Goal: Task Accomplishment & Management: Manage account settings

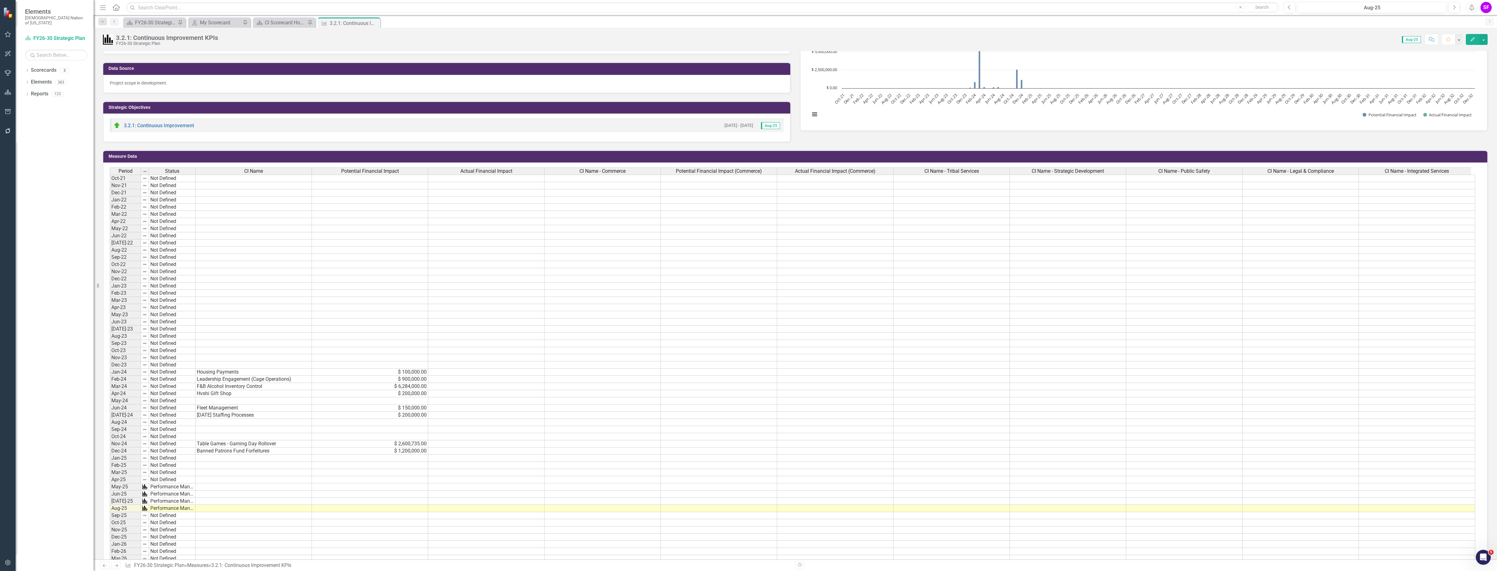
scroll to position [39, 0]
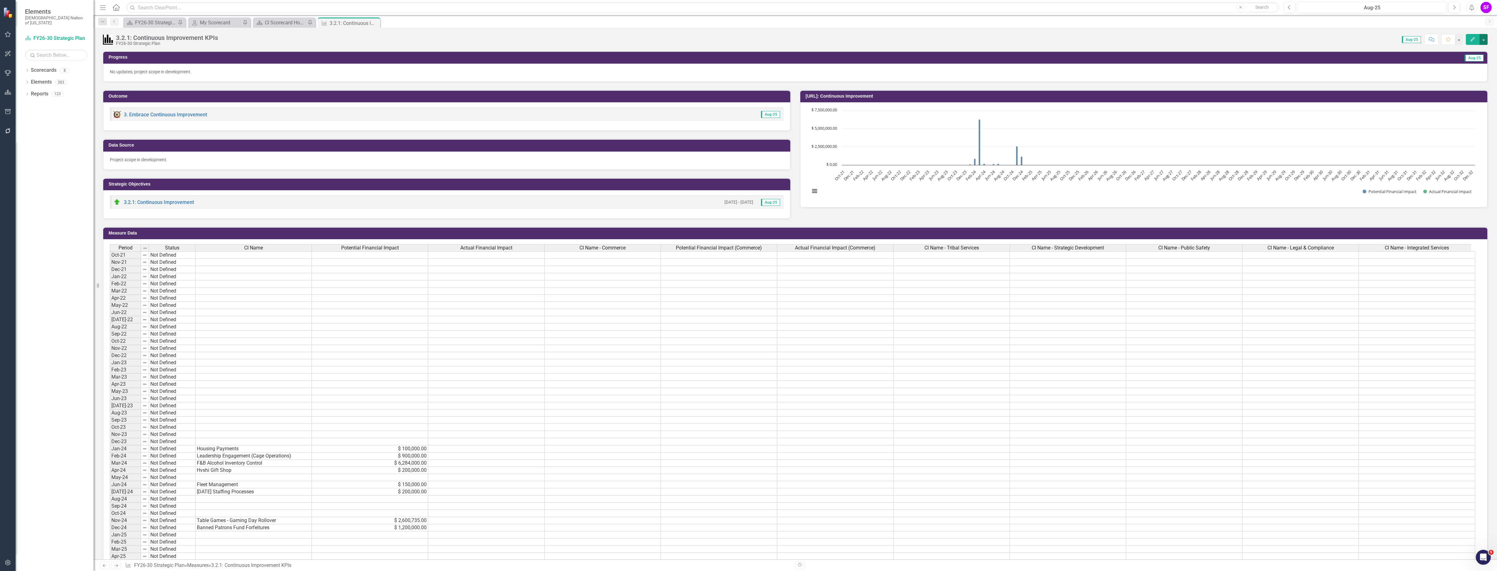
click at [1486, 38] on button "button" at bounding box center [1484, 39] width 8 height 11
click at [1467, 51] on link "Edit Edit Measure" at bounding box center [1457, 52] width 61 height 12
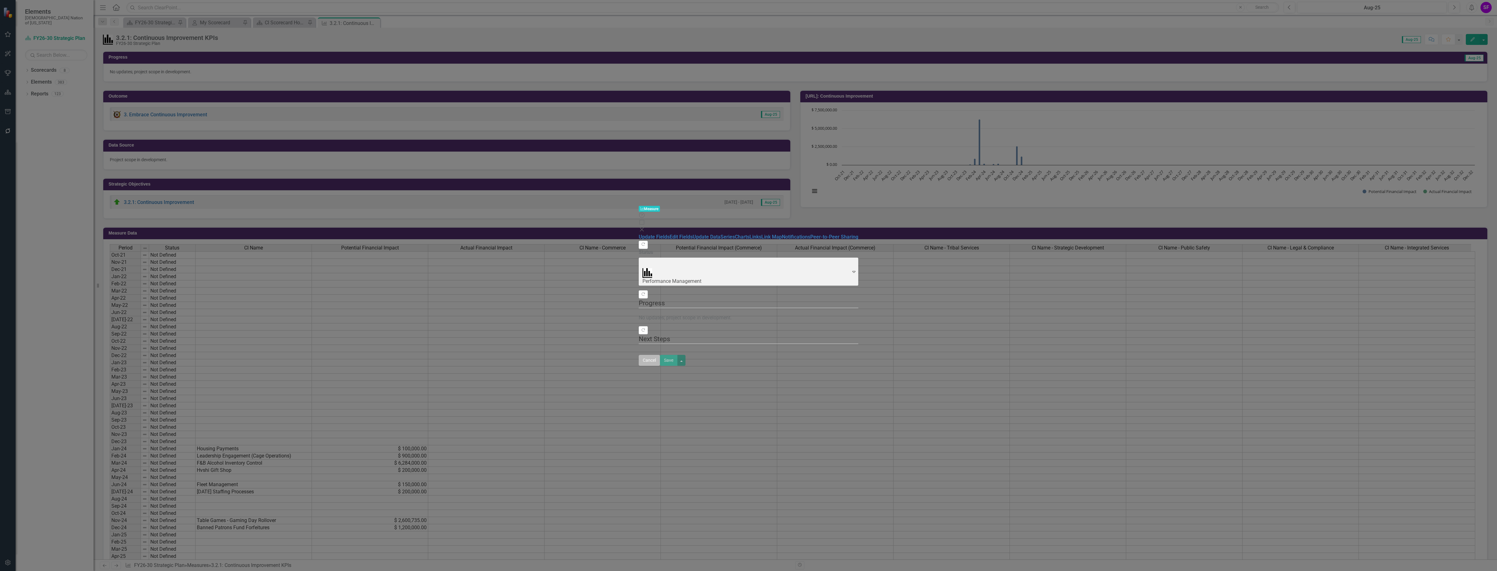
click at [660, 366] on button "Cancel" at bounding box center [649, 360] width 21 height 11
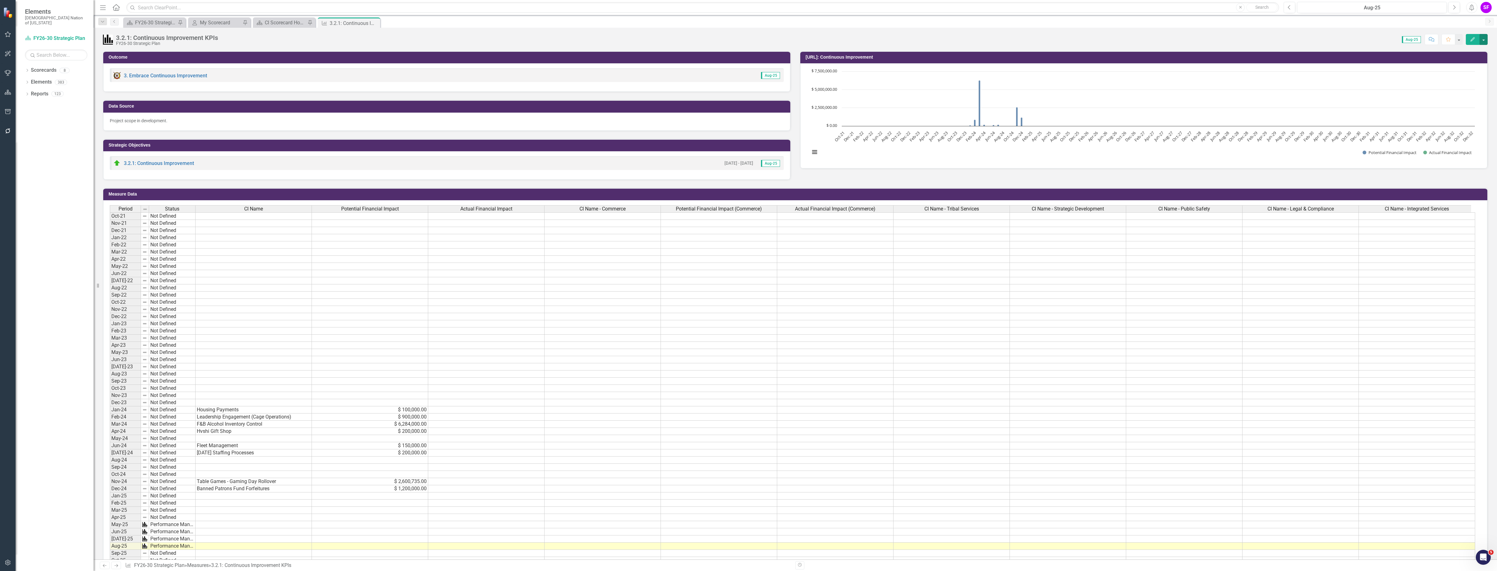
scroll to position [0, 0]
click at [1484, 36] on button "button" at bounding box center [1484, 39] width 8 height 11
click at [1465, 52] on link "Edit Edit Measure" at bounding box center [1457, 52] width 61 height 12
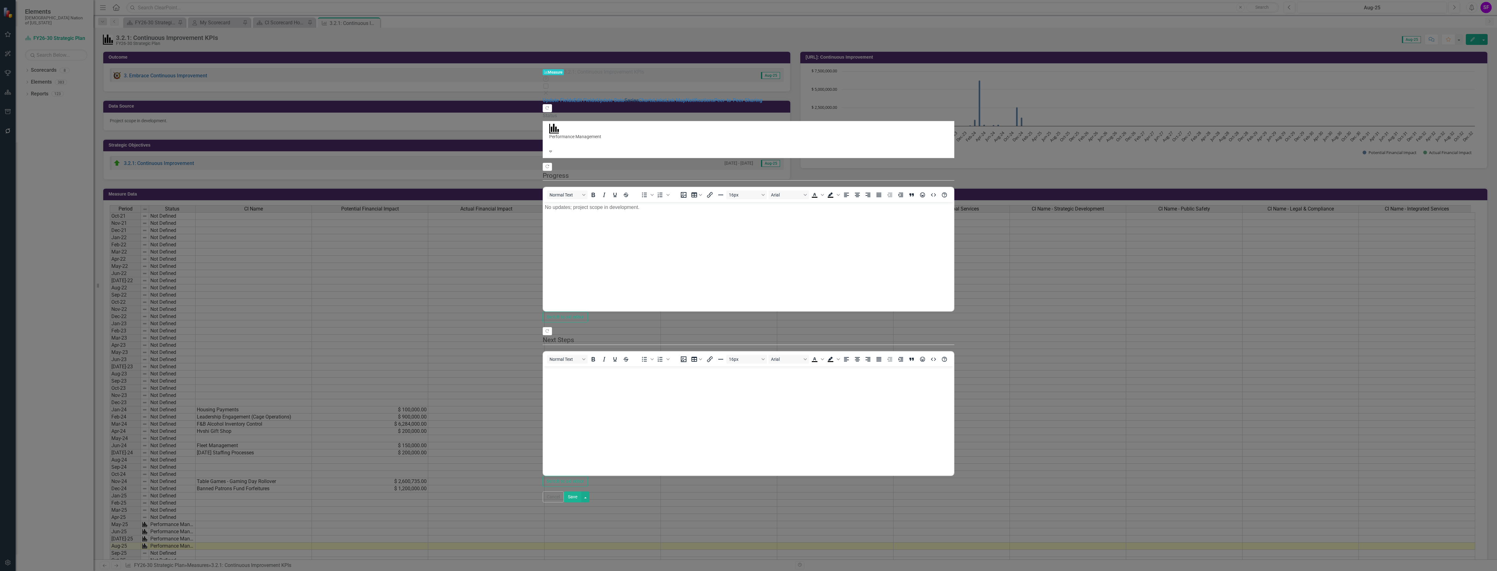
click at [624, 97] on link "Series" at bounding box center [631, 100] width 14 height 6
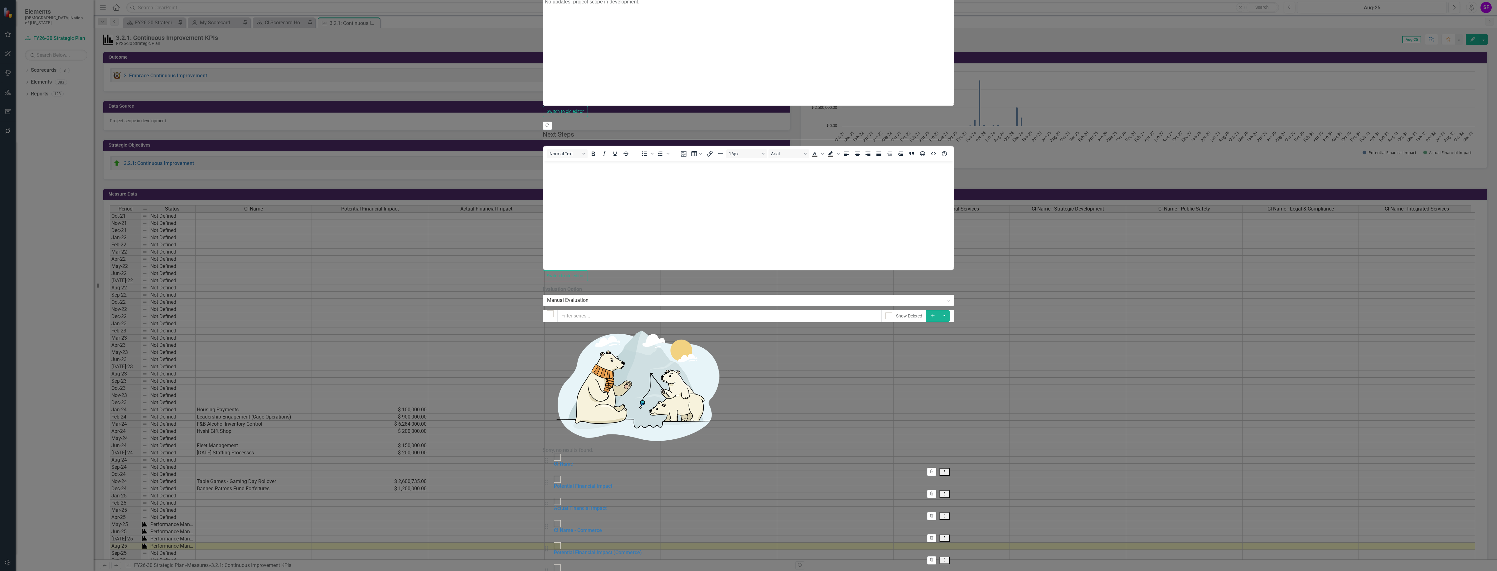
drag, startPoint x: 433, startPoint y: 112, endPoint x: 437, endPoint y: 67, distance: 45.5
click at [543, 454] on div "Drag CI Name Trash Dropdown Menu Drag Potential Financial Impact Trash Dropdown…" at bounding box center [748, 575] width 411 height 243
drag, startPoint x: 431, startPoint y: 128, endPoint x: 431, endPoint y: 66, distance: 62.4
click at [543, 454] on div "Drag CI Name Trash Dropdown Menu Drag Potential Financial Impact Trash Dropdown…" at bounding box center [748, 575] width 411 height 243
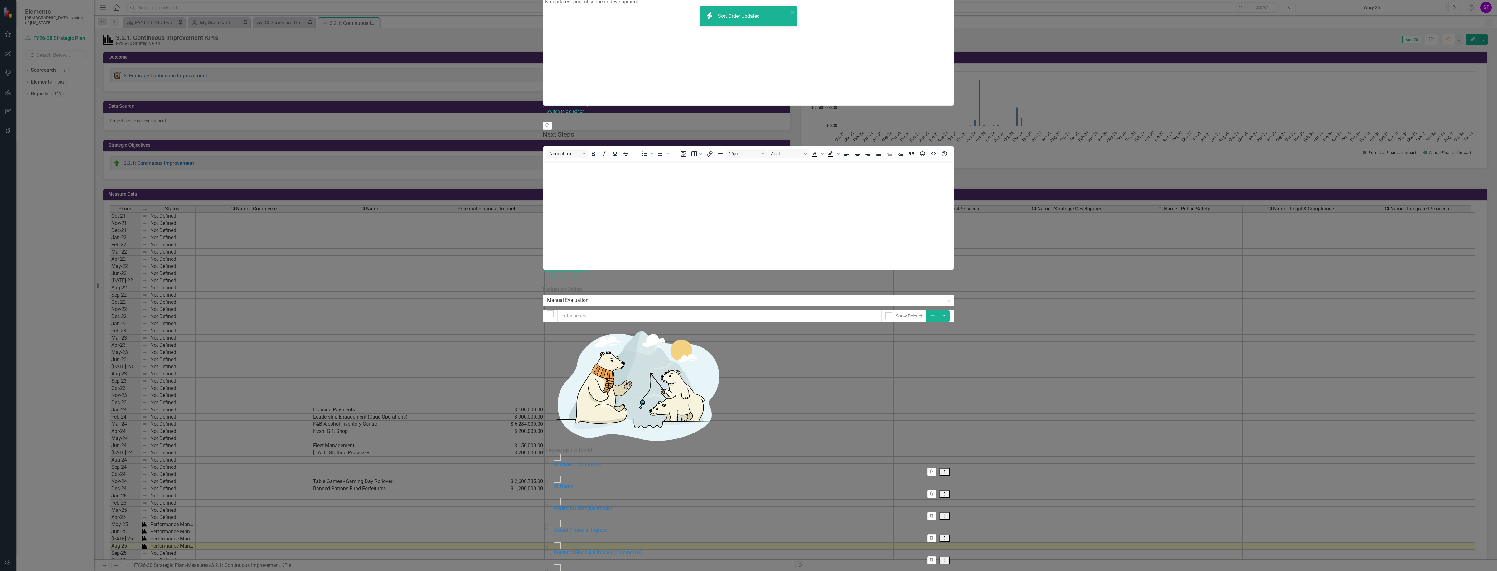
drag, startPoint x: 429, startPoint y: 147, endPoint x: 429, endPoint y: 114, distance: 32.8
click at [543, 454] on div "Drag CI Name - Commerce Trash Dropdown Menu Drag CI Name Trash Dropdown Menu Dr…" at bounding box center [748, 575] width 411 height 243
drag, startPoint x: 435, startPoint y: 94, endPoint x: 435, endPoint y: 88, distance: 6.2
click at [543, 454] on div "Drag CI Name - Commerce Trash Dropdown Menu Drag CI Name Trash Dropdown Menu Dr…" at bounding box center [748, 575] width 411 height 243
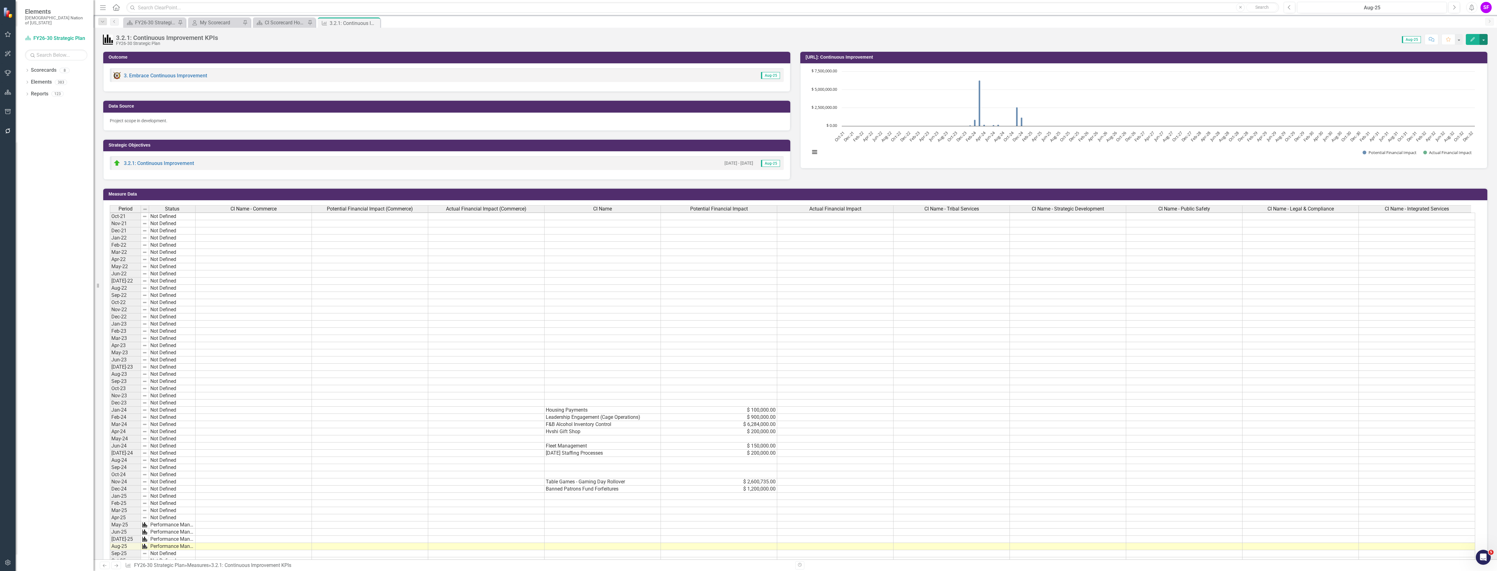
scroll to position [195, 0]
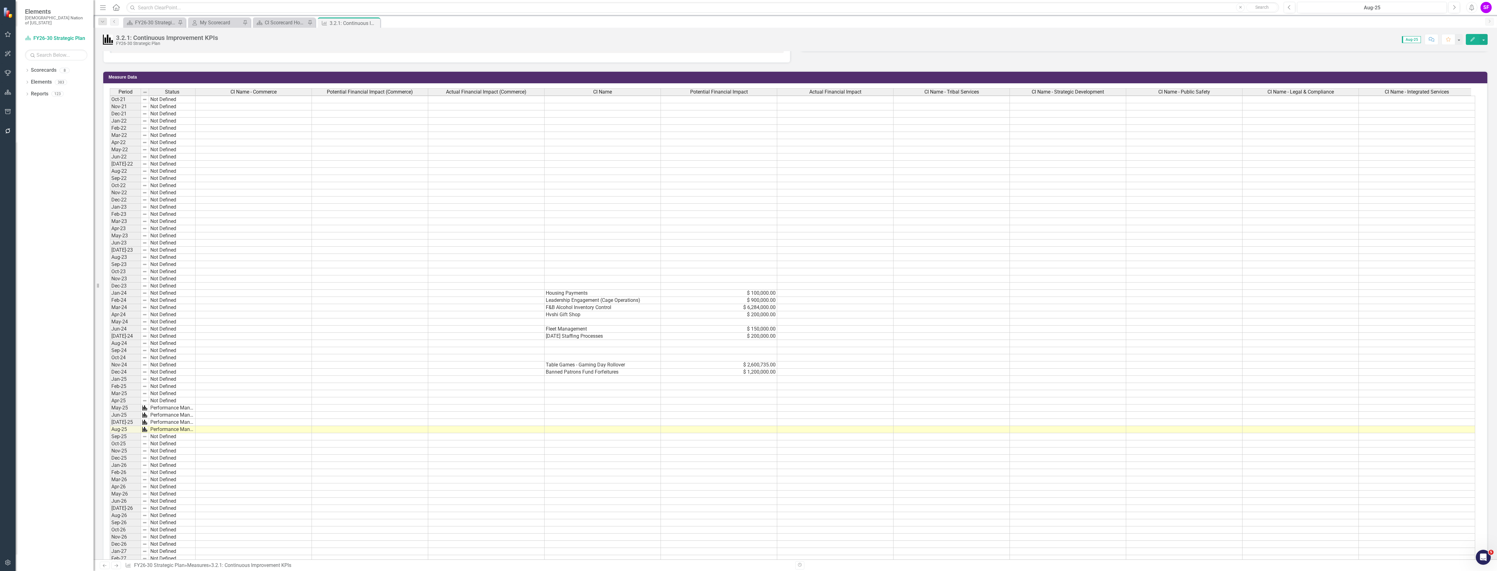
click at [110, 303] on div "Period Status CI Name - Commerce Potential Financial Impact (Commerce) Actual F…" at bounding box center [110, 576] width 0 height 976
click at [604, 297] on td "Leadership Engagement (Cage Operations)" at bounding box center [603, 300] width 116 height 7
click at [303, 297] on td at bounding box center [254, 300] width 116 height 7
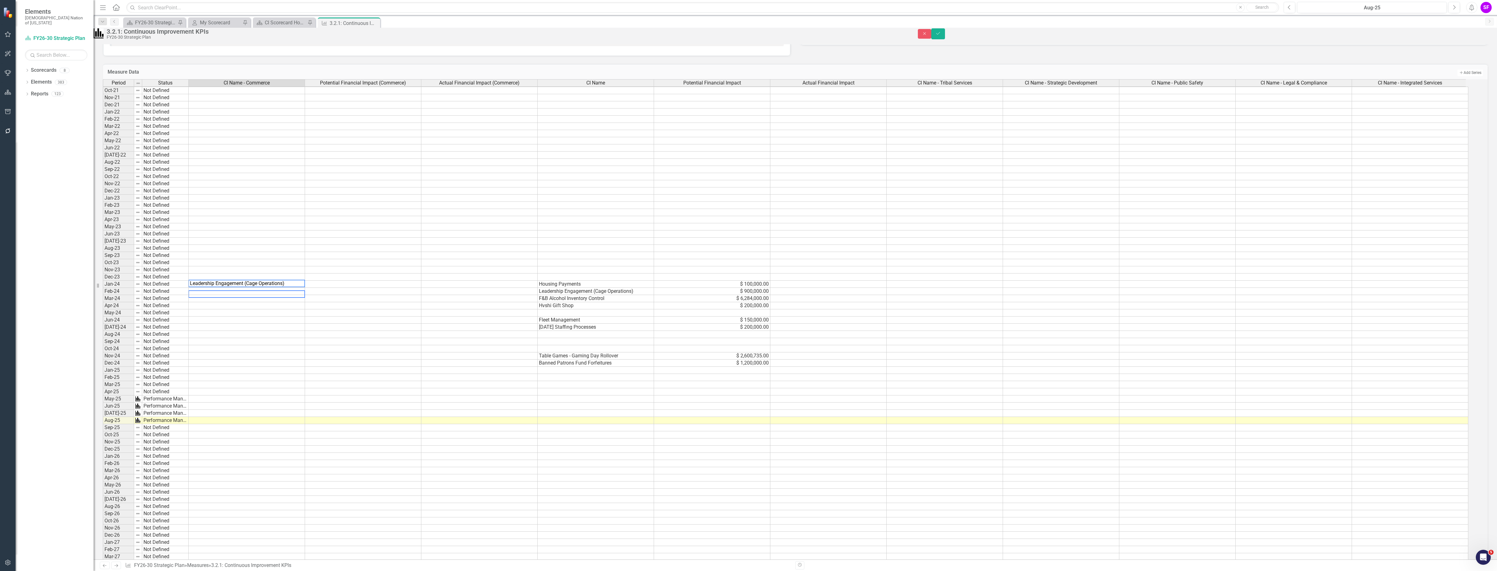
type textarea "Leadership Engagement (Cage Operations)"
click at [103, 292] on div "Period Status CI Name - Commerce Potential Financial Impact (Commerce) Actual F…" at bounding box center [103, 567] width 0 height 976
click at [412, 295] on td at bounding box center [363, 291] width 116 height 7
type textarea "900000"
click at [945, 36] on button "Save" at bounding box center [938, 33] width 14 height 11
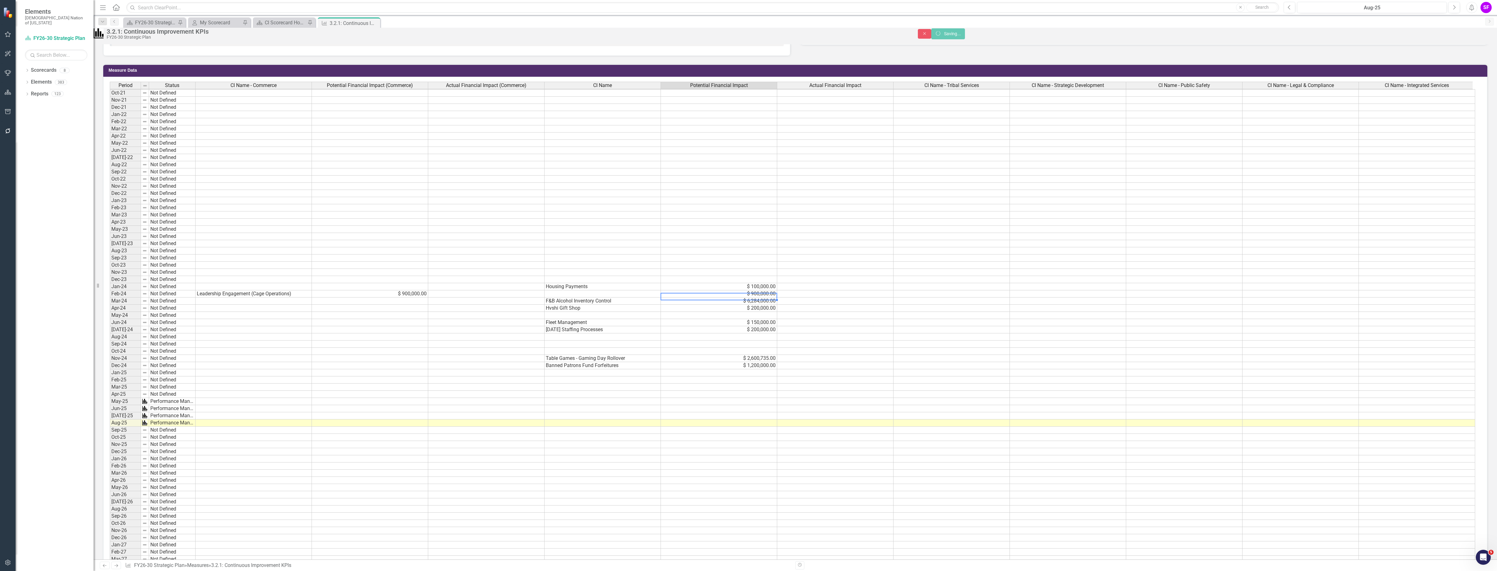
click at [757, 294] on td "$ 900,000.00" at bounding box center [719, 293] width 116 height 7
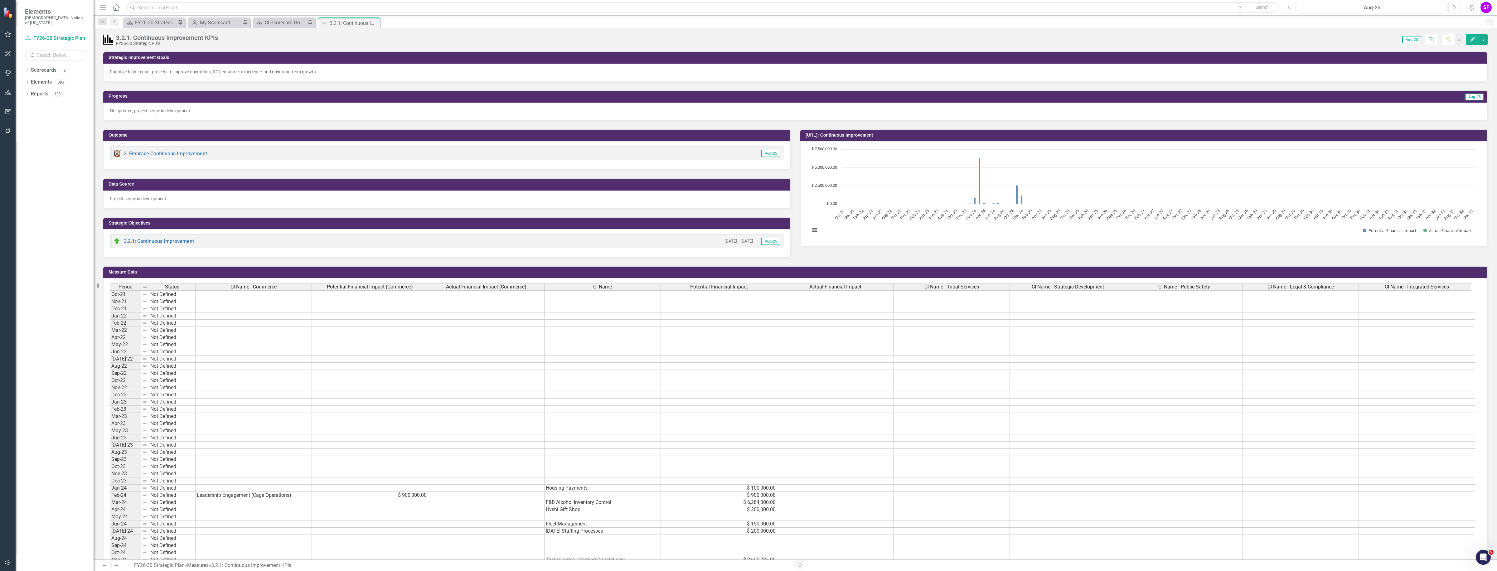
scroll to position [117, 0]
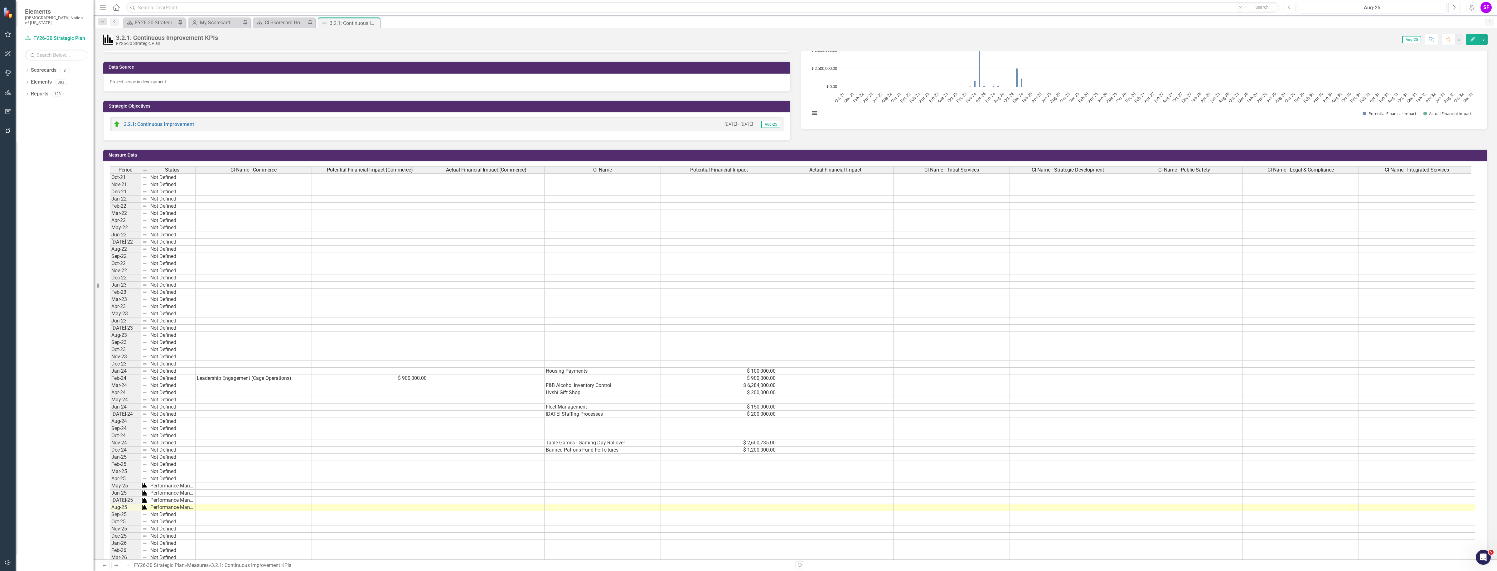
click at [754, 375] on td "$ 900,000.00" at bounding box center [719, 378] width 116 height 7
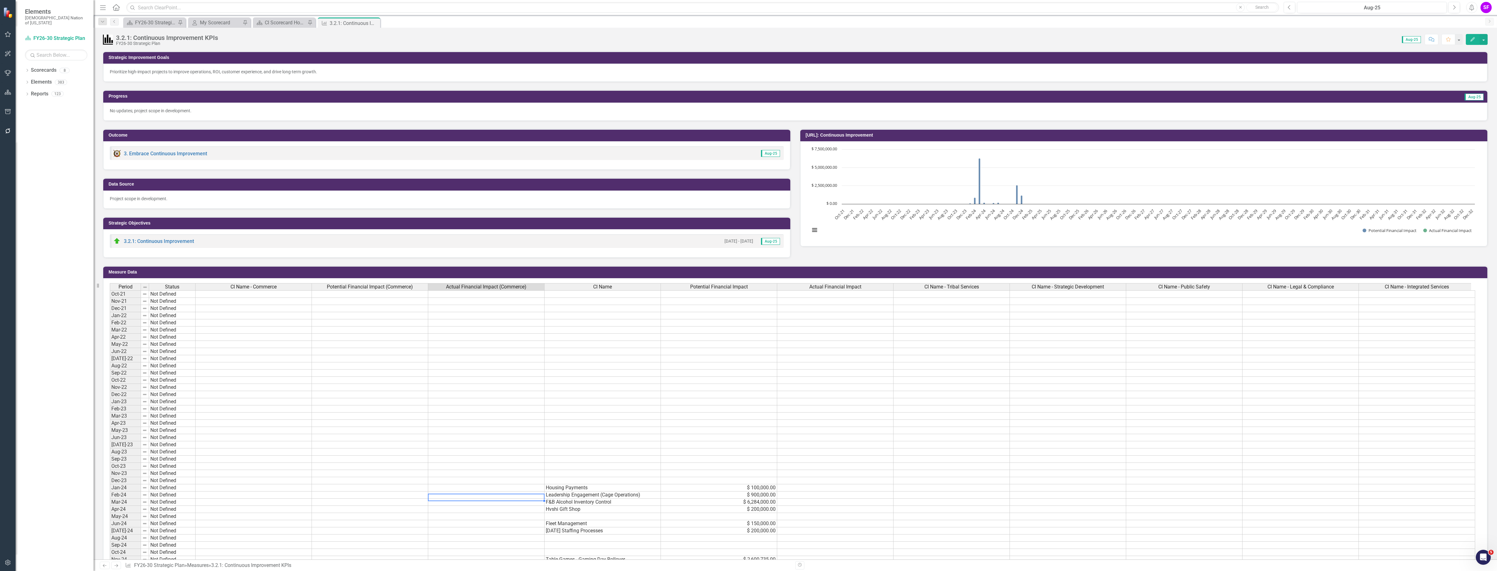
click at [452, 498] on td at bounding box center [486, 495] width 116 height 7
click at [394, 496] on td at bounding box center [370, 495] width 116 height 7
click at [273, 496] on td at bounding box center [254, 495] width 116 height 7
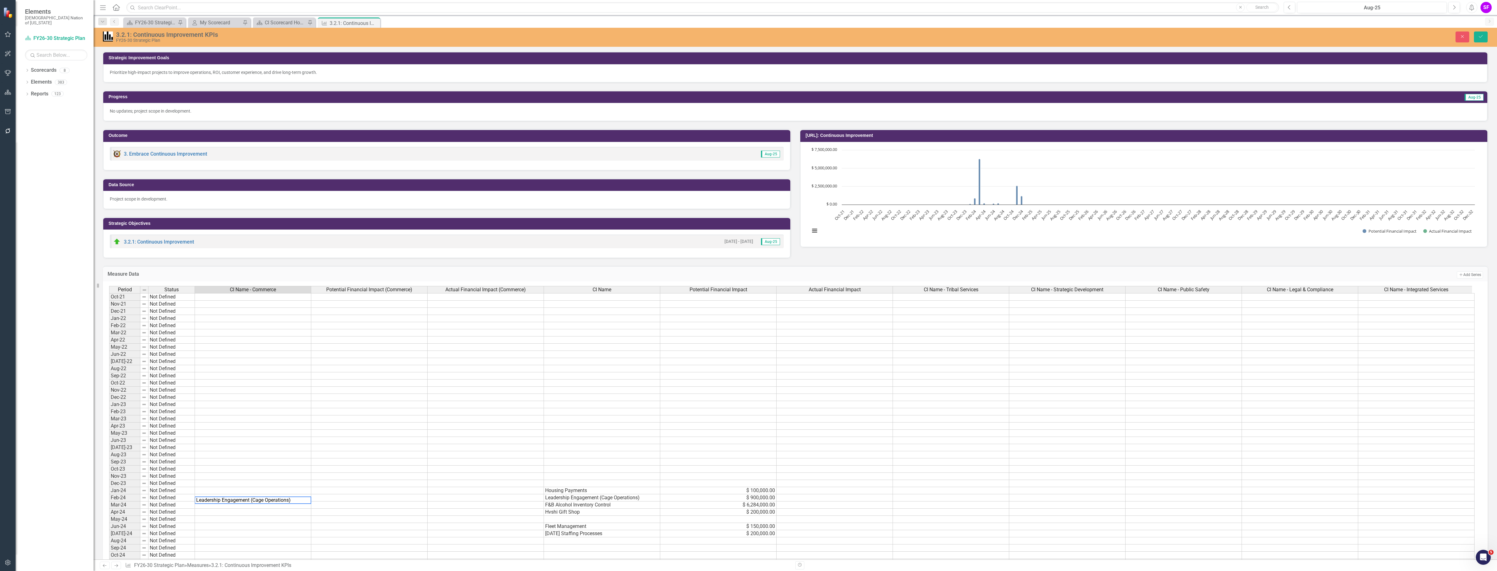
type textarea "Leadership Engagement (Cage Operations)"
click at [327, 498] on td at bounding box center [369, 497] width 116 height 7
click at [1479, 32] on button "Save" at bounding box center [1481, 37] width 14 height 11
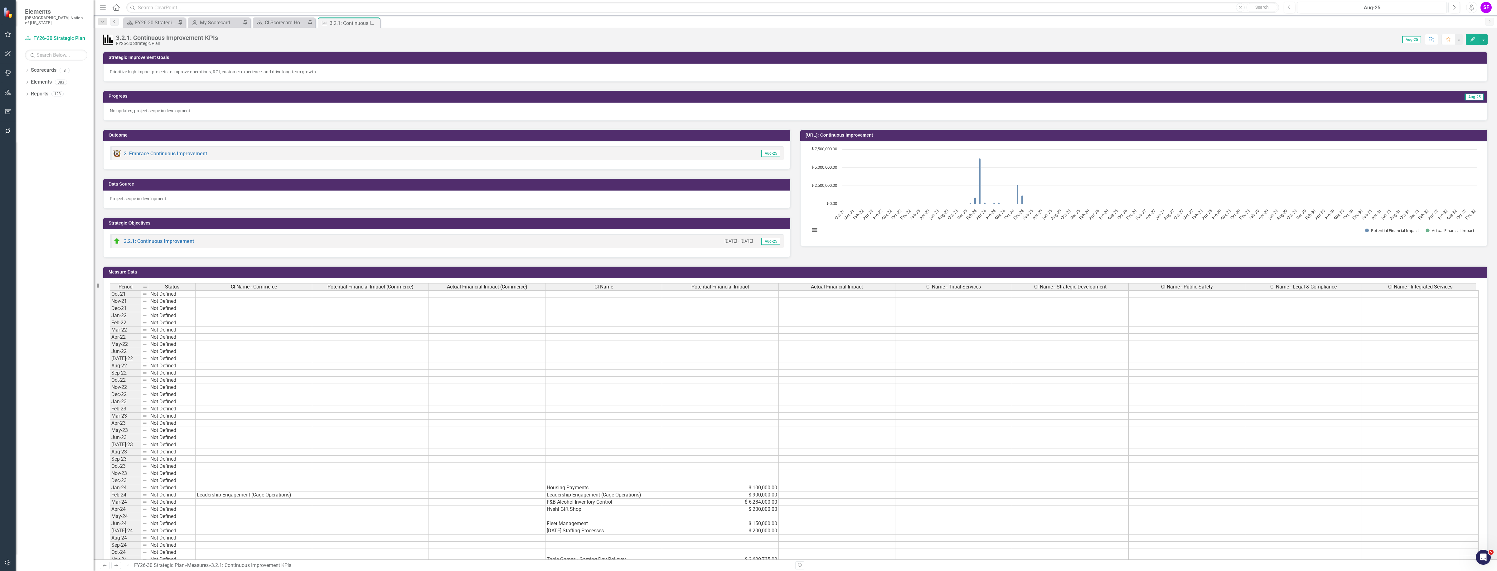
click at [623, 495] on td "Leadership Engagement (Cage Operations)" at bounding box center [603, 495] width 117 height 7
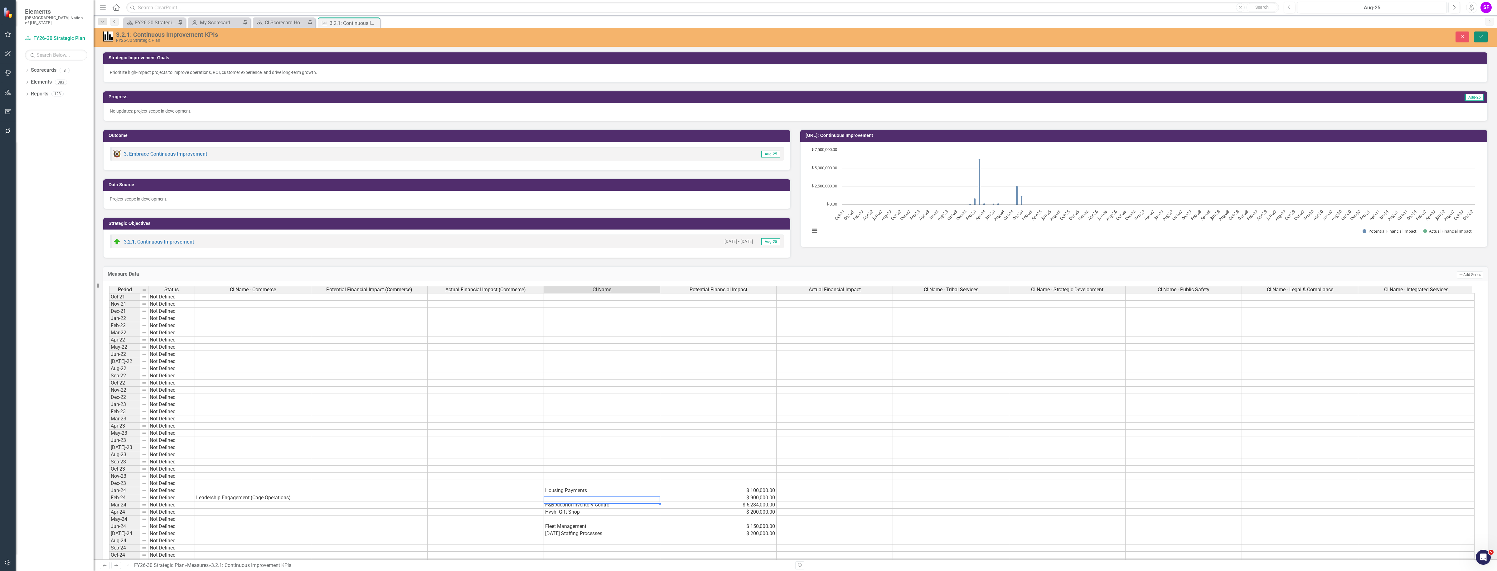
click at [1475, 33] on button "Save" at bounding box center [1481, 37] width 14 height 11
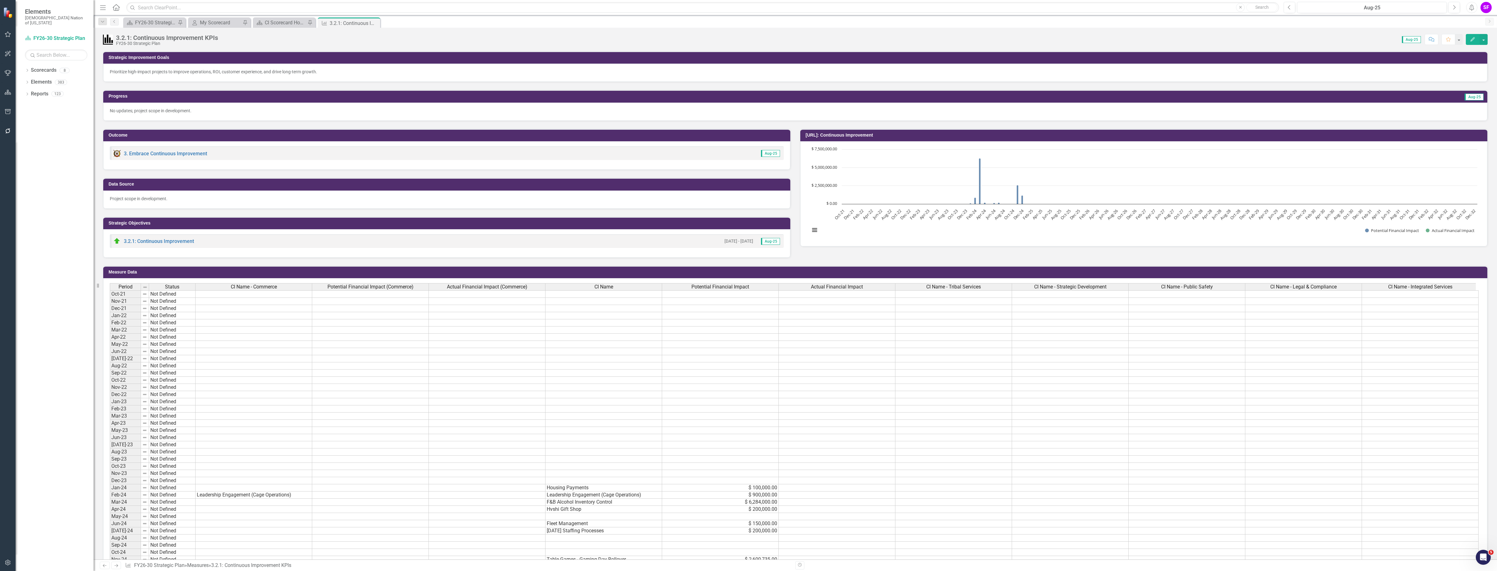
click at [340, 497] on td at bounding box center [370, 495] width 117 height 7
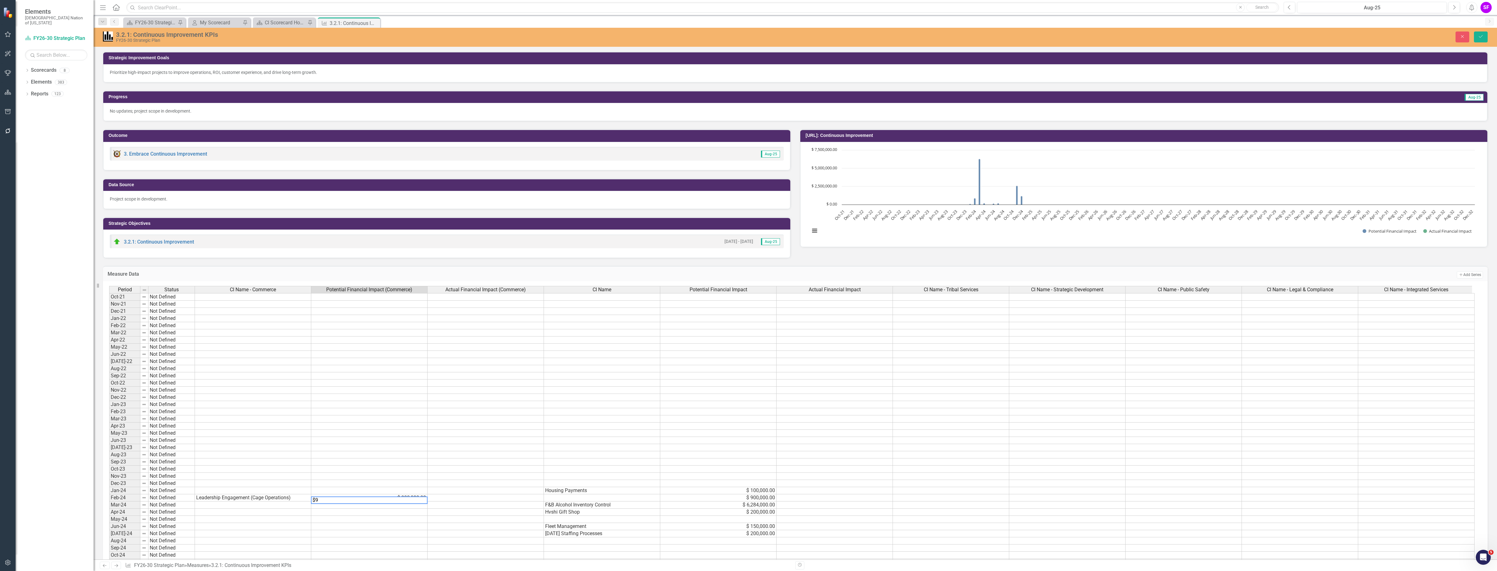
type textarea "$"
type textarea "900000"
click at [1483, 33] on button "Save" at bounding box center [1481, 37] width 14 height 11
click at [1479, 36] on icon "Save" at bounding box center [1481, 36] width 6 height 4
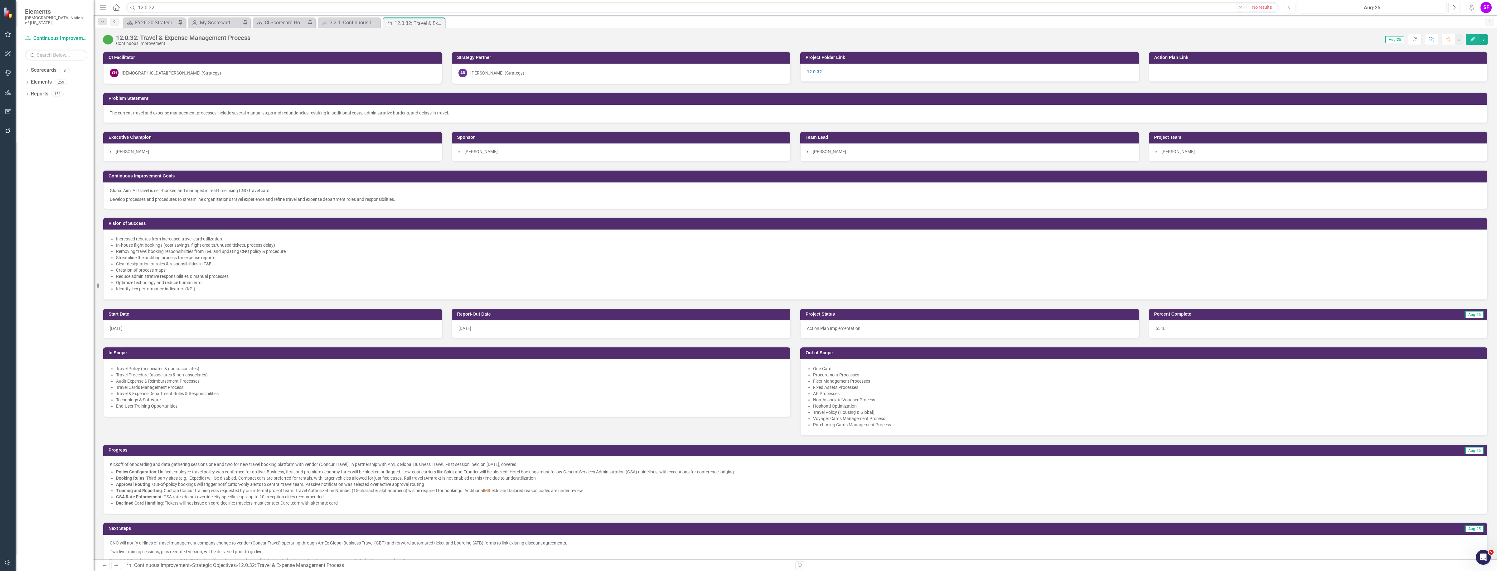
scroll to position [195, 0]
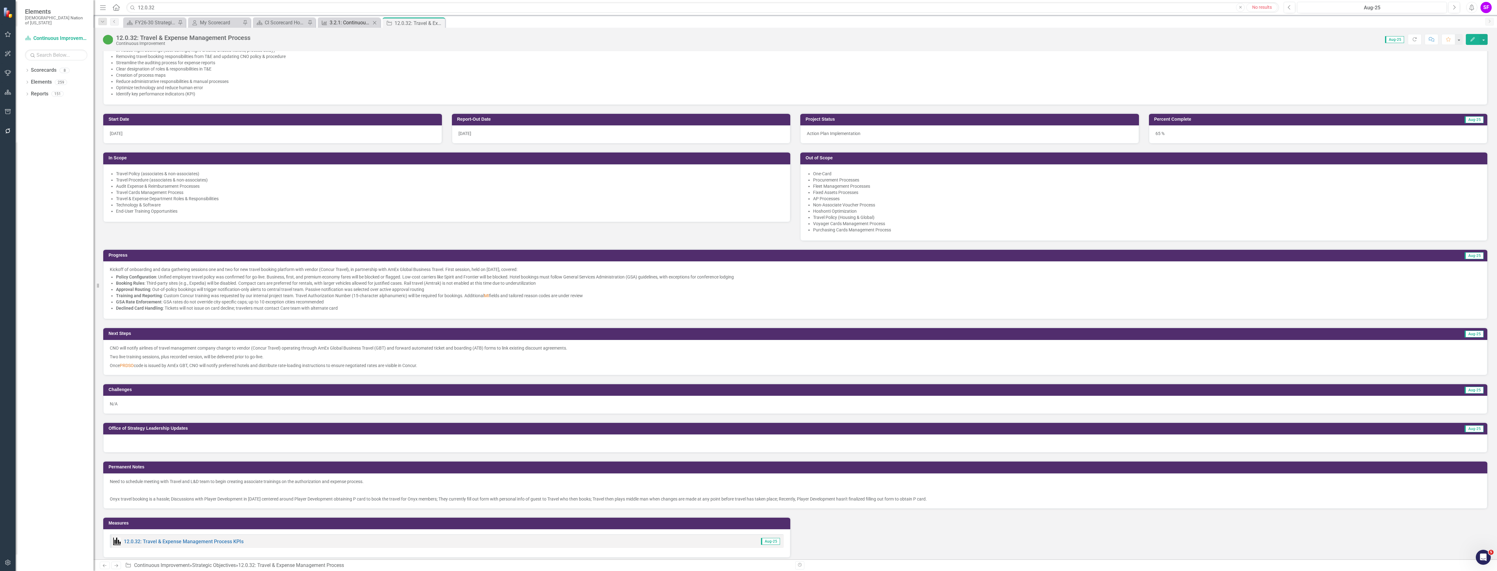
click at [356, 22] on div "3.2.1: Continuous Improvement KPIs" at bounding box center [350, 23] width 41 height 8
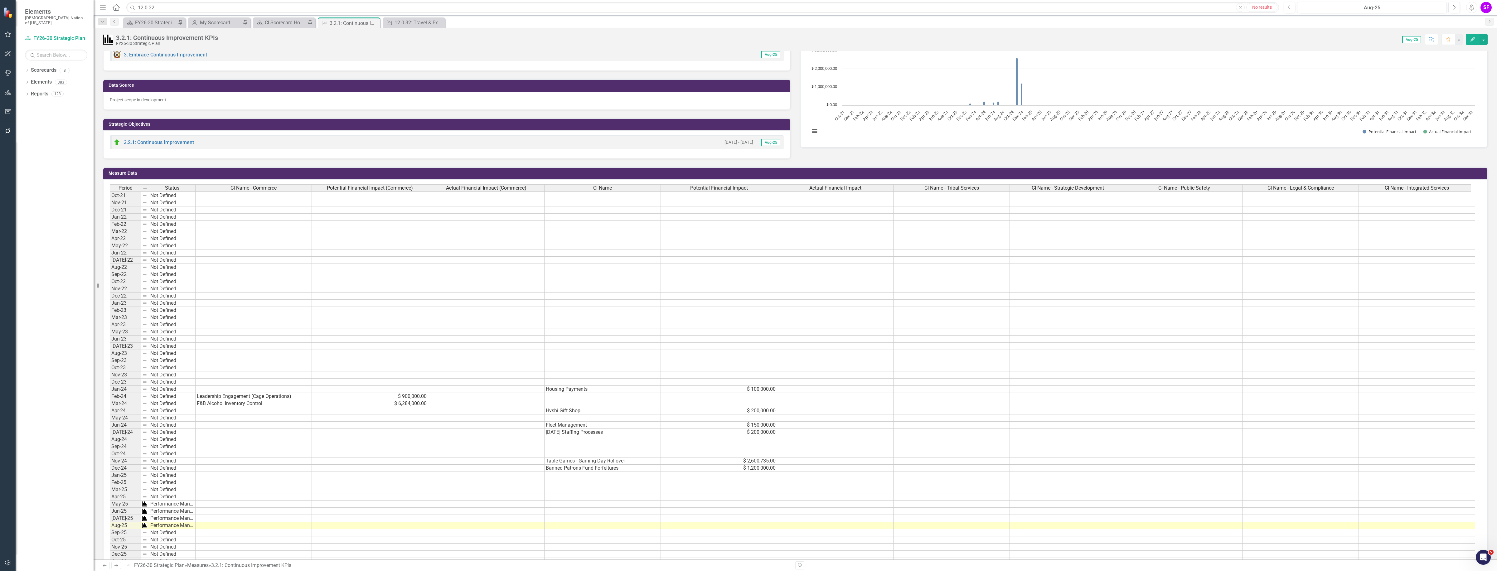
scroll to position [117, 0]
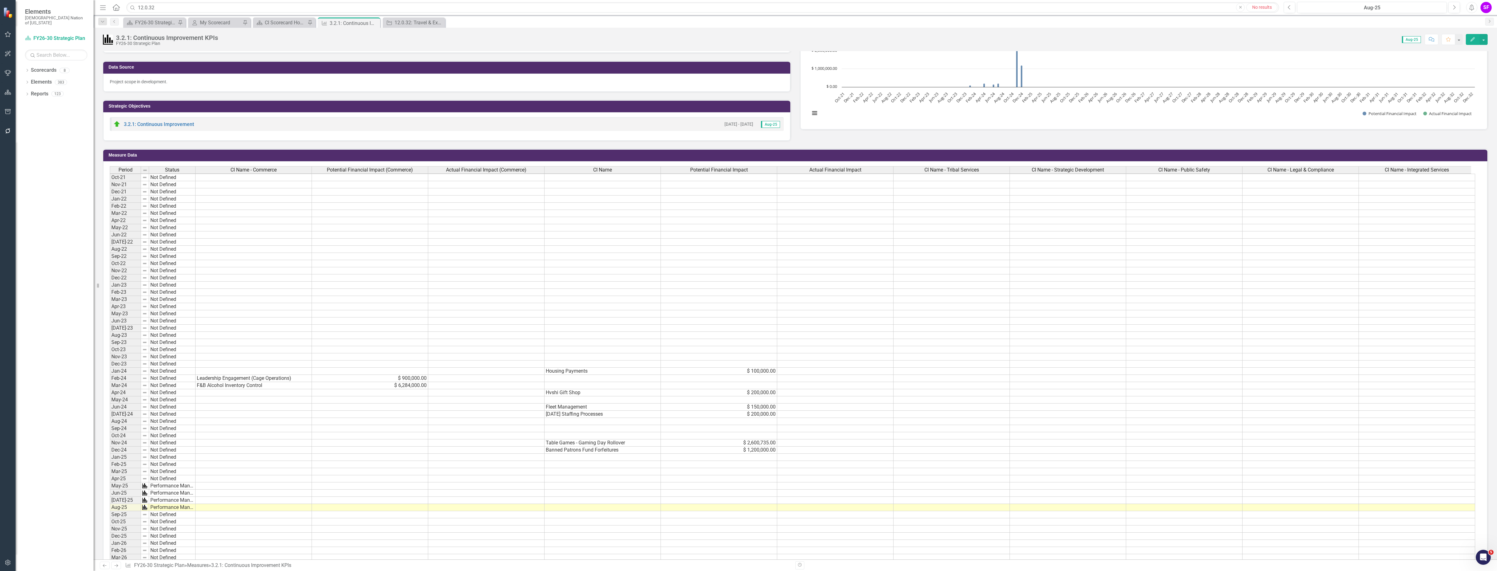
click at [579, 439] on td "Table Games - Gaming Day Rollover" at bounding box center [603, 442] width 116 height 7
click at [245, 389] on td at bounding box center [254, 392] width 116 height 7
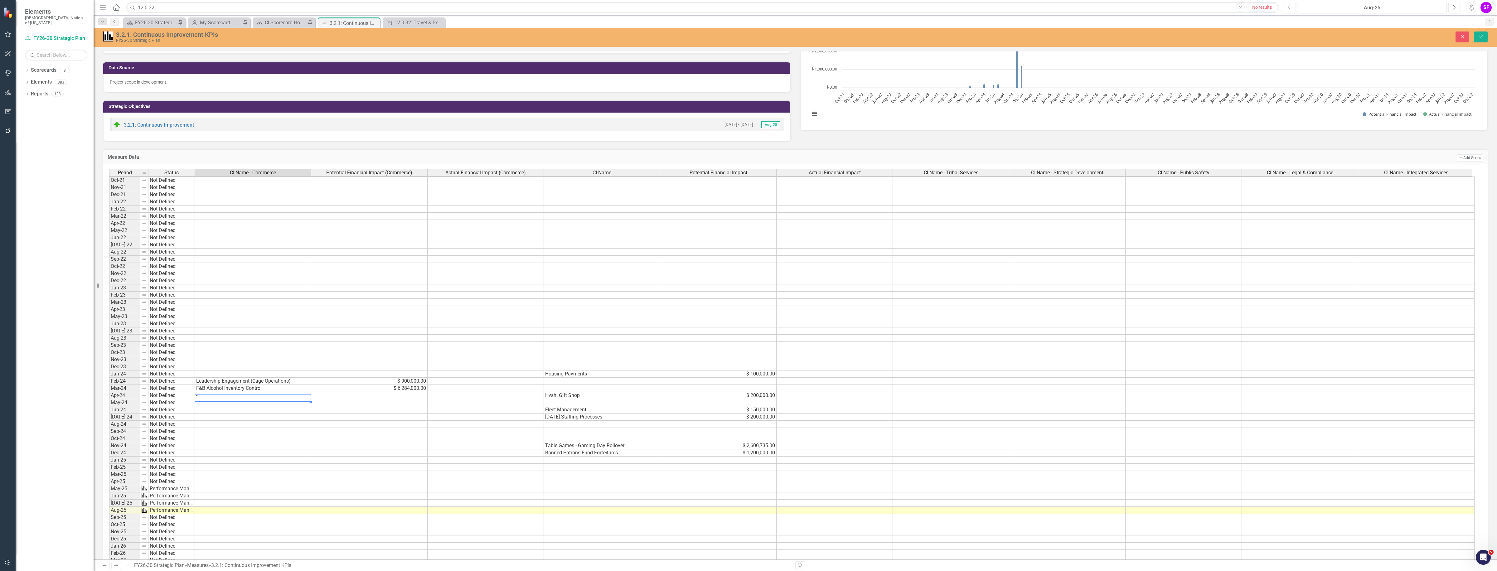
click at [270, 392] on td "-" at bounding box center [253, 395] width 116 height 7
click at [1463, 40] on button "Close" at bounding box center [1463, 37] width 14 height 11
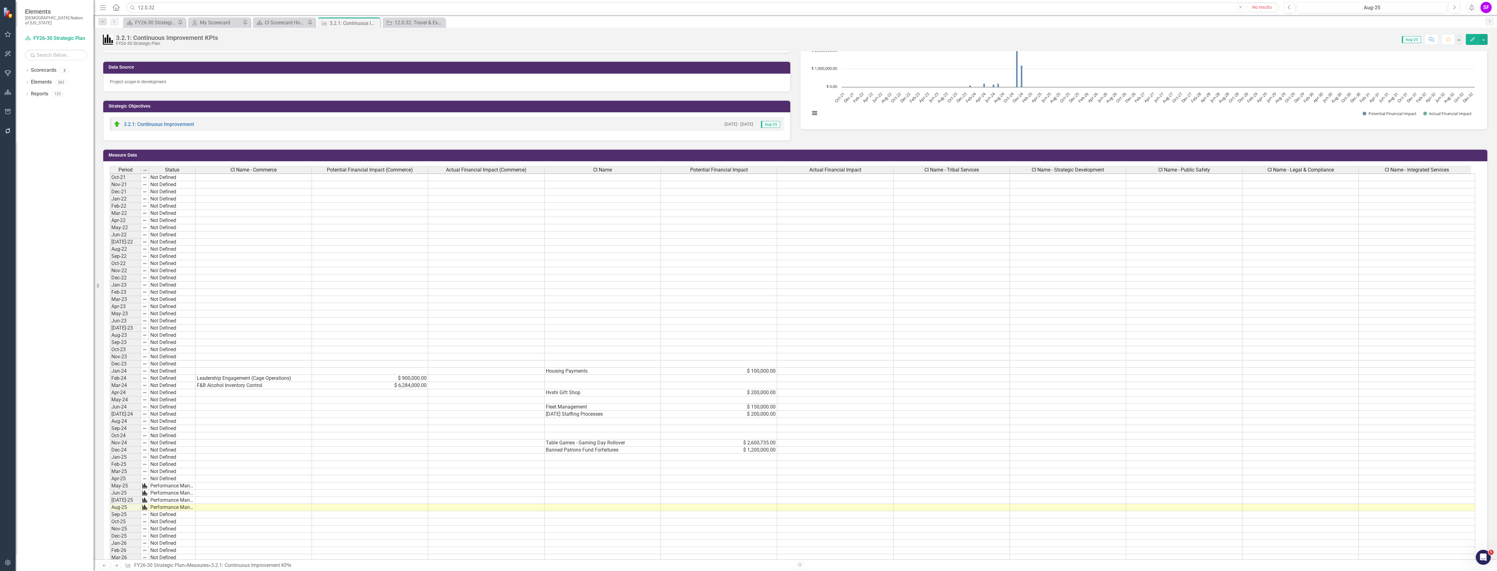
click at [239, 389] on td at bounding box center [254, 392] width 116 height 7
click at [552, 447] on td "Banned Patrons Fund Forfeitures" at bounding box center [603, 450] width 116 height 7
click at [232, 389] on td at bounding box center [254, 392] width 116 height 7
click at [256, 389] on td at bounding box center [254, 392] width 116 height 7
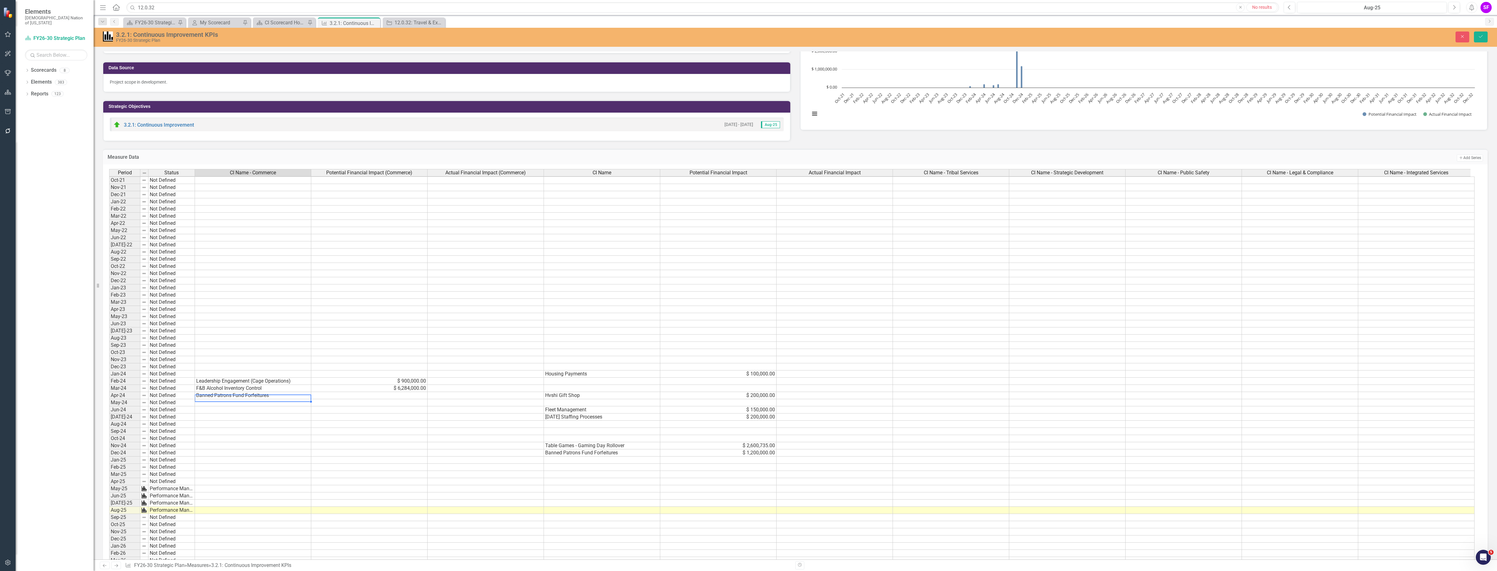
type textarea "Banned Patrons Fund Forfeitures"
click at [1480, 36] on icon "Save" at bounding box center [1481, 36] width 6 height 4
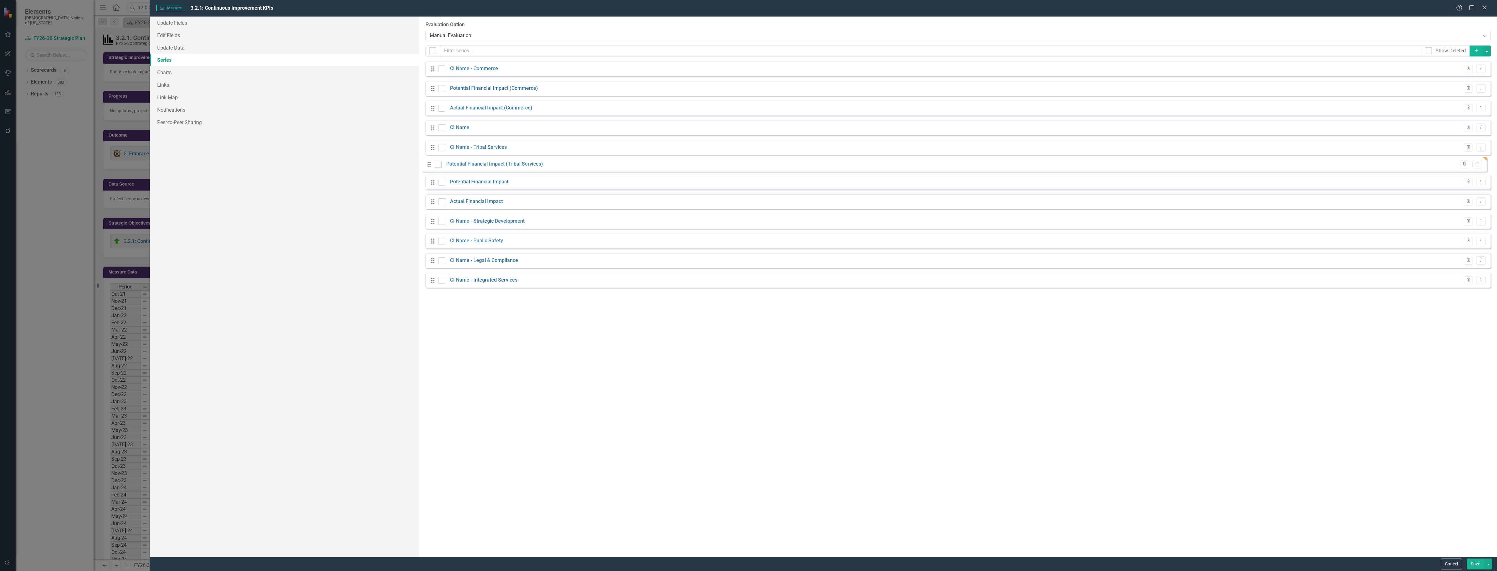
drag, startPoint x: 432, startPoint y: 286, endPoint x: 428, endPoint y: 165, distance: 121.1
click at [428, 165] on div "Drag CI Name - Commerce Trash Dropdown Menu Drag Potential Financial Impact (Co…" at bounding box center [957, 176] width 1065 height 231
click at [1479, 209] on button "Dropdown Menu" at bounding box center [1481, 206] width 10 height 8
click at [1463, 226] on link "Copy Duplicate Measure Series" at bounding box center [1450, 229] width 71 height 12
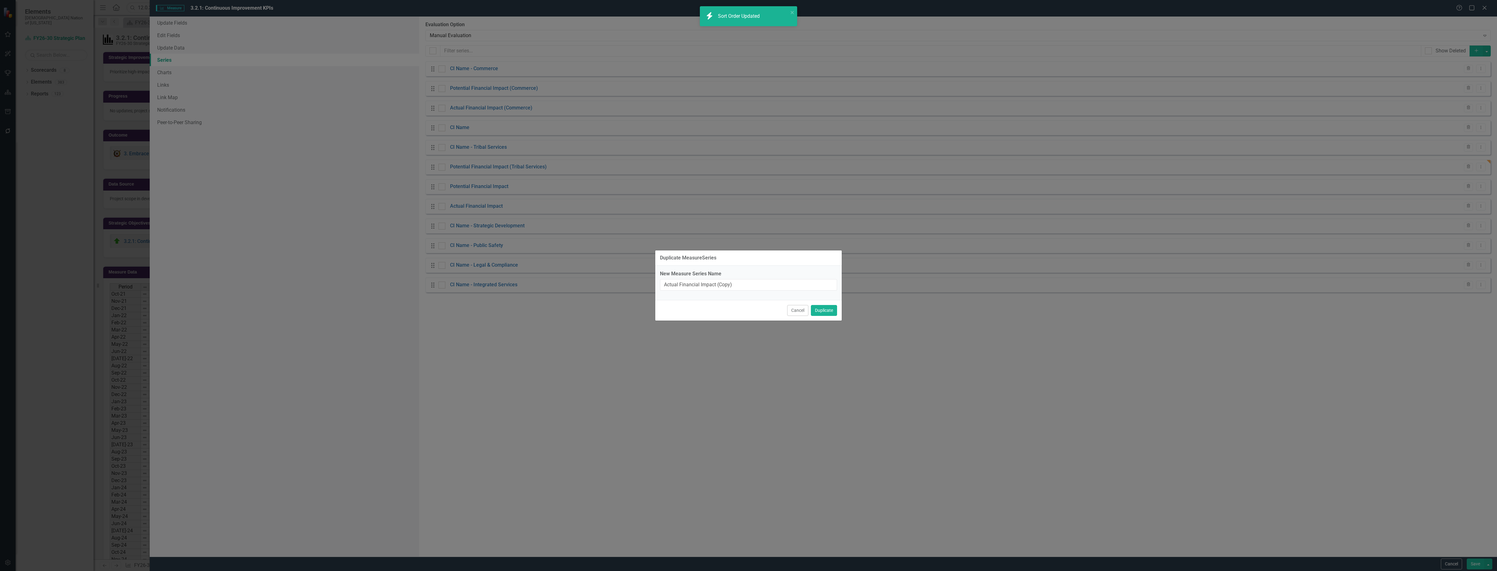
click at [761, 284] on div "New Measure Series Name Actual Financial Impact (Copy)" at bounding box center [748, 283] width 187 height 34
click at [760, 284] on input "Actual Financial Impact (Copy)" at bounding box center [748, 285] width 177 height 12
click at [749, 285] on input "Actual Financial Impact (Copy)" at bounding box center [748, 285] width 177 height 12
drag, startPoint x: 739, startPoint y: 286, endPoint x: 720, endPoint y: 286, distance: 19.6
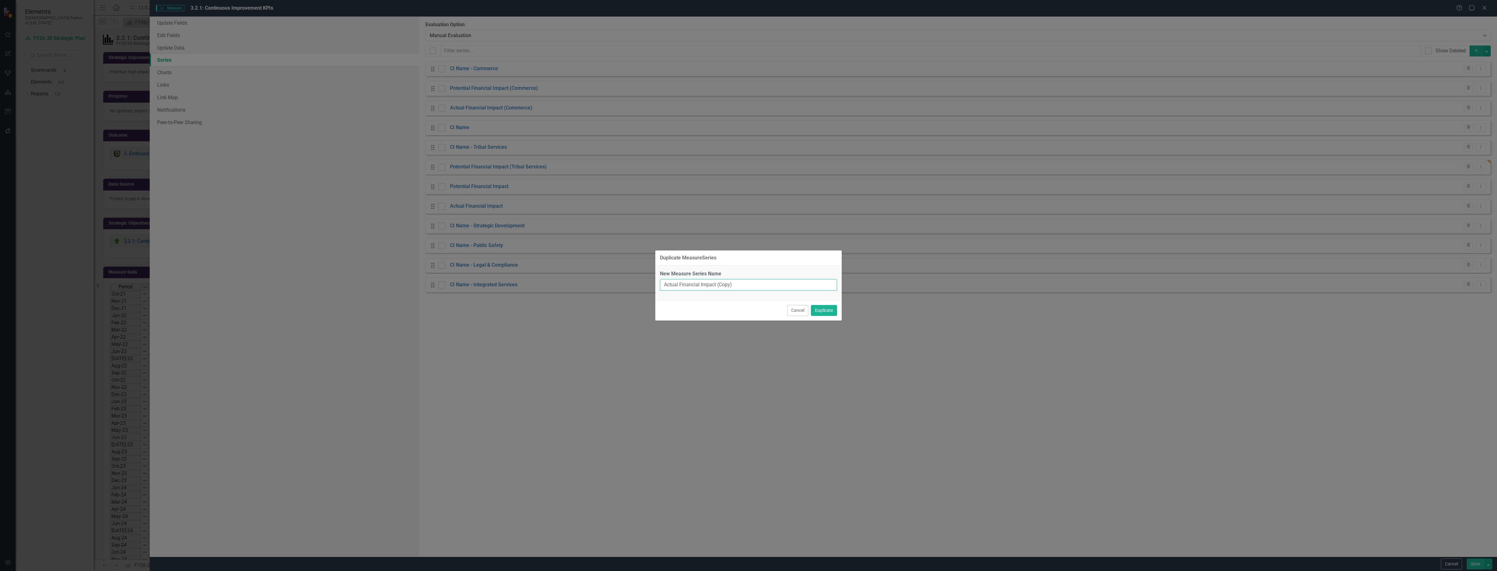
click at [720, 286] on input "Actual Financial Impact (Copy)" at bounding box center [748, 285] width 177 height 12
type input "Actual Financial Impact (Tribal Services)"
click at [833, 313] on button "Duplicate" at bounding box center [824, 310] width 26 height 11
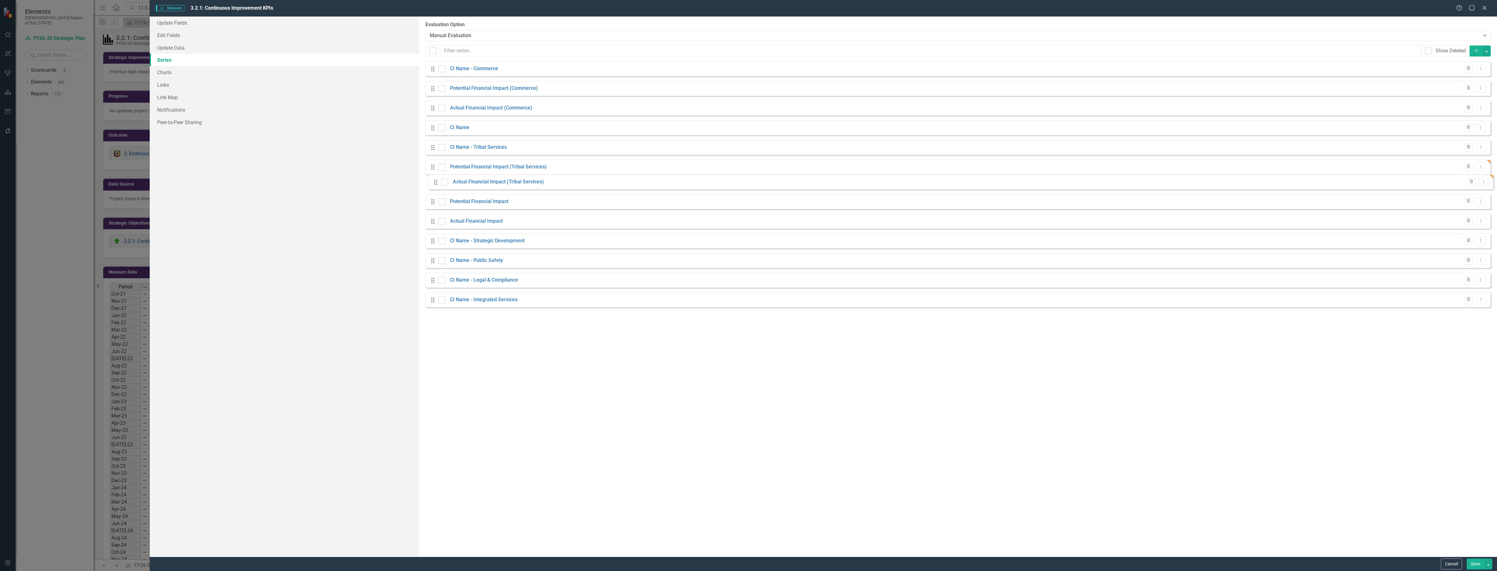
drag, startPoint x: 439, startPoint y: 261, endPoint x: 435, endPoint y: 183, distance: 78.0
click at [435, 183] on div "Drag CI Name - Commerce Trash Dropdown Menu Drag Potential Financial Impact (Co…" at bounding box center [957, 186] width 1065 height 251
click at [1474, 562] on button "Save" at bounding box center [1475, 564] width 17 height 11
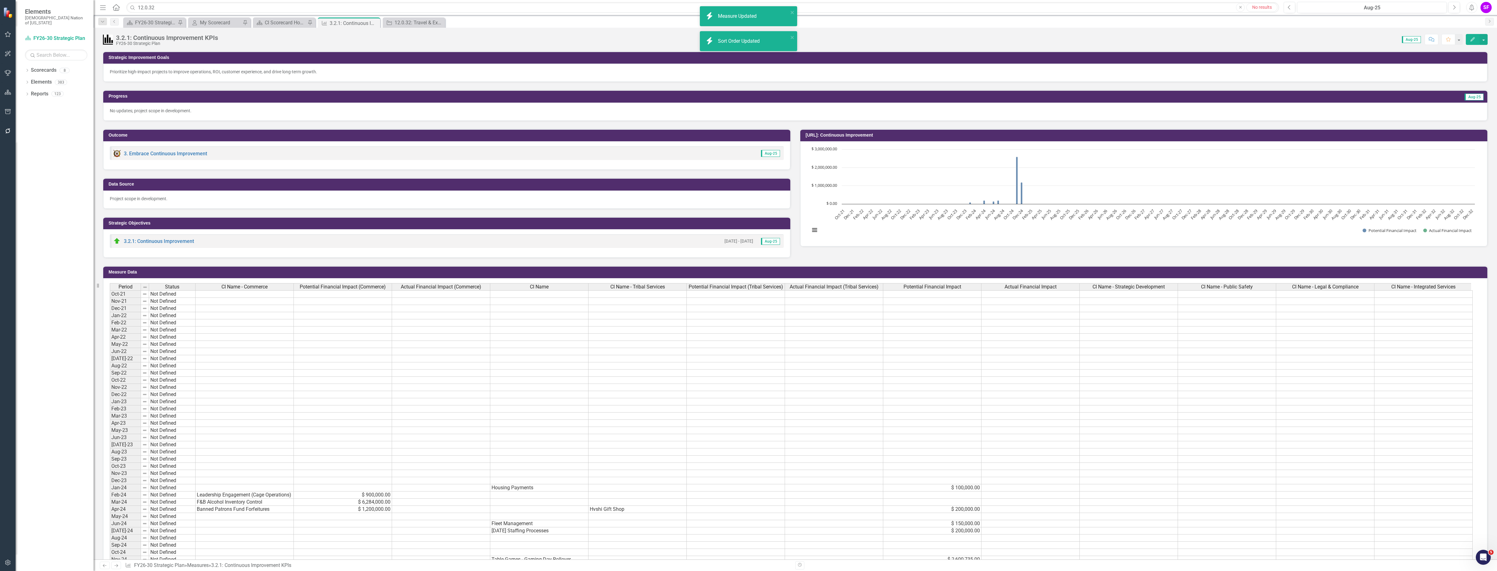
click at [955, 511] on td "$ 200,000.00" at bounding box center [932, 509] width 98 height 7
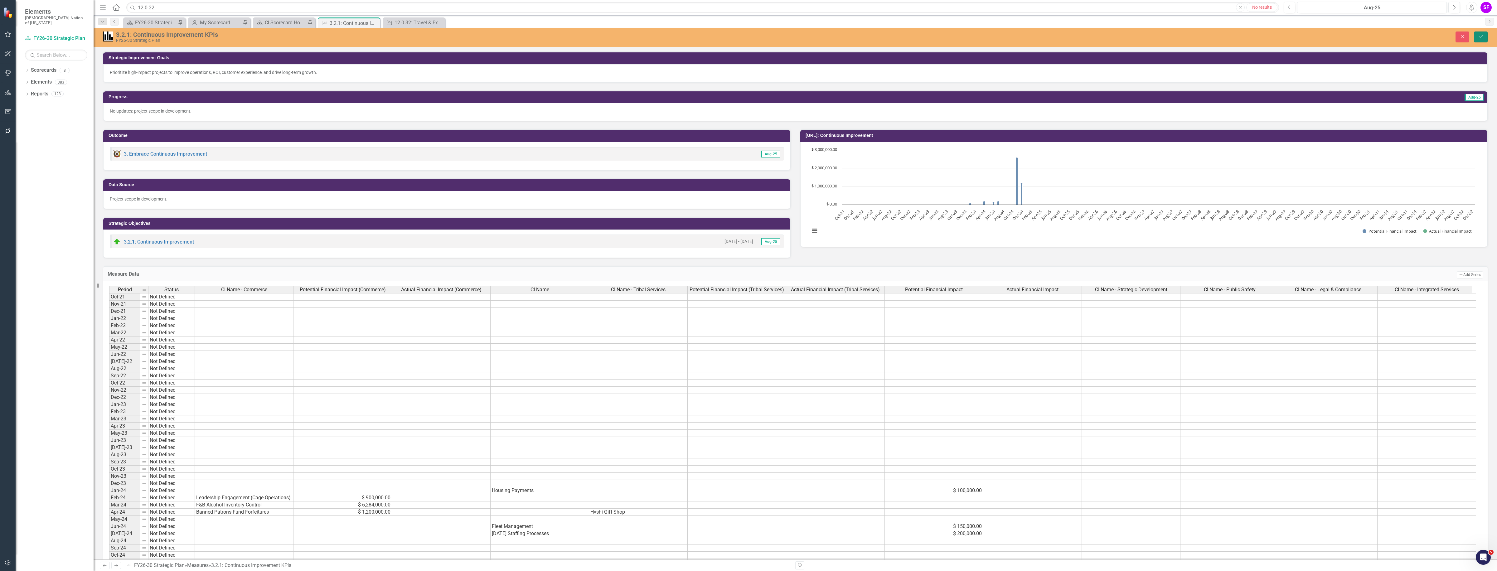
click at [1481, 35] on icon "Save" at bounding box center [1481, 36] width 6 height 4
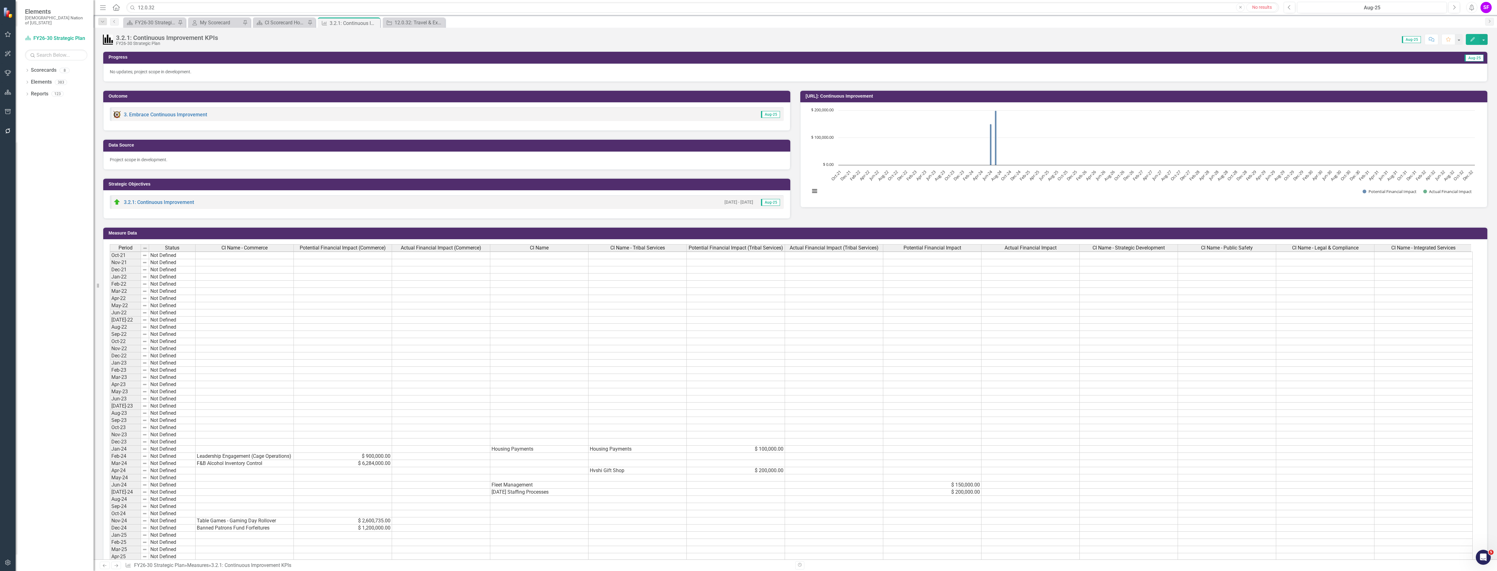
scroll to position [10, 0]
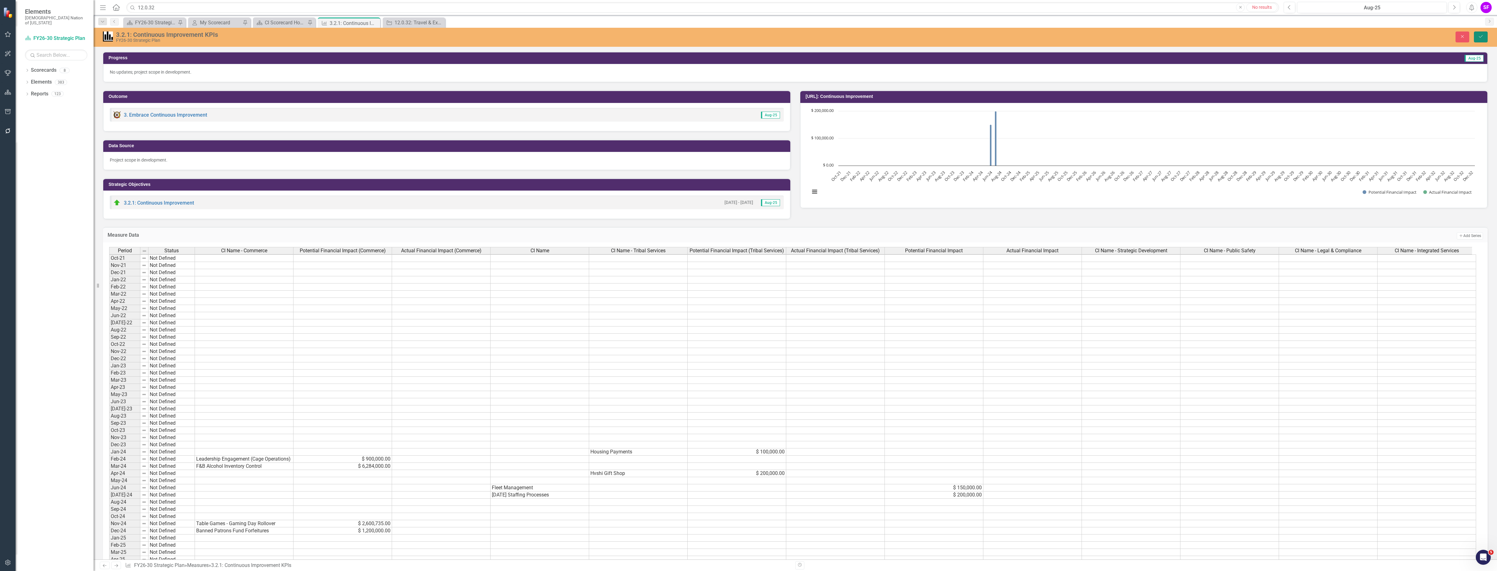
click at [1479, 40] on button "Save" at bounding box center [1481, 37] width 14 height 11
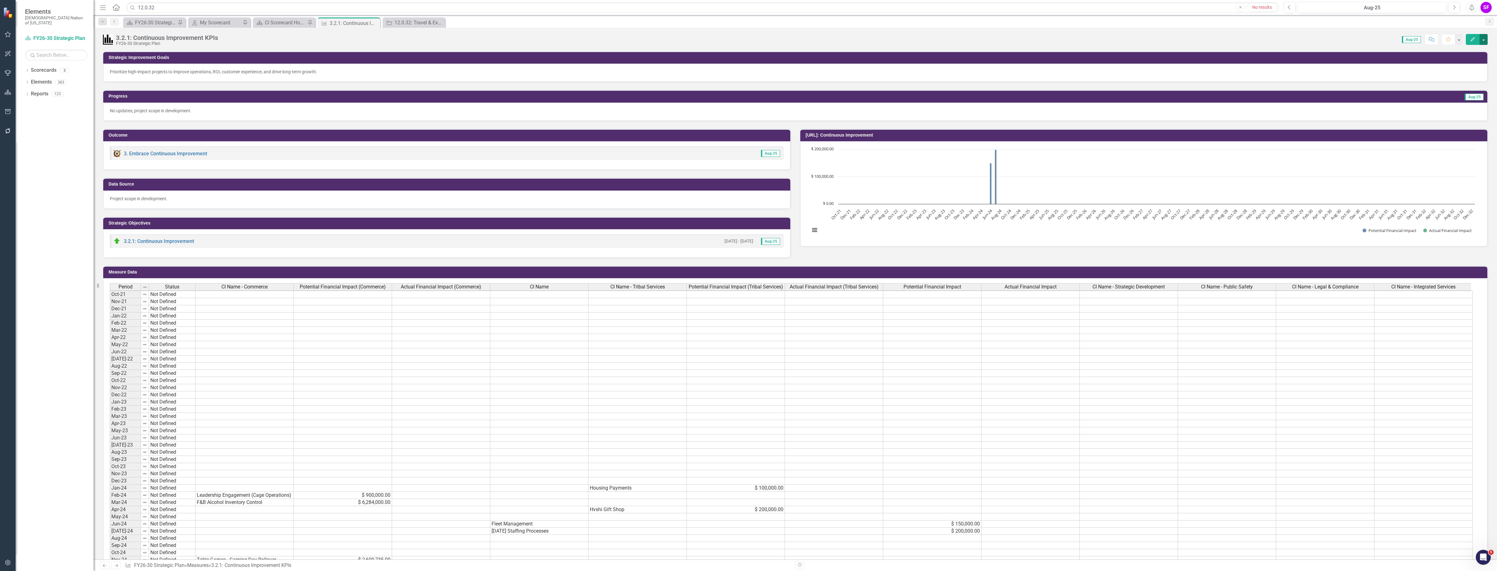
click at [1484, 38] on button "button" at bounding box center [1484, 39] width 8 height 11
click at [1463, 49] on link "Edit Edit Measure" at bounding box center [1457, 52] width 61 height 12
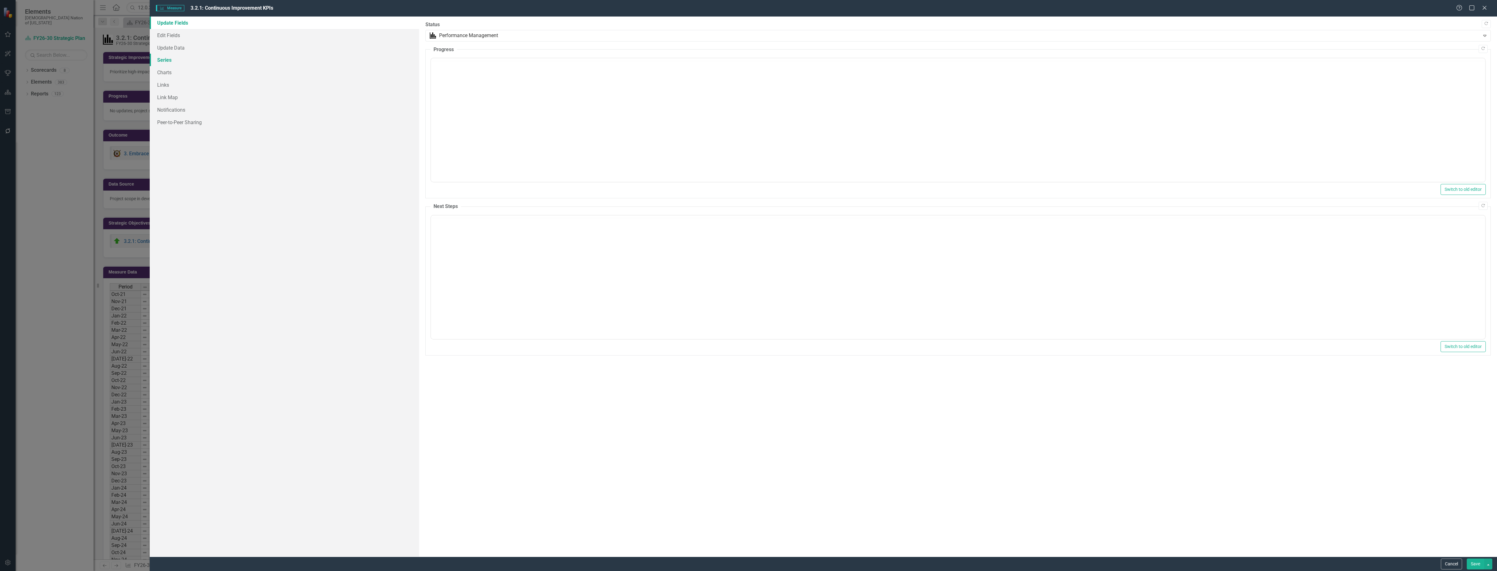
click at [177, 61] on link "Series" at bounding box center [284, 60] width 269 height 12
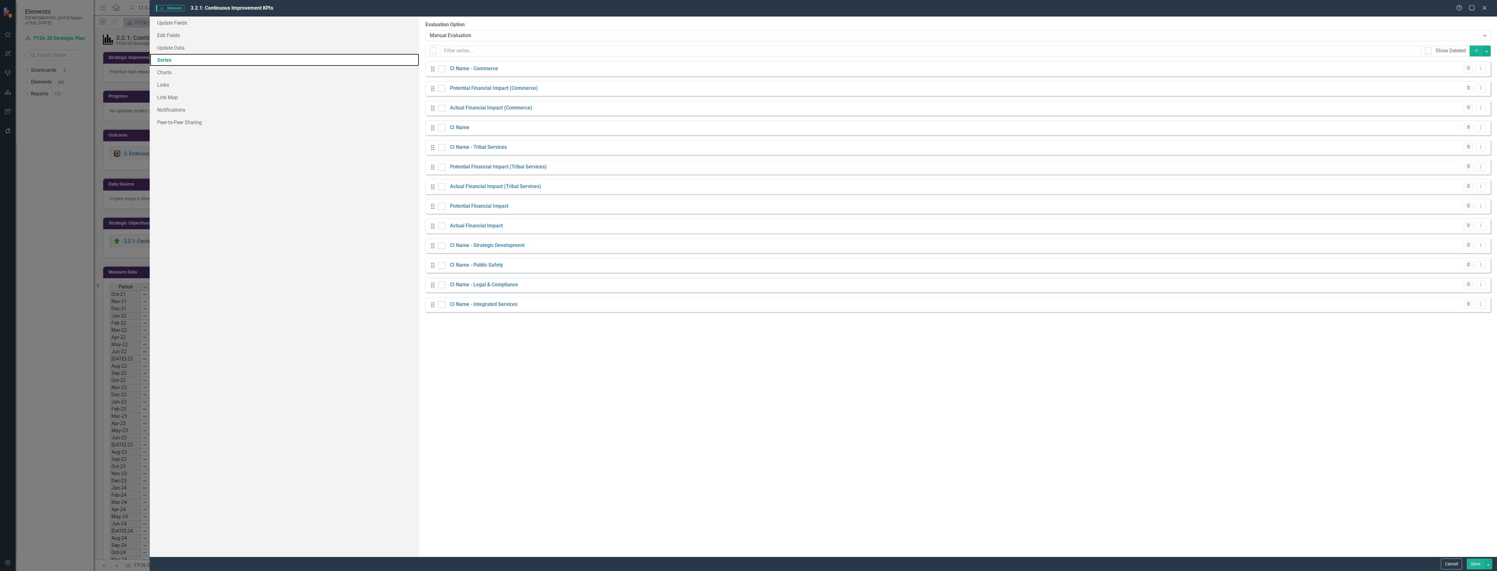
checkbox input "false"
click at [1482, 128] on icon "Dropdown Menu" at bounding box center [1480, 127] width 5 height 4
click at [1466, 152] on link "Copy Duplicate Measure Series" at bounding box center [1450, 150] width 71 height 12
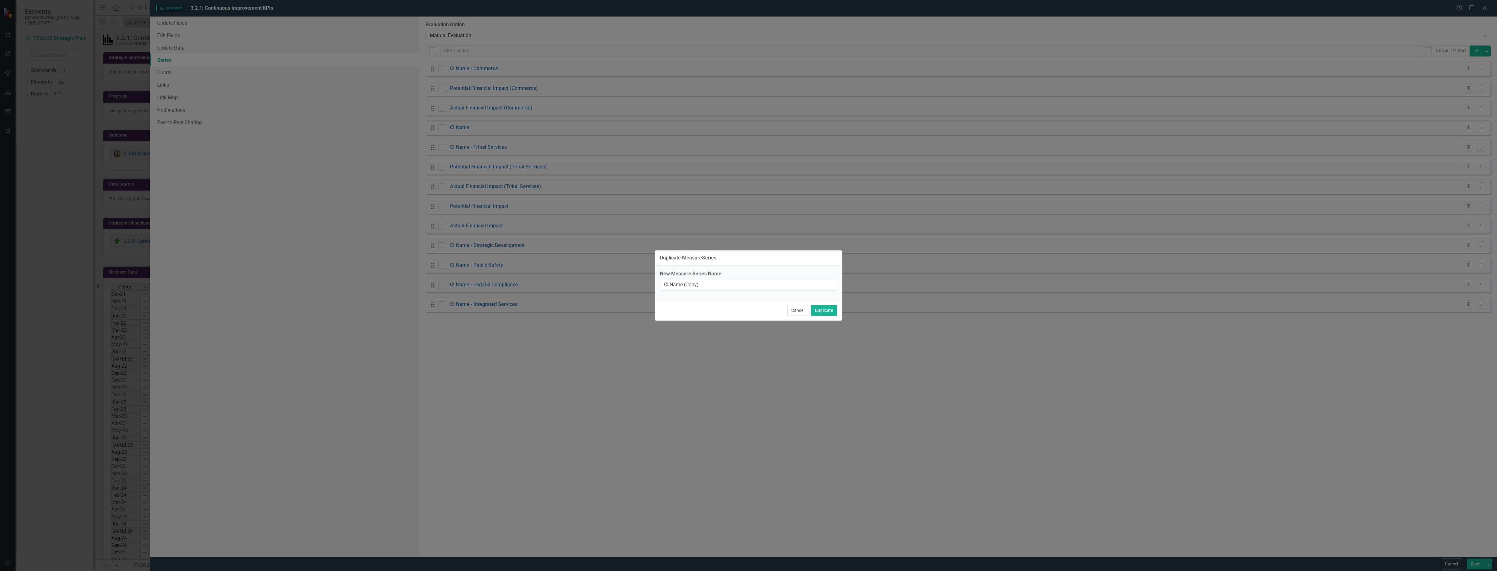
click at [718, 289] on div "New Measure Series Name CI Name (Copy)" at bounding box center [748, 283] width 187 height 34
click at [717, 285] on input "CI Name (Copy)" at bounding box center [748, 285] width 177 height 12
type input "CI Name - Integrated Services"
click at [826, 311] on button "Duplicate" at bounding box center [824, 310] width 26 height 11
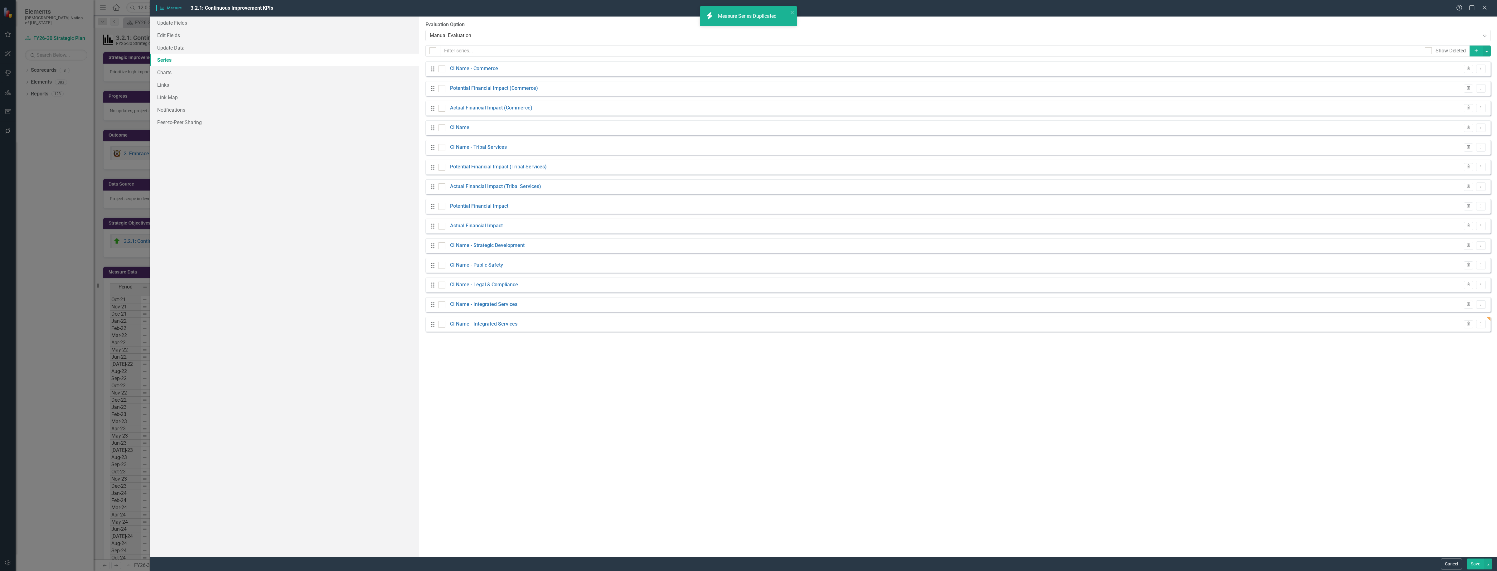
scroll to position [5, 0]
drag, startPoint x: 434, startPoint y: 148, endPoint x: 434, endPoint y: 349, distance: 201.2
drag, startPoint x: 431, startPoint y: 149, endPoint x: 432, endPoint y: 346, distance: 196.8
click at [1473, 562] on button "Save" at bounding box center [1475, 564] width 17 height 11
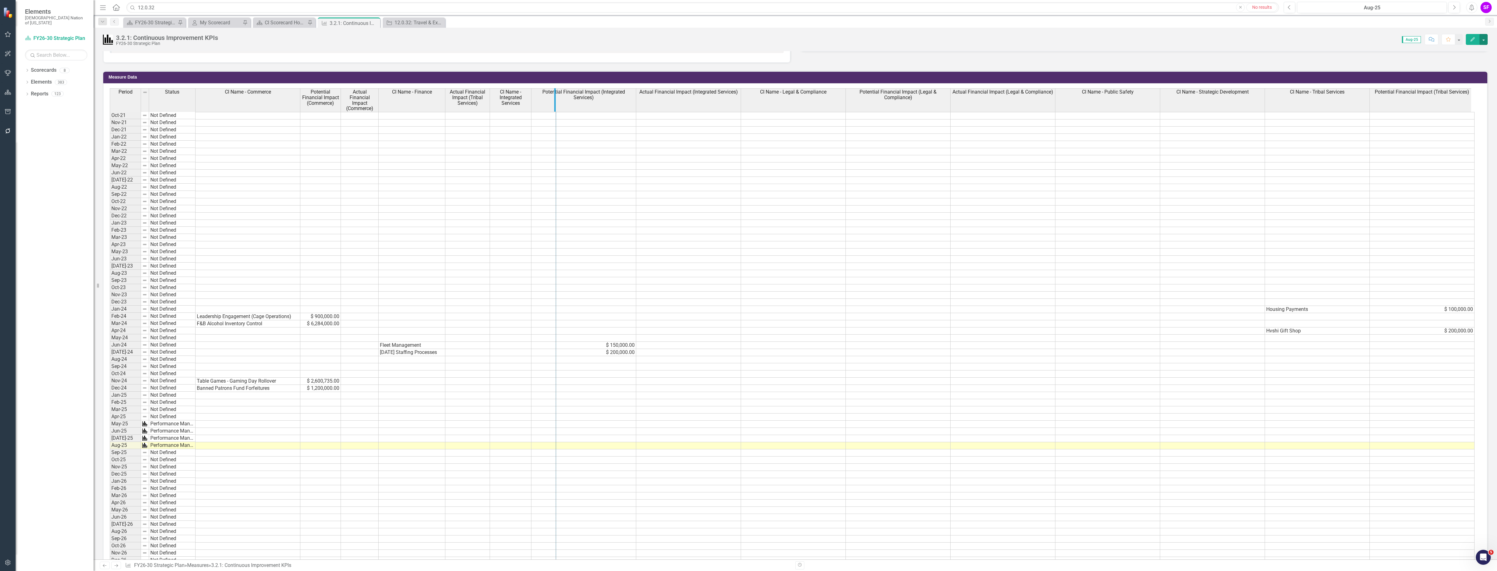
drag, startPoint x: 530, startPoint y: 97, endPoint x: 555, endPoint y: 100, distance: 25.1
drag, startPoint x: 655, startPoint y: 99, endPoint x: 598, endPoint y: 100, distance: 57.1
drag, startPoint x: 713, startPoint y: 100, endPoint x: 646, endPoint y: 102, distance: 67.4
drag, startPoint x: 888, startPoint y: 103, endPoint x: 903, endPoint y: 109, distance: 16.5
drag, startPoint x: 964, startPoint y: 104, endPoint x: 882, endPoint y: 106, distance: 82.7
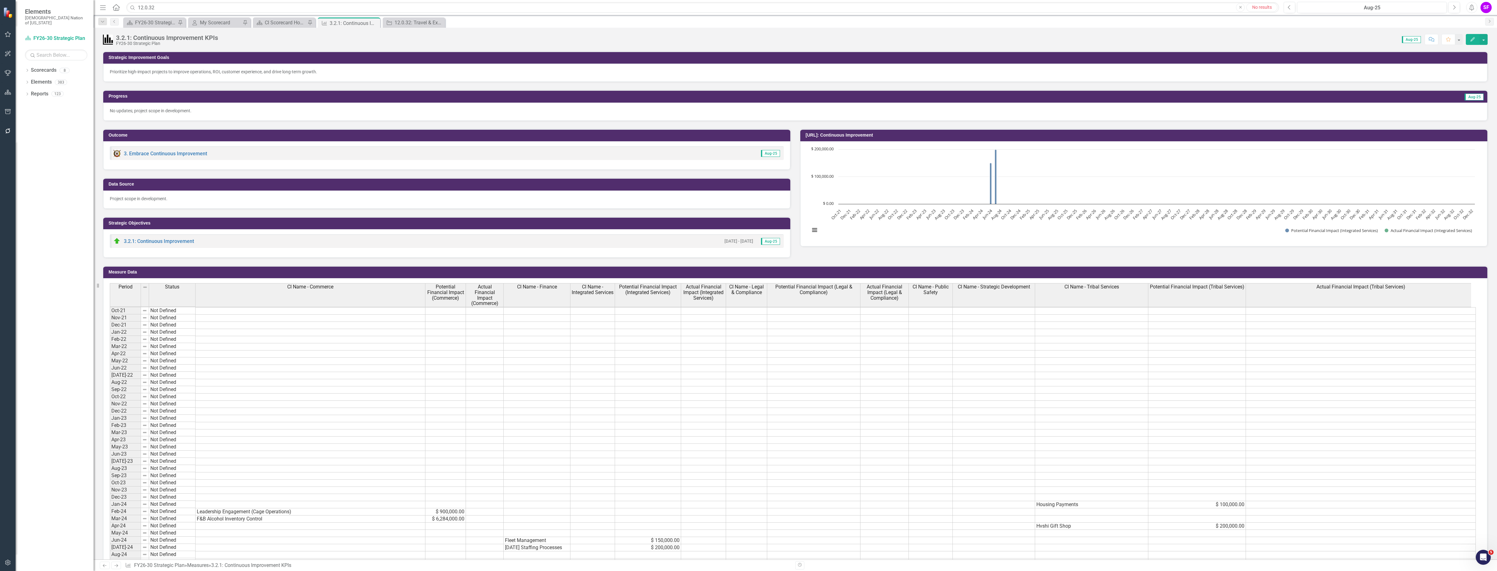
scroll to position [10, 0]
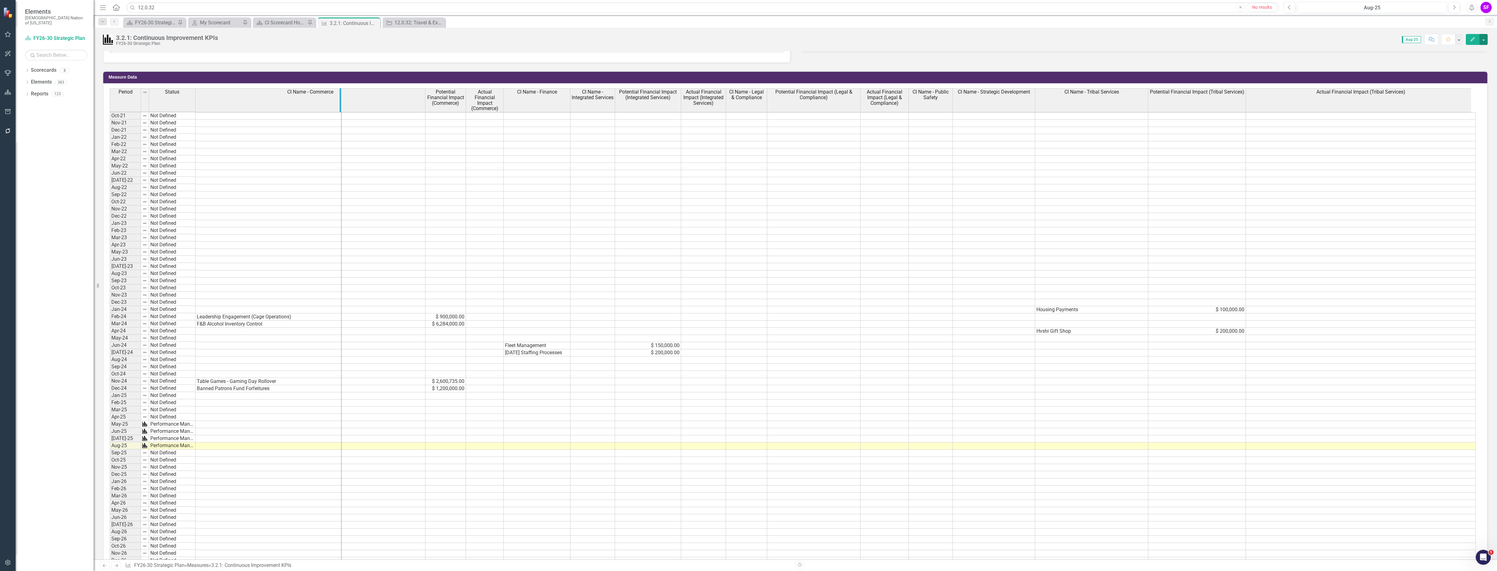
drag, startPoint x: 424, startPoint y: 102, endPoint x: 341, endPoint y: 104, distance: 83.6
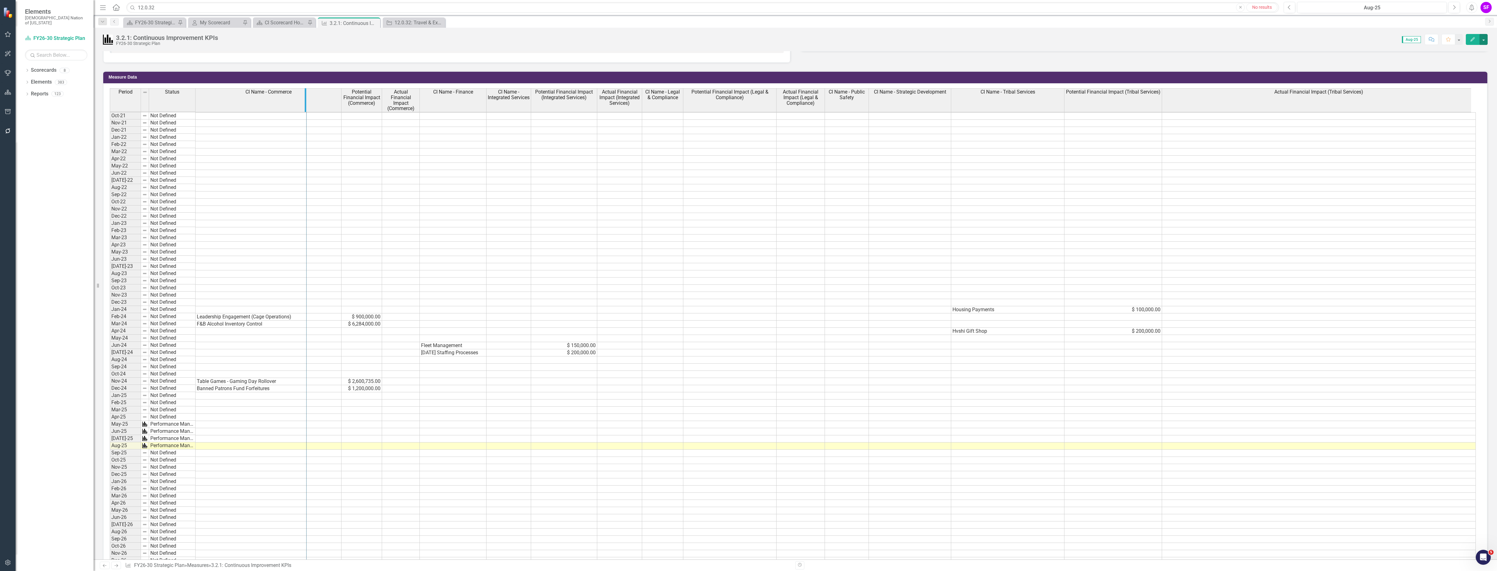
drag, startPoint x: 341, startPoint y: 104, endPoint x: 306, endPoint y: 104, distance: 34.6
drag, startPoint x: 306, startPoint y: 103, endPoint x: 298, endPoint y: 104, distance: 8.2
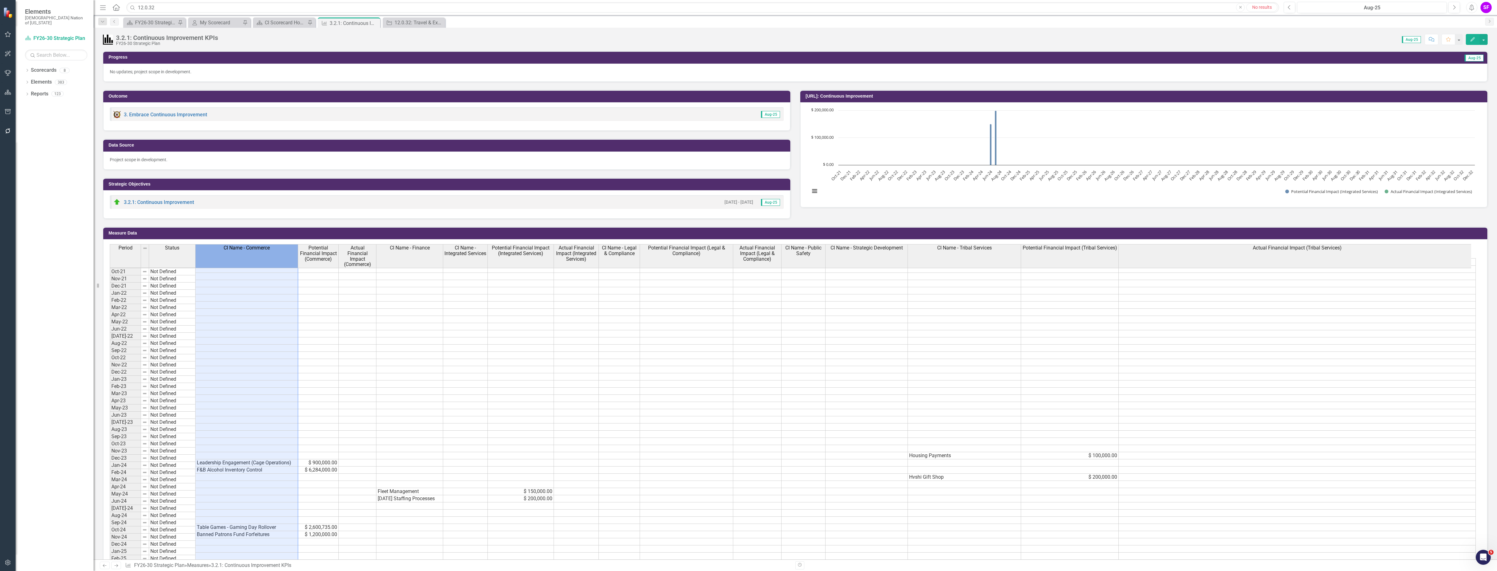
scroll to position [78, 0]
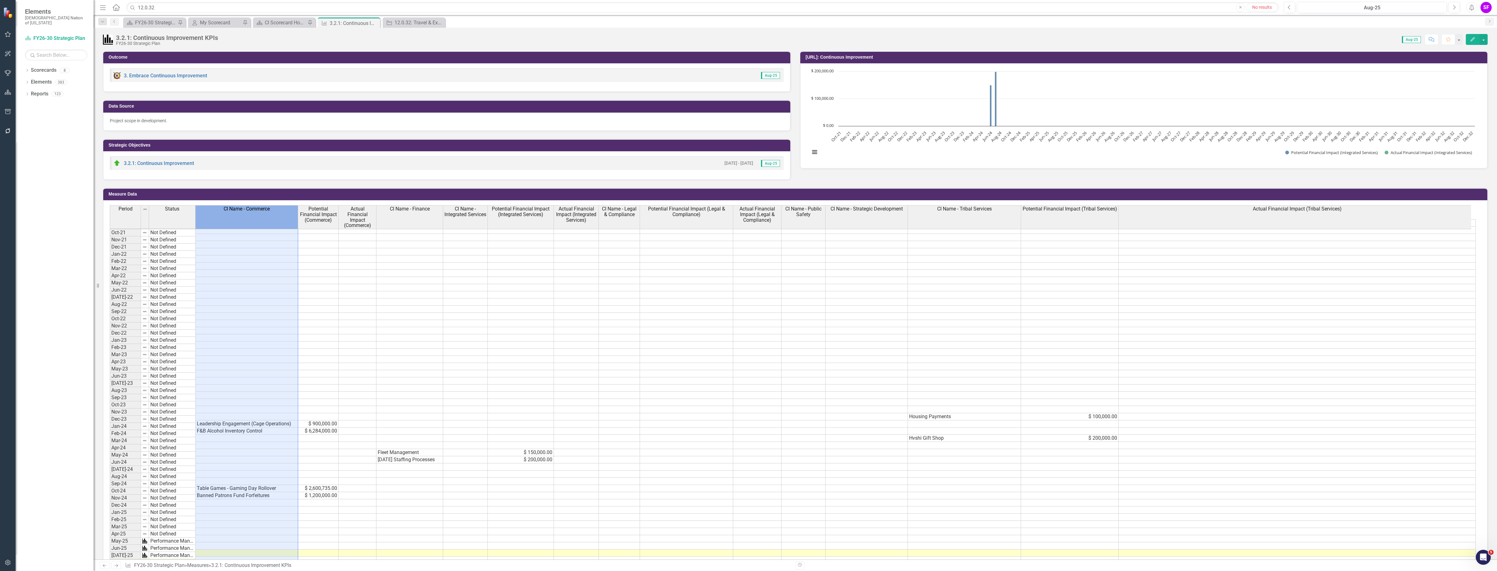
click at [405, 456] on td "Fleet Management" at bounding box center [409, 452] width 67 height 7
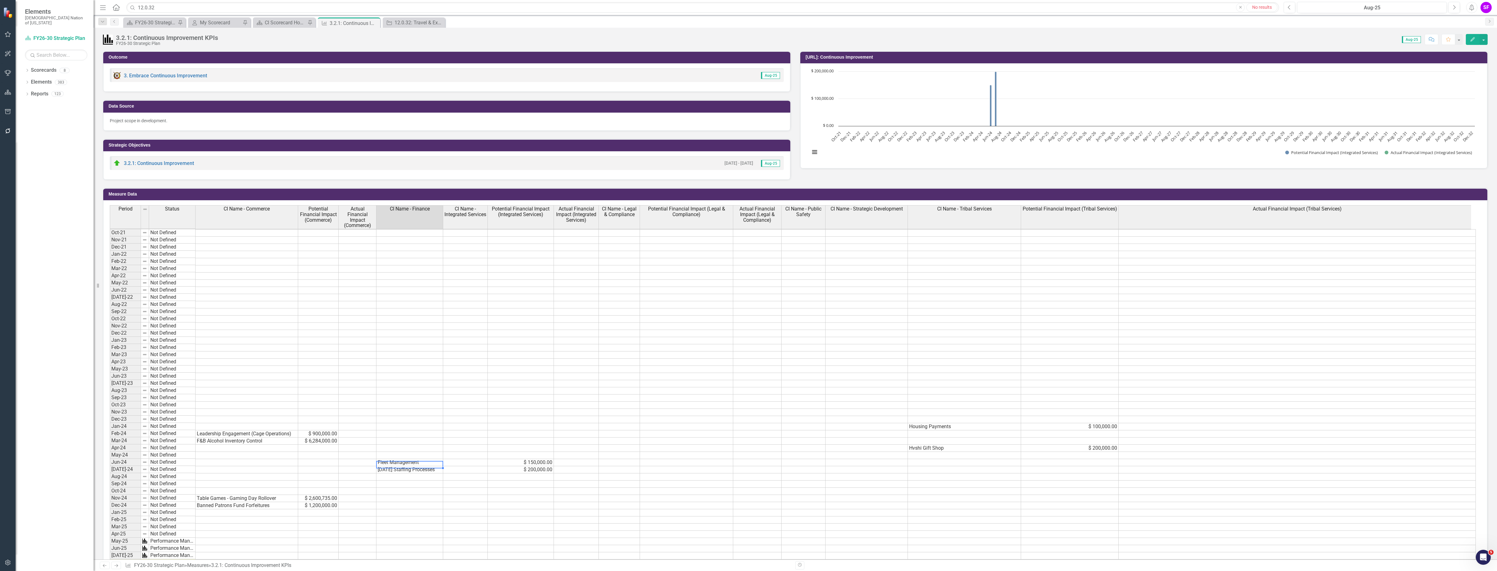
click at [463, 459] on td at bounding box center [465, 462] width 45 height 7
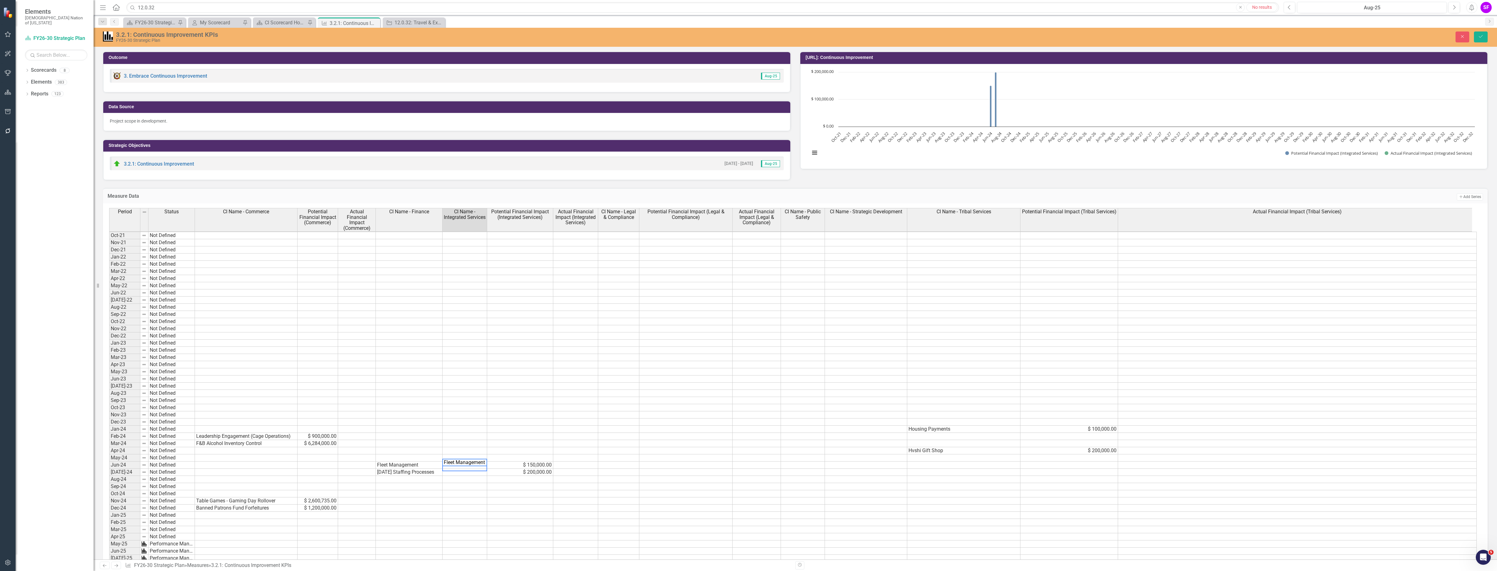
scroll to position [0, 0]
type textarea "Fleet Management"
click at [1478, 38] on icon "Save" at bounding box center [1481, 36] width 6 height 4
click td "Fleet Management"
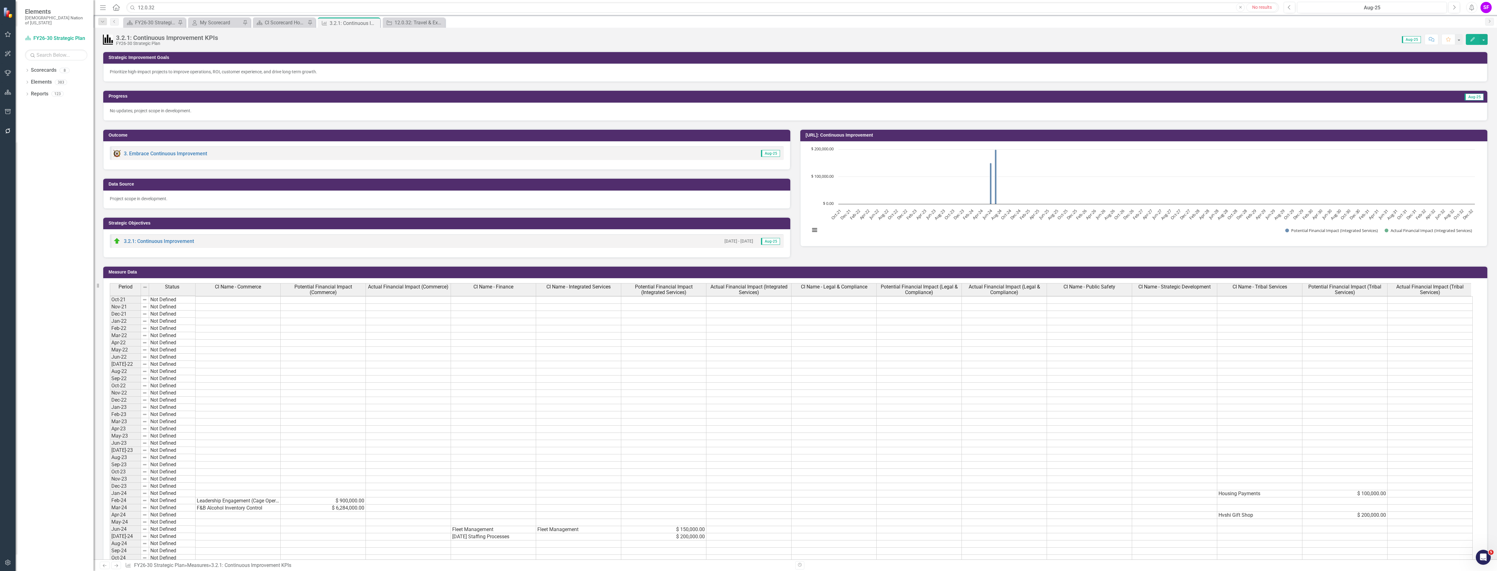
scroll to position [10, 0]
click td "Fleet Management"
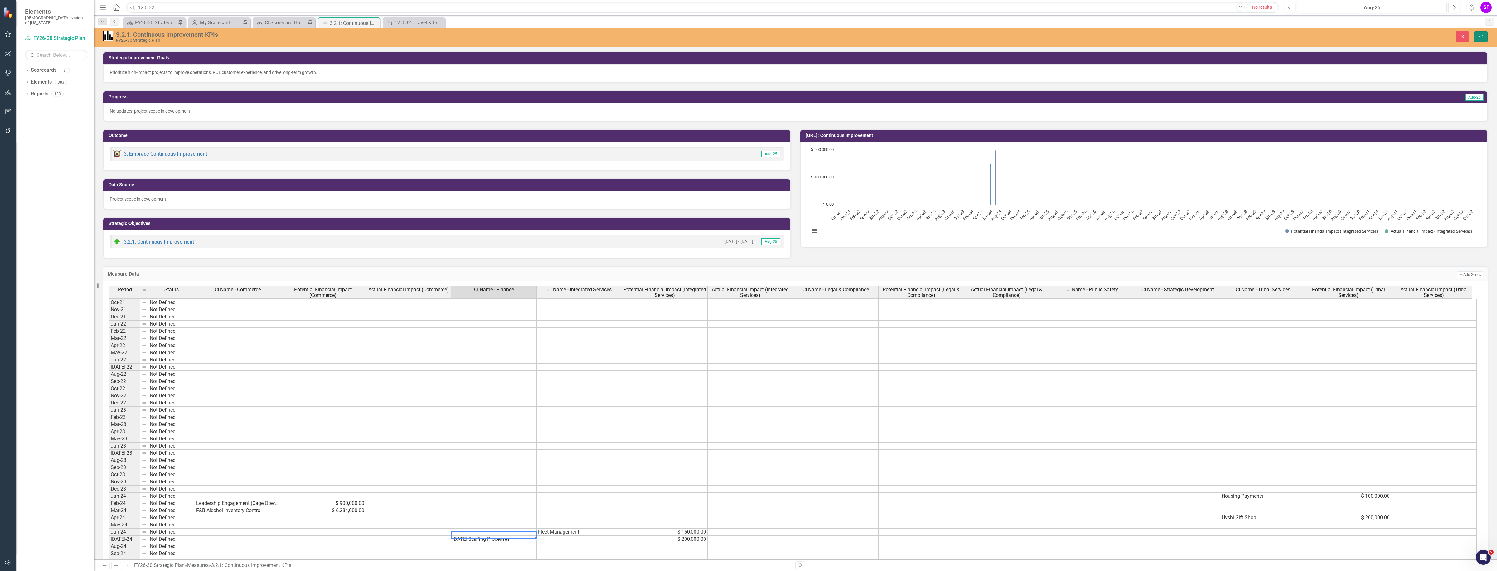
click icon "Save"
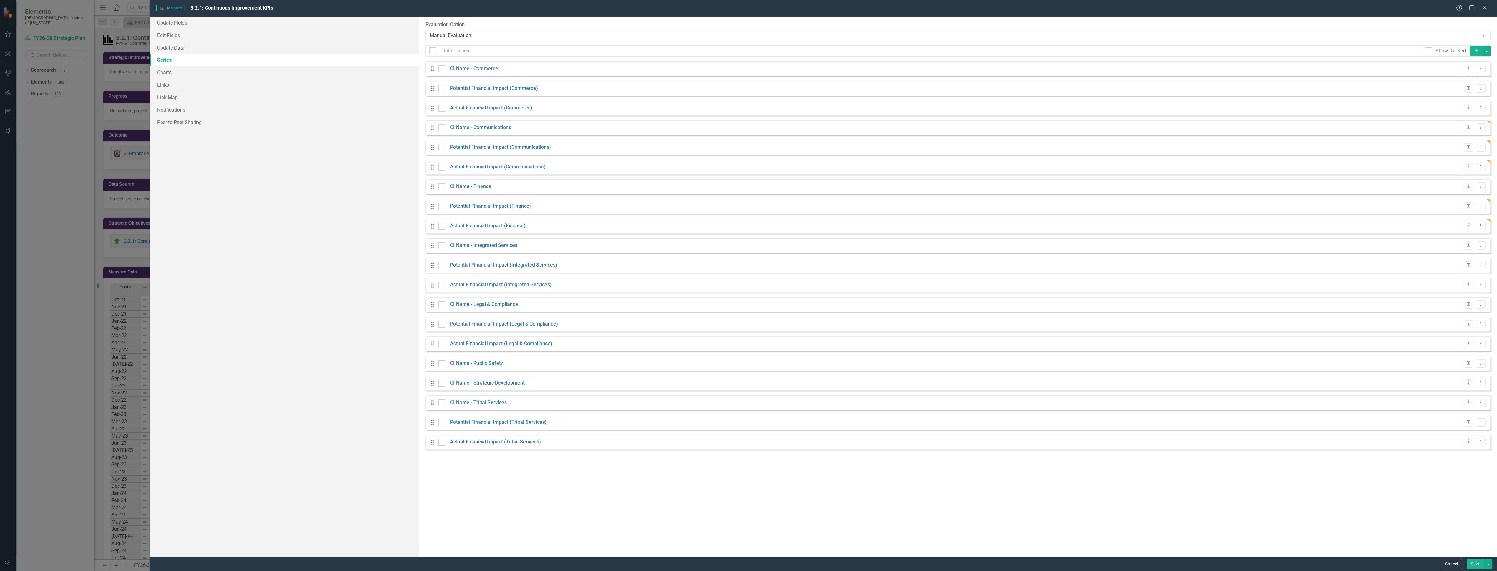
click at [1477, 563] on button "Save" at bounding box center [1475, 564] width 17 height 11
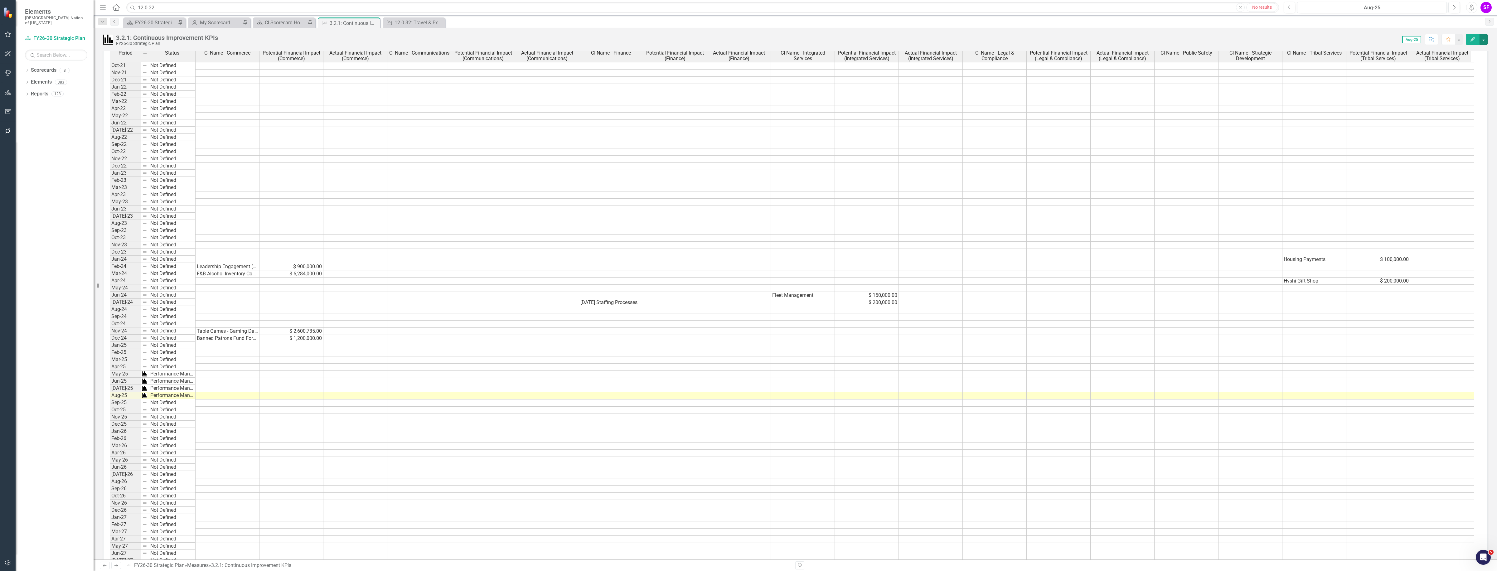
scroll to position [117, 0]
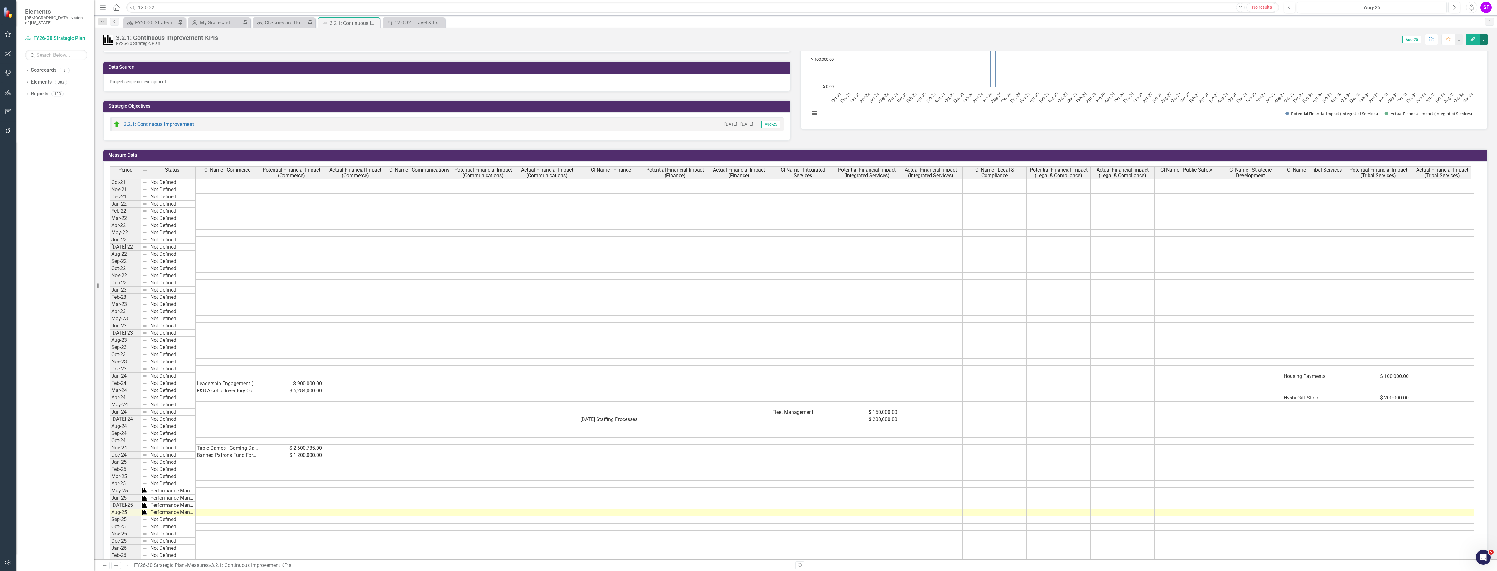
click at [1485, 41] on button "button" at bounding box center [1484, 39] width 8 height 11
click at [1465, 52] on link "Edit Edit Measure" at bounding box center [1457, 52] width 61 height 12
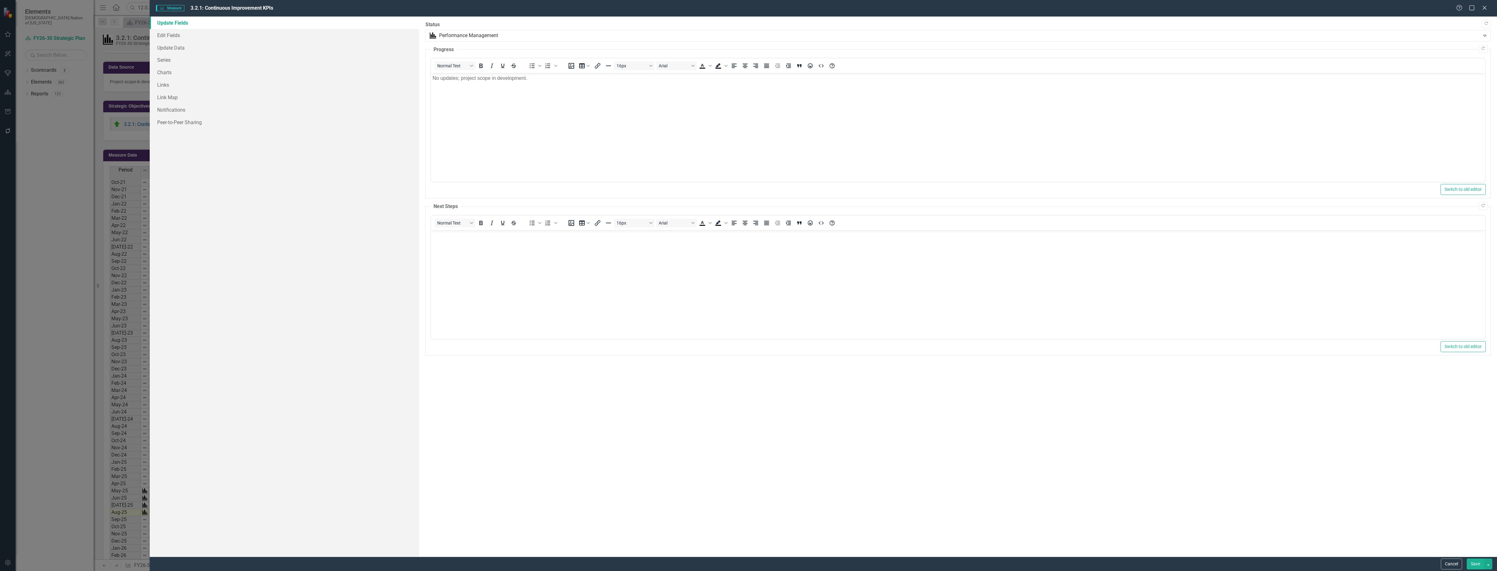
scroll to position [0, 0]
click at [172, 56] on link "Series" at bounding box center [284, 60] width 269 height 12
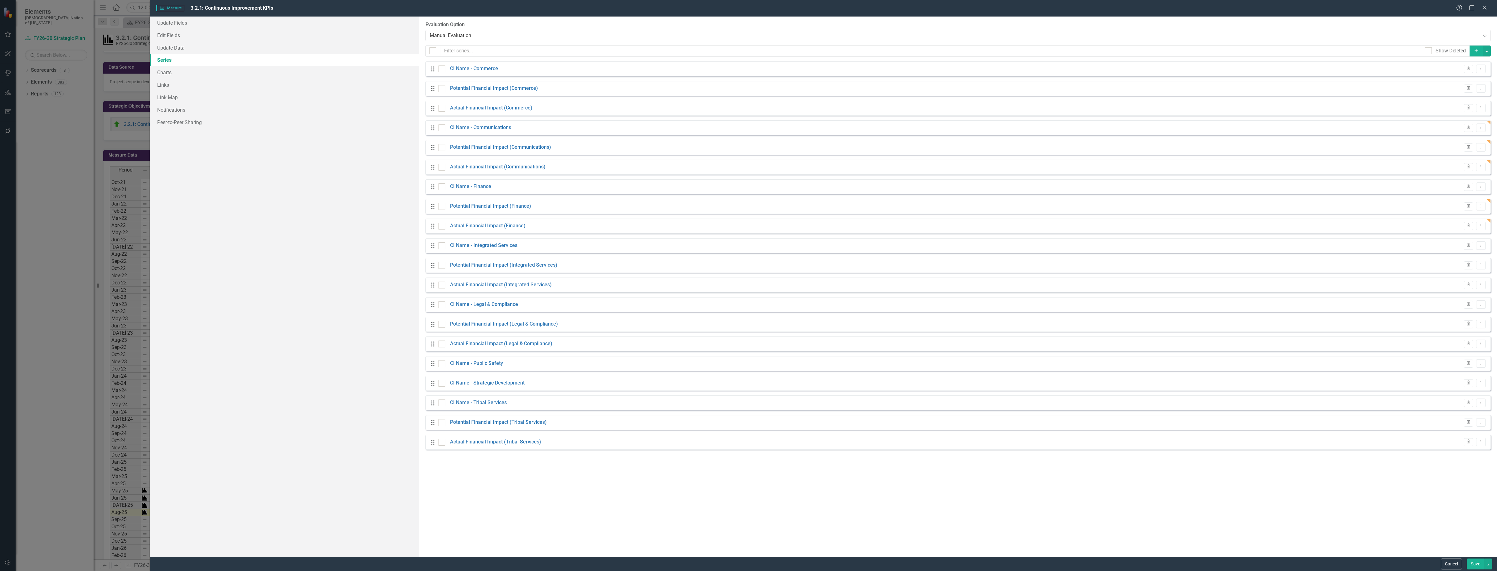
checkbox input "false"
click at [1479, 322] on icon "Dropdown Menu" at bounding box center [1480, 324] width 5 height 4
click at [1464, 347] on link "Copy Duplicate Measure Series" at bounding box center [1450, 347] width 71 height 12
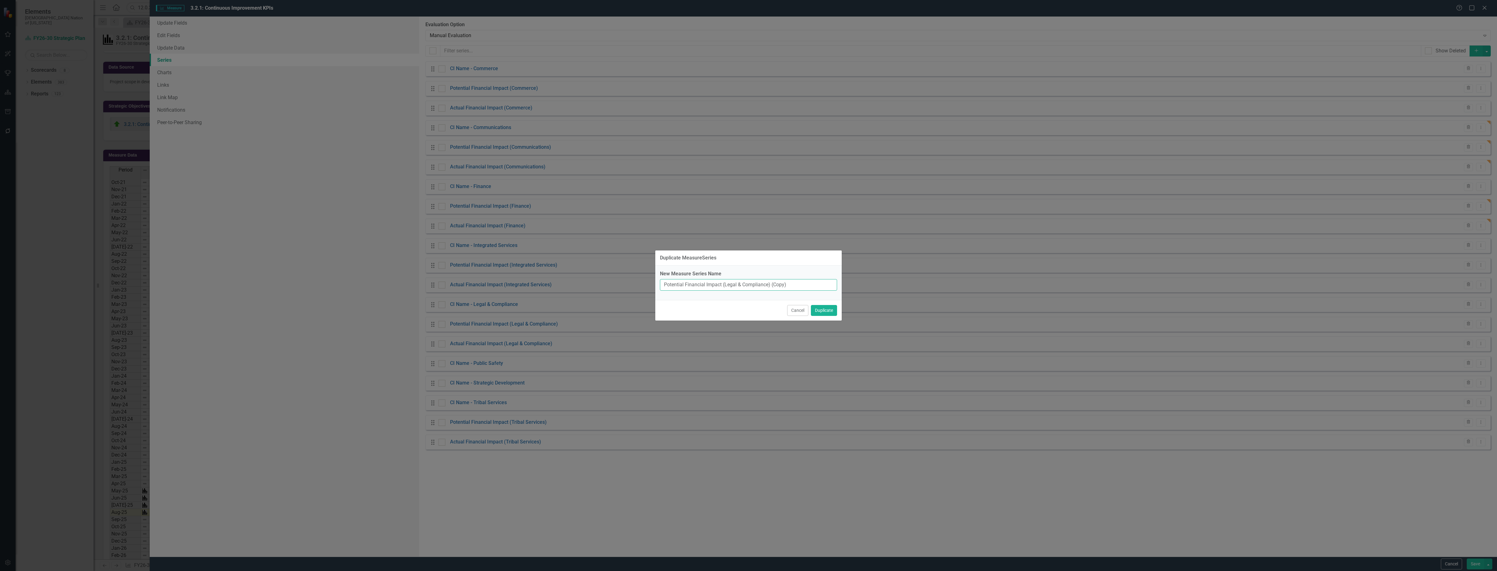
click at [771, 289] on input "Potential Financial Impact (Legal & Compliance) (Copy)" at bounding box center [748, 285] width 177 height 12
drag, startPoint x: 790, startPoint y: 286, endPoint x: 726, endPoint y: 285, distance: 64.3
click at [726, 285] on input "Potential Financial Impact (Legal & Compliance) (Copy)" at bounding box center [748, 285] width 177 height 12
type input "Potential Financial Impact (Public Safety)"
click at [823, 310] on button "Duplicate" at bounding box center [824, 310] width 26 height 11
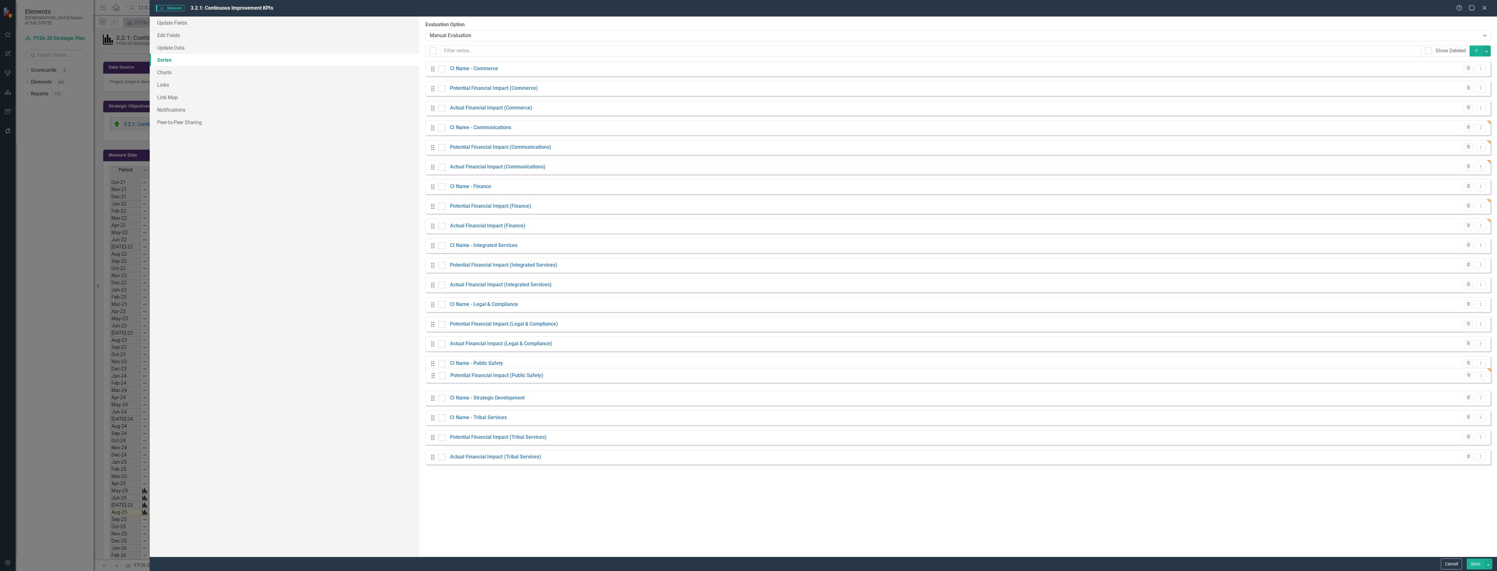
drag, startPoint x: 433, startPoint y: 457, endPoint x: 431, endPoint y: 379, distance: 78.0
click at [431, 379] on div "Drag CI Name - Commerce Trash Dropdown Menu Drag Potential Financial Impact (Co…" at bounding box center [957, 265] width 1065 height 408
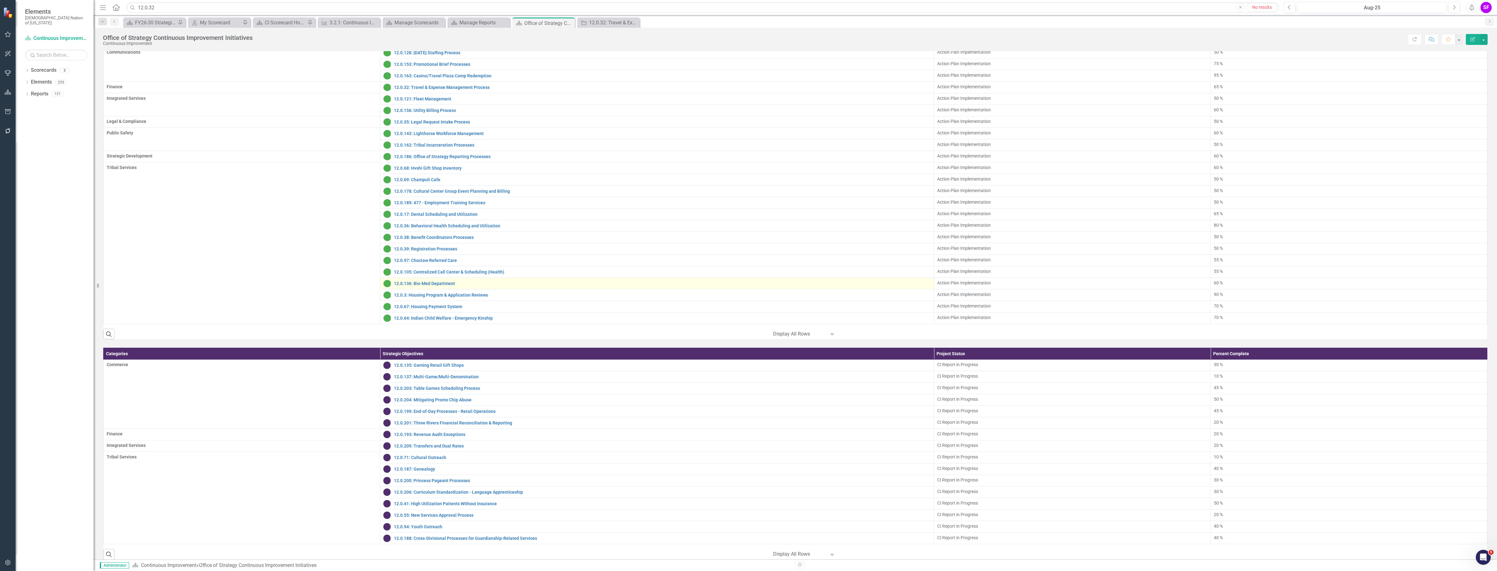
scroll to position [195, 0]
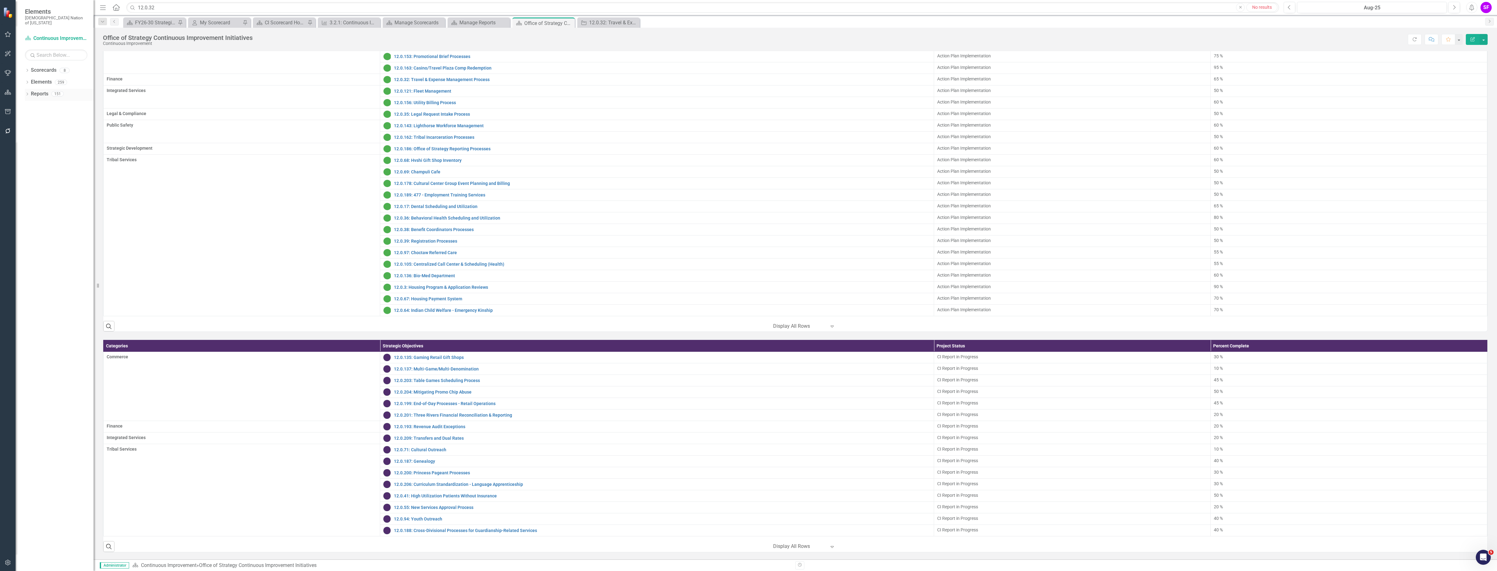
click at [41, 90] on link "Reports" at bounding box center [39, 93] width 17 height 7
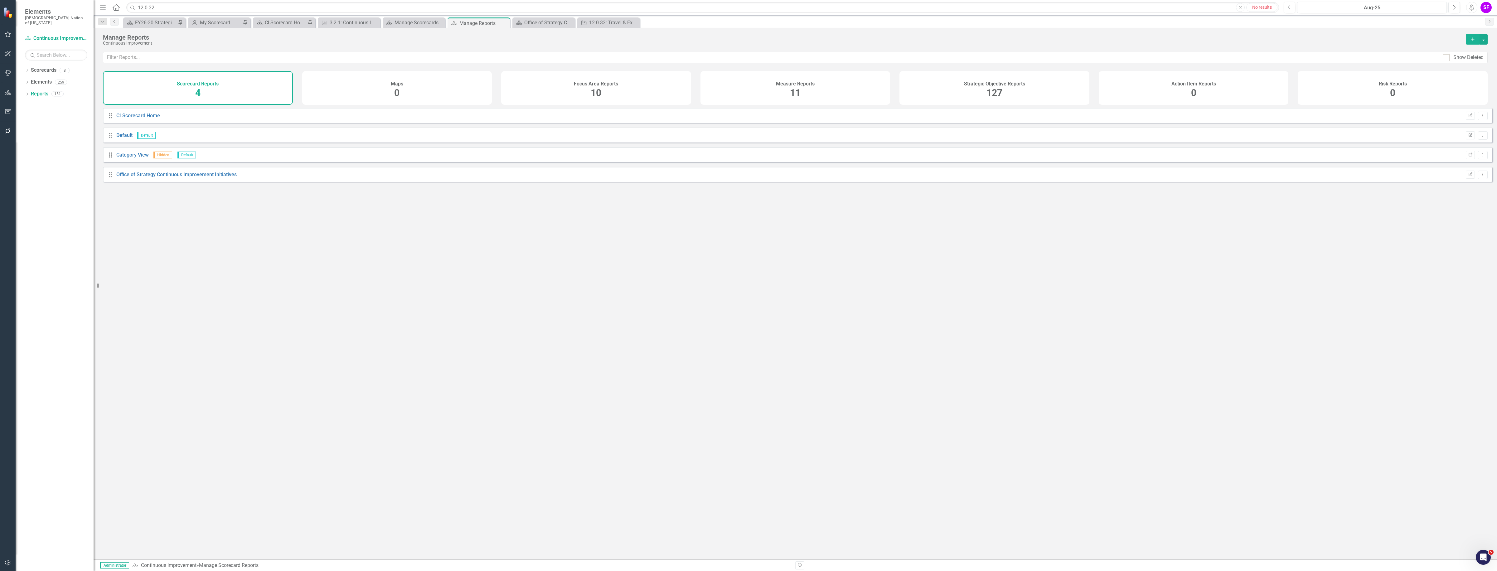
click at [1007, 90] on div "Strategic Objective Reports 127" at bounding box center [994, 88] width 190 height 34
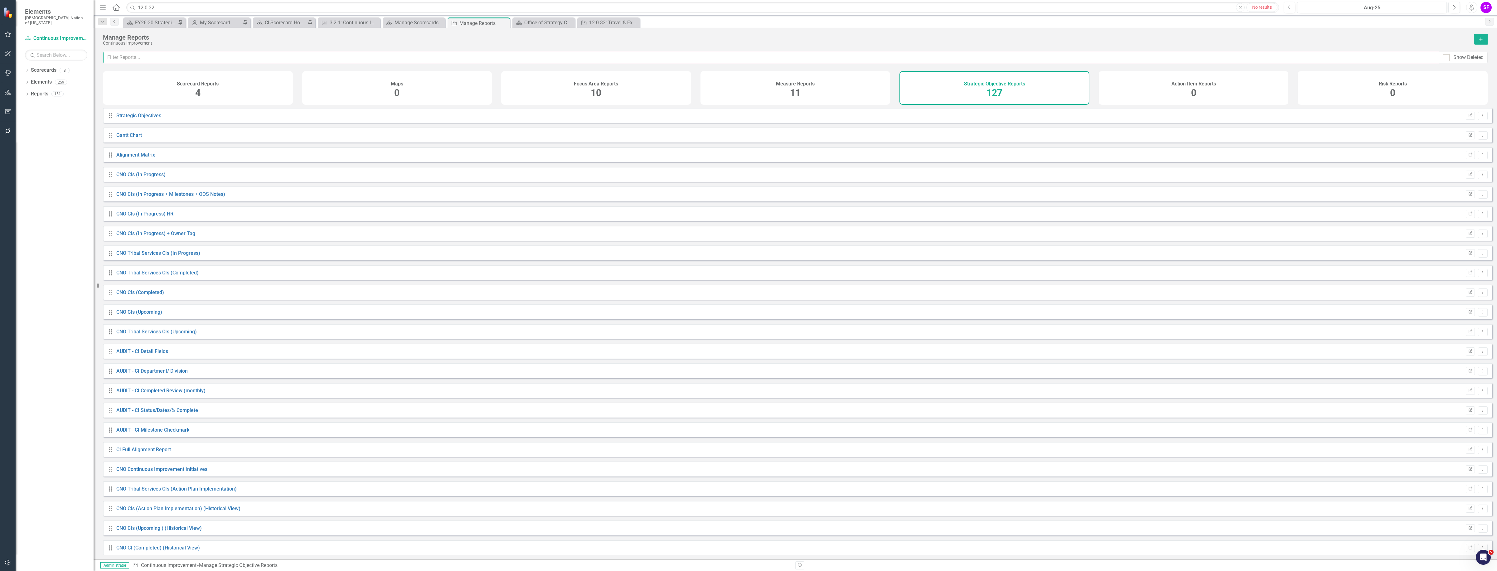
click at [873, 57] on input "text" at bounding box center [771, 58] width 1336 height 12
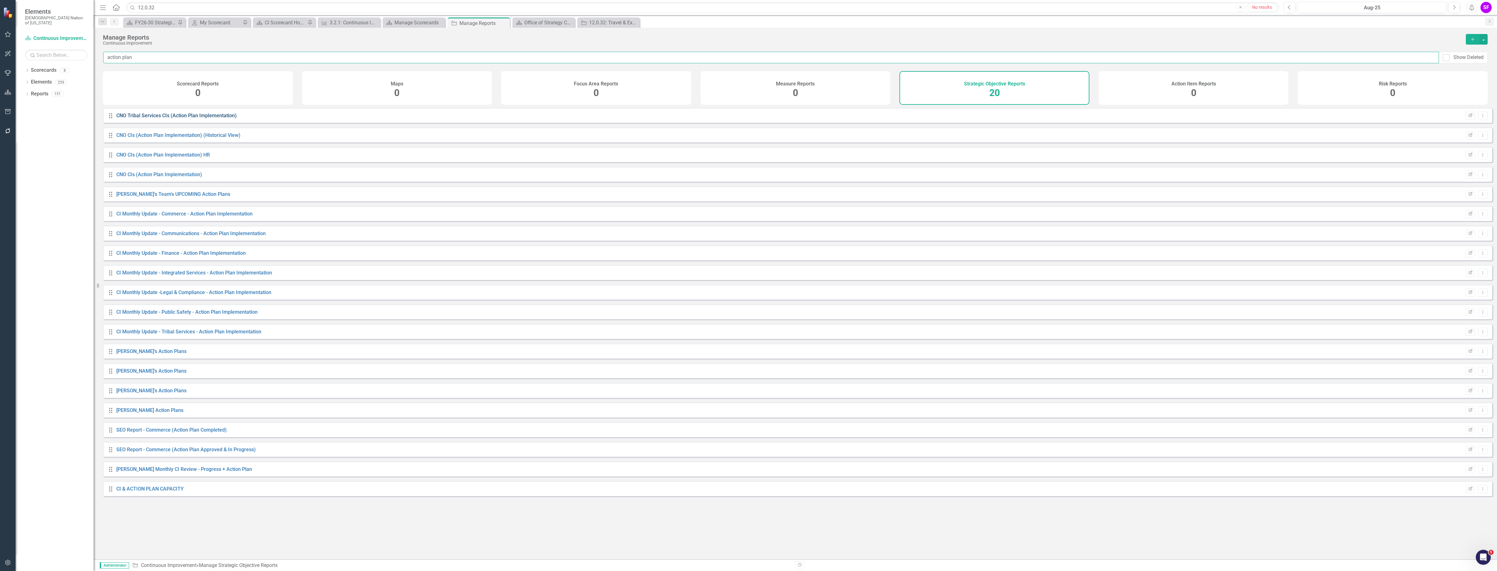
type input "action plan"
click at [206, 119] on link "CNO Tribal Services CIs (Action Plan Implementation)" at bounding box center [176, 116] width 120 height 6
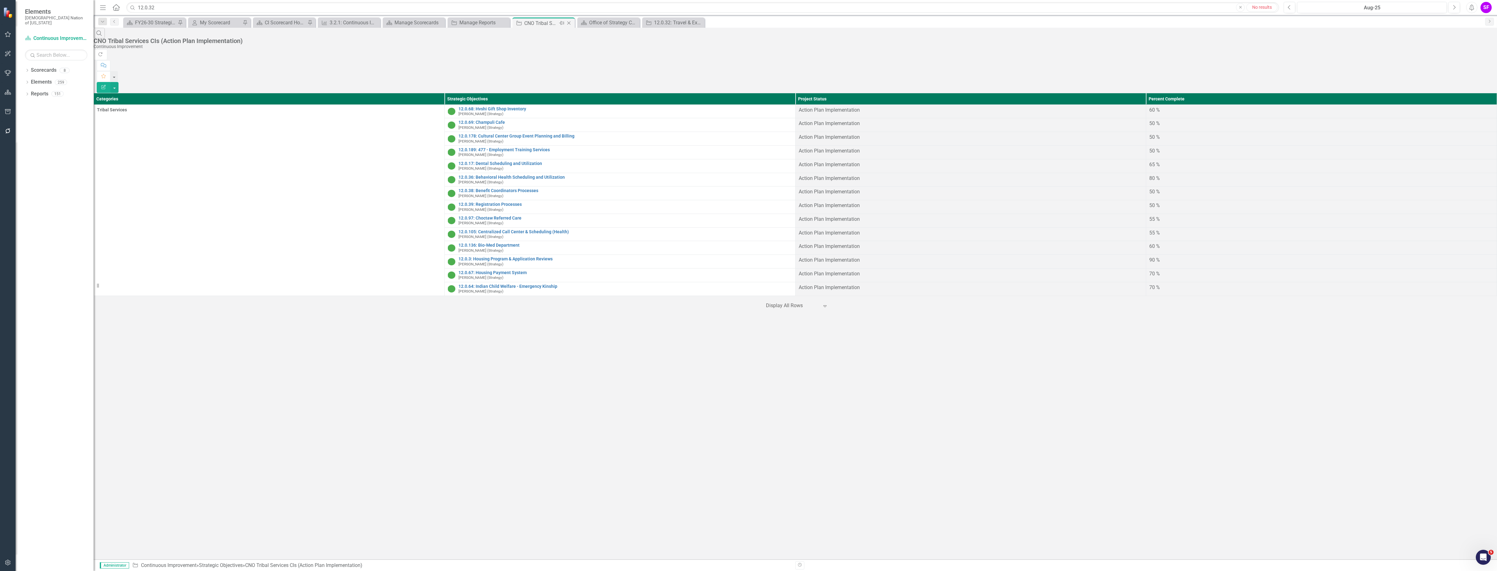
click at [570, 22] on icon "Close" at bounding box center [569, 23] width 6 height 5
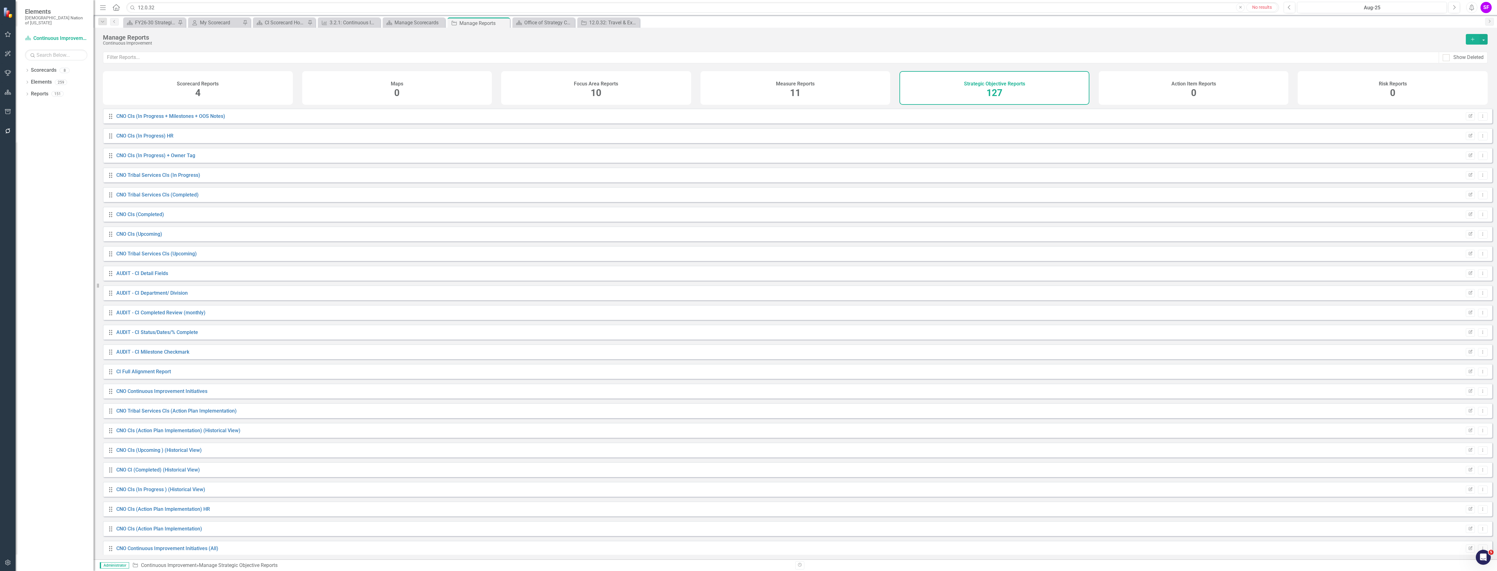
scroll to position [117, 0]
click at [155, 453] on link "CNO CIs (In Progress ) (Historical View)" at bounding box center [160, 451] width 89 height 6
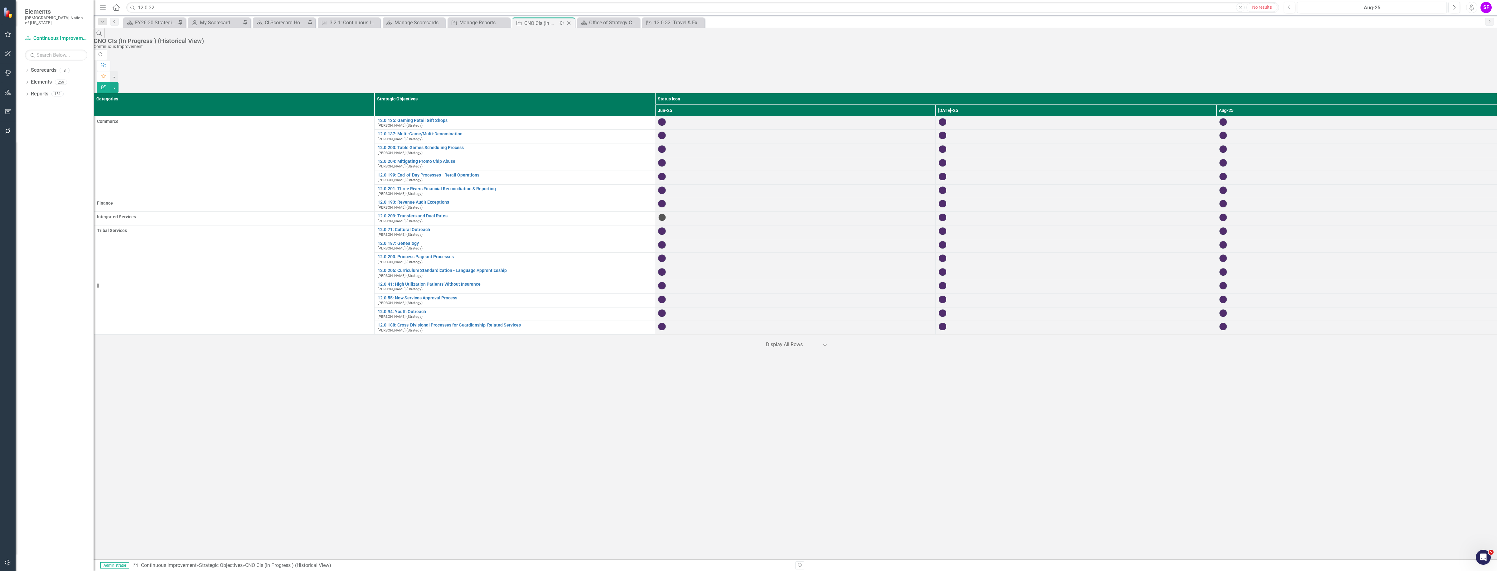
click at [568, 23] on icon "Close" at bounding box center [569, 23] width 6 height 5
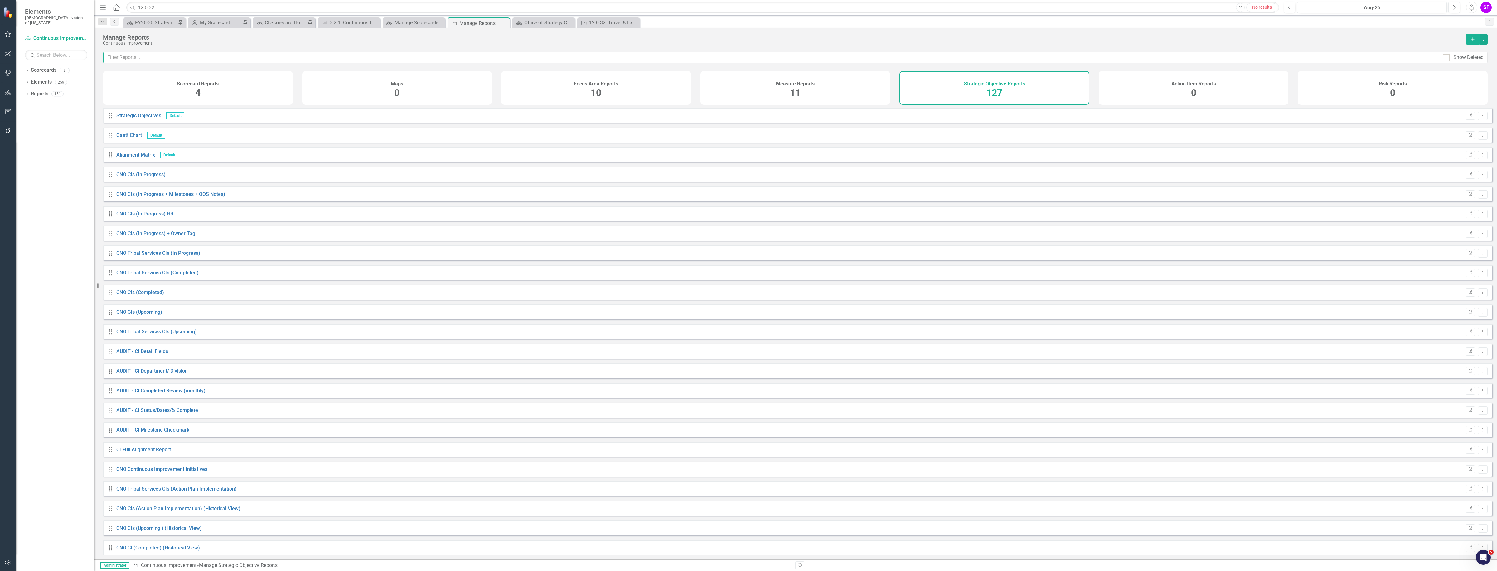
click at [315, 60] on input "text" at bounding box center [771, 58] width 1336 height 12
type input "historical"
click at [1480, 118] on icon "Dropdown Menu" at bounding box center [1482, 116] width 5 height 4
click at [1455, 162] on link "Trash Delete Report" at bounding box center [1456, 166] width 51 height 12
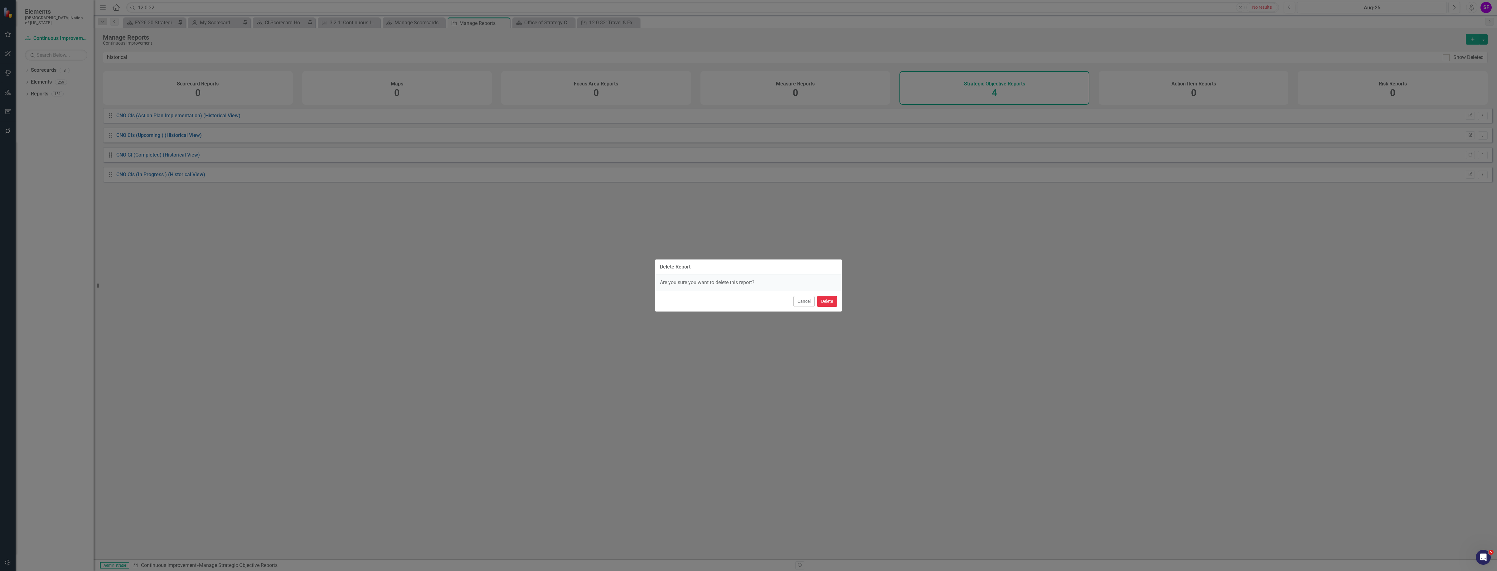
click at [831, 303] on button "Delete" at bounding box center [827, 301] width 20 height 11
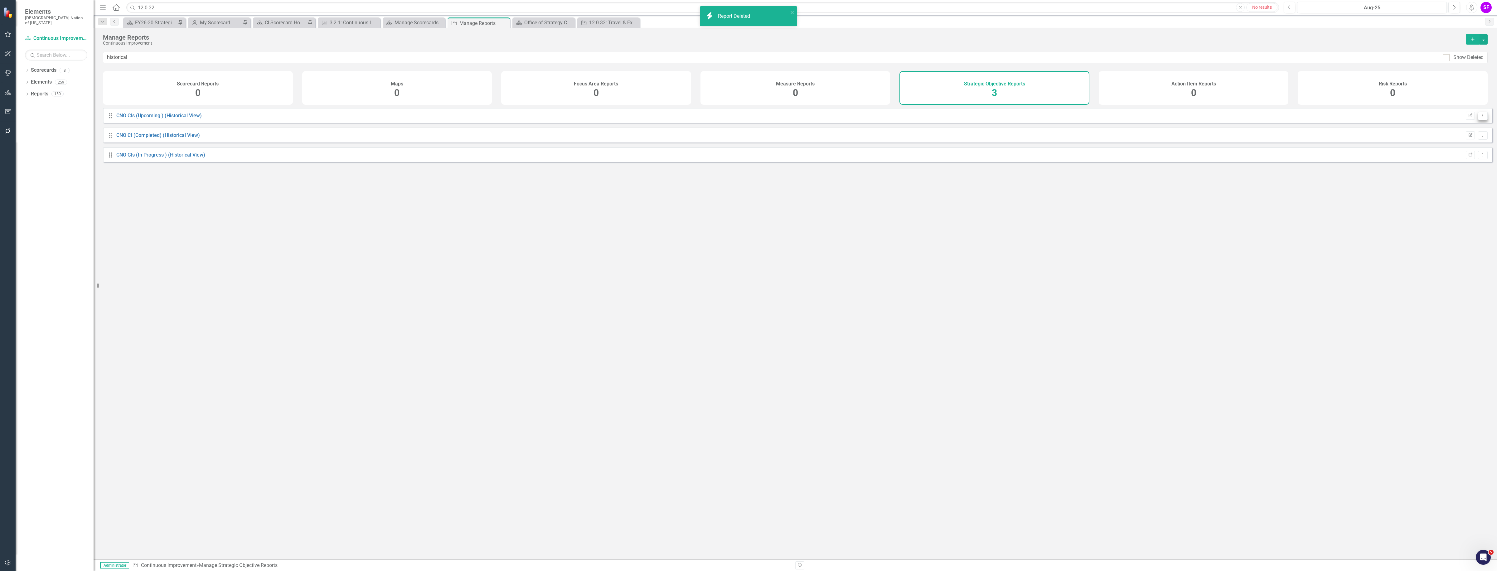
click at [1480, 118] on icon "Dropdown Menu" at bounding box center [1482, 116] width 5 height 4
click at [1441, 165] on link "Trash Delete Report" at bounding box center [1456, 166] width 51 height 12
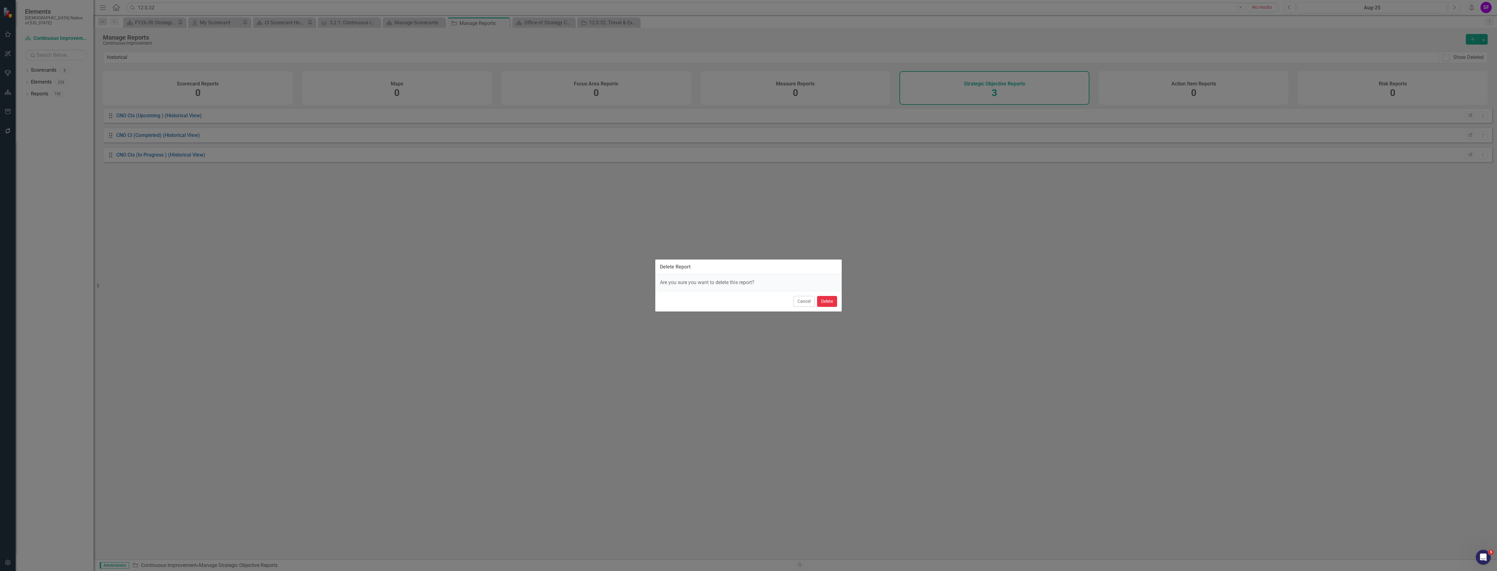
click at [835, 303] on button "Delete" at bounding box center [827, 301] width 20 height 11
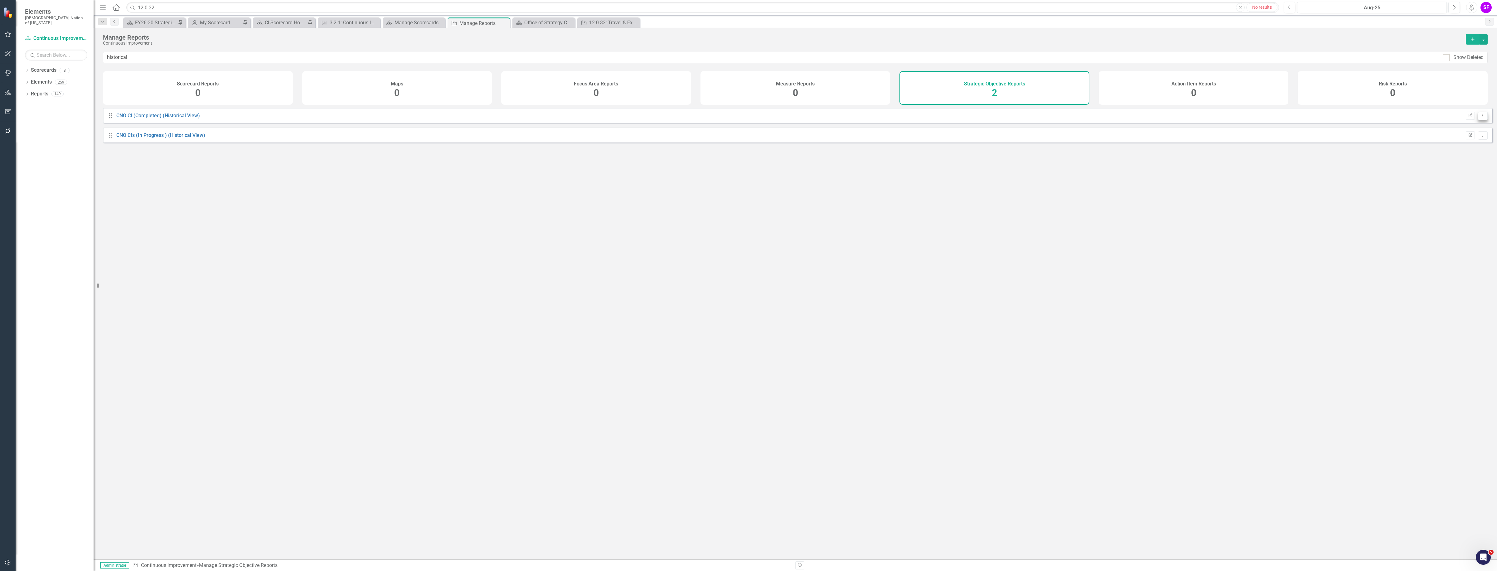
click at [1478, 120] on button "Dropdown Menu" at bounding box center [1483, 116] width 10 height 8
click at [1438, 165] on icon "Trash" at bounding box center [1437, 165] width 6 height 5
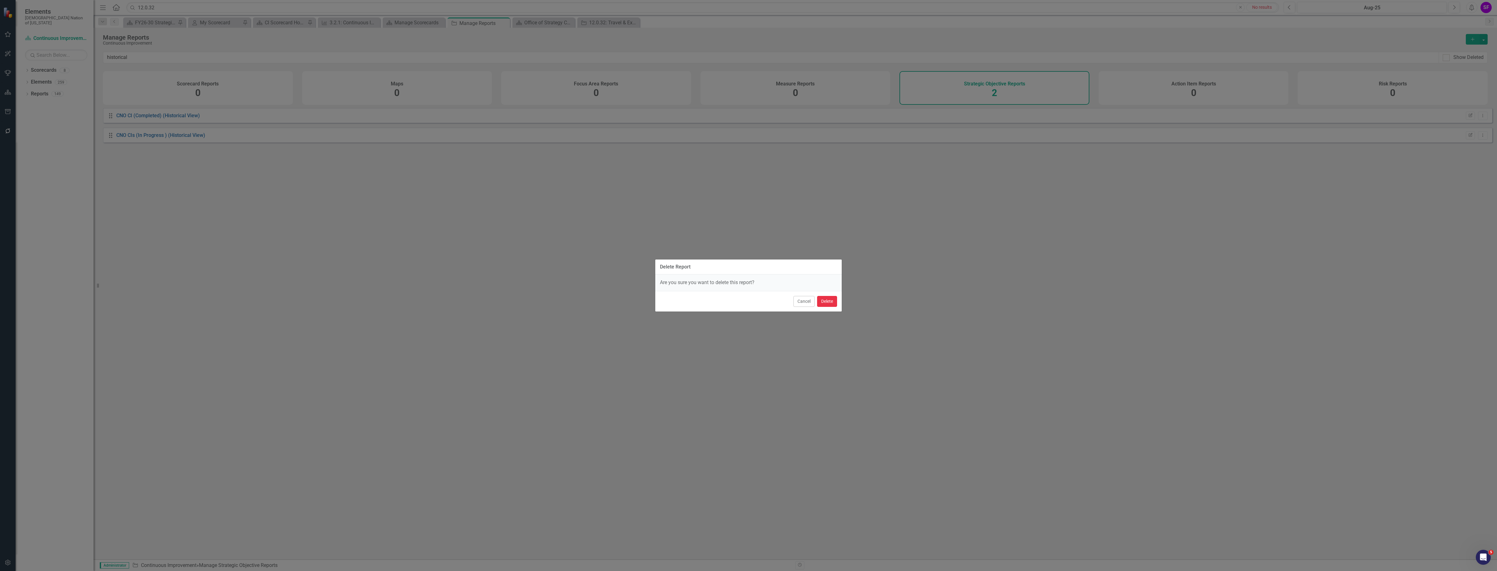
click at [831, 299] on button "Delete" at bounding box center [827, 301] width 20 height 11
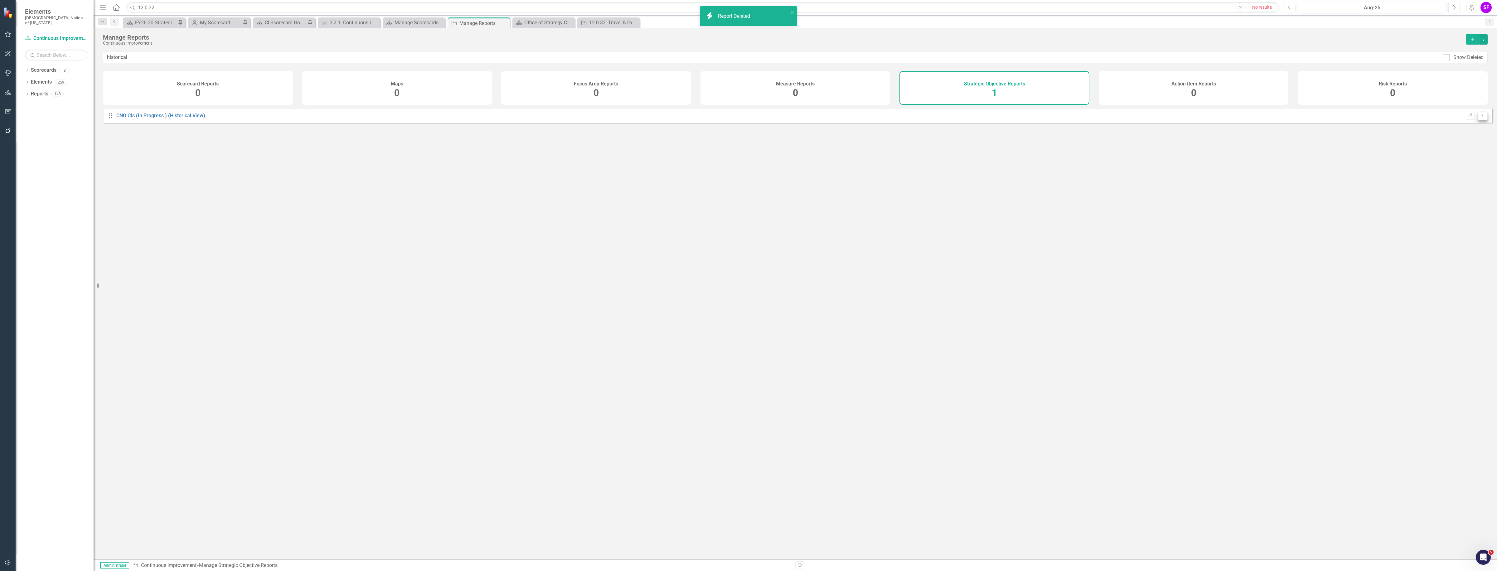
click at [1480, 120] on button "Dropdown Menu" at bounding box center [1483, 116] width 10 height 8
click at [1451, 165] on link "Trash Delete Report" at bounding box center [1456, 166] width 51 height 12
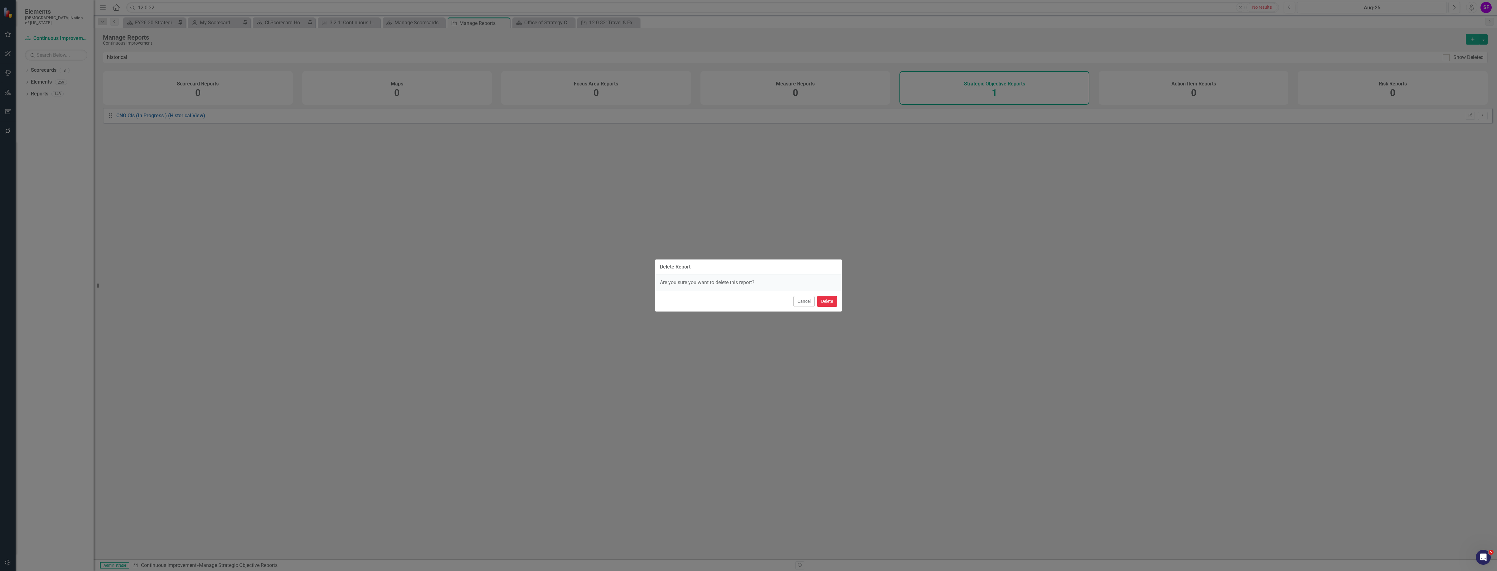
click at [828, 300] on button "Delete" at bounding box center [827, 301] width 20 height 11
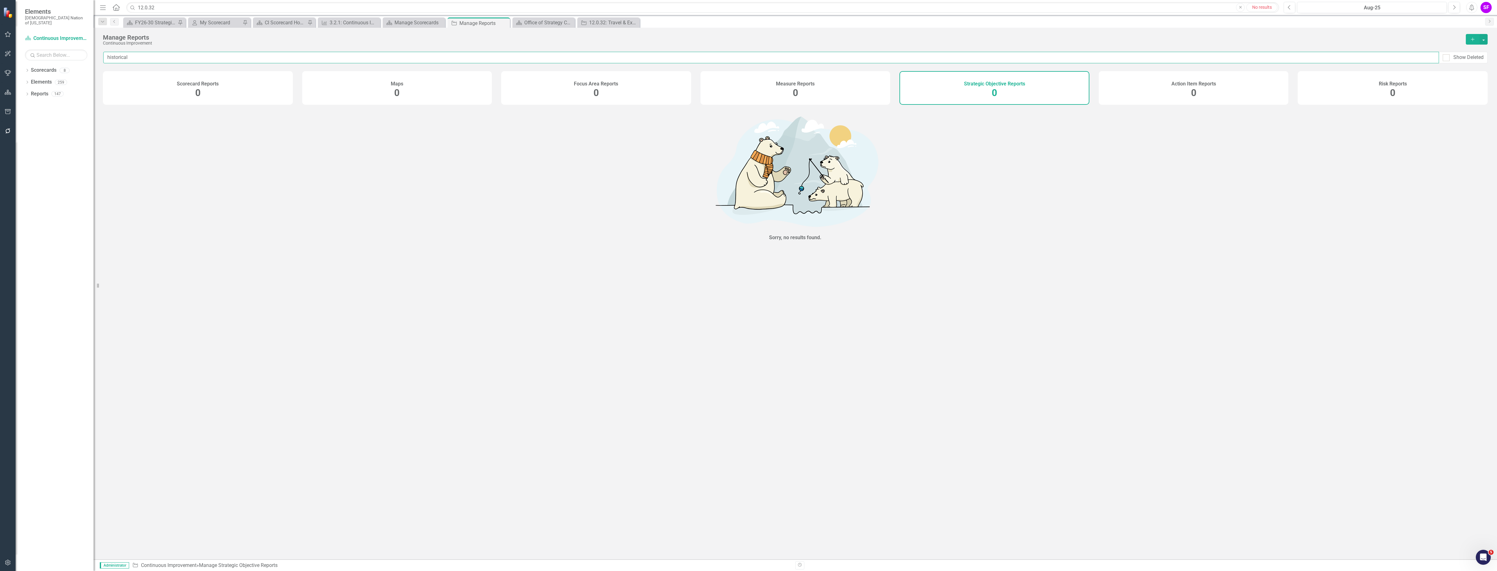
click at [944, 56] on input "historical" at bounding box center [771, 58] width 1336 height 12
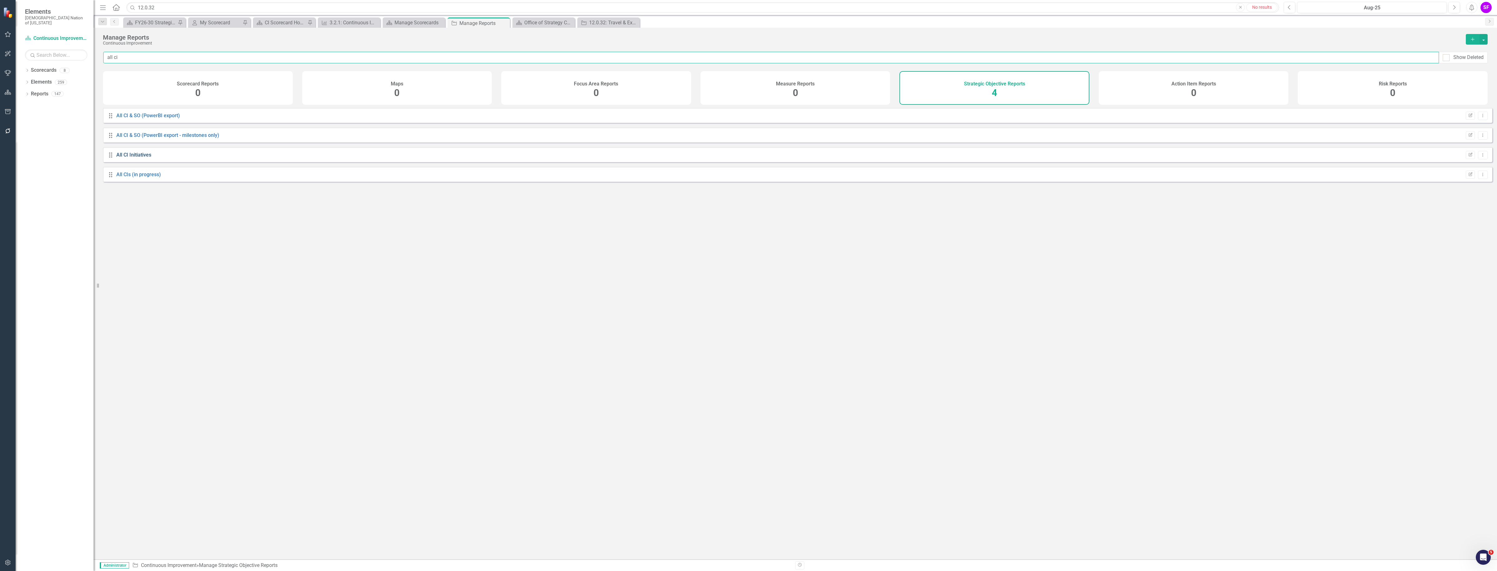
type input "all ci"
click at [137, 158] on link "All CI Initiatives" at bounding box center [133, 155] width 35 height 6
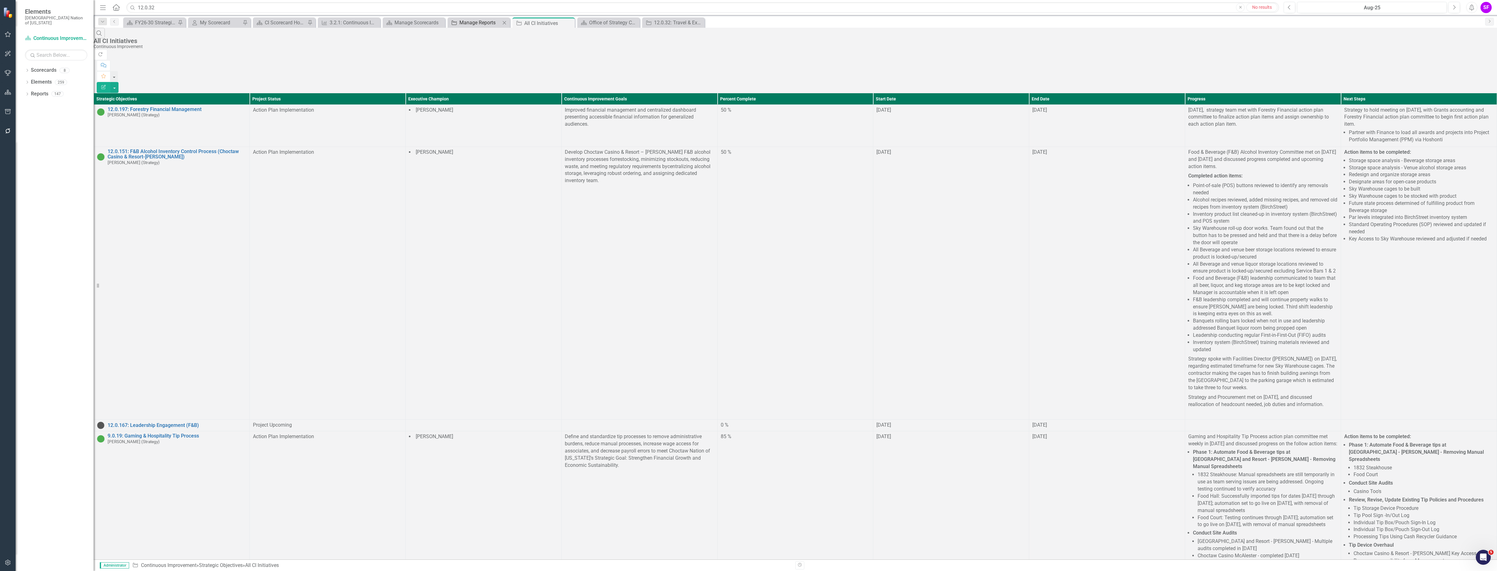
click at [480, 25] on div "Manage Reports" at bounding box center [479, 23] width 41 height 8
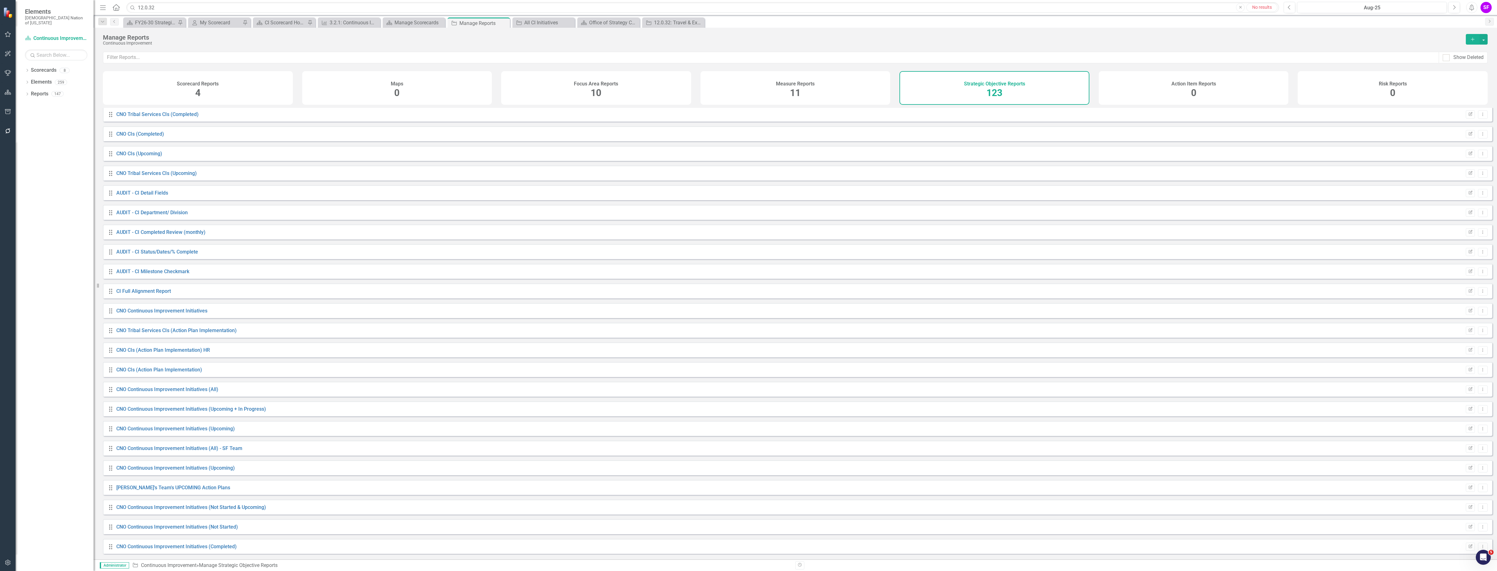
scroll to position [312, 0]
click at [761, 55] on input "text" at bounding box center [771, 58] width 1336 height 12
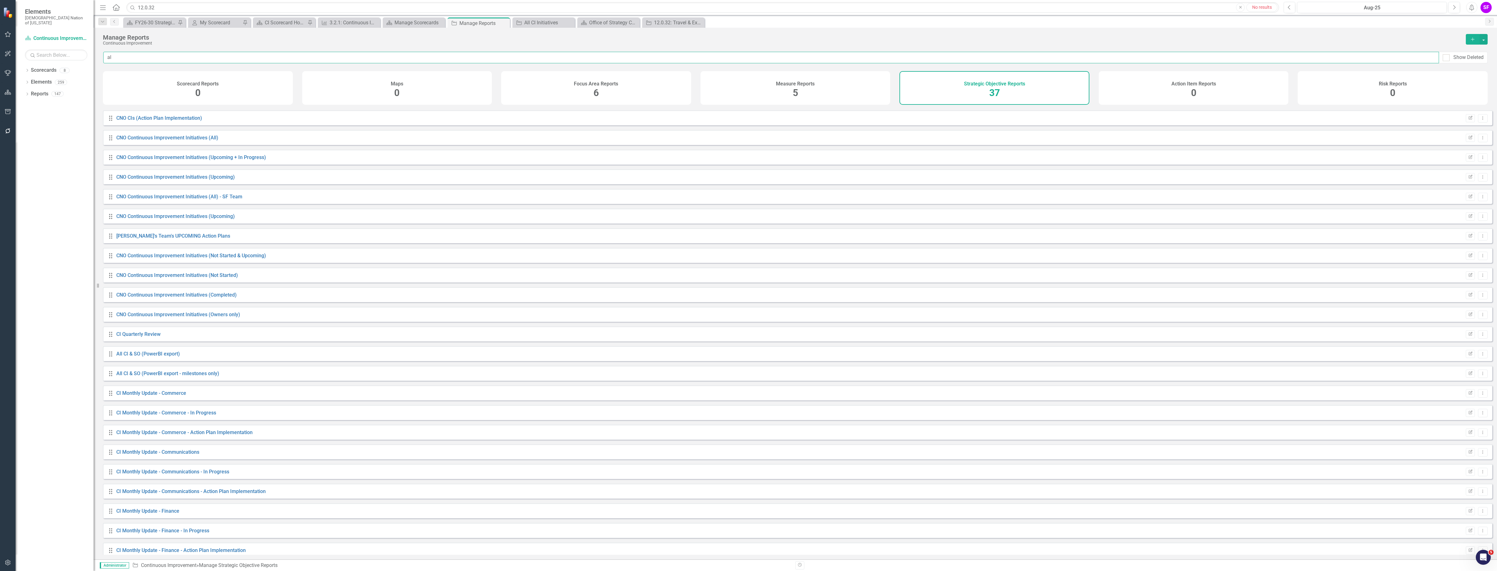
scroll to position [0, 0]
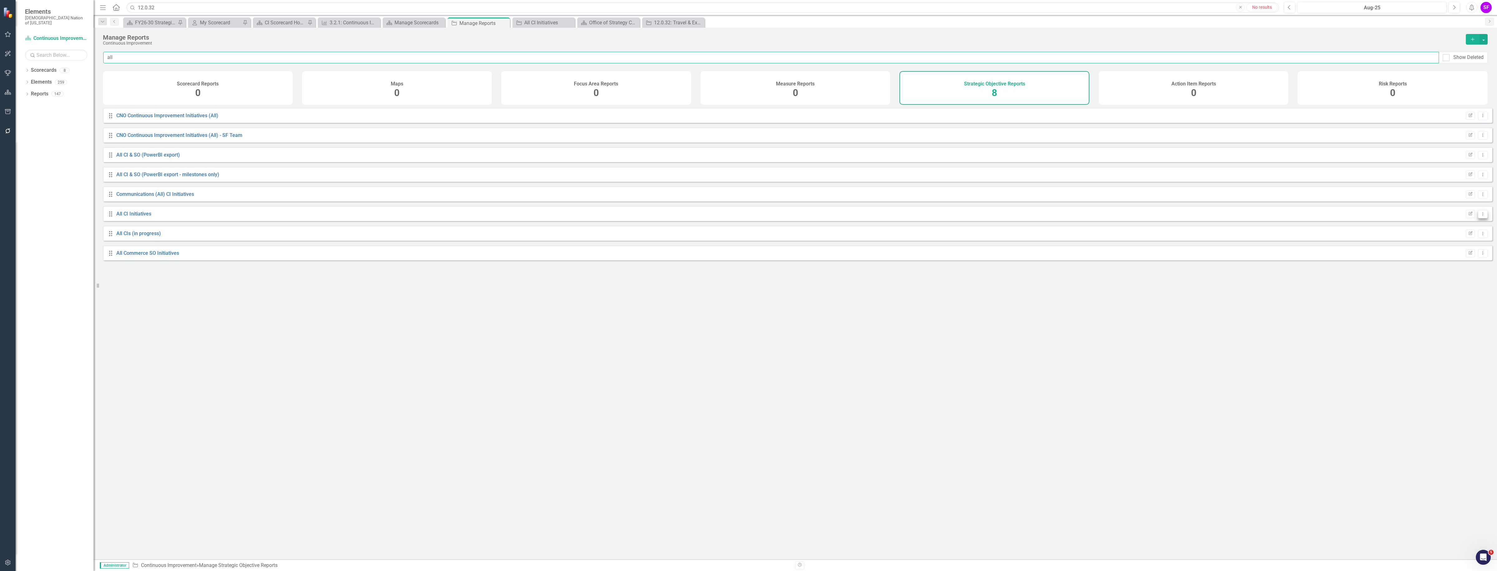
type input "all"
click at [1478, 215] on button "Dropdown Menu" at bounding box center [1483, 214] width 10 height 8
click at [1461, 251] on link "Copy Duplicate Report" at bounding box center [1456, 252] width 51 height 12
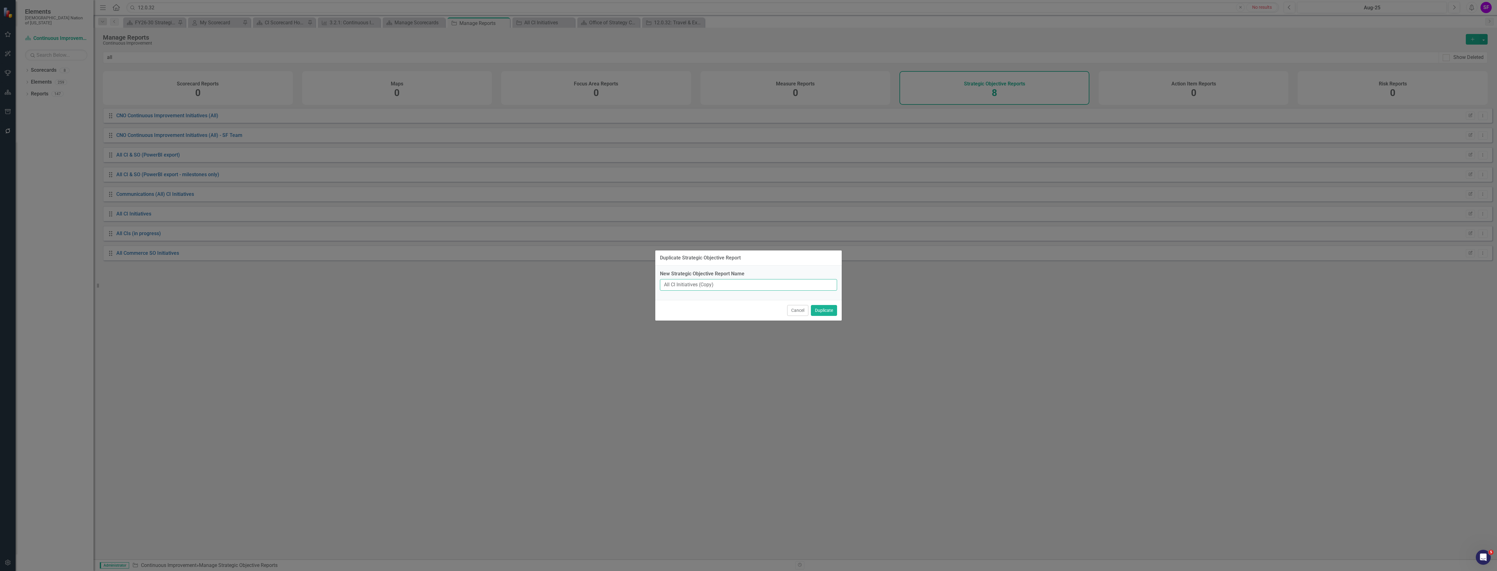
click at [726, 286] on input "All CI Initiatives (Copy)" at bounding box center [748, 285] width 177 height 12
type input "All CI Initiatives - In Progress - Action Plan - Completed"
click at [821, 308] on button "Duplicate" at bounding box center [824, 310] width 26 height 11
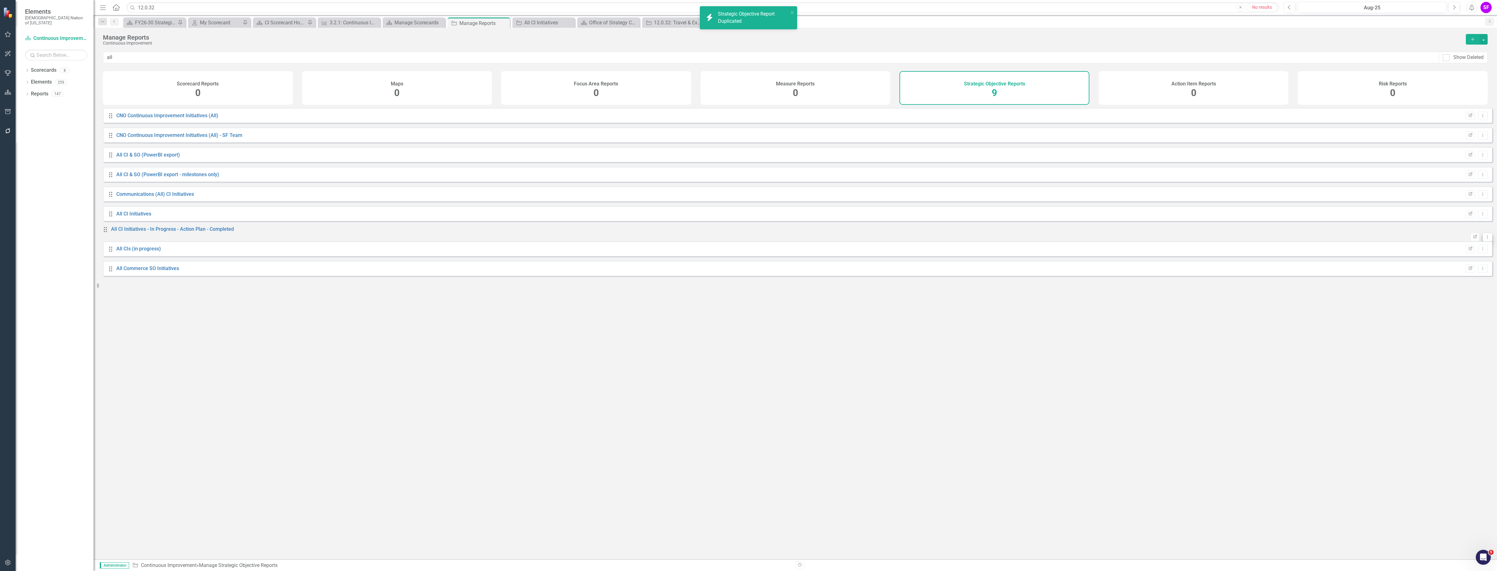
click at [1483, 241] on button "Dropdown Menu" at bounding box center [1488, 237] width 10 height 8
click at [1469, 250] on link "Edit Report Edit Report" at bounding box center [1456, 249] width 51 height 12
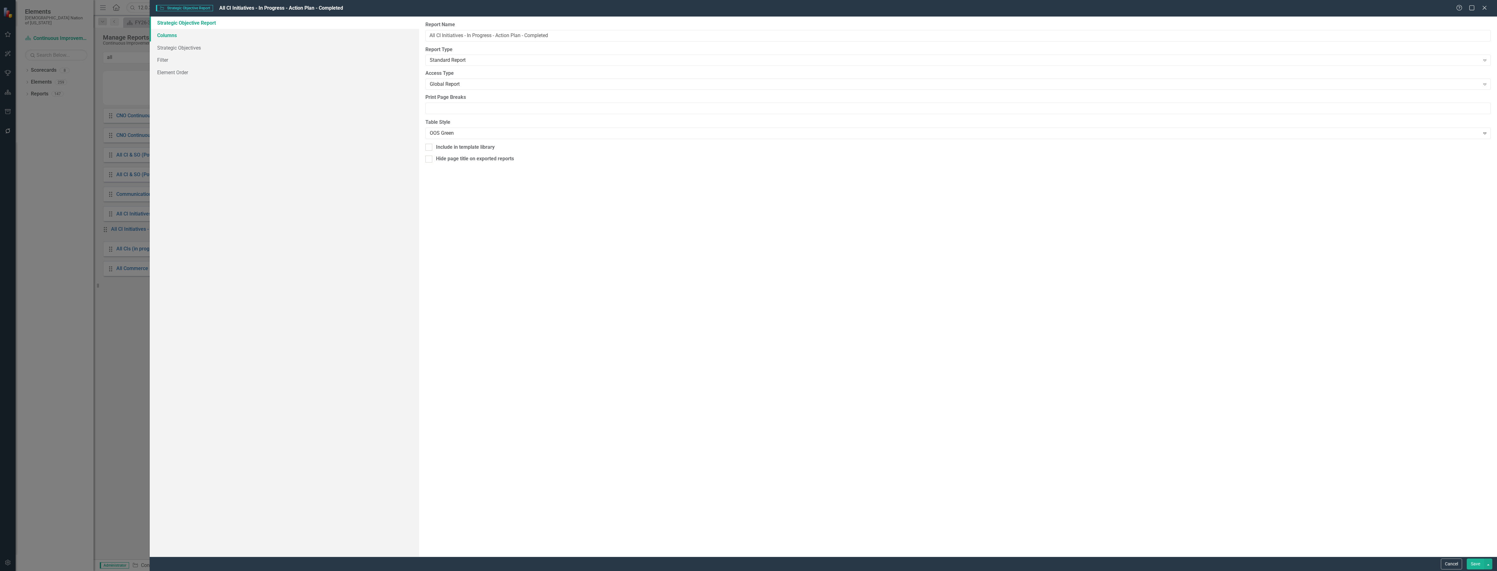
click at [178, 38] on link "Columns" at bounding box center [284, 35] width 269 height 12
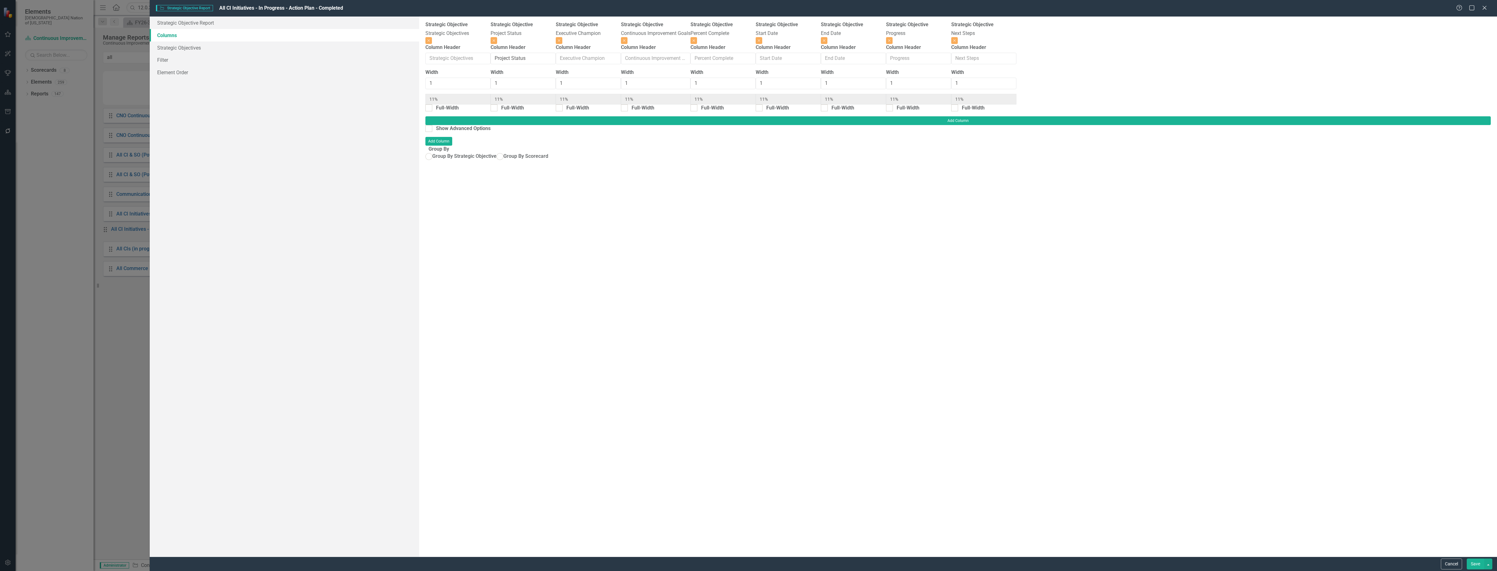
radio input "true"
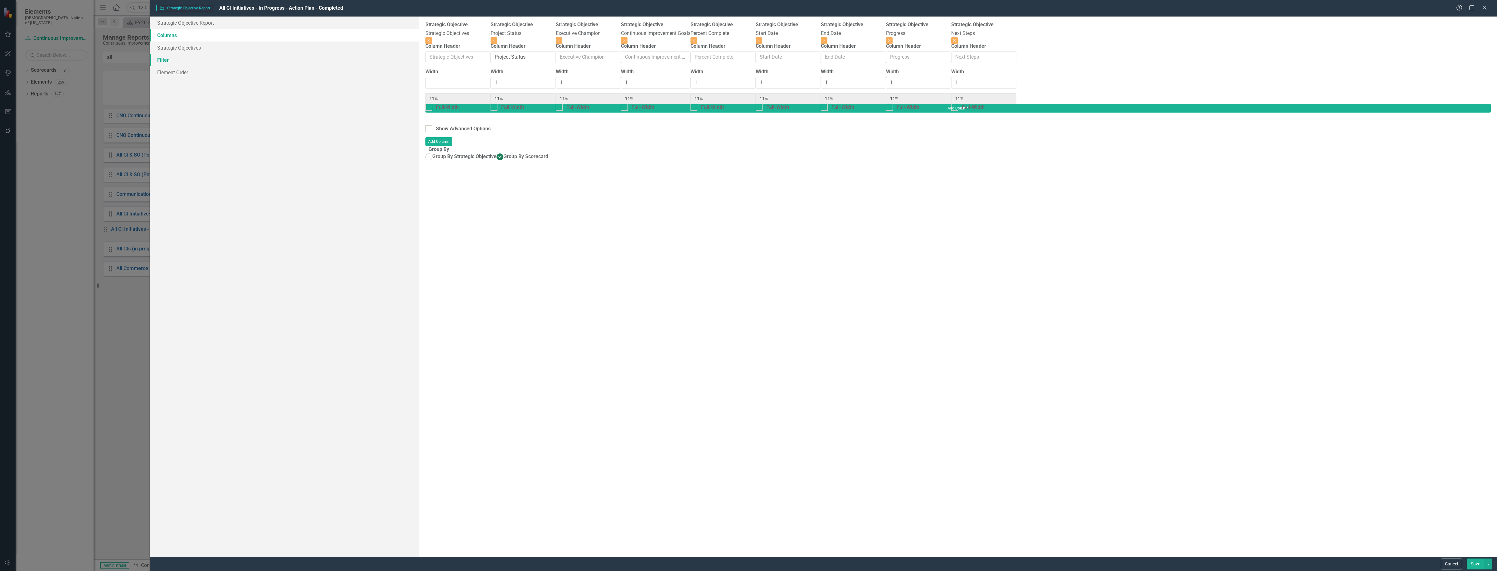
click at [164, 58] on link "Filter" at bounding box center [284, 60] width 269 height 12
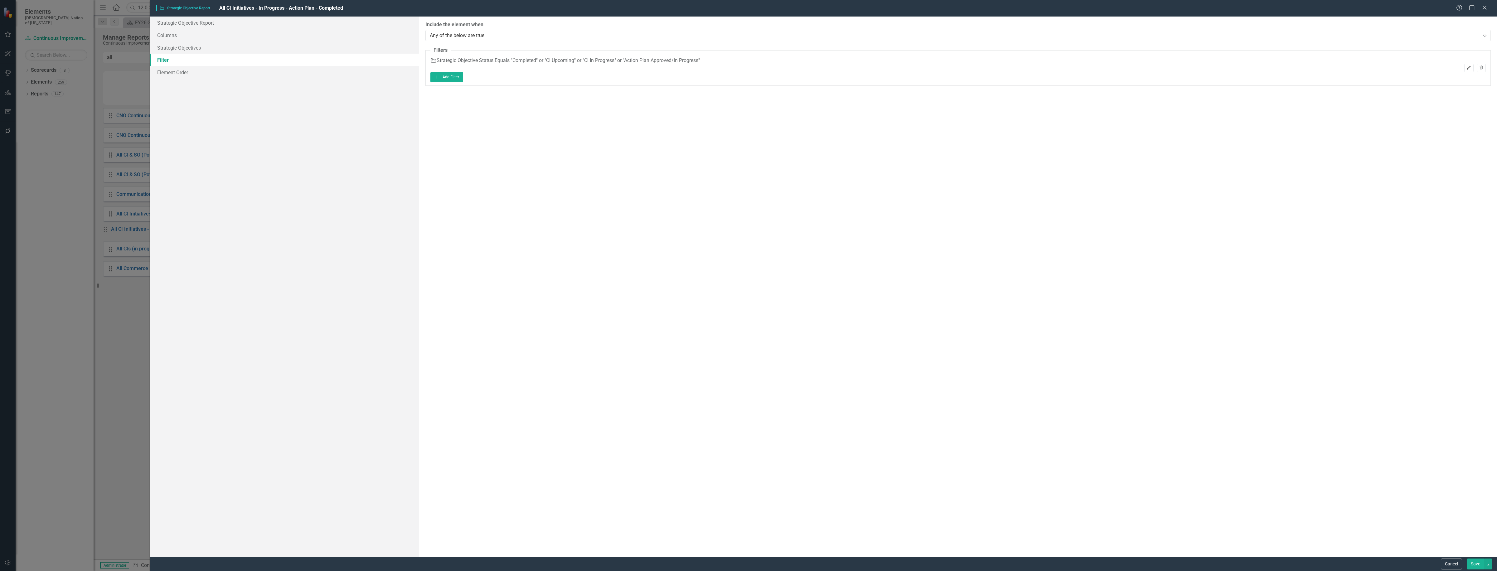
click at [1467, 66] on icon "button" at bounding box center [1469, 68] width 4 height 4
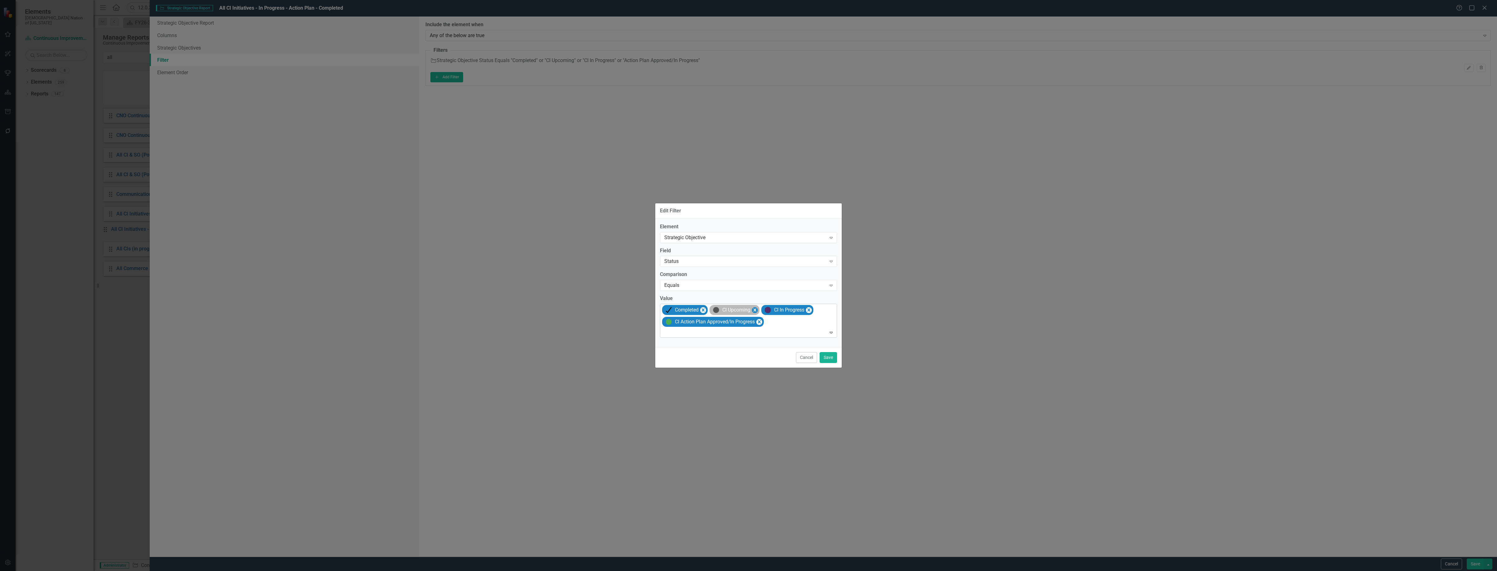
click at [756, 309] on icon "Remove [object Object]" at bounding box center [755, 309] width 3 height 3
click at [827, 357] on button "Save" at bounding box center [828, 357] width 17 height 11
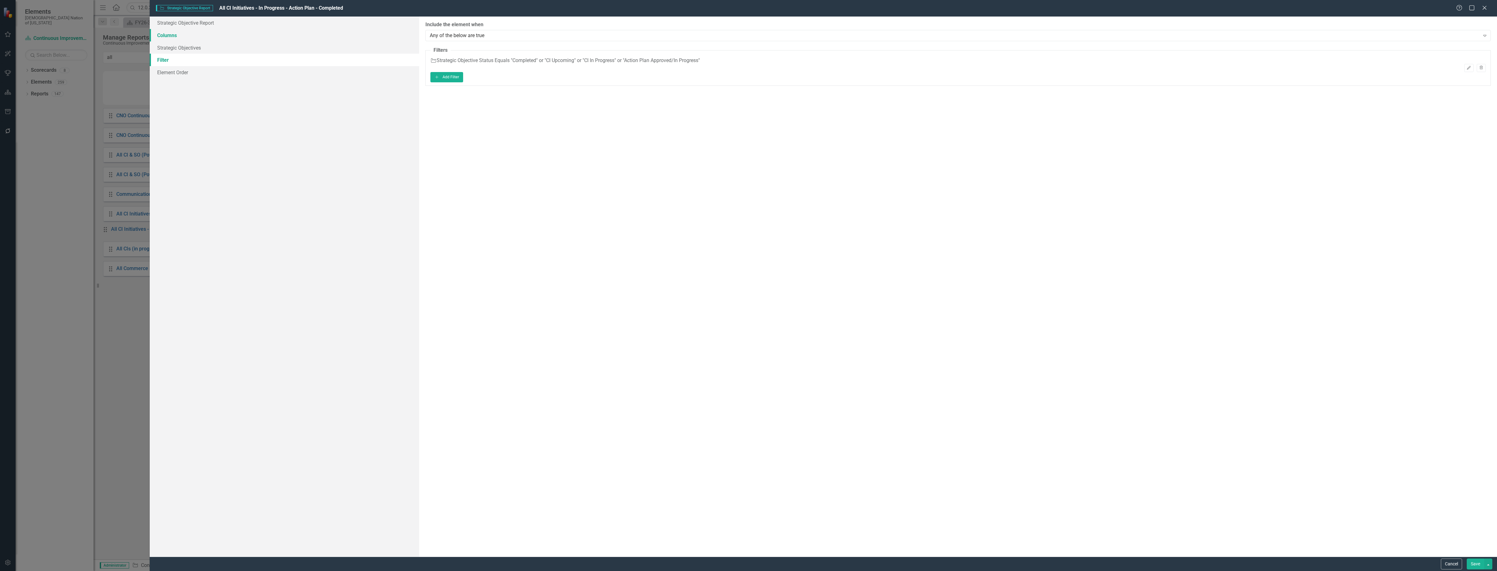
click at [181, 33] on link "Columns" at bounding box center [284, 35] width 269 height 12
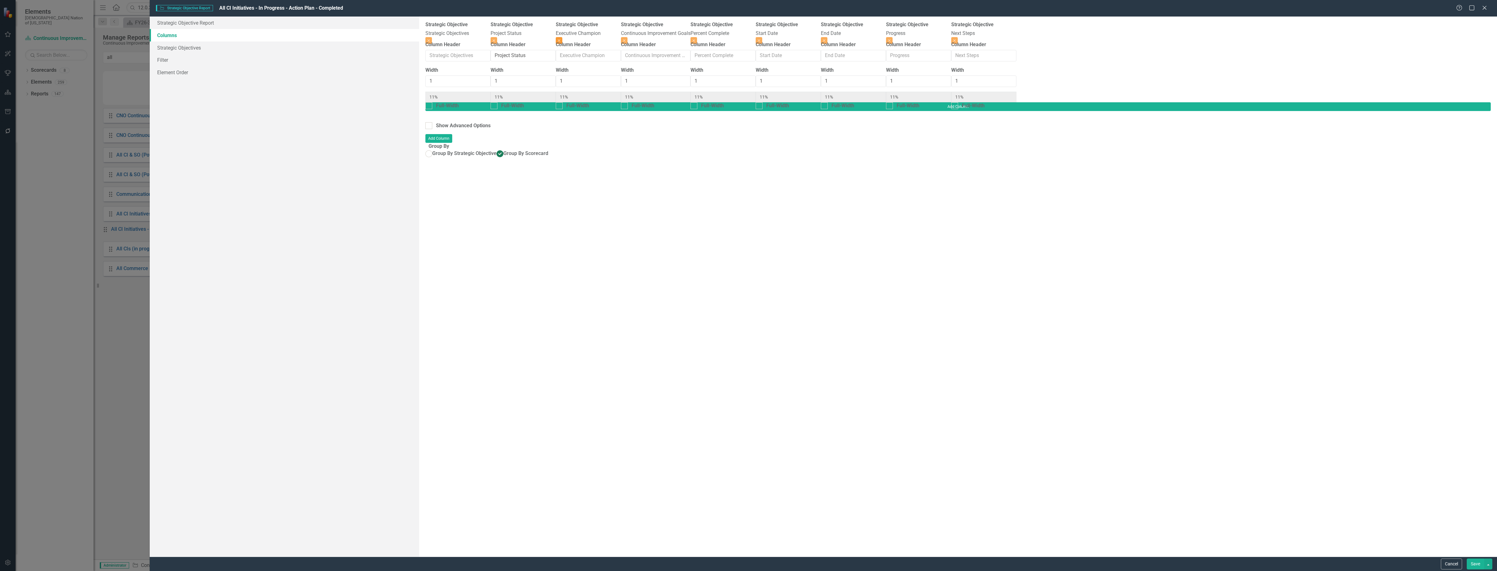
click at [562, 37] on button "Close" at bounding box center [559, 40] width 7 height 7
click at [758, 37] on button "Close" at bounding box center [754, 40] width 7 height 7
click at [1012, 32] on div "Strategic Objective Strategic Objectives Close Column Header Width 1 11% Full-W…" at bounding box center [718, 61] width 587 height 81
click at [821, 30] on icon "Close" at bounding box center [819, 32] width 3 height 4
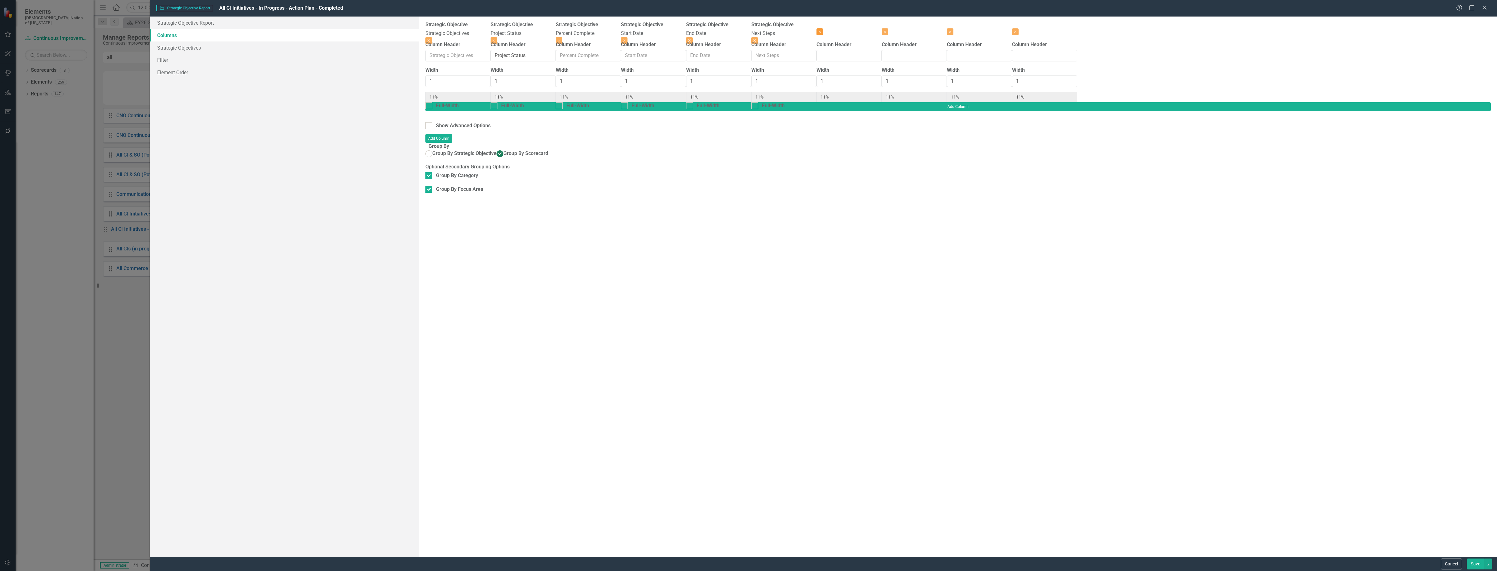
type input "13%"
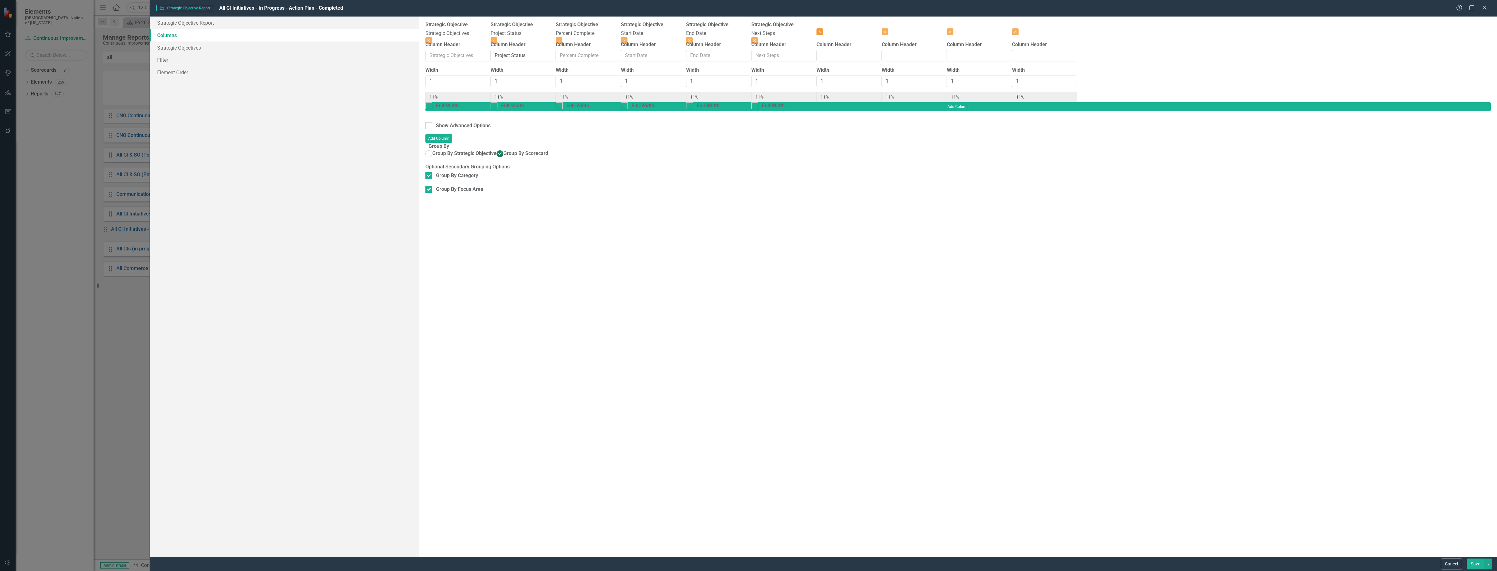
type input "13%"
click at [888, 31] on button "Close" at bounding box center [885, 31] width 7 height 7
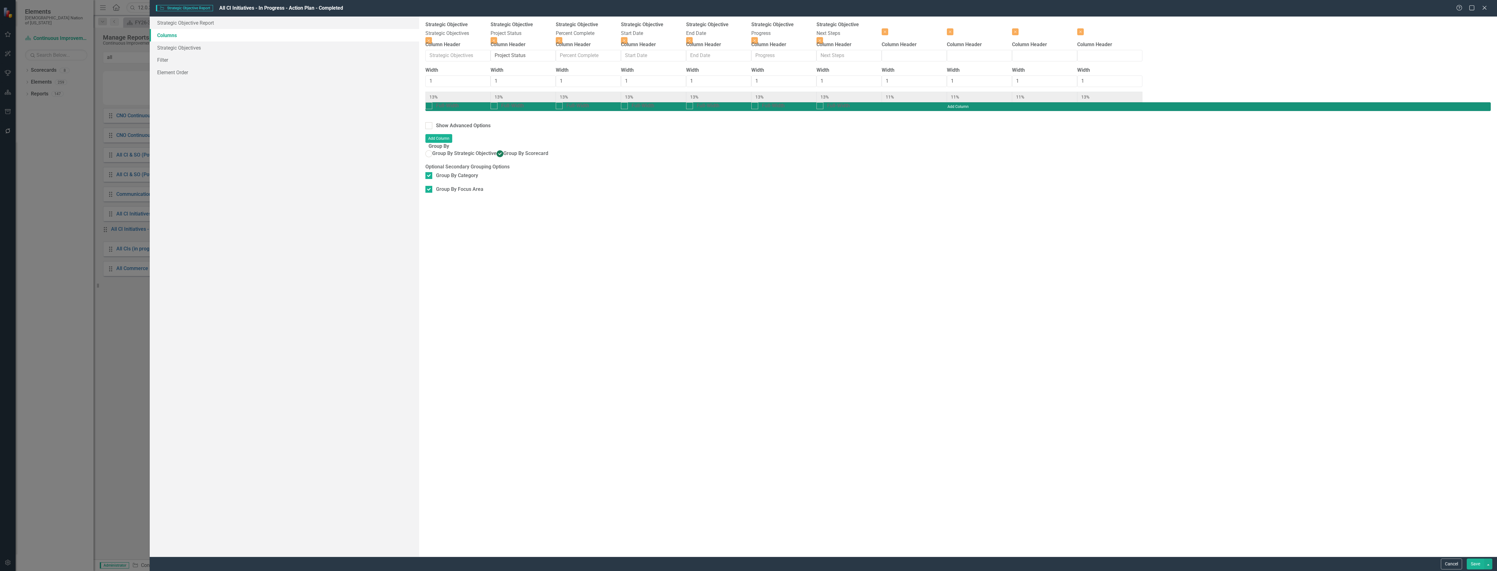
click at [1474, 102] on button "Add Column" at bounding box center [957, 106] width 1065 height 9
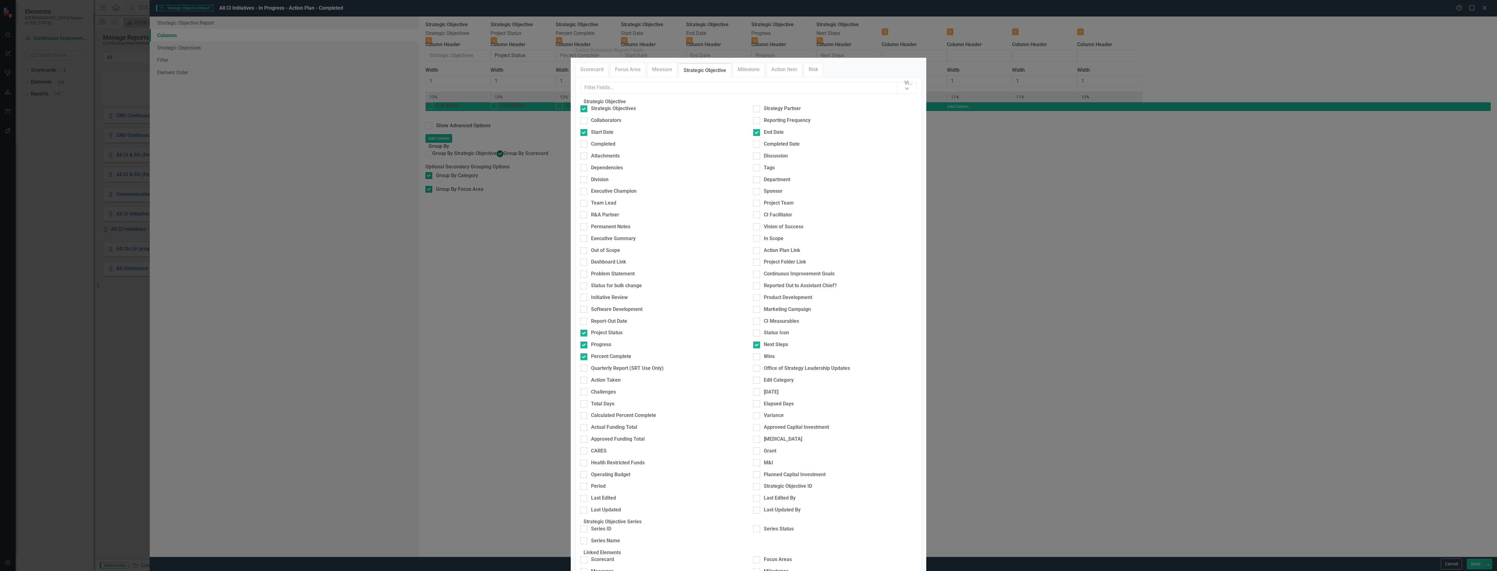
click at [700, 127] on div "View All Fields Expand Strategic Objective Strategic Objectives Strategy Partne…" at bounding box center [748, 360] width 336 height 557
click at [702, 94] on input "text" at bounding box center [739, 88] width 317 height 12
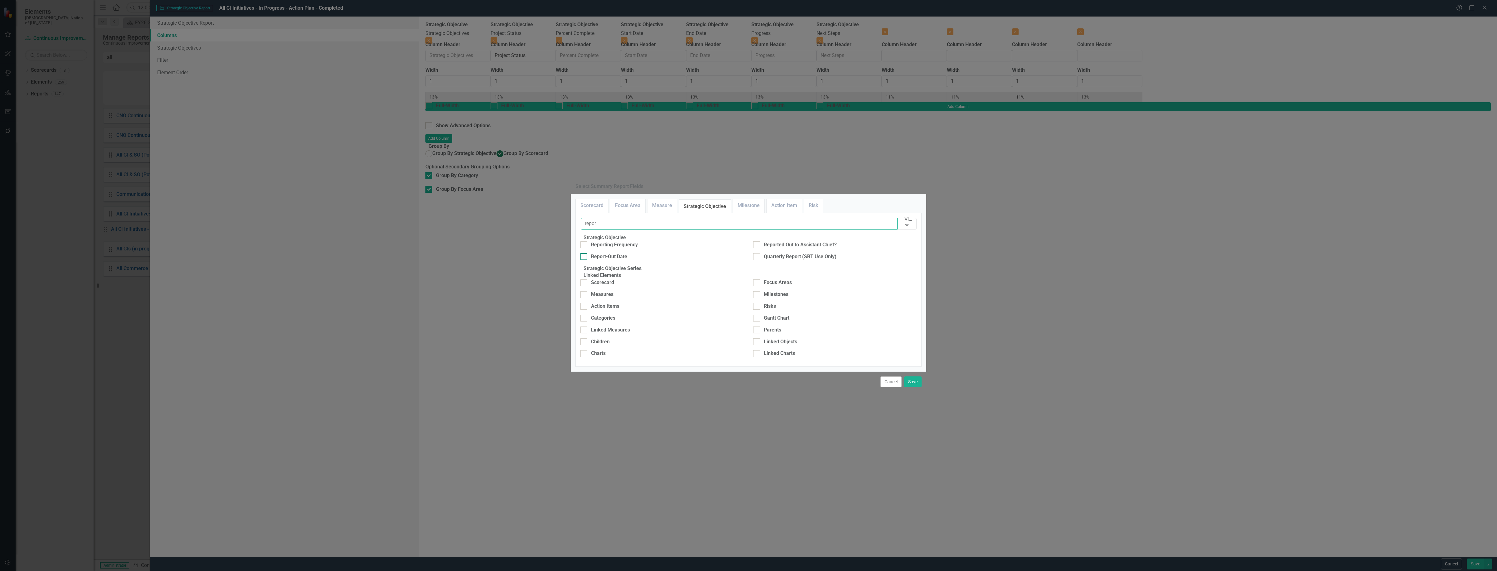
type input "repor"
click at [612, 253] on div "Report-Out Date" at bounding box center [609, 256] width 36 height 7
click at [584, 253] on input "Report-Out Date" at bounding box center [582, 255] width 4 height 4
checkbox input "true"
click at [905, 387] on button "Save" at bounding box center [912, 381] width 17 height 11
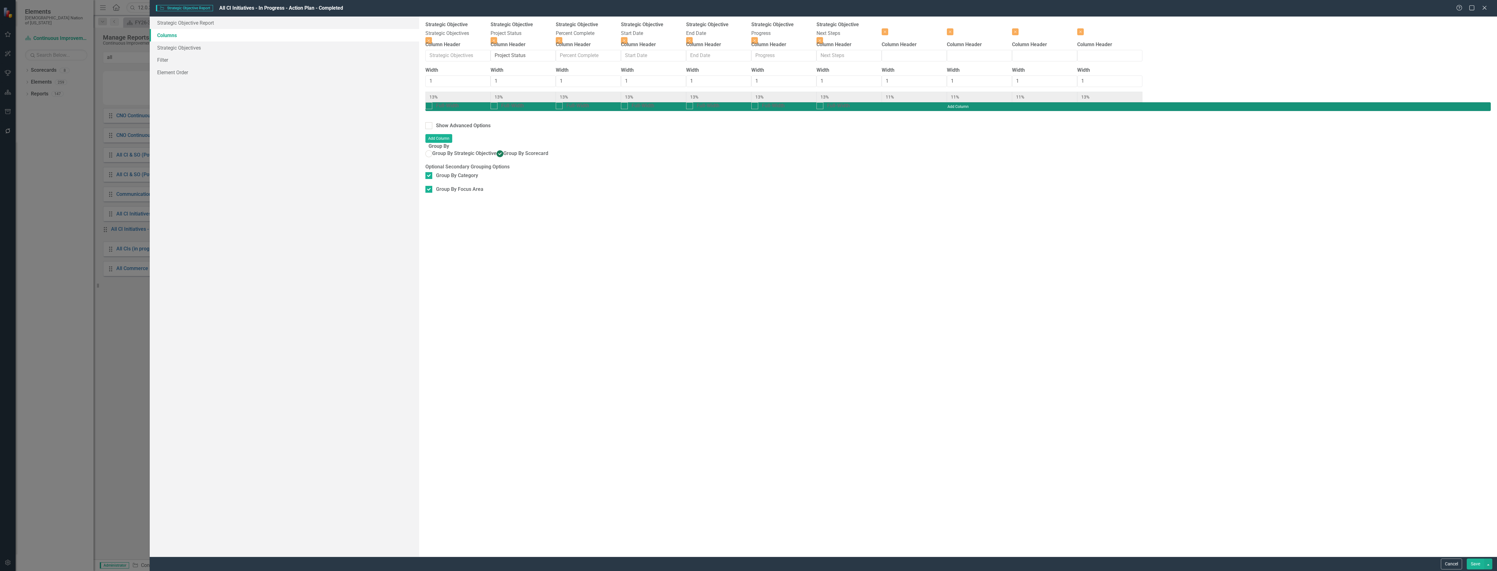
type input "11%"
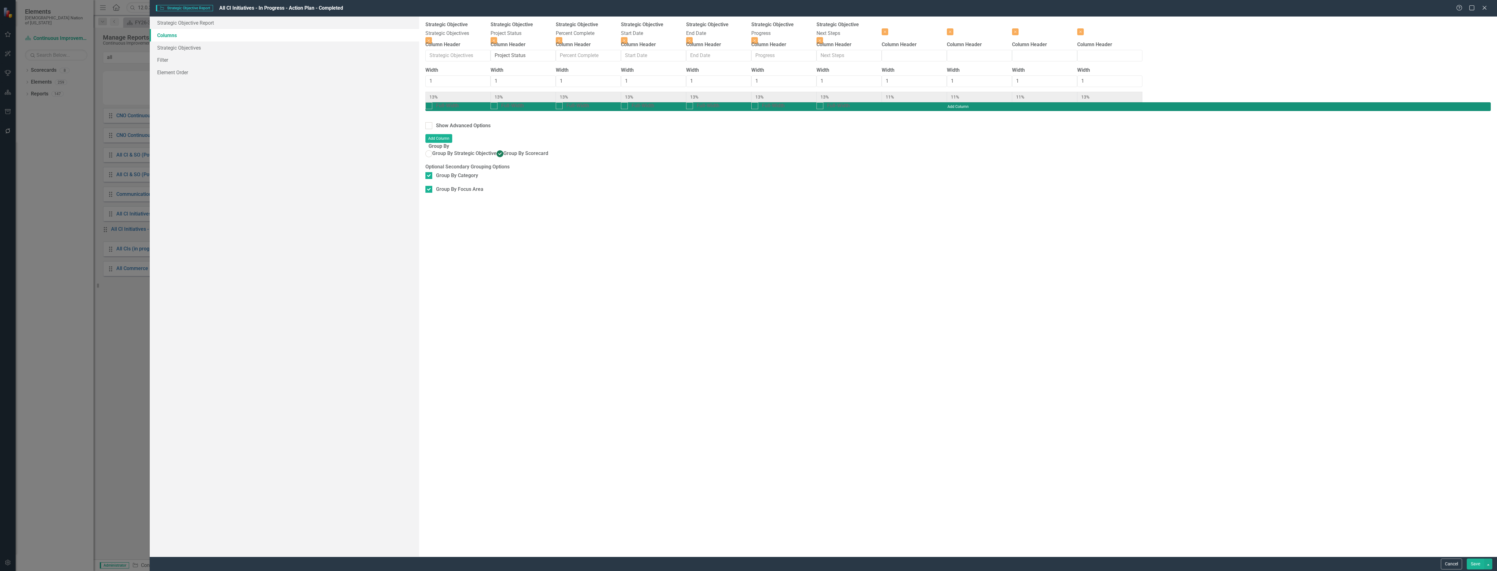
type input "11%"
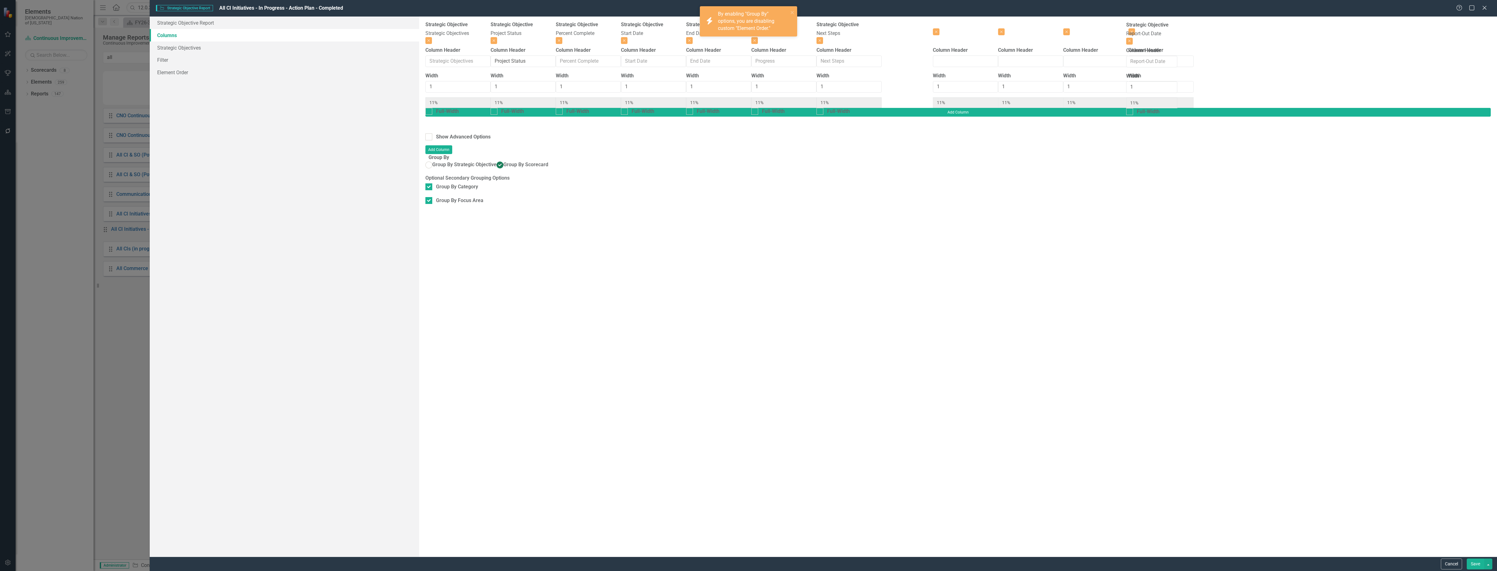
drag, startPoint x: 1400, startPoint y: 40, endPoint x: 1146, endPoint y: 39, distance: 253.2
click at [1146, 39] on div "Strategic Objective Strategic Objectives Close Column Header Width 1 11% Full-W…" at bounding box center [816, 64] width 782 height 87
click at [821, 39] on icon "button" at bounding box center [820, 40] width 2 height 2
type input "13%"
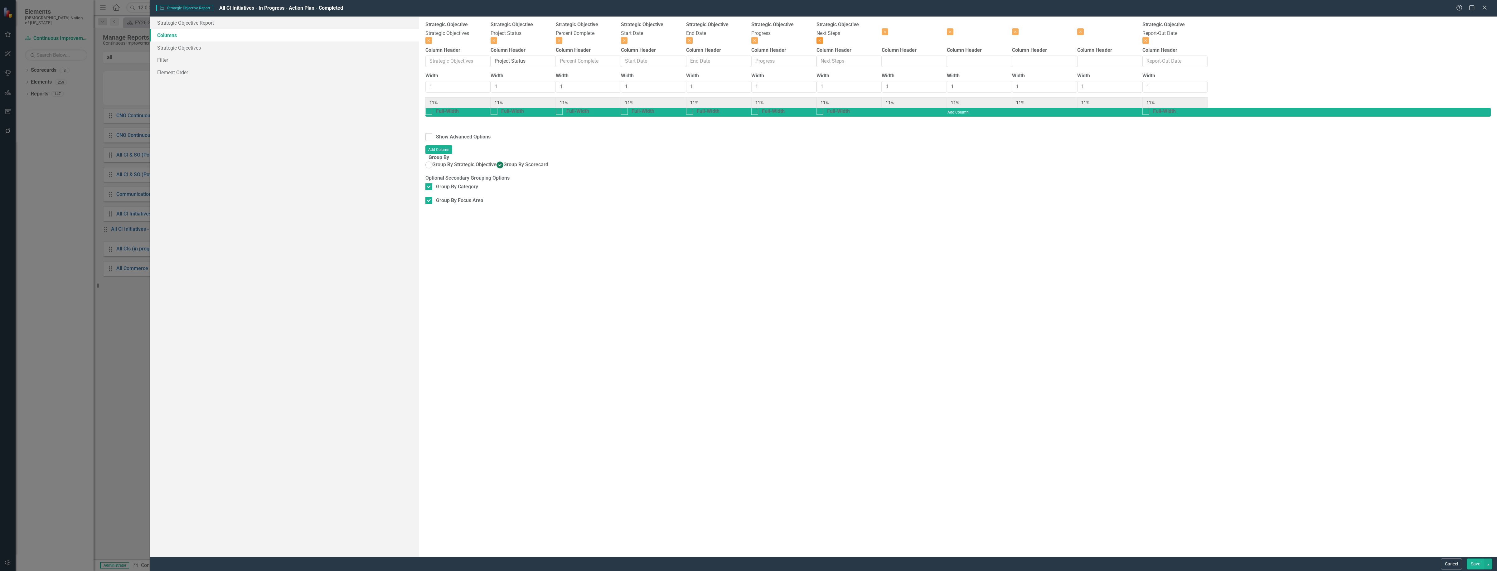
type input "13%"
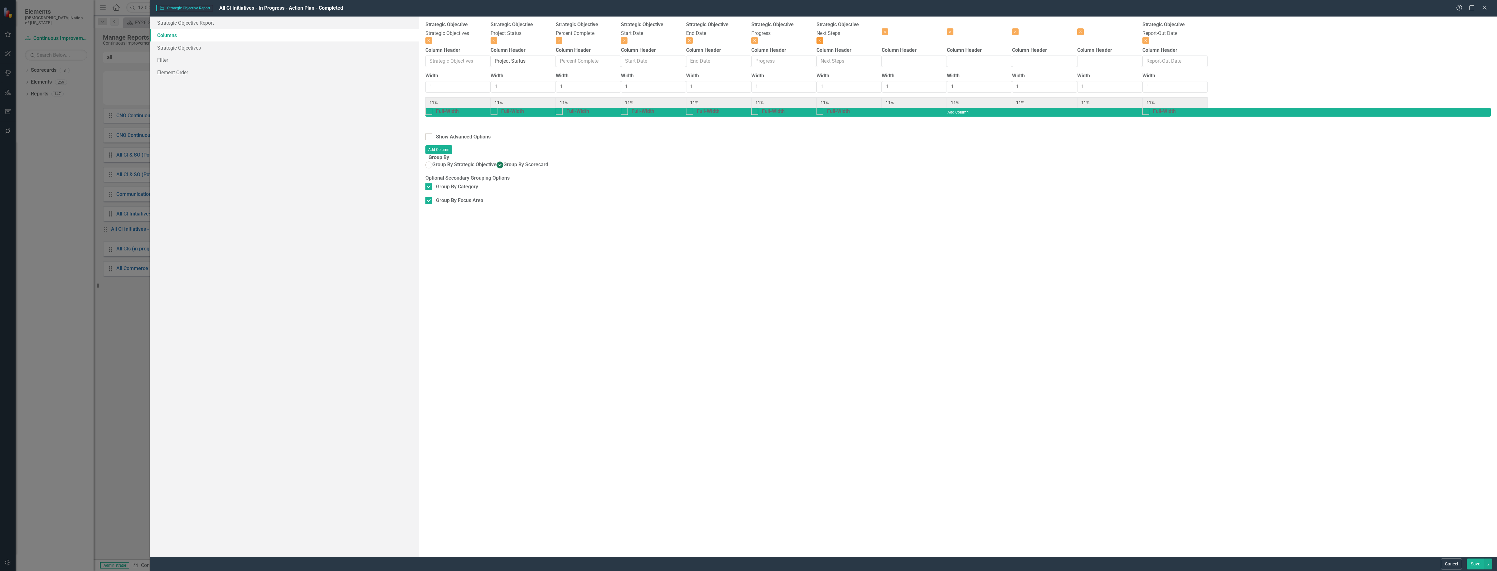
type input "13%"
click at [758, 37] on button "Close" at bounding box center [754, 40] width 7 height 7
type input "14%"
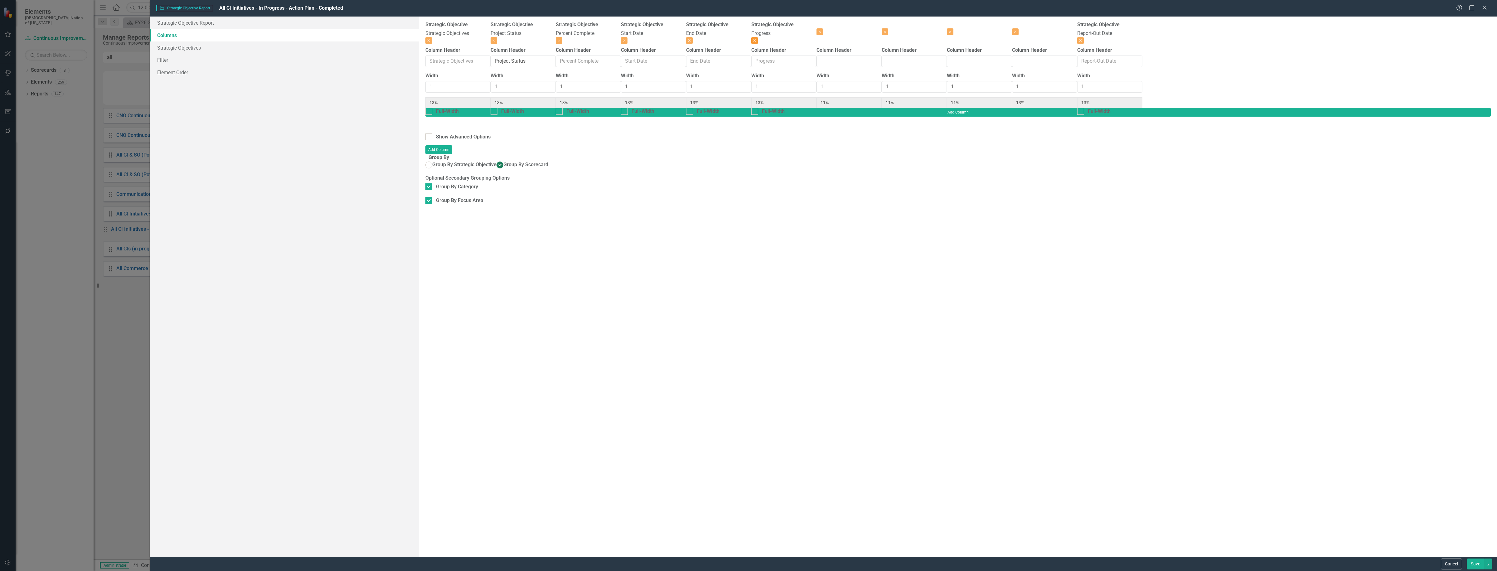
type input "14%"
click at [758, 32] on button "Close" at bounding box center [754, 31] width 7 height 7
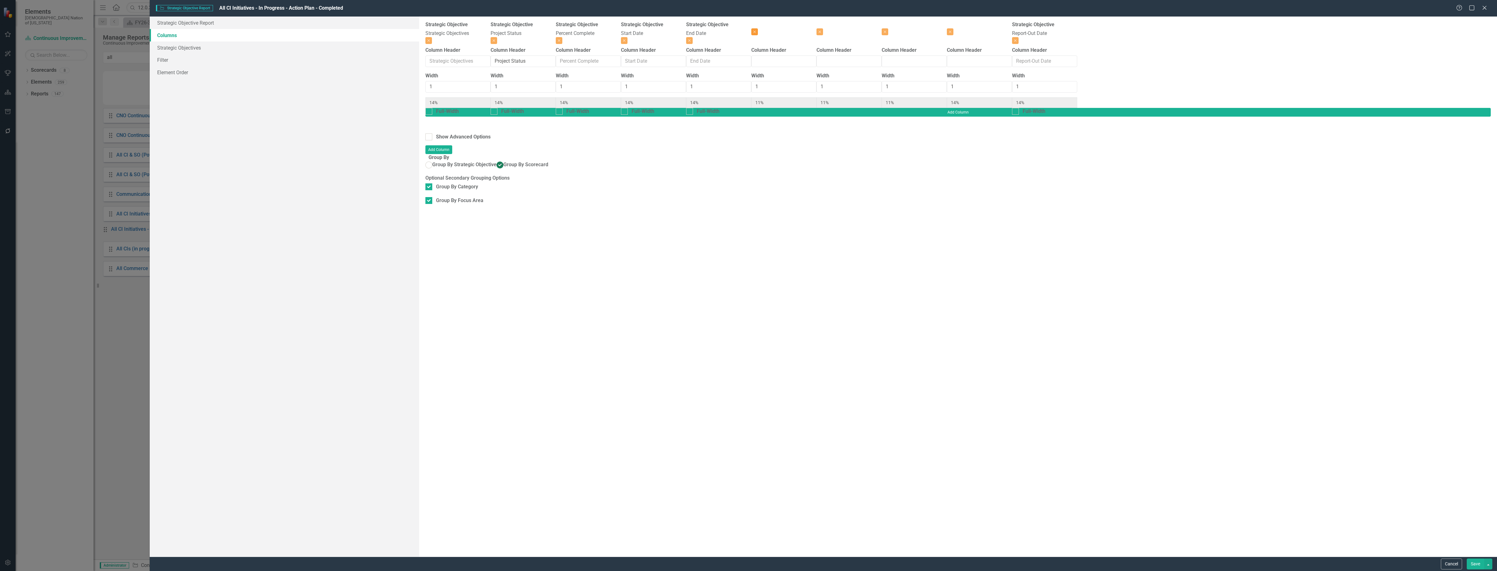
click at [756, 30] on icon "Close" at bounding box center [754, 32] width 3 height 4
click at [823, 30] on button "Close" at bounding box center [820, 31] width 7 height 7
click at [886, 31] on icon "Close" at bounding box center [885, 32] width 3 height 4
type input "13%"
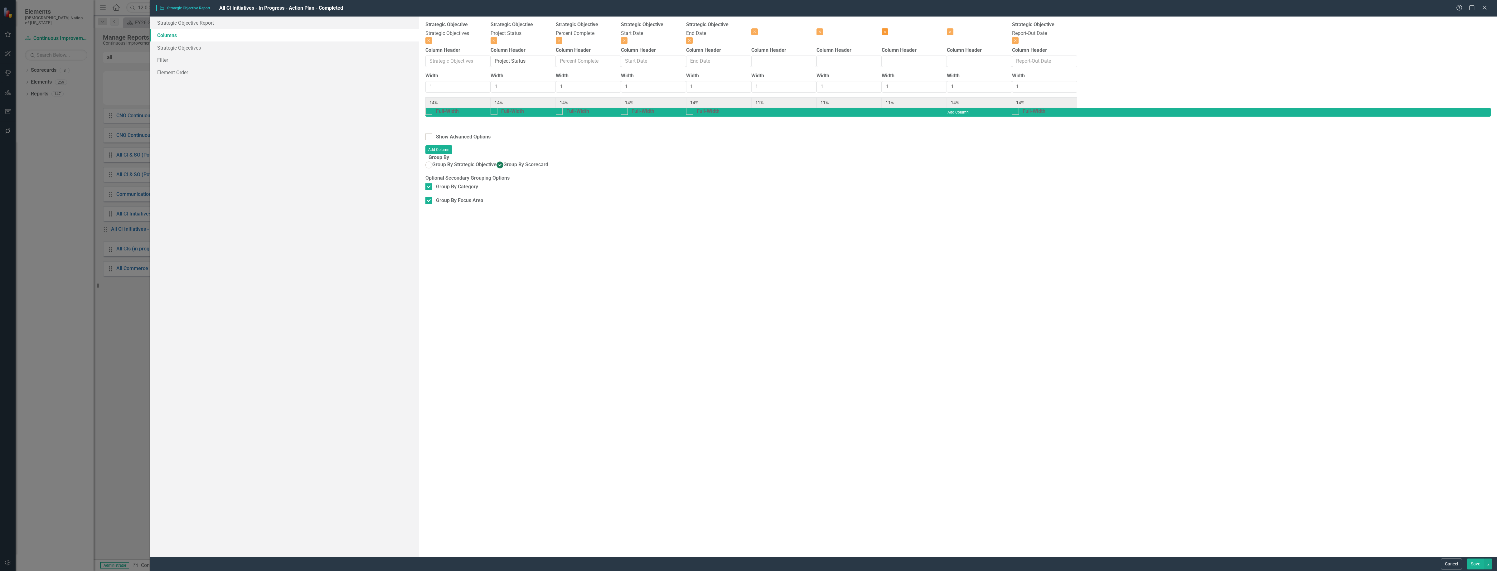
type input "13%"
click at [1077, 28] on div at bounding box center [1044, 24] width 65 height 7
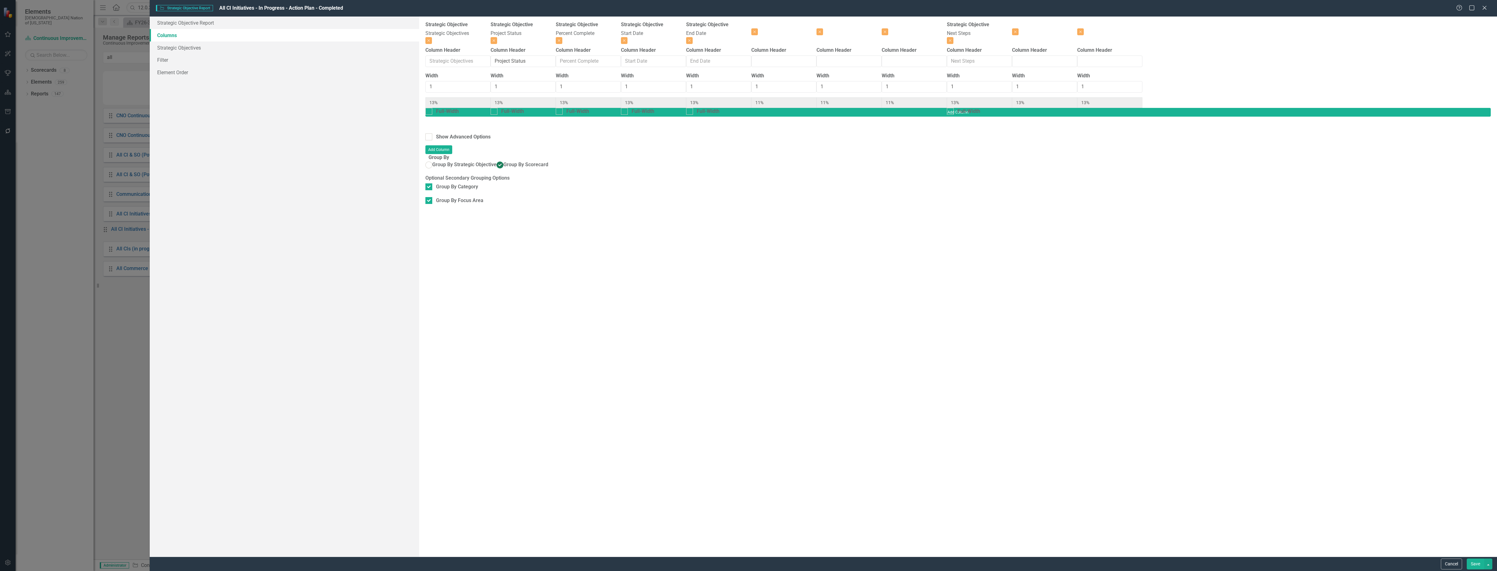
click at [1077, 28] on div at bounding box center [1044, 24] width 65 height 7
click at [1472, 560] on button "Save" at bounding box center [1475, 564] width 17 height 11
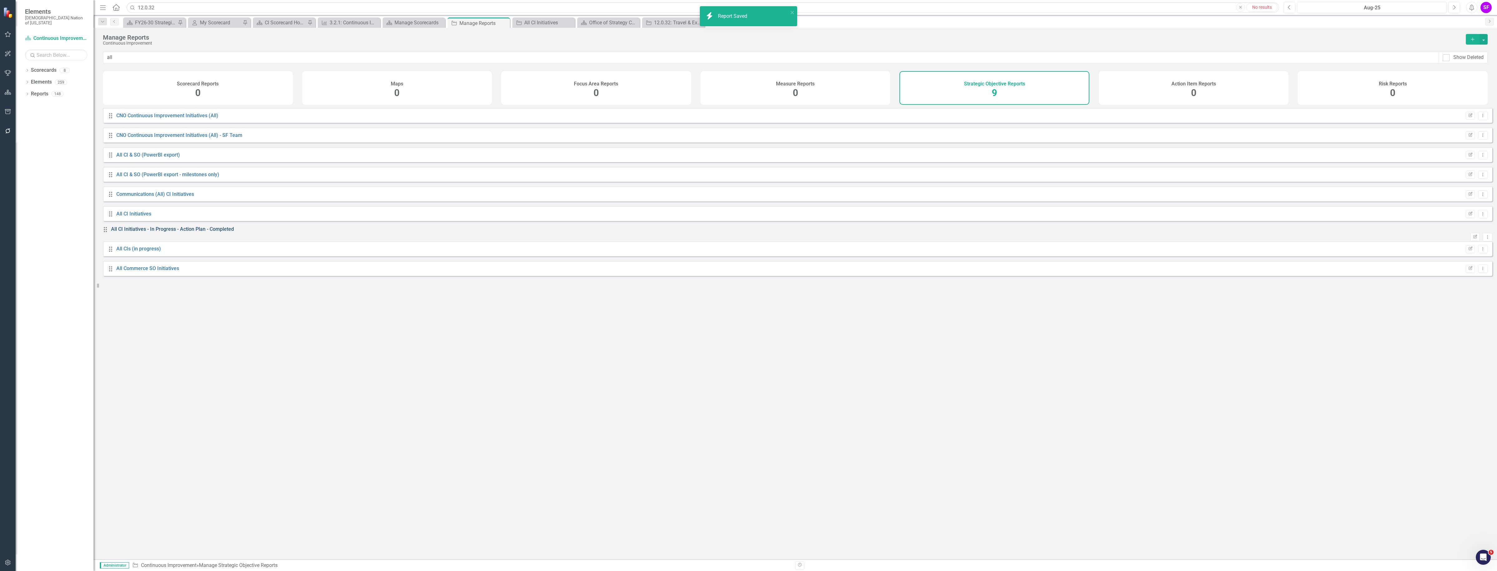
click at [221, 232] on link "All CI Initiatives - In Progress - Action Plan - Completed" at bounding box center [172, 229] width 123 height 6
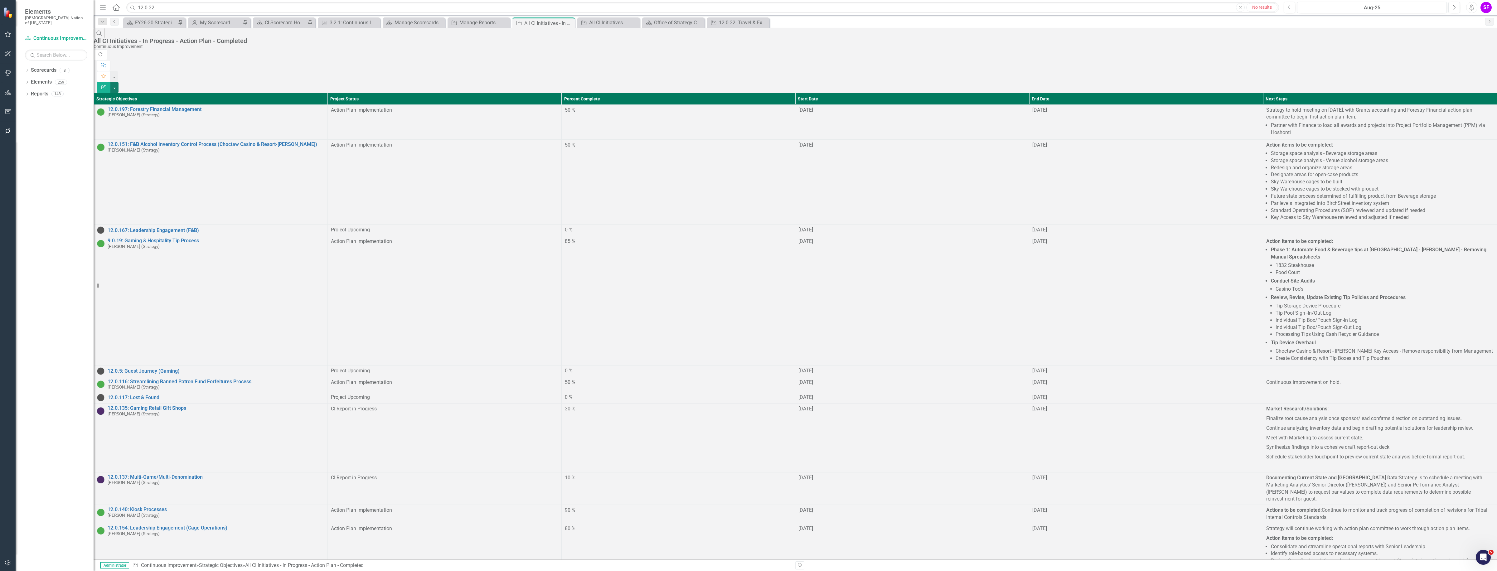
click at [119, 82] on button "button" at bounding box center [114, 87] width 8 height 11
click at [1450, 50] on link "Edit Report Edit Report" at bounding box center [1462, 52] width 49 height 12
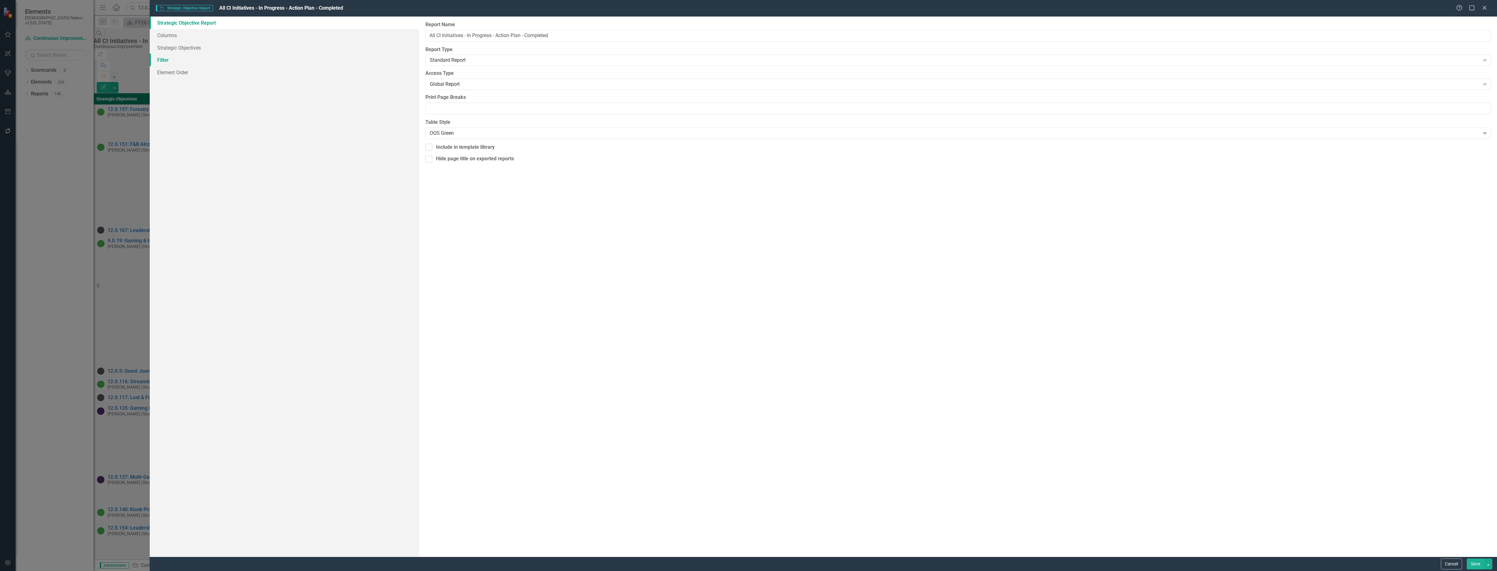
click at [169, 59] on link "Filter" at bounding box center [284, 60] width 269 height 12
click at [1464, 64] on button "Edit" at bounding box center [1468, 68] width 9 height 8
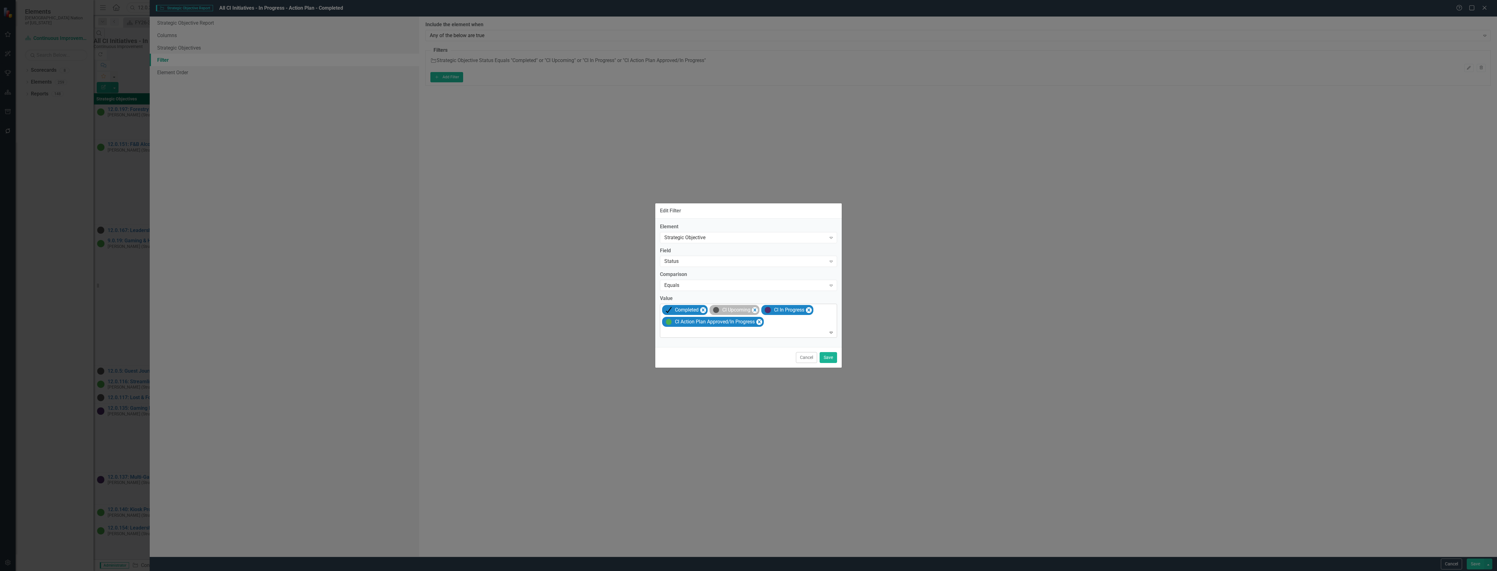
click at [751, 308] on div "CI Upcoming" at bounding box center [731, 309] width 40 height 9
click at [754, 308] on icon "Remove [object Object]" at bounding box center [754, 307] width 6 height 8
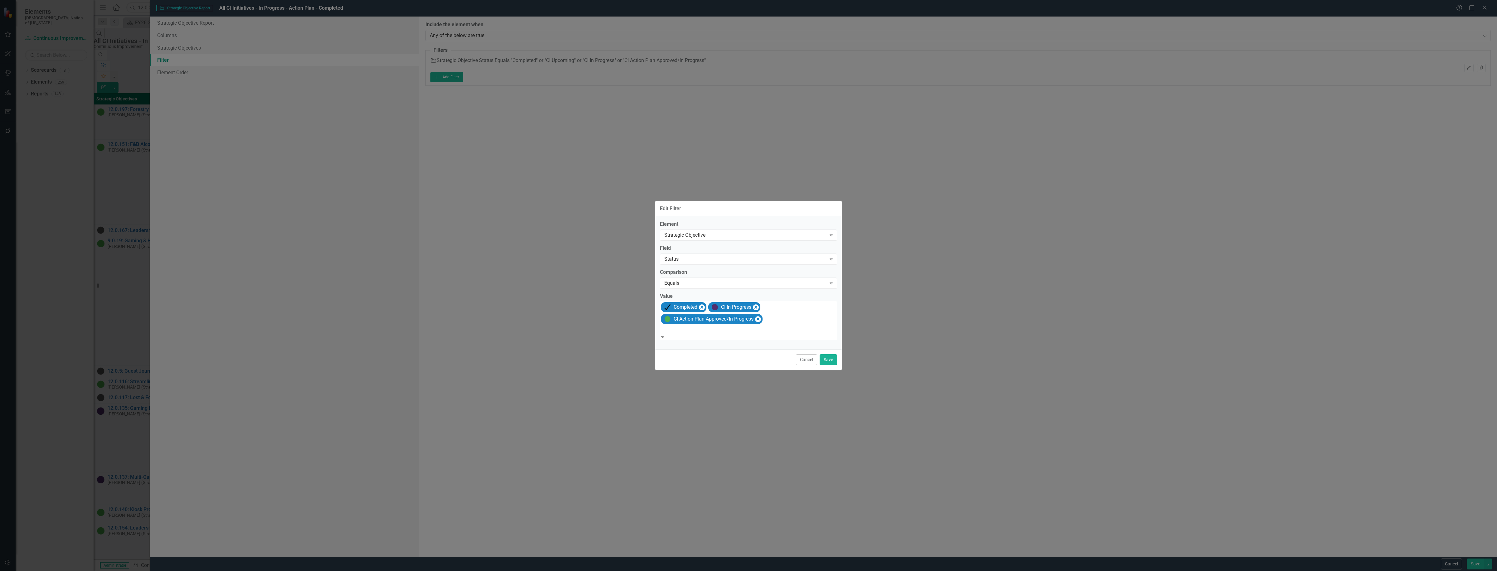
click at [789, 211] on div "Edit Filter" at bounding box center [748, 208] width 187 height 15
click at [830, 356] on button "Save" at bounding box center [828, 357] width 17 height 11
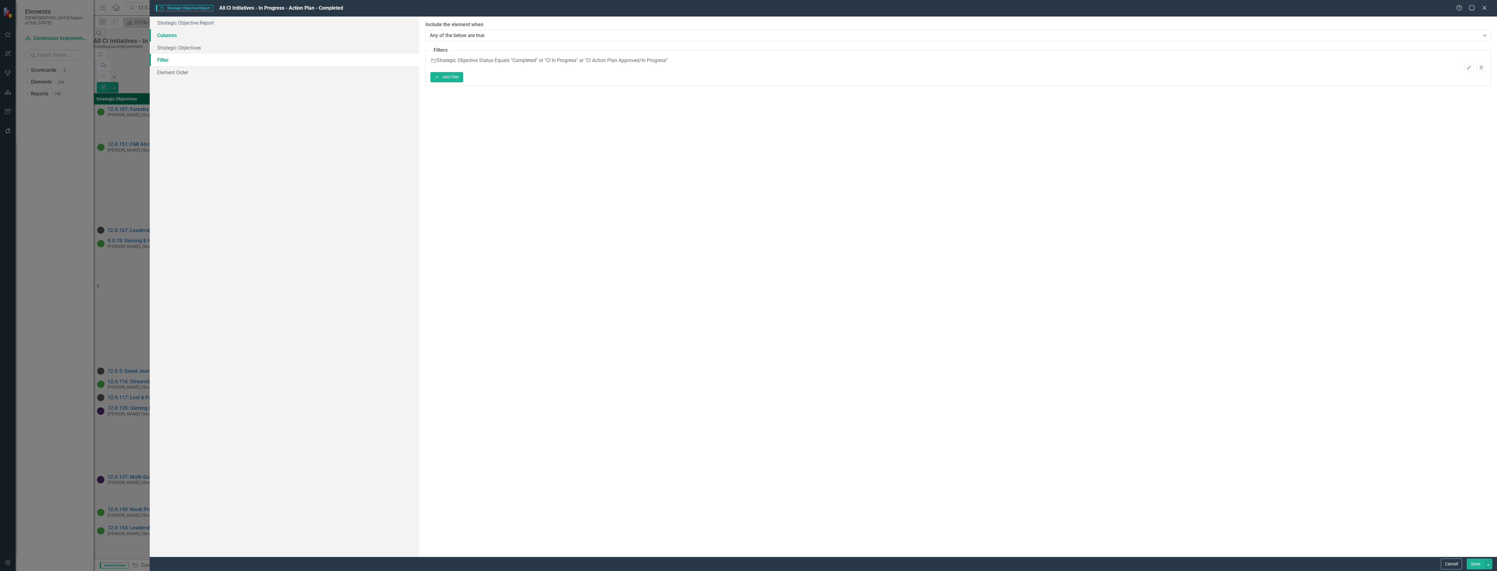
click at [182, 39] on link "Columns" at bounding box center [284, 35] width 269 height 12
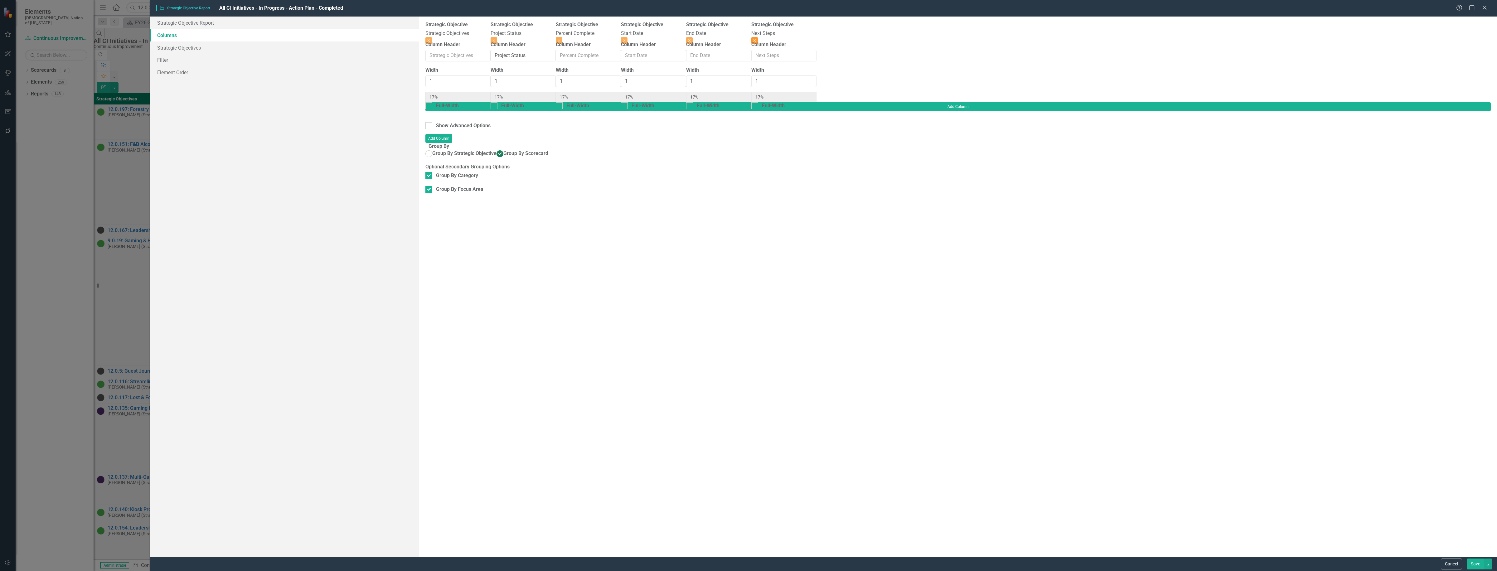
click at [756, 39] on icon "Close" at bounding box center [754, 41] width 3 height 4
type input "20%"
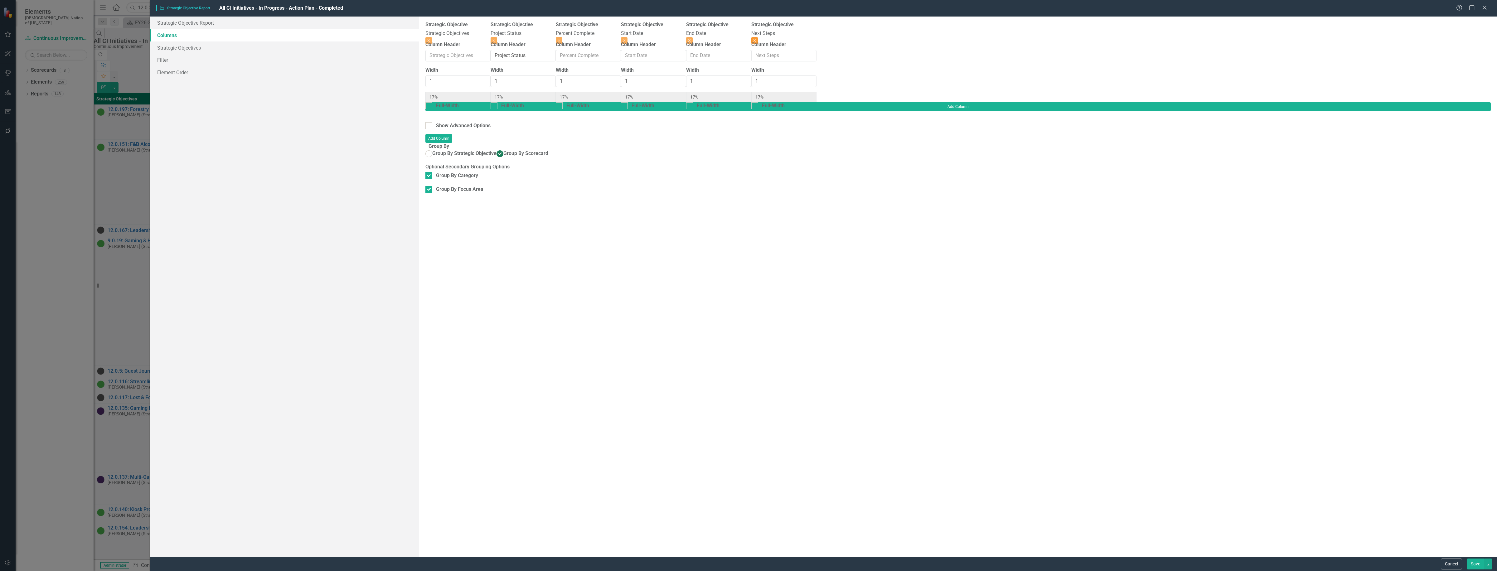
type input "20%"
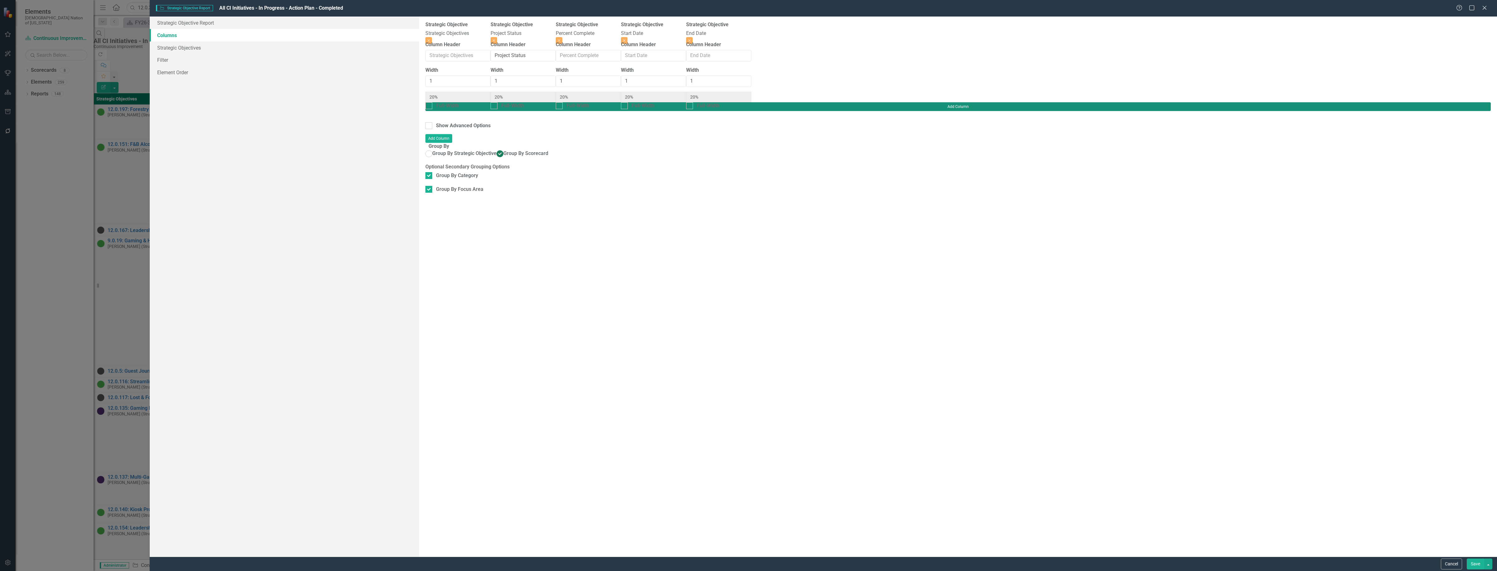
click at [1463, 102] on button "Add Column" at bounding box center [957, 106] width 1065 height 9
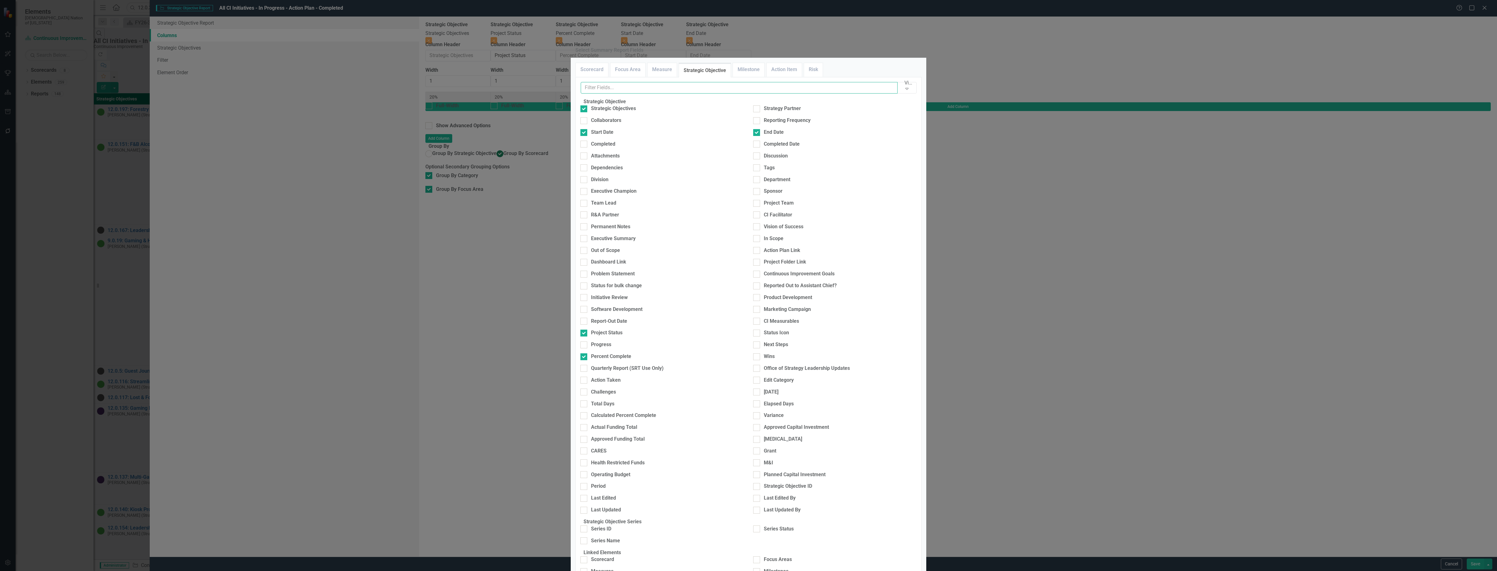
click at [633, 94] on input "text" at bounding box center [739, 88] width 317 height 12
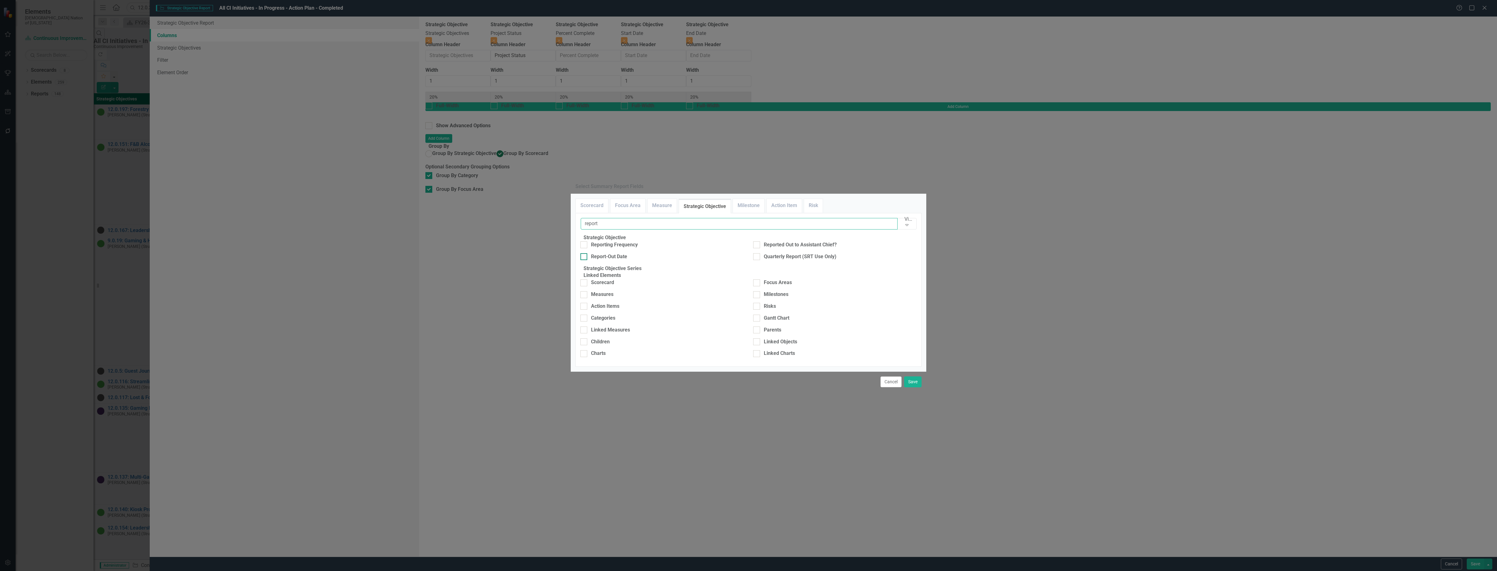
type input "report"
click at [611, 253] on div "Report-Out Date" at bounding box center [609, 256] width 36 height 7
click at [584, 253] on input "Report-Out Date" at bounding box center [582, 255] width 4 height 4
checkbox input "true"
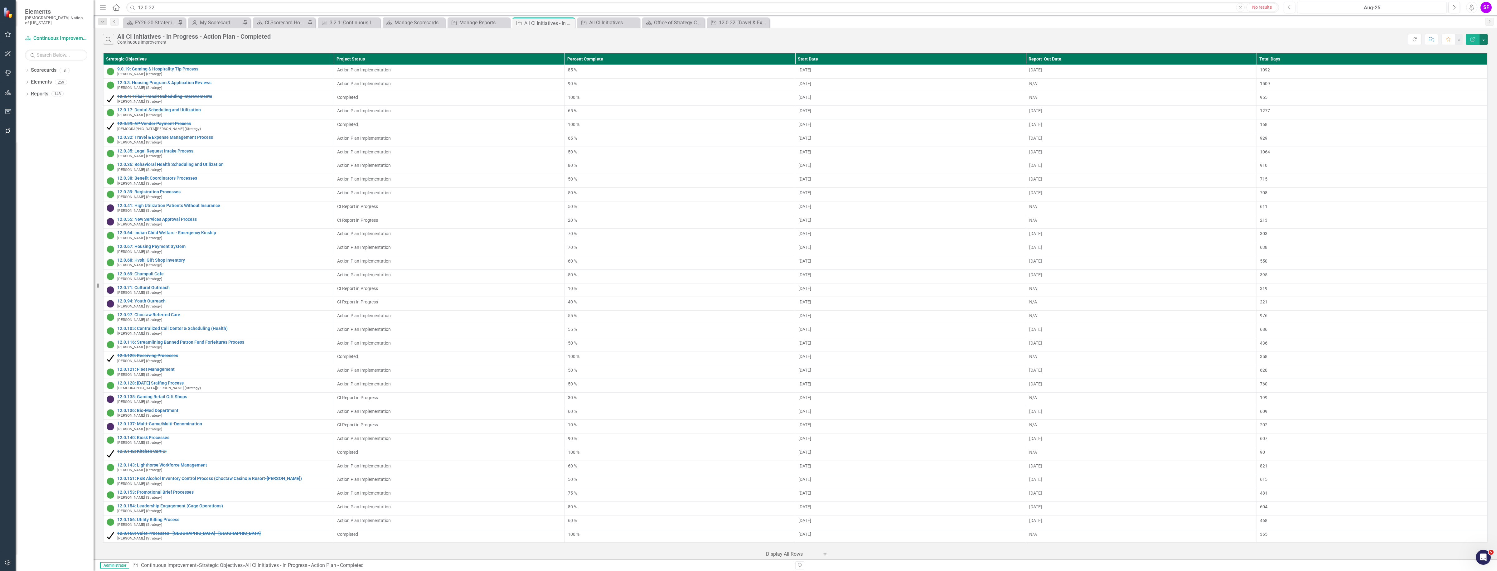
click at [1483, 39] on button "button" at bounding box center [1484, 39] width 8 height 11
click at [1477, 48] on link "Edit Report Edit Report" at bounding box center [1462, 52] width 49 height 12
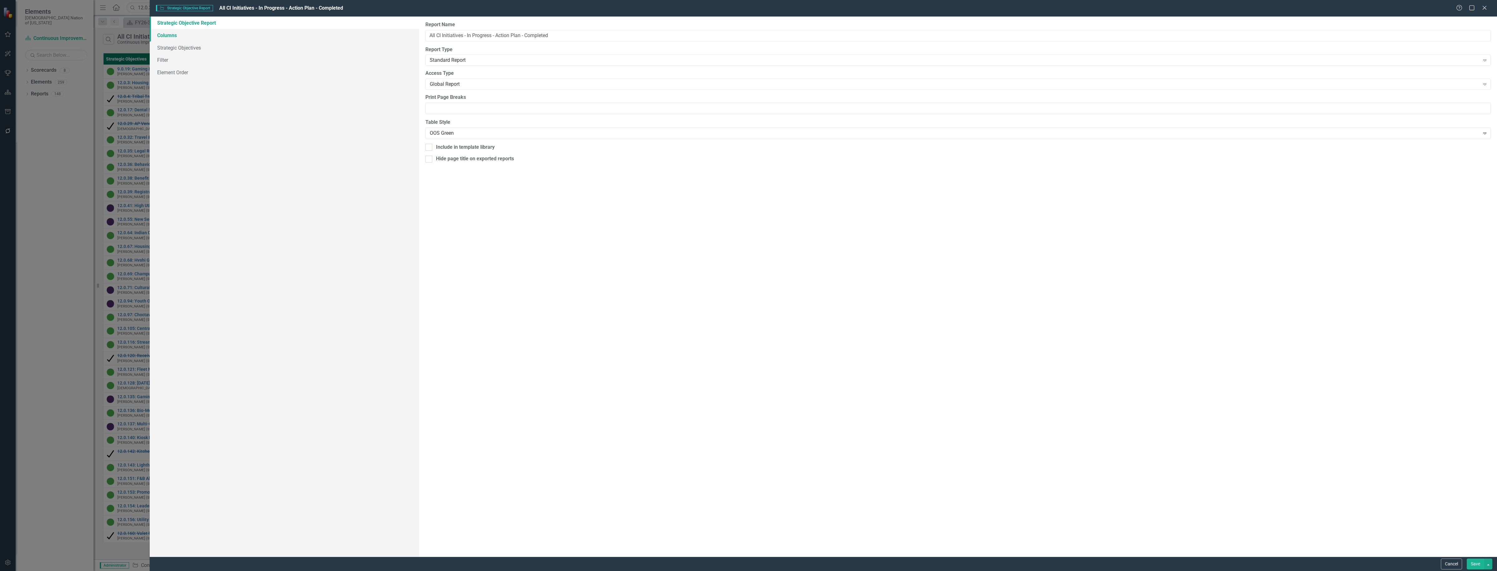
click at [167, 35] on link "Columns" at bounding box center [284, 35] width 269 height 12
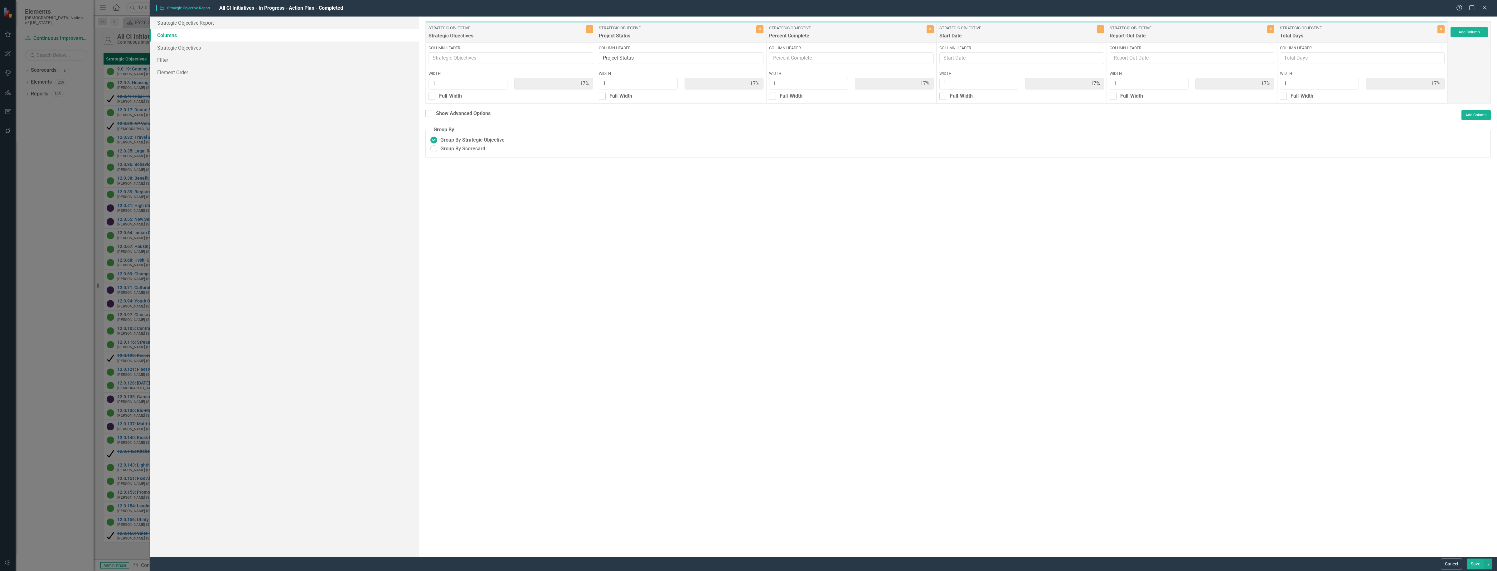
click at [170, 36] on link "Columns" at bounding box center [284, 35] width 269 height 12
click at [168, 52] on link "Strategic Objectives" at bounding box center [284, 47] width 269 height 12
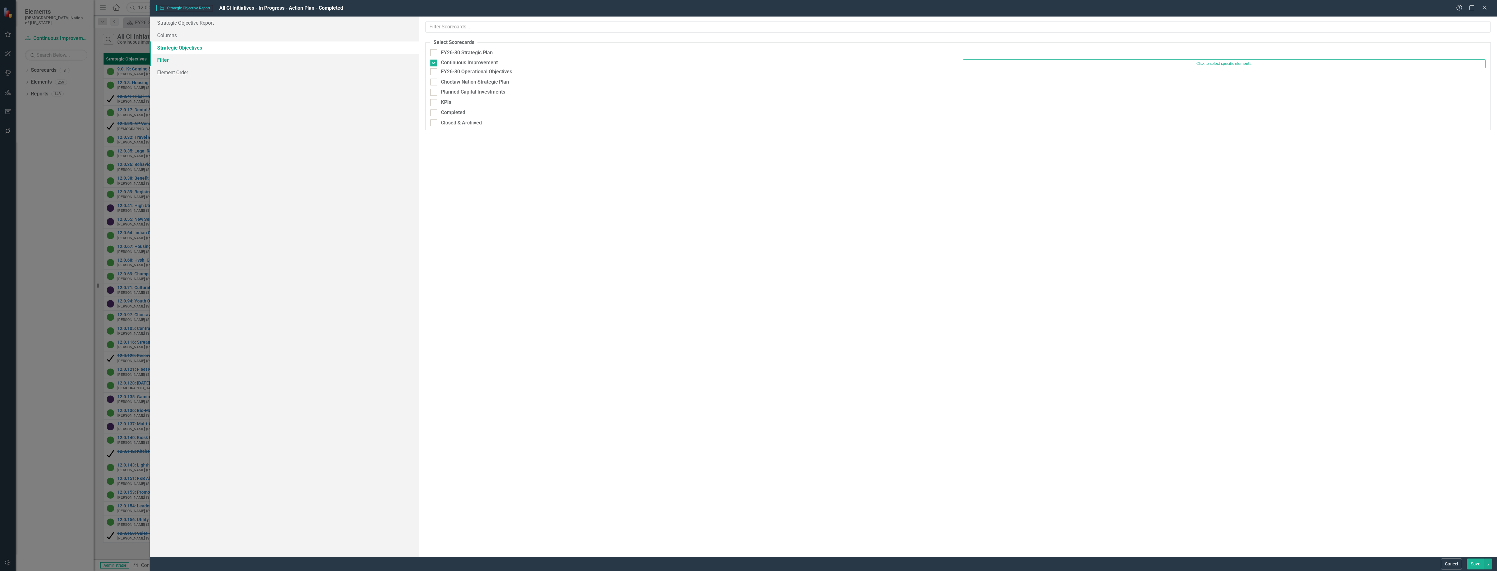
click at [166, 58] on link "Filter" at bounding box center [284, 60] width 269 height 12
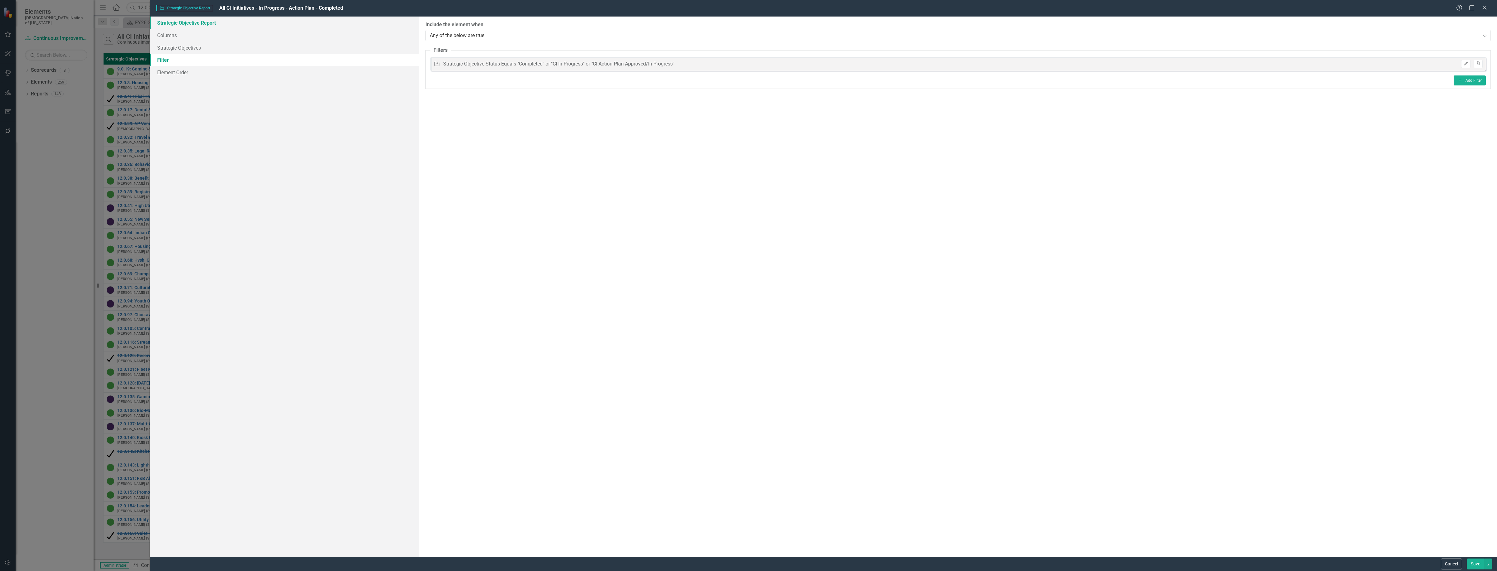
click at [198, 22] on link "Strategic Objective Report" at bounding box center [284, 23] width 269 height 12
click at [1477, 565] on button "Save" at bounding box center [1475, 564] width 17 height 11
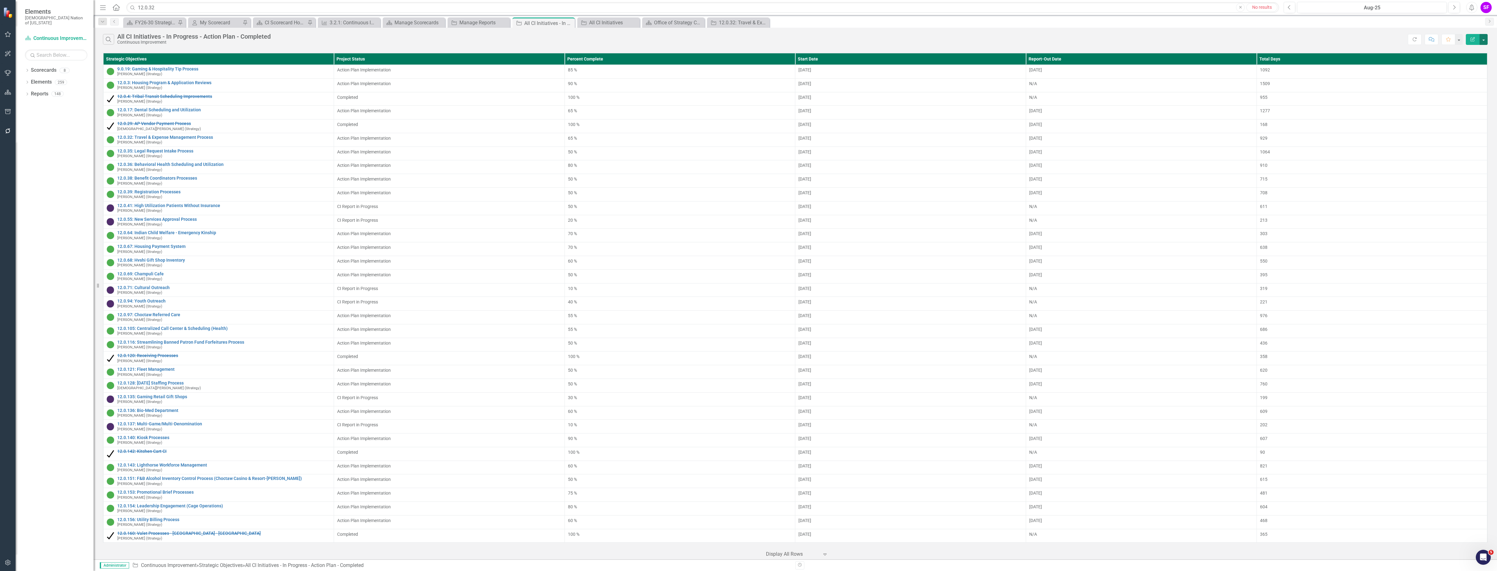
click at [1486, 39] on button "button" at bounding box center [1484, 39] width 8 height 11
click at [1477, 48] on link "Edit Report Edit Report" at bounding box center [1462, 52] width 49 height 12
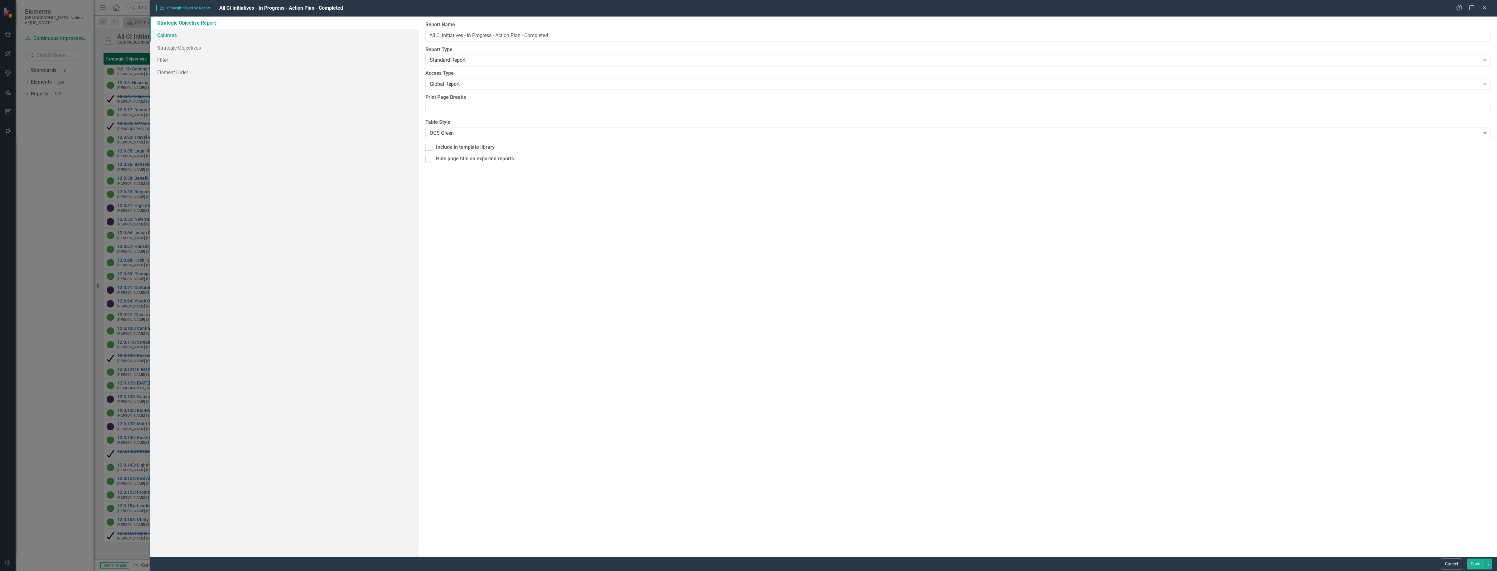
click at [172, 29] on link "Columns" at bounding box center [284, 35] width 269 height 12
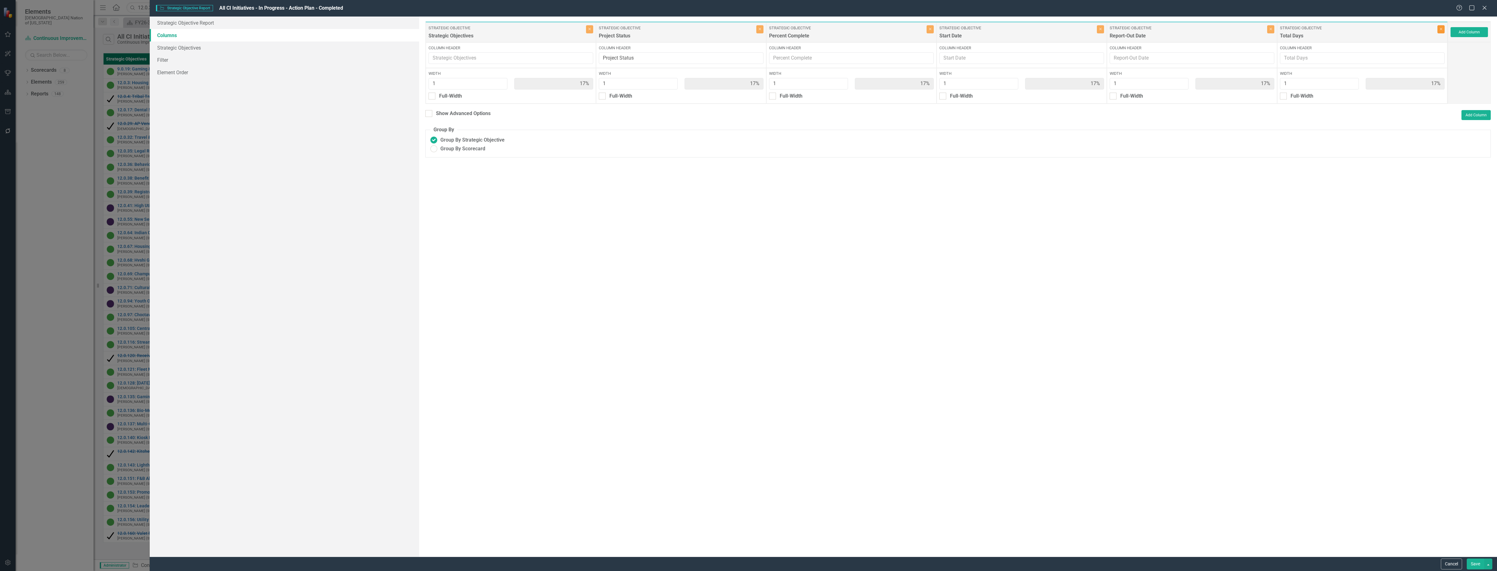
click at [1438, 30] on button "Close" at bounding box center [1440, 29] width 7 height 8
type input "20%"
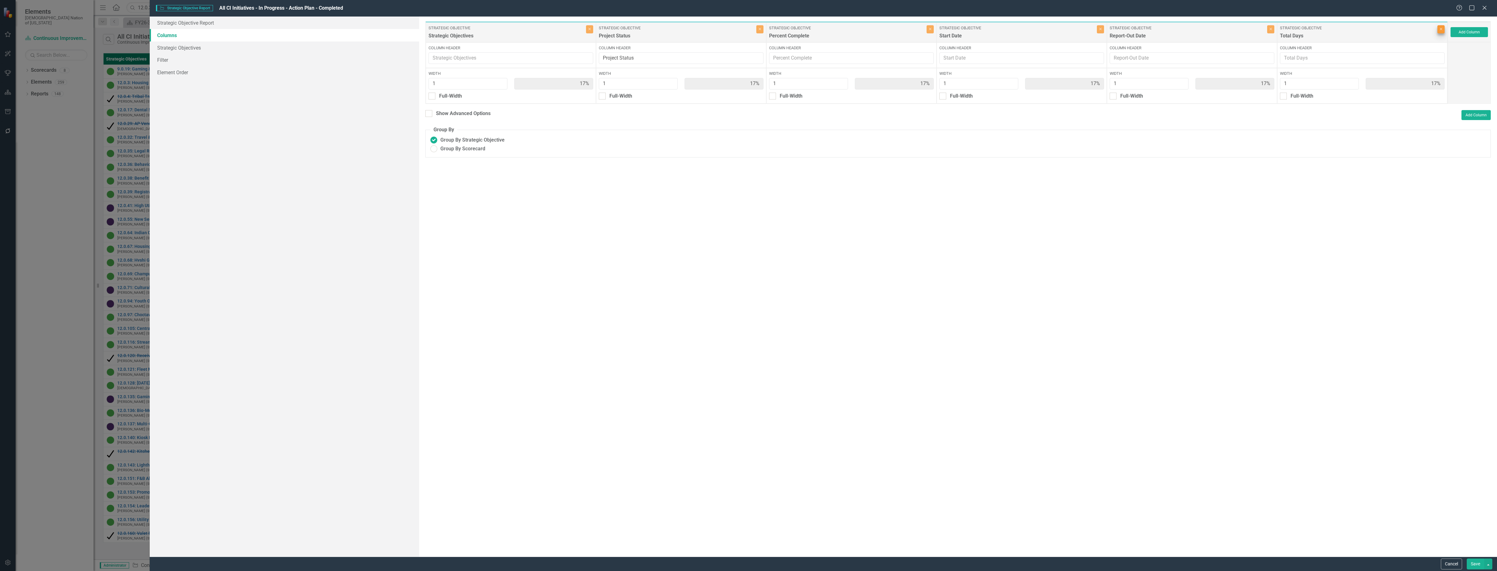
type input "20%"
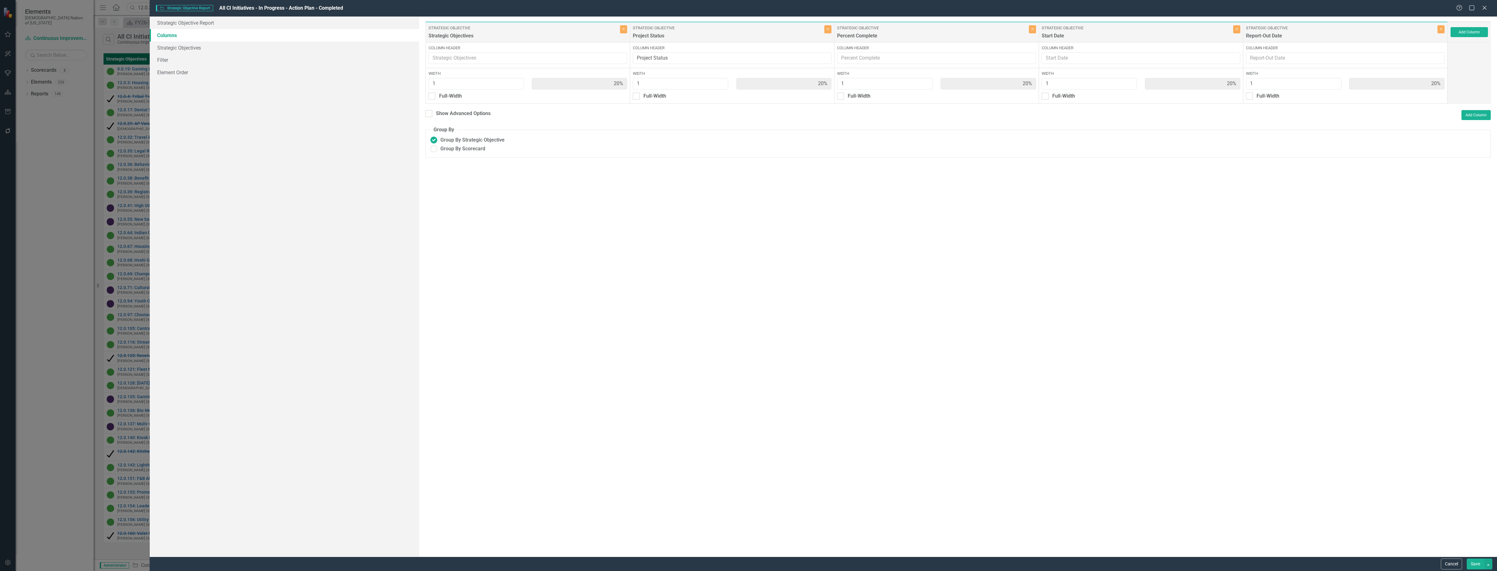
click at [1478, 561] on button "Save" at bounding box center [1475, 564] width 17 height 11
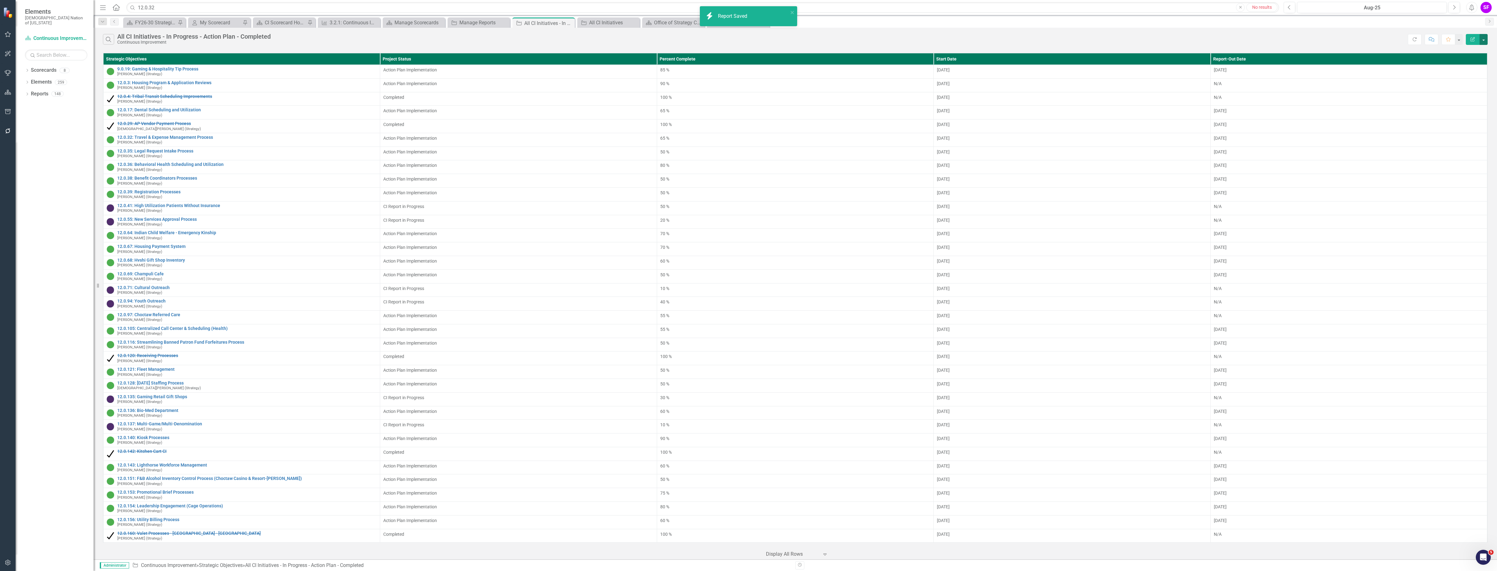
click at [1483, 42] on button "button" at bounding box center [1484, 39] width 8 height 11
click at [1460, 75] on link "Excel Export to Excel" at bounding box center [1462, 76] width 49 height 12
click at [746, 35] on link "Click here to download." at bounding box center [744, 35] width 52 height 6
click at [341, 22] on div "3.2.1: Continuous Improvement KPIs" at bounding box center [350, 23] width 41 height 8
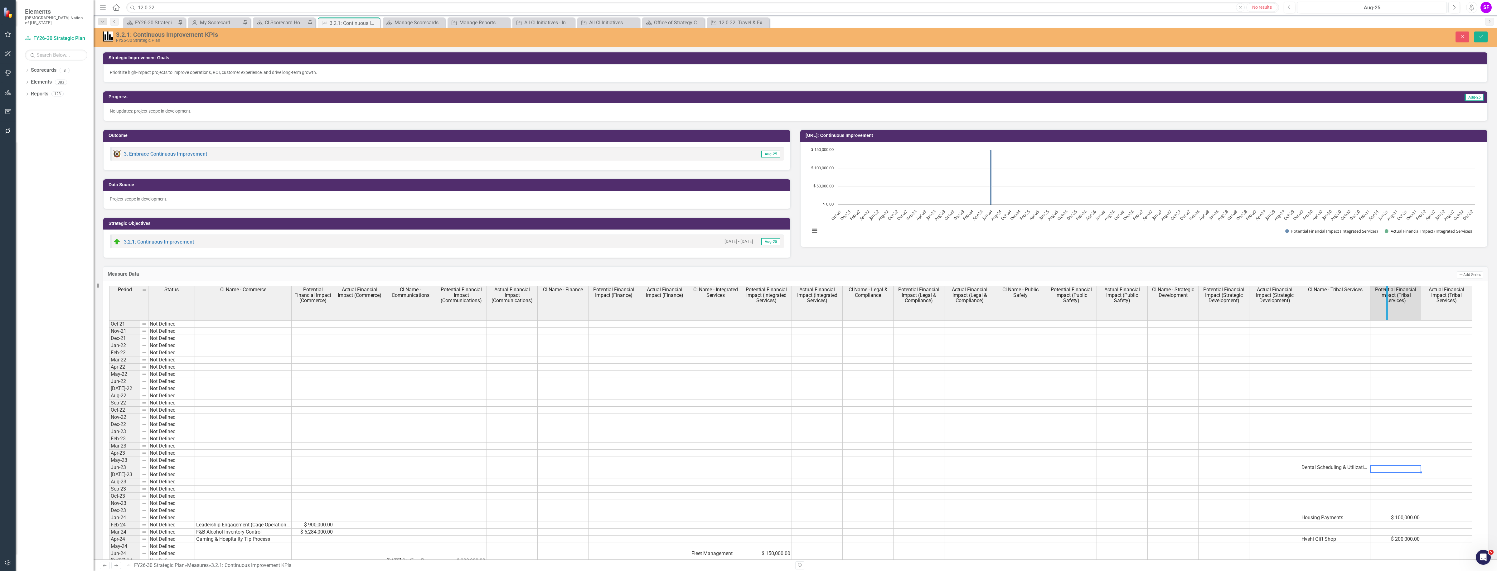
scroll to position [117, 0]
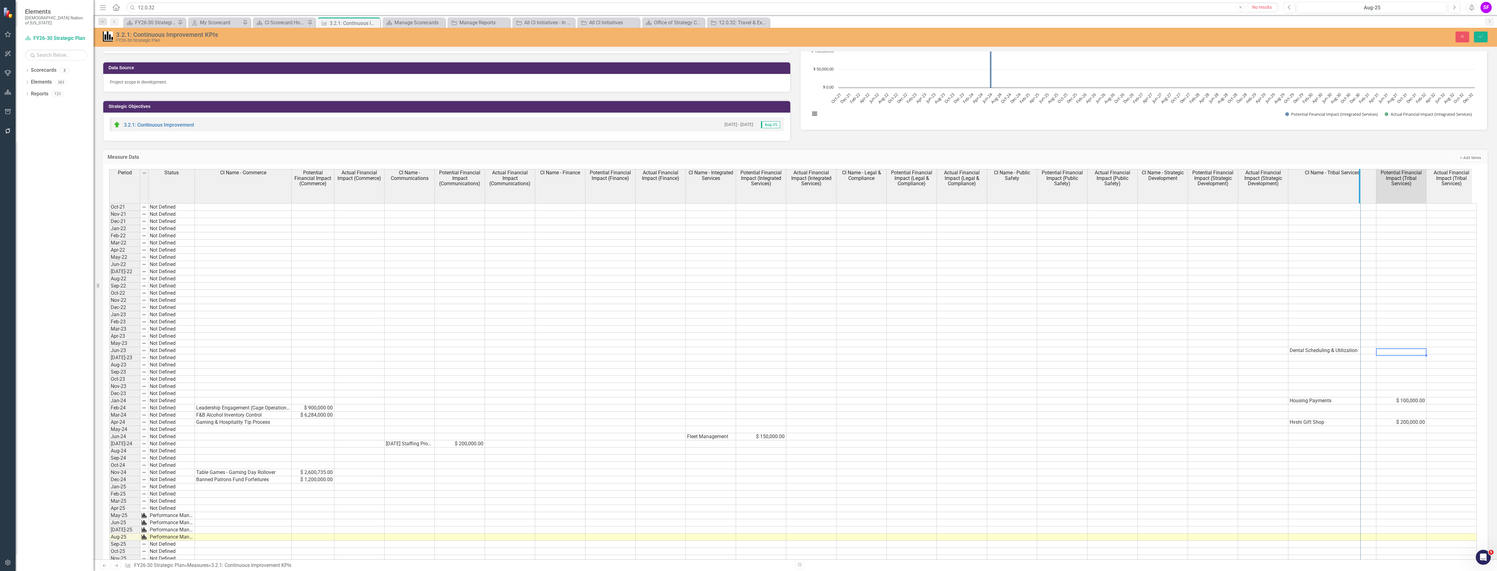
drag, startPoint x: 1374, startPoint y: 194, endPoint x: 1359, endPoint y: 199, distance: 16.0
click at [1374, 181] on div "Potential Financial Impact (Tribal Services)" at bounding box center [1398, 178] width 51 height 18
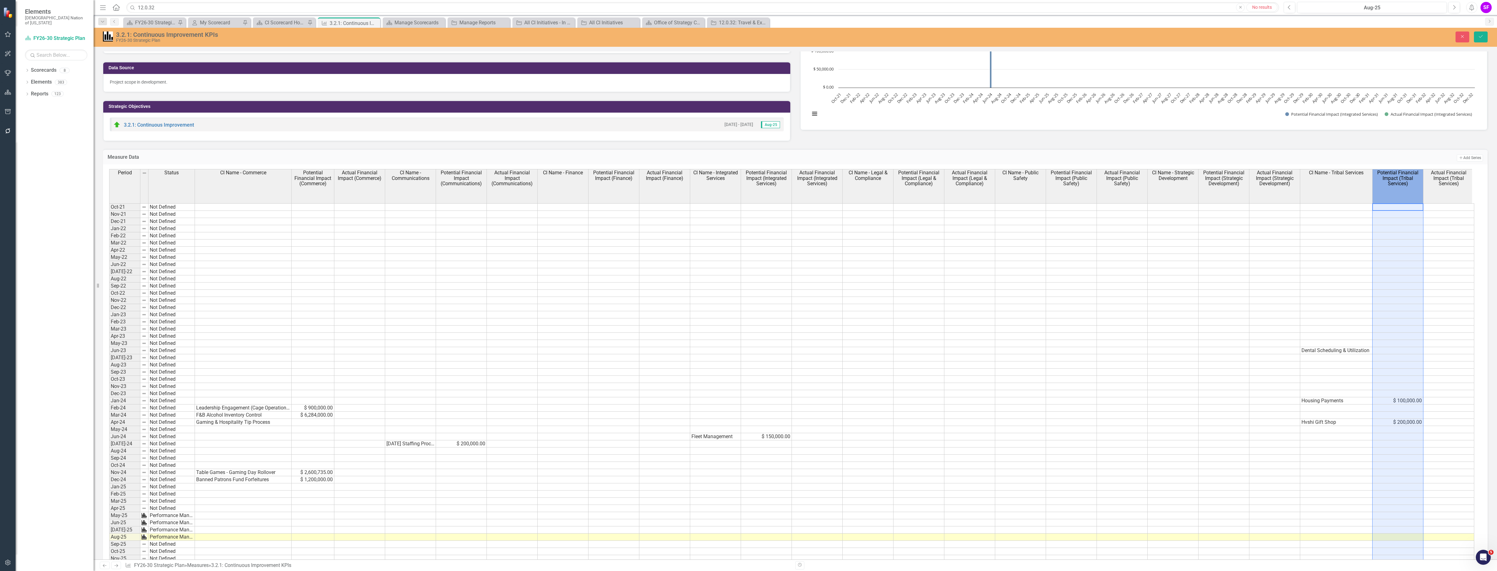
click at [1364, 157] on td "Add Add Series" at bounding box center [1170, 158] width 626 height 8
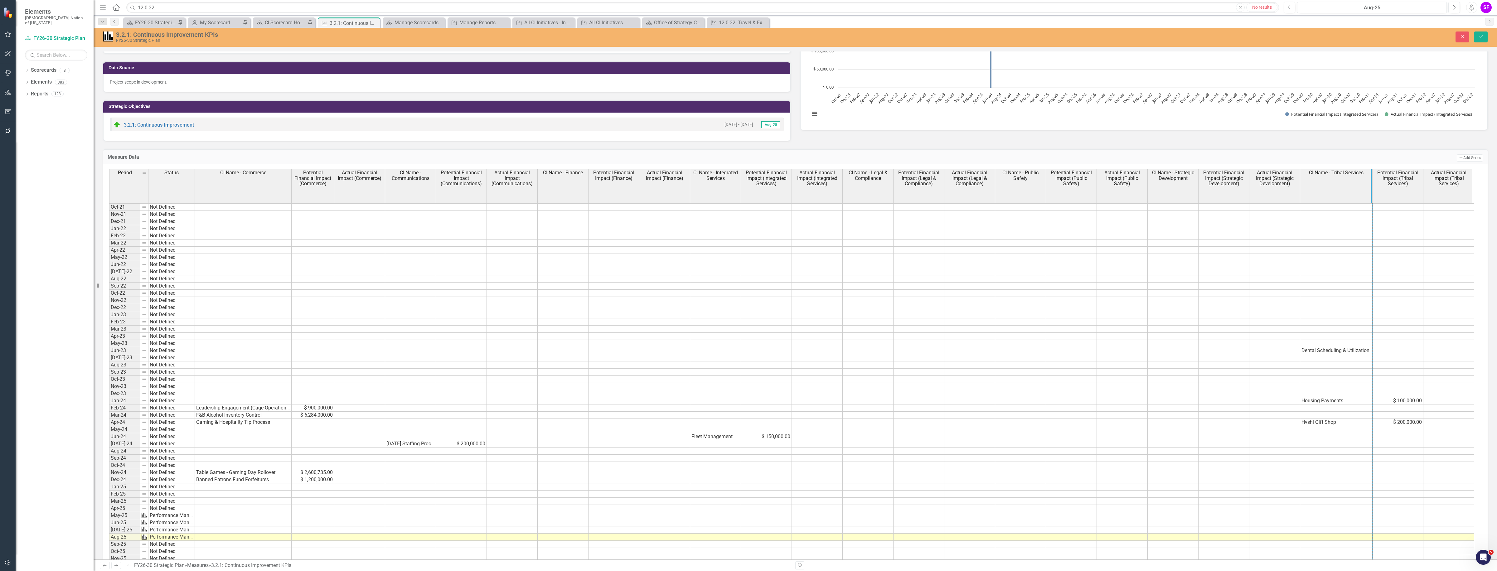
drag, startPoint x: 1371, startPoint y: 185, endPoint x: 1307, endPoint y: 222, distance: 74.4
click at [1485, 38] on button "Save" at bounding box center [1481, 37] width 14 height 11
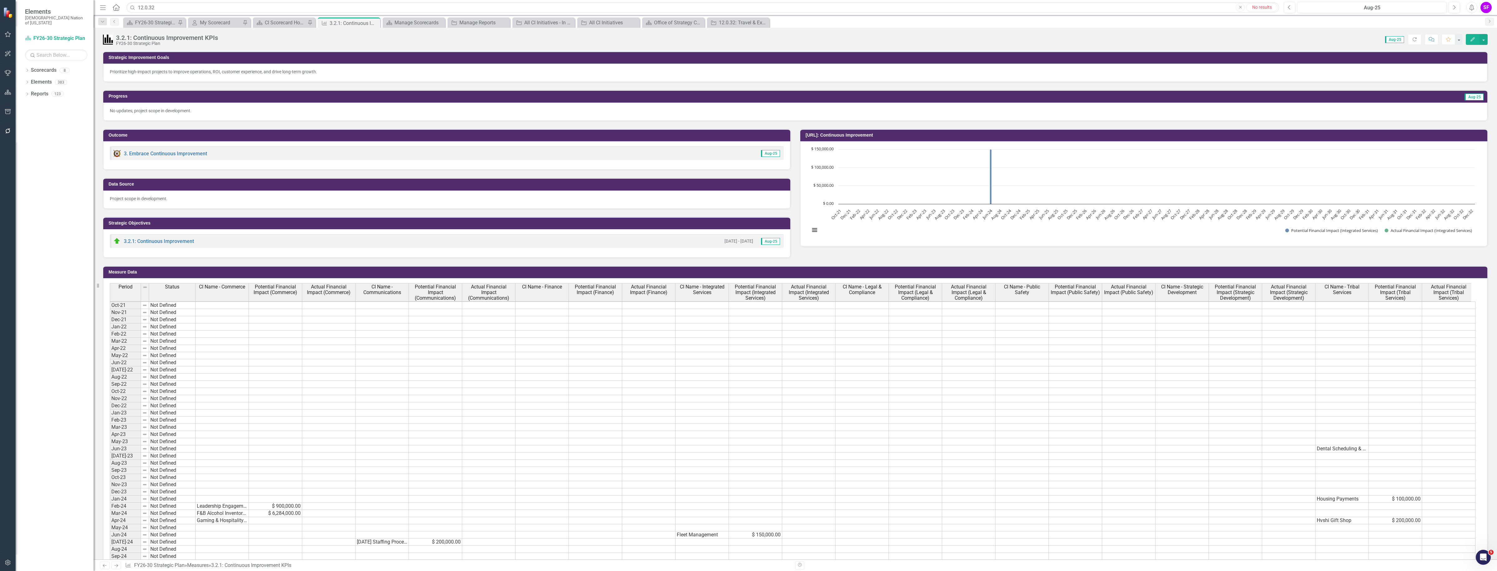
click at [1400, 445] on td at bounding box center [1395, 448] width 53 height 7
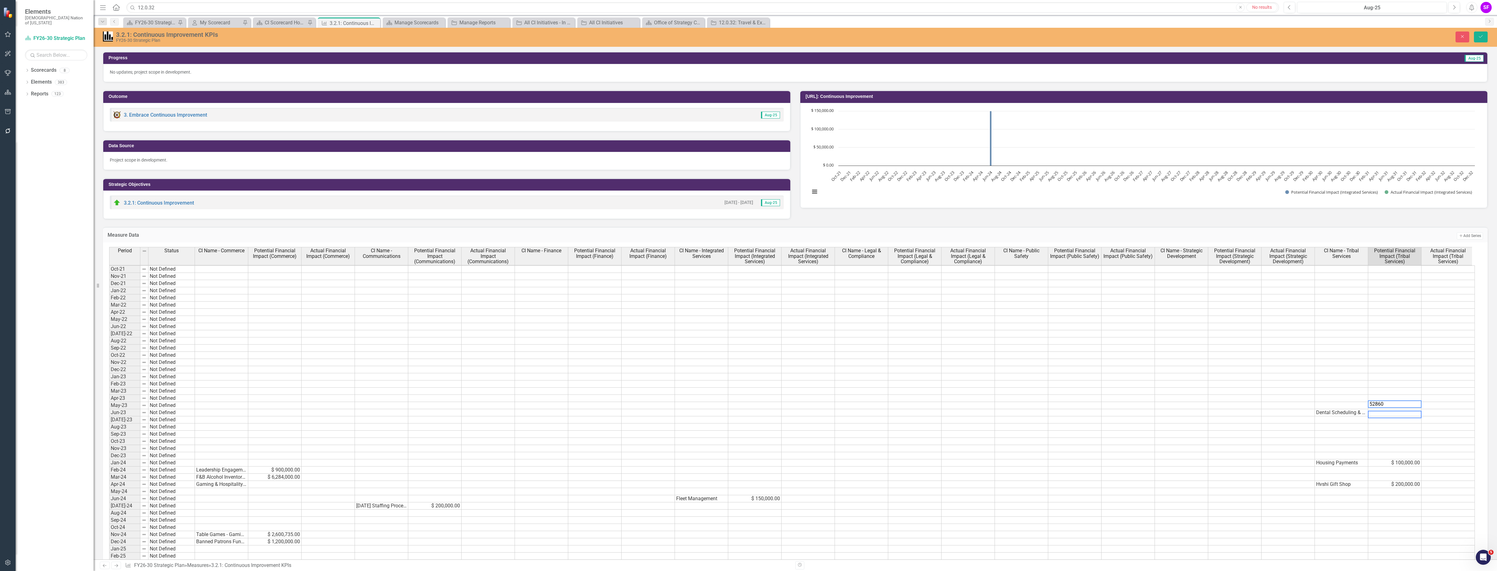
type textarea "52860"
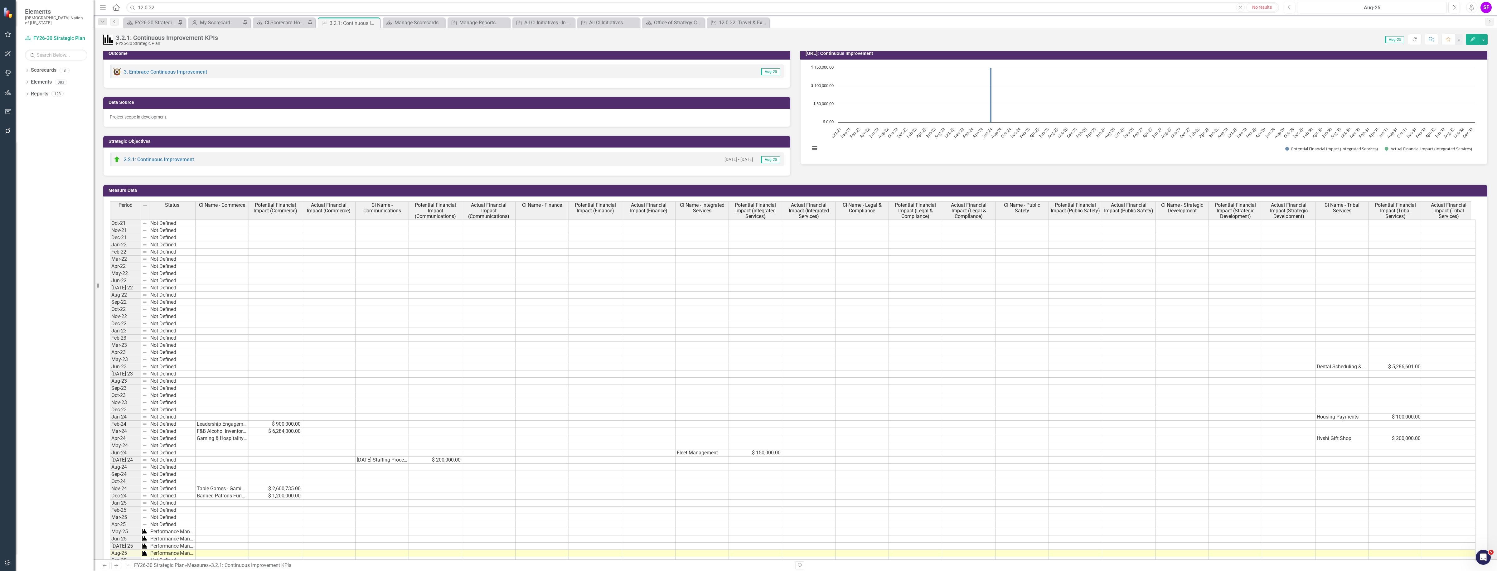
scroll to position [78, 0]
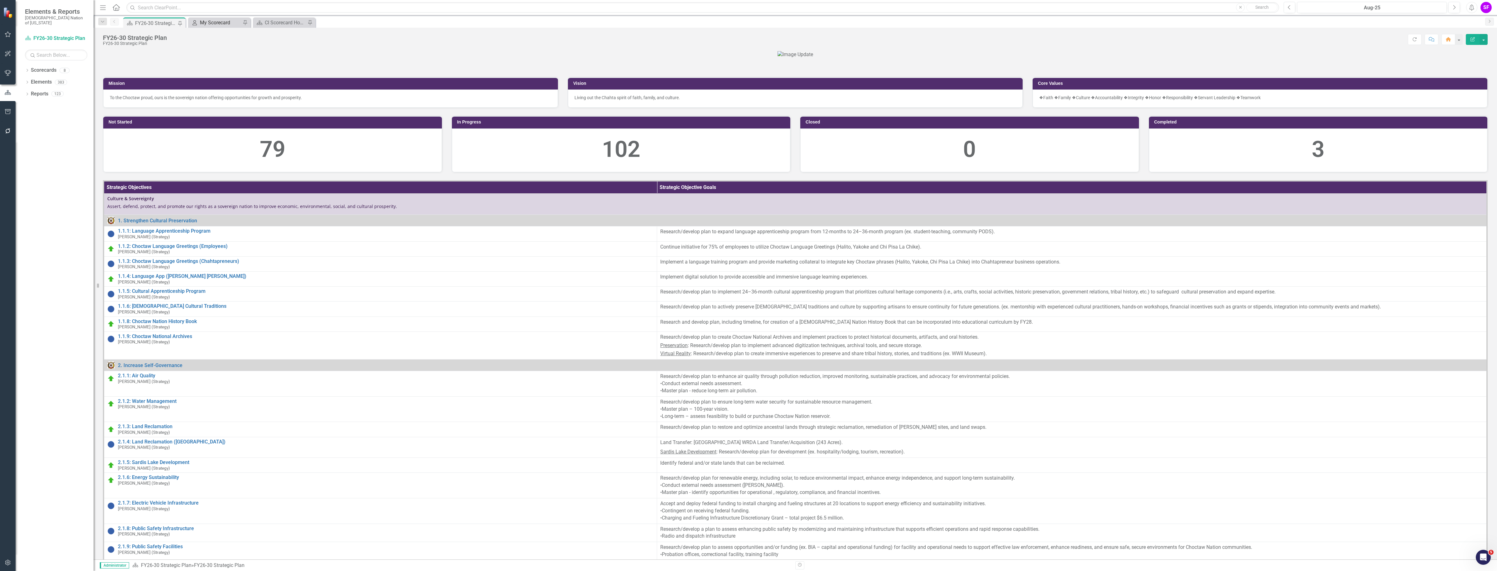
click at [225, 22] on div "My Scorecard" at bounding box center [220, 23] width 41 height 8
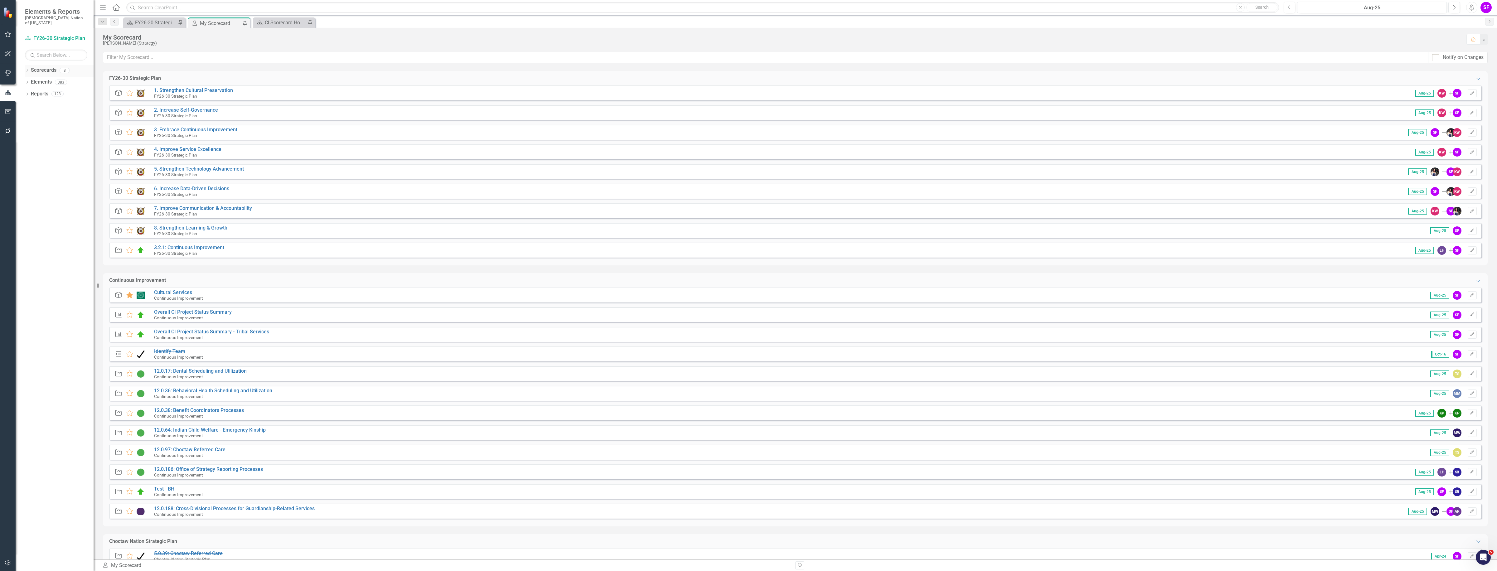
click at [43, 65] on div "Scorecards" at bounding box center [44, 70] width 26 height 10
click at [38, 67] on link "Scorecards" at bounding box center [44, 70] width 26 height 7
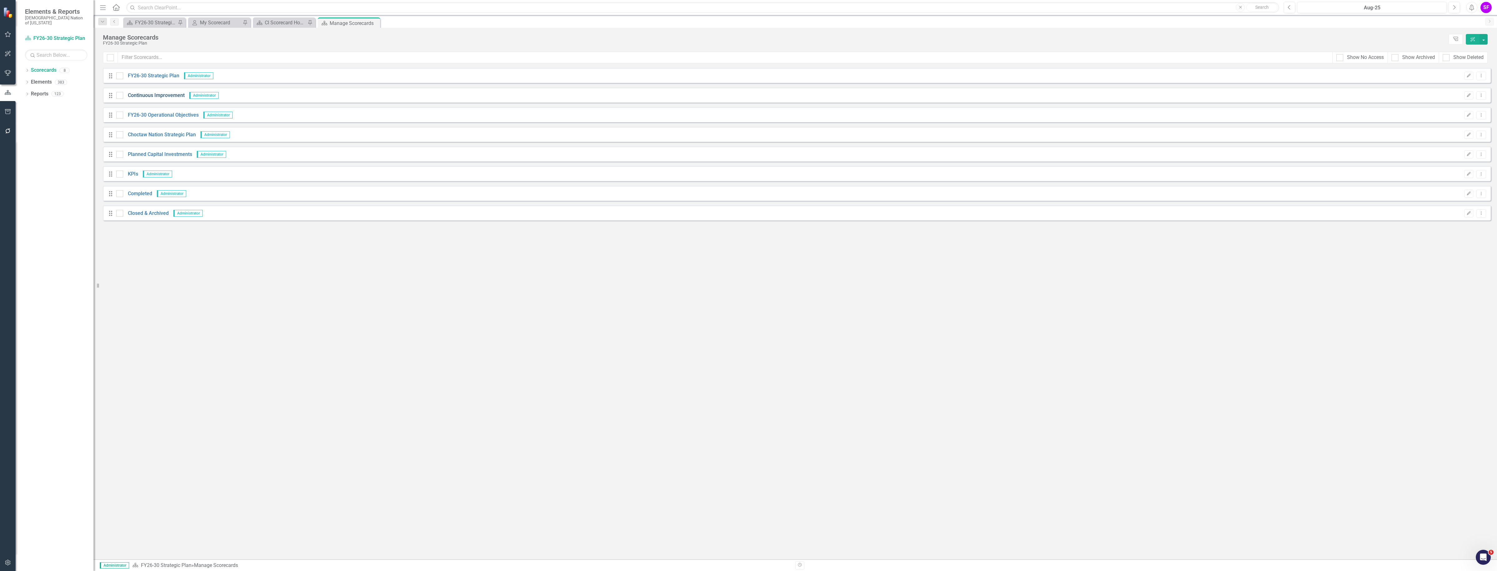
click at [157, 93] on link "Continuous Improvement" at bounding box center [153, 95] width 61 height 7
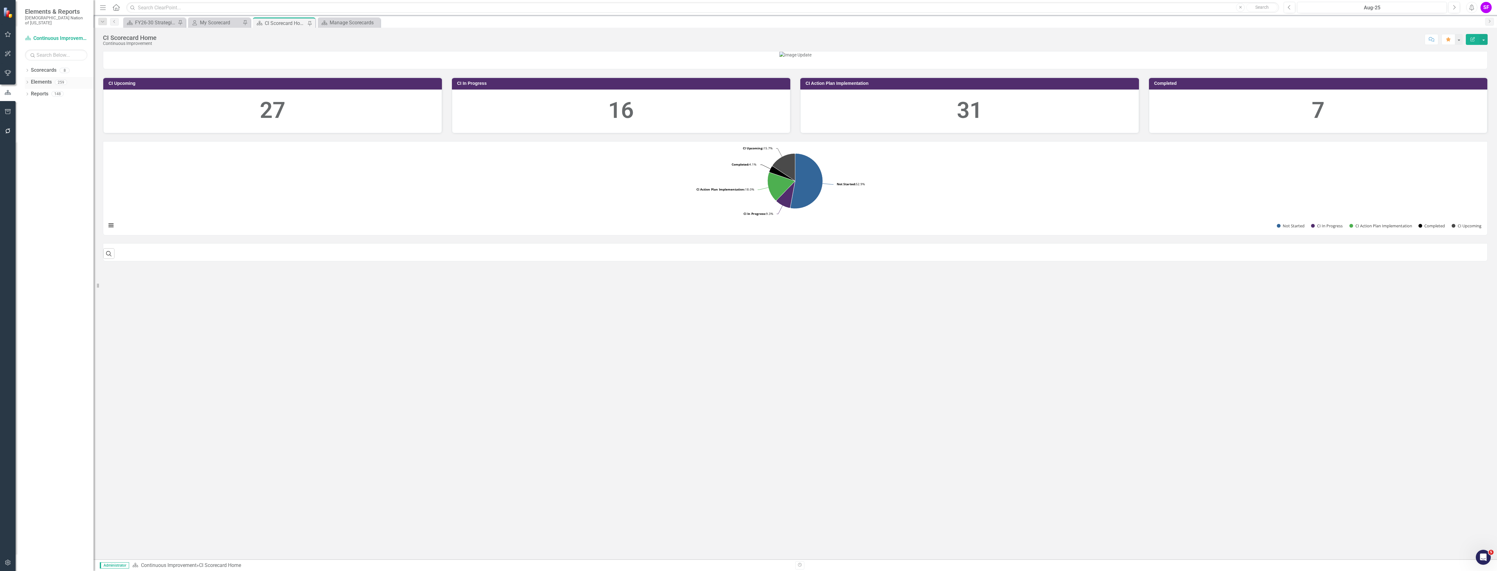
click at [42, 79] on link "Elements" at bounding box center [41, 82] width 21 height 7
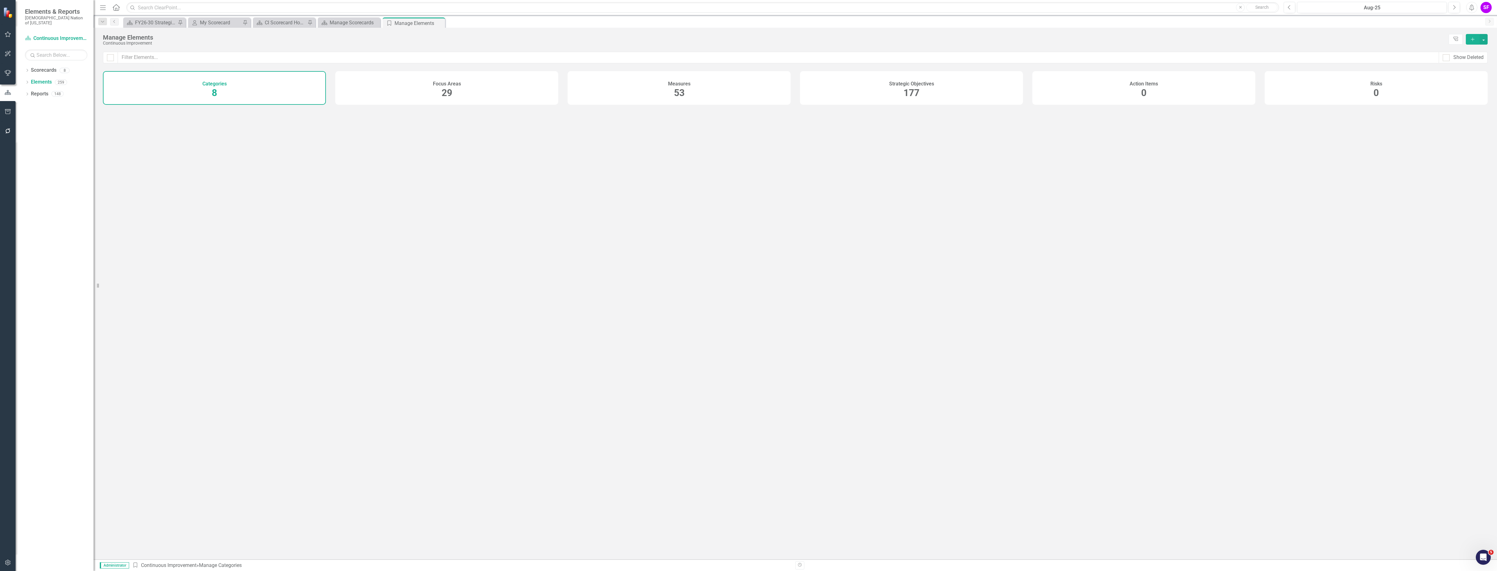
click at [929, 91] on div "Strategic Objectives 177" at bounding box center [911, 88] width 223 height 34
click at [901, 59] on input "text" at bounding box center [778, 58] width 1321 height 12
type input "test"
click at [1480, 118] on icon "Dropdown Menu" at bounding box center [1482, 116] width 5 height 4
click at [1433, 164] on link "Trash Delete Strategic Objective" at bounding box center [1443, 166] width 78 height 12
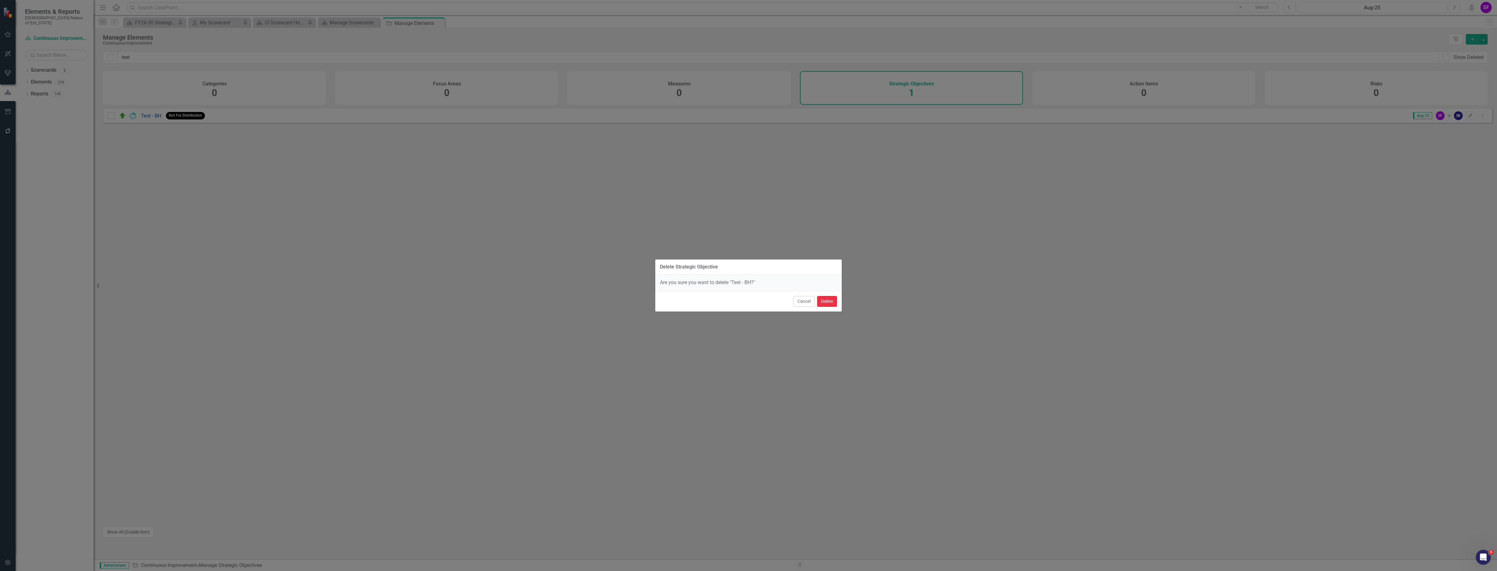
click at [826, 303] on button "Delete" at bounding box center [827, 301] width 20 height 11
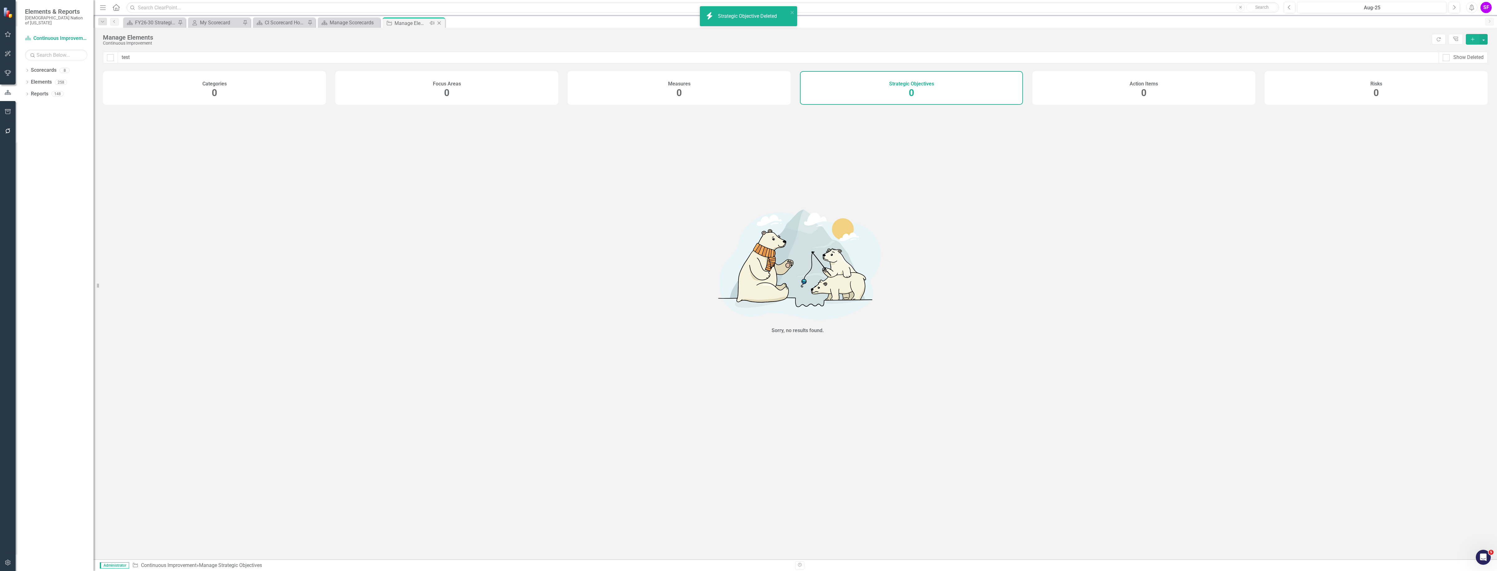
click at [439, 21] on icon "Close" at bounding box center [439, 23] width 6 height 5
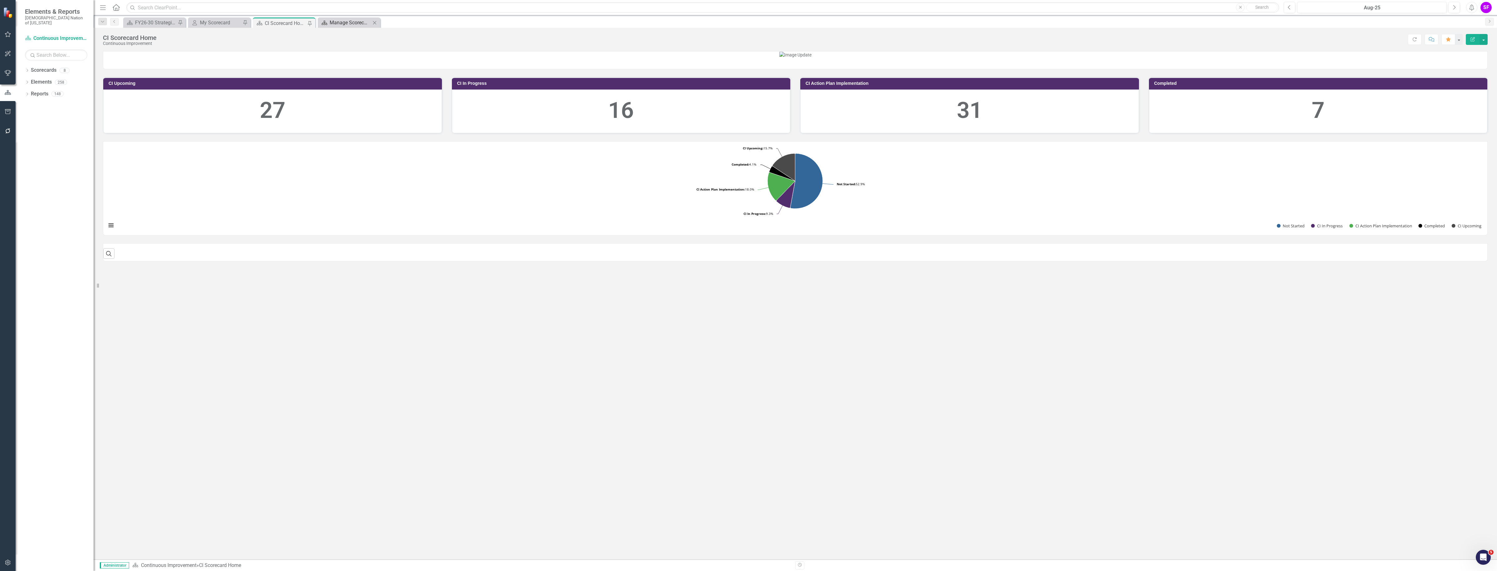
click at [351, 24] on div "Manage Scorecards" at bounding box center [350, 23] width 41 height 8
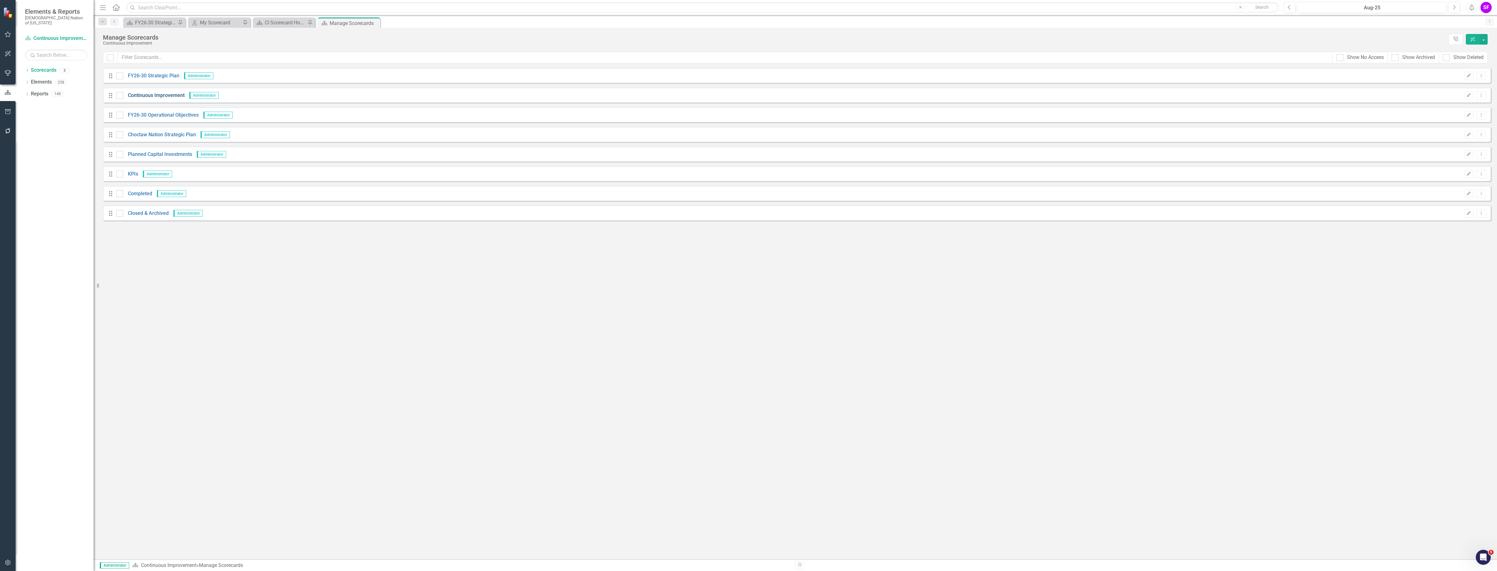
click at [144, 97] on link "Continuous Improvement" at bounding box center [153, 95] width 61 height 7
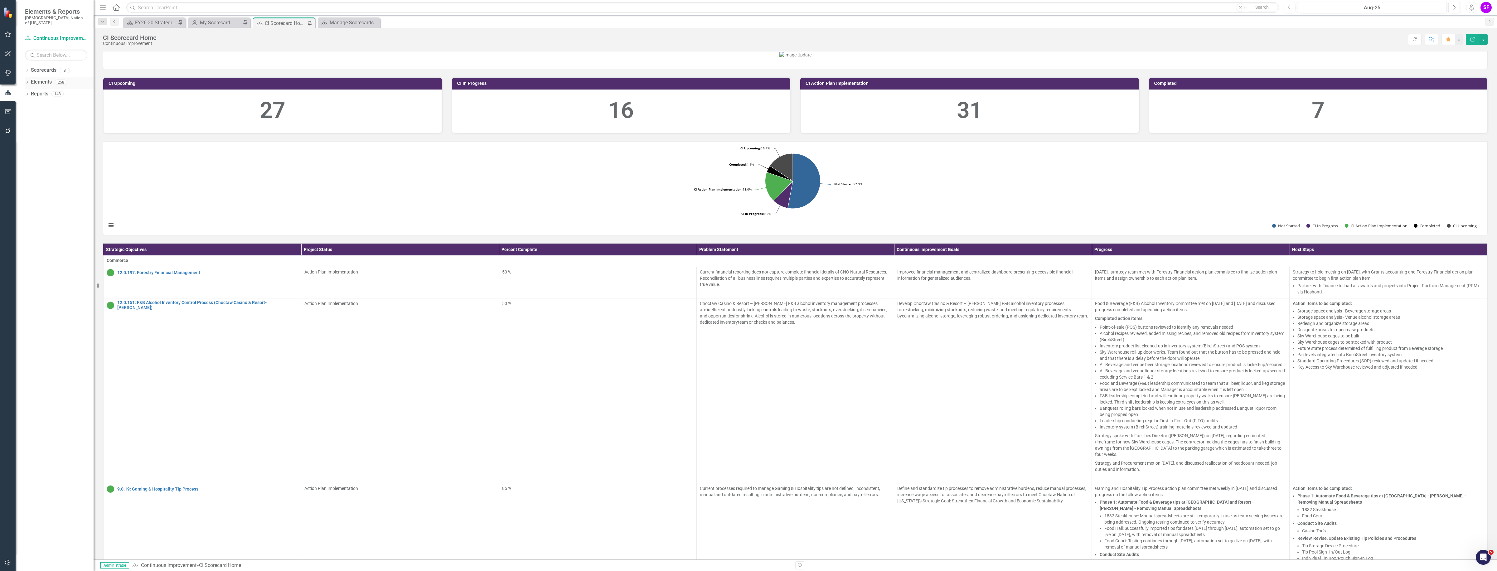
click at [40, 83] on div "Elements 258" at bounding box center [62, 83] width 63 height 12
click at [38, 90] on link "Reports" at bounding box center [39, 93] width 17 height 7
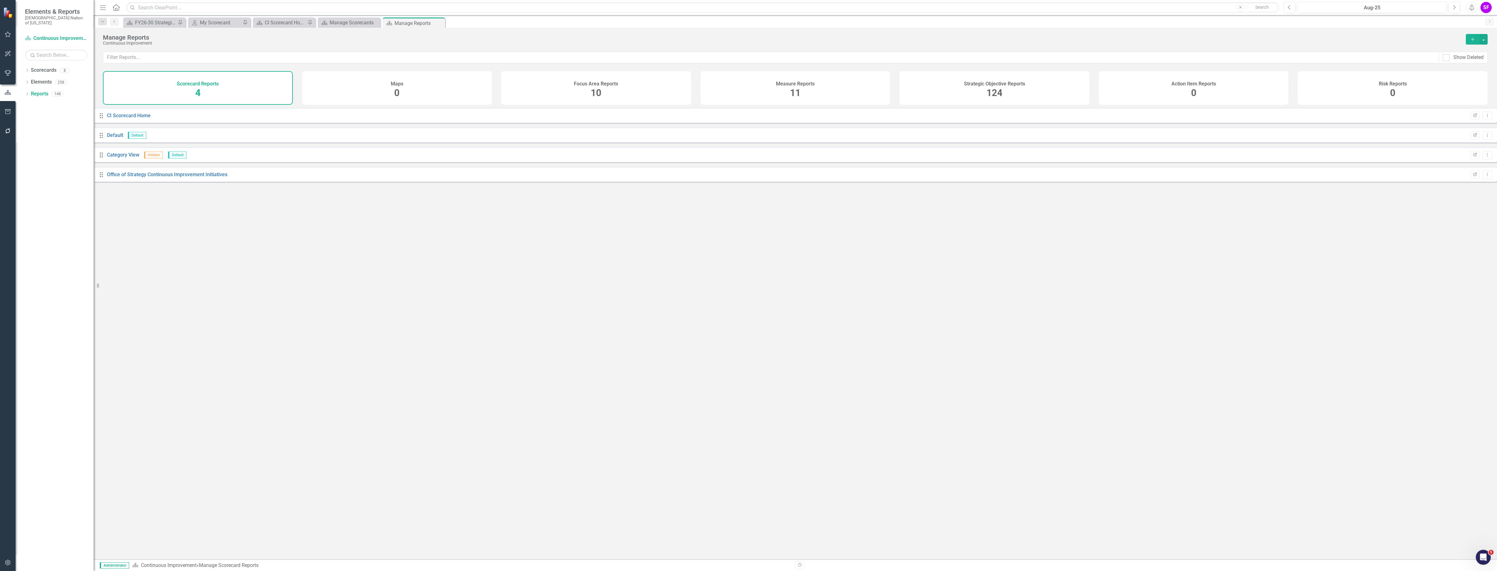
click at [989, 75] on div "Strategic Objective Reports 124" at bounding box center [994, 88] width 190 height 34
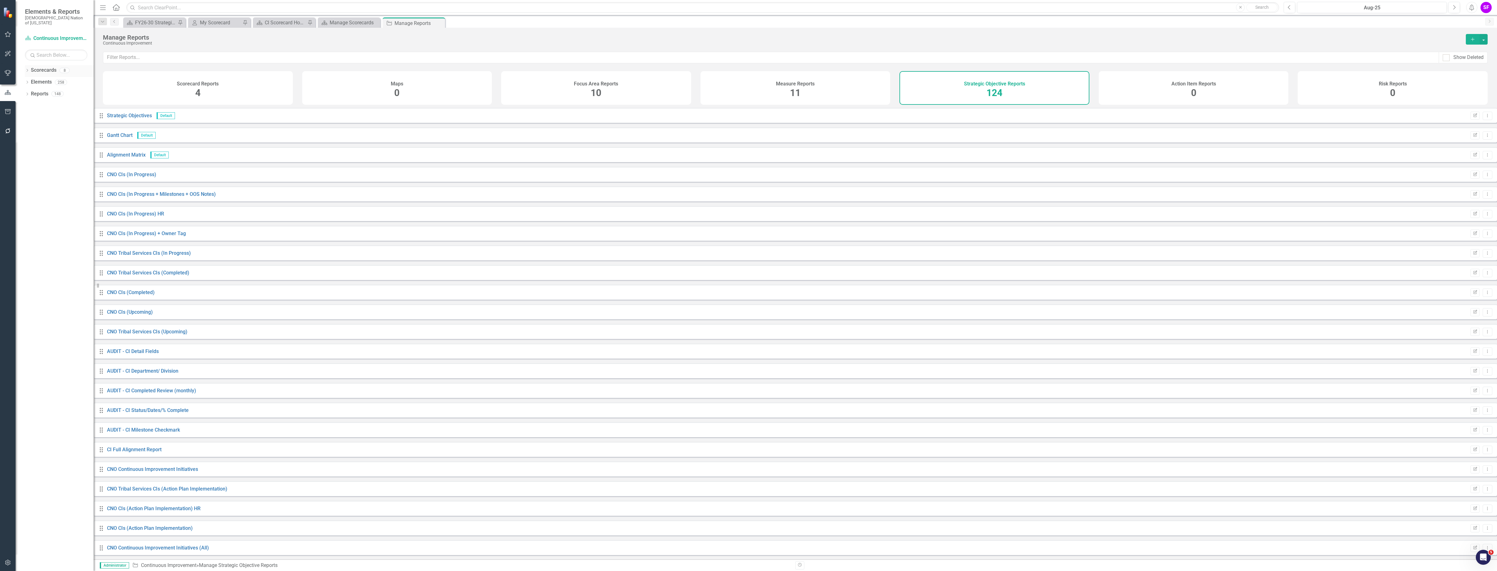
click at [41, 67] on link "Scorecards" at bounding box center [44, 70] width 26 height 7
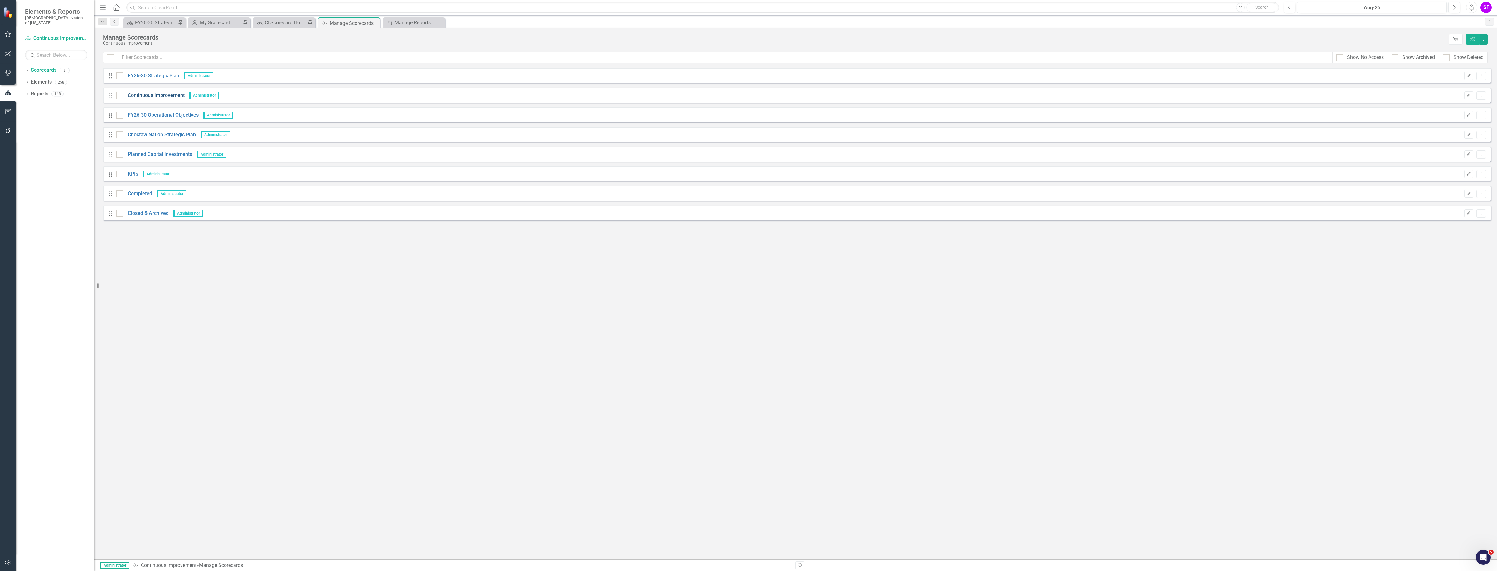
click at [161, 95] on link "Continuous Improvement" at bounding box center [153, 95] width 61 height 7
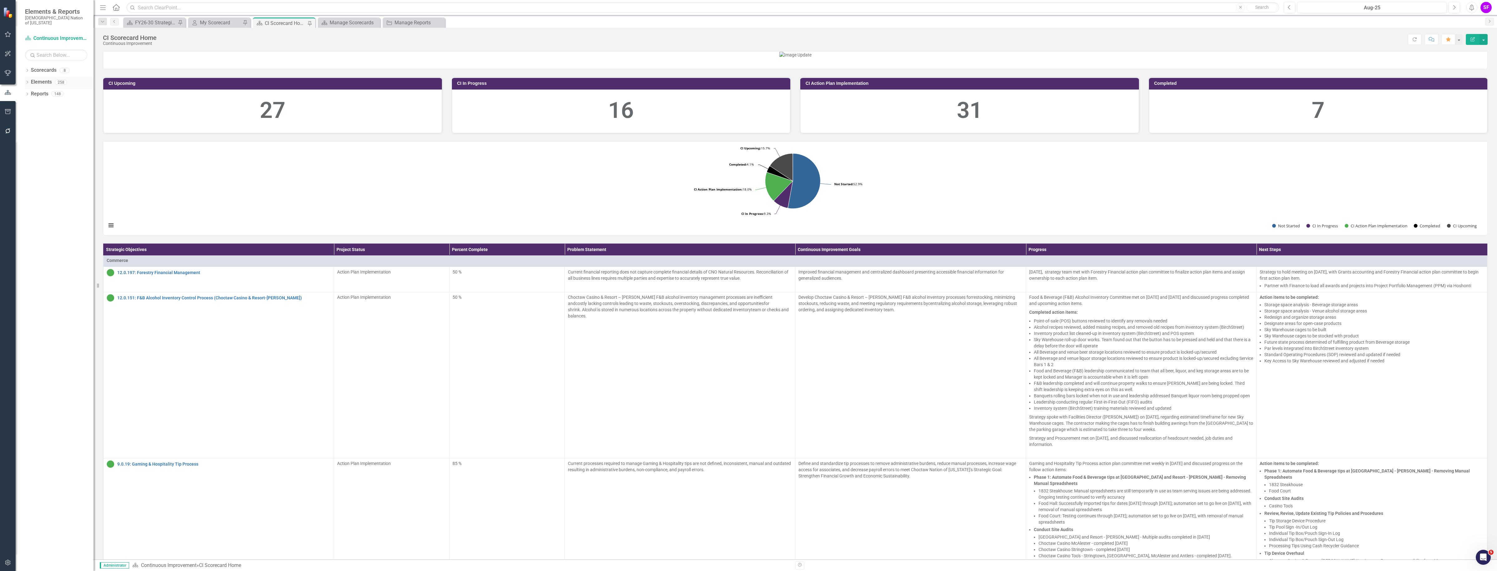
click at [42, 77] on div "Elements" at bounding box center [41, 82] width 21 height 10
click at [46, 67] on link "Scorecards" at bounding box center [44, 70] width 26 height 7
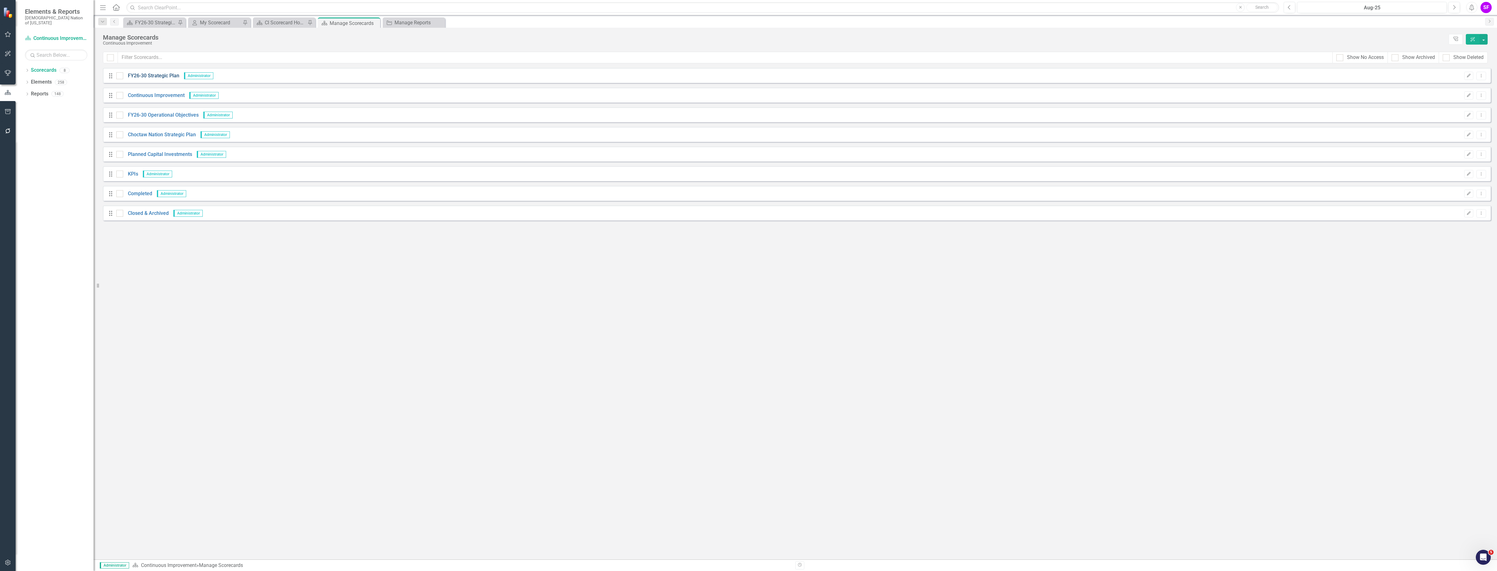
click at [162, 74] on link "FY26-30 Strategic Plan" at bounding box center [151, 75] width 56 height 7
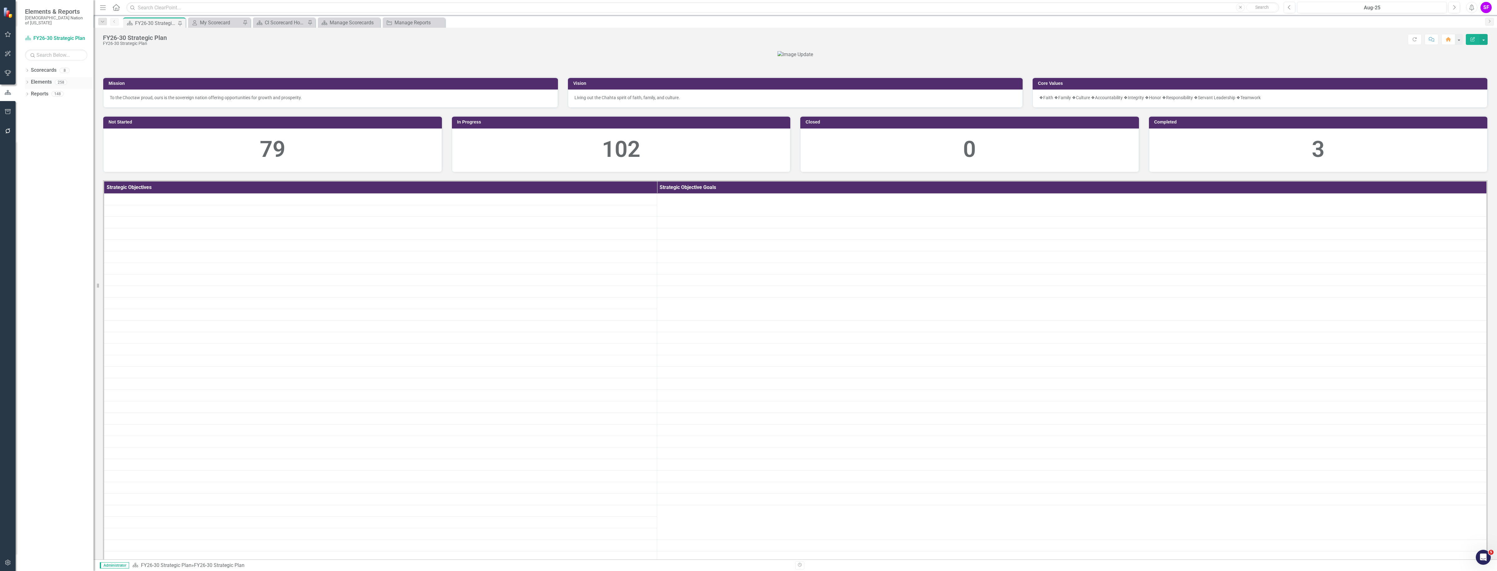
click at [42, 79] on link "Elements" at bounding box center [41, 82] width 21 height 7
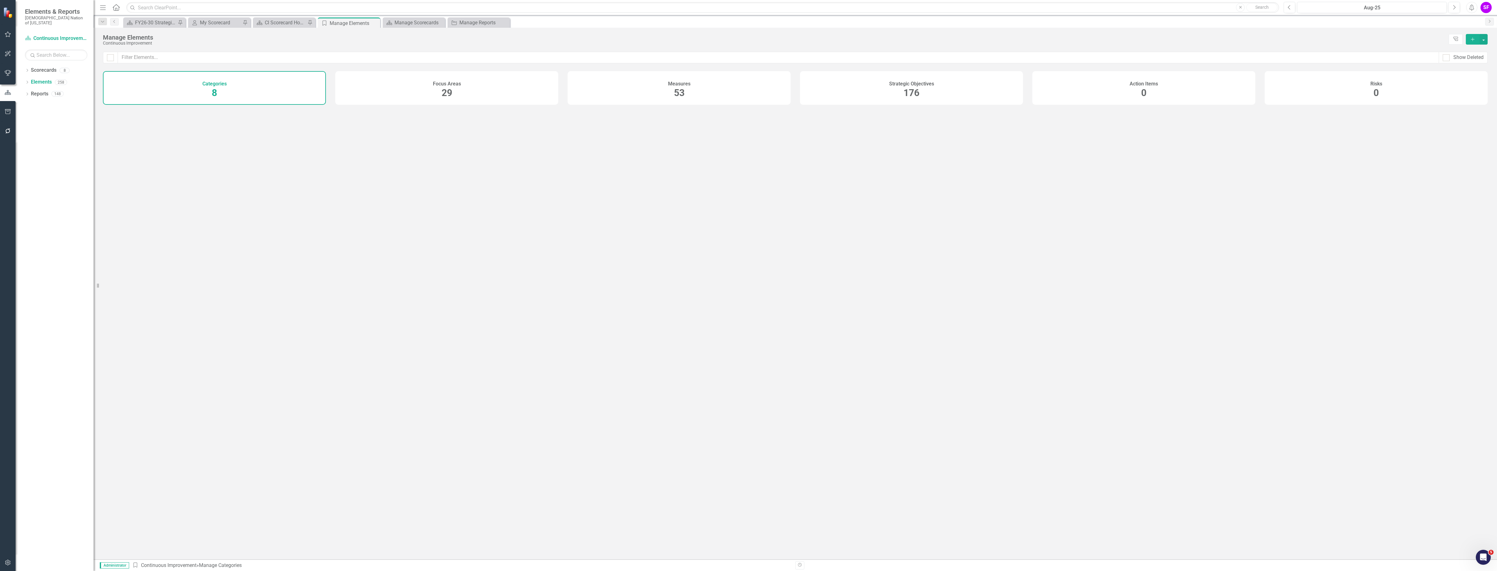
click at [968, 88] on div "Strategic Objectives 176" at bounding box center [911, 88] width 223 height 34
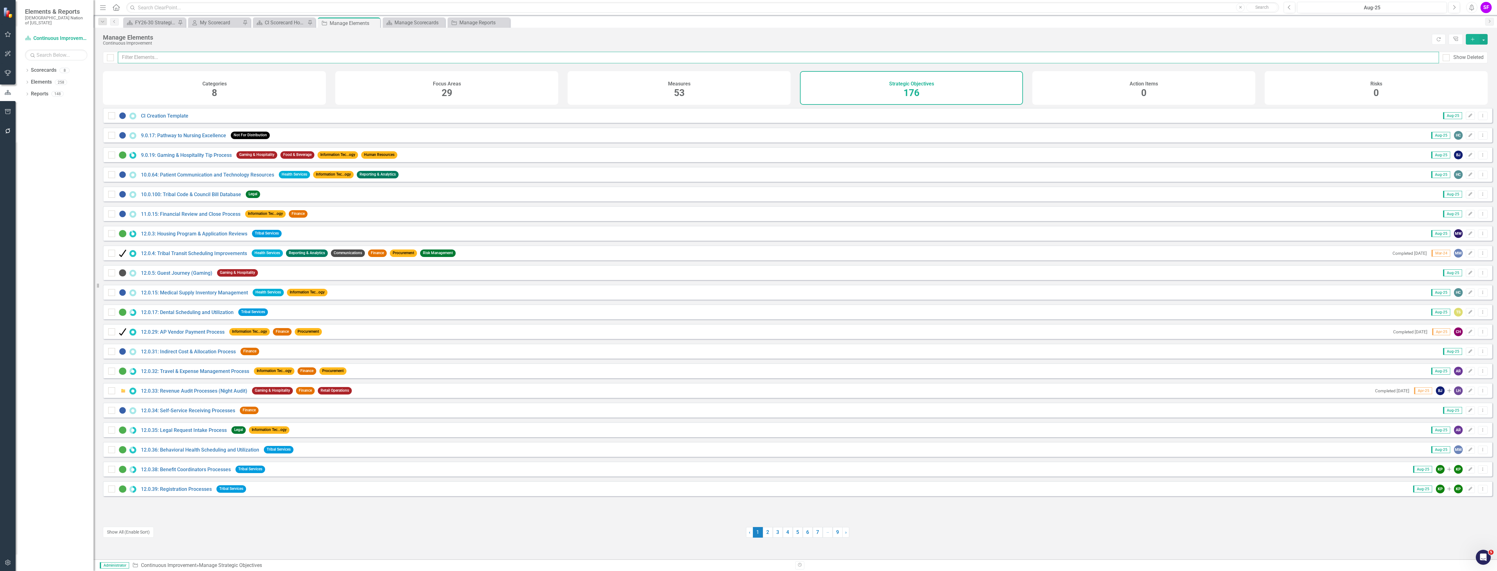
click at [426, 57] on input "text" at bounding box center [778, 58] width 1321 height 12
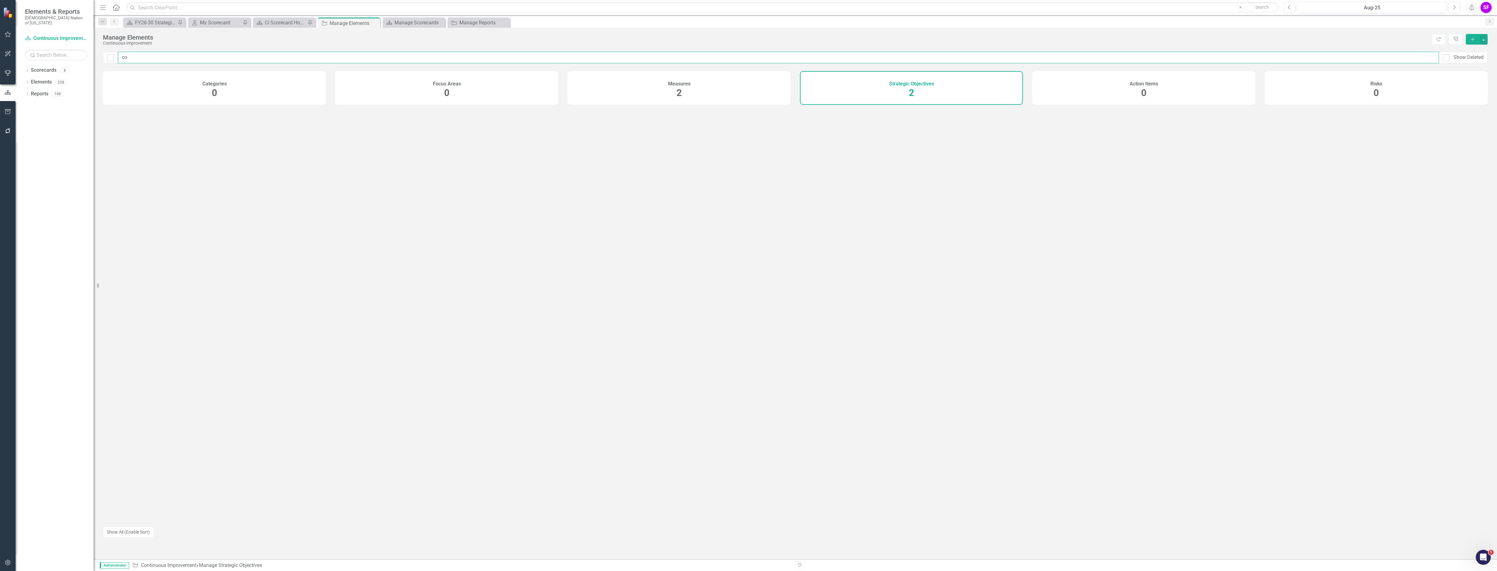
type input "c"
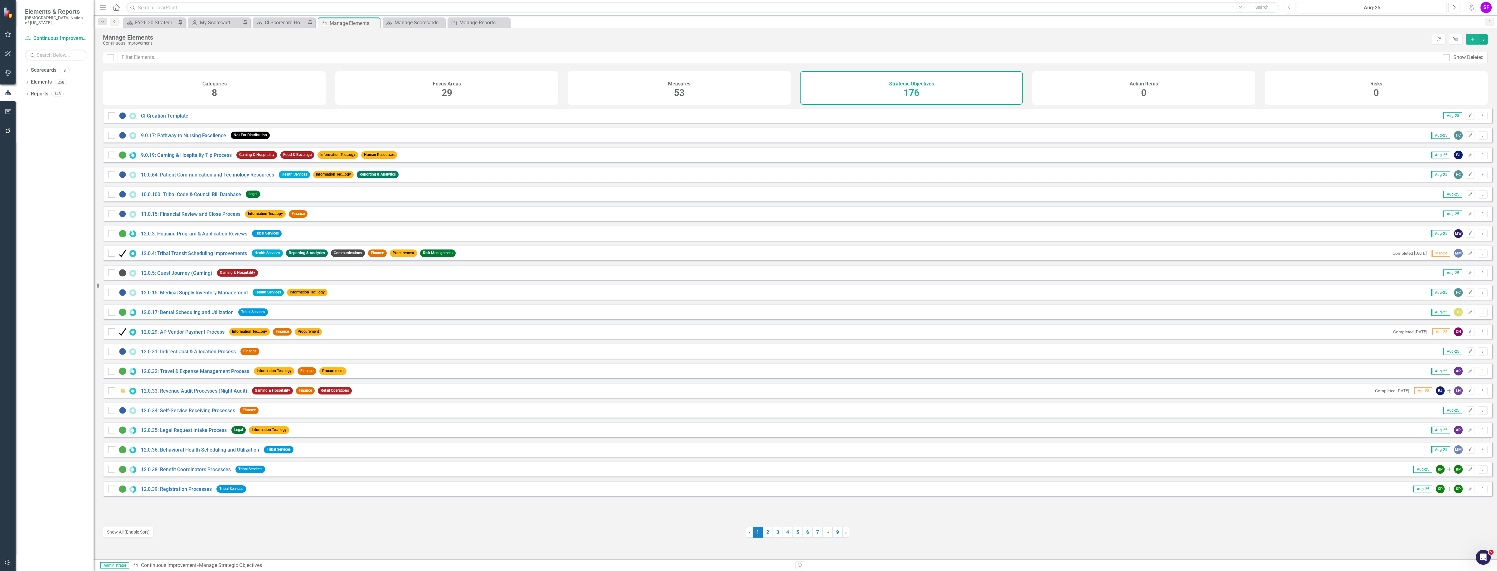
click at [681, 97] on span "53" at bounding box center [679, 92] width 11 height 11
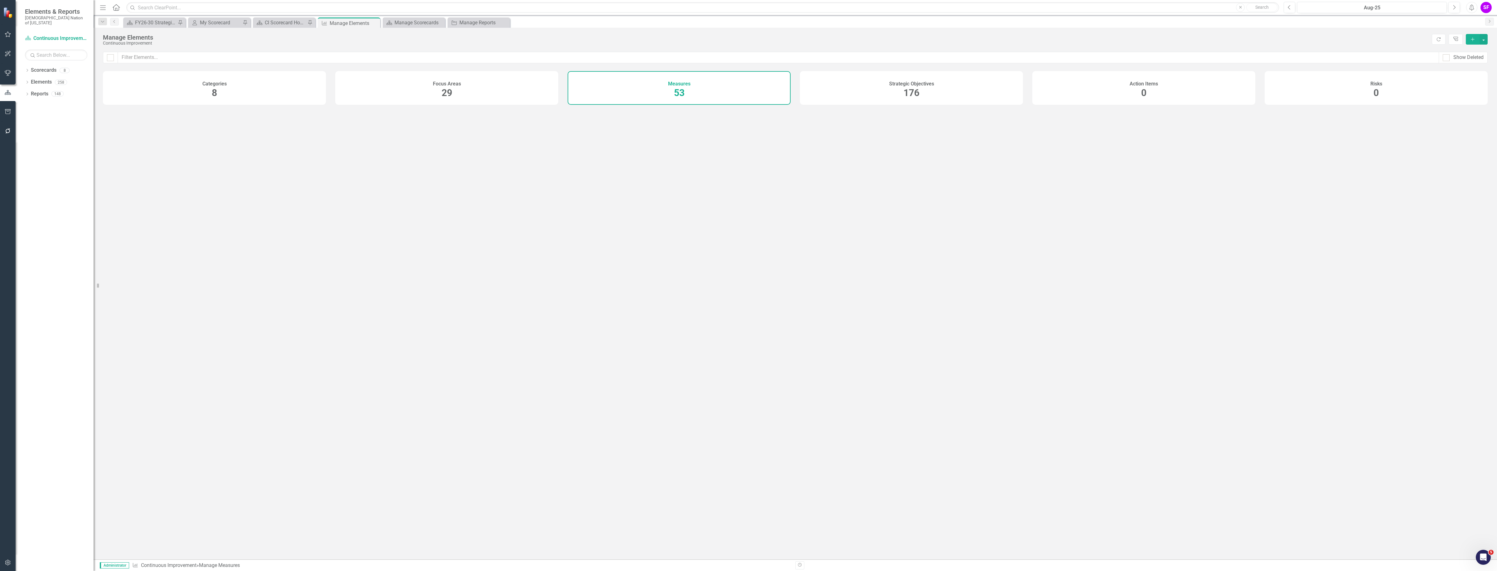
checkbox input "false"
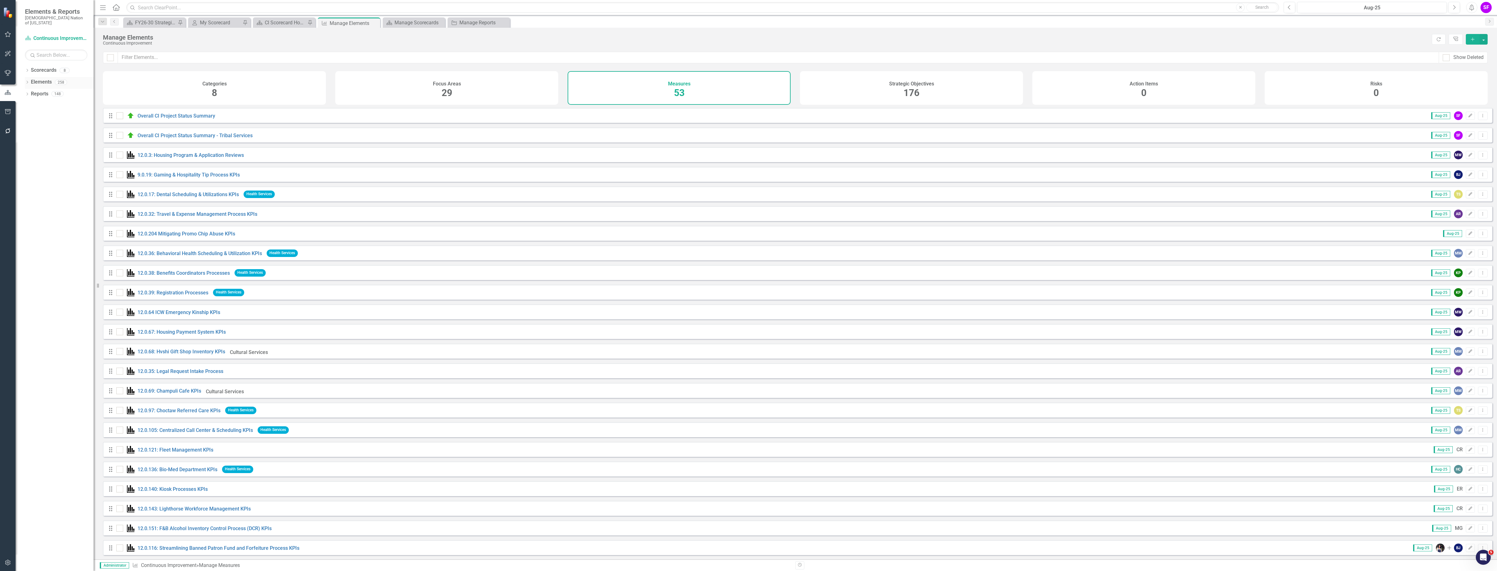
click at [39, 79] on link "Elements" at bounding box center [41, 82] width 21 height 7
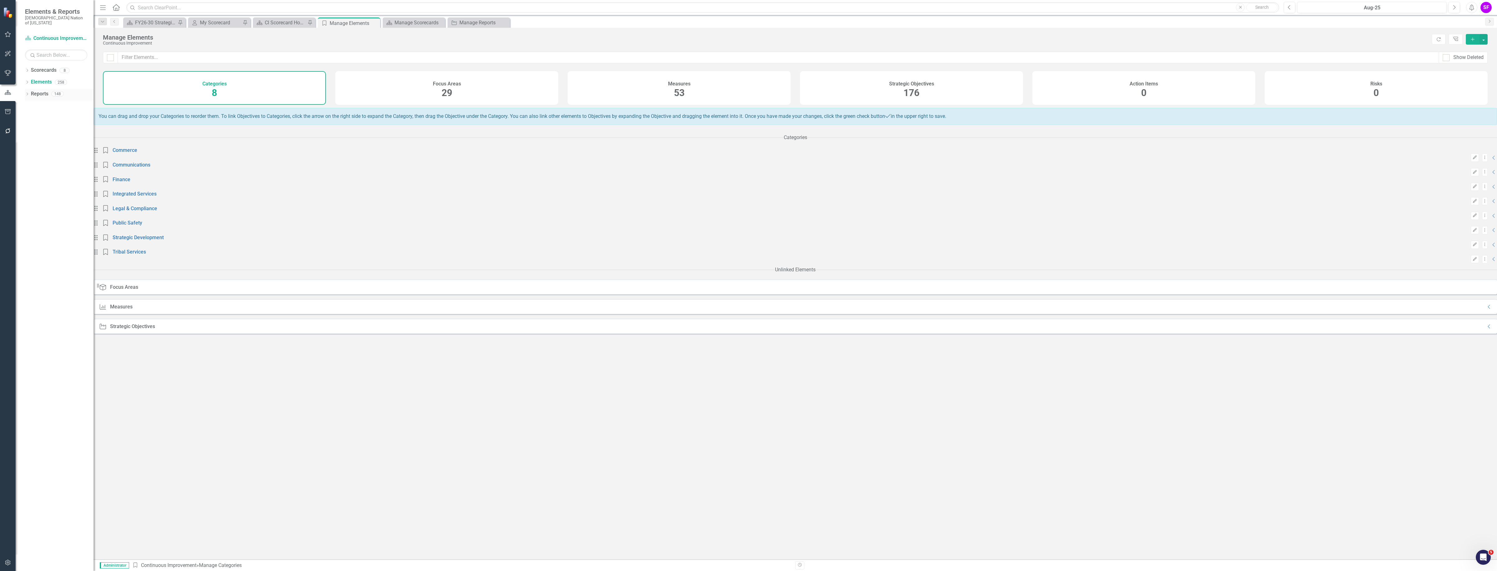
click at [41, 90] on link "Reports" at bounding box center [39, 93] width 17 height 7
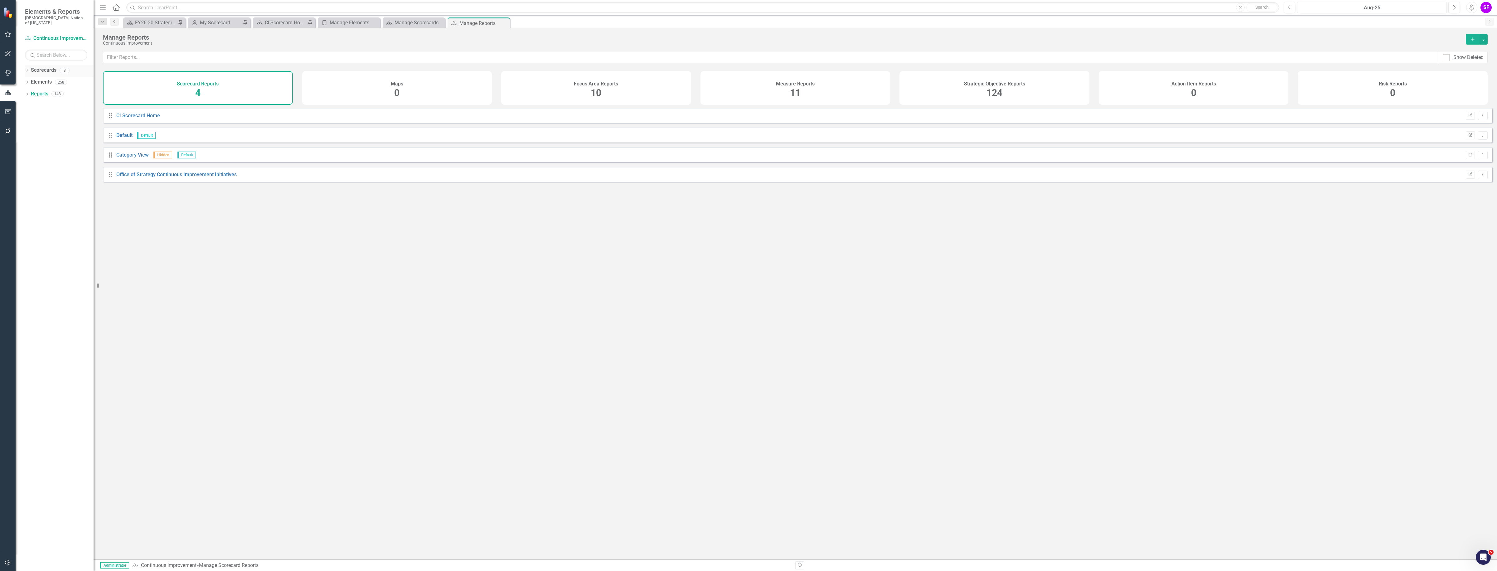
click at [50, 67] on link "Scorecards" at bounding box center [44, 70] width 26 height 7
click at [158, 75] on link "FY26-30 Strategic Plan" at bounding box center [151, 75] width 56 height 7
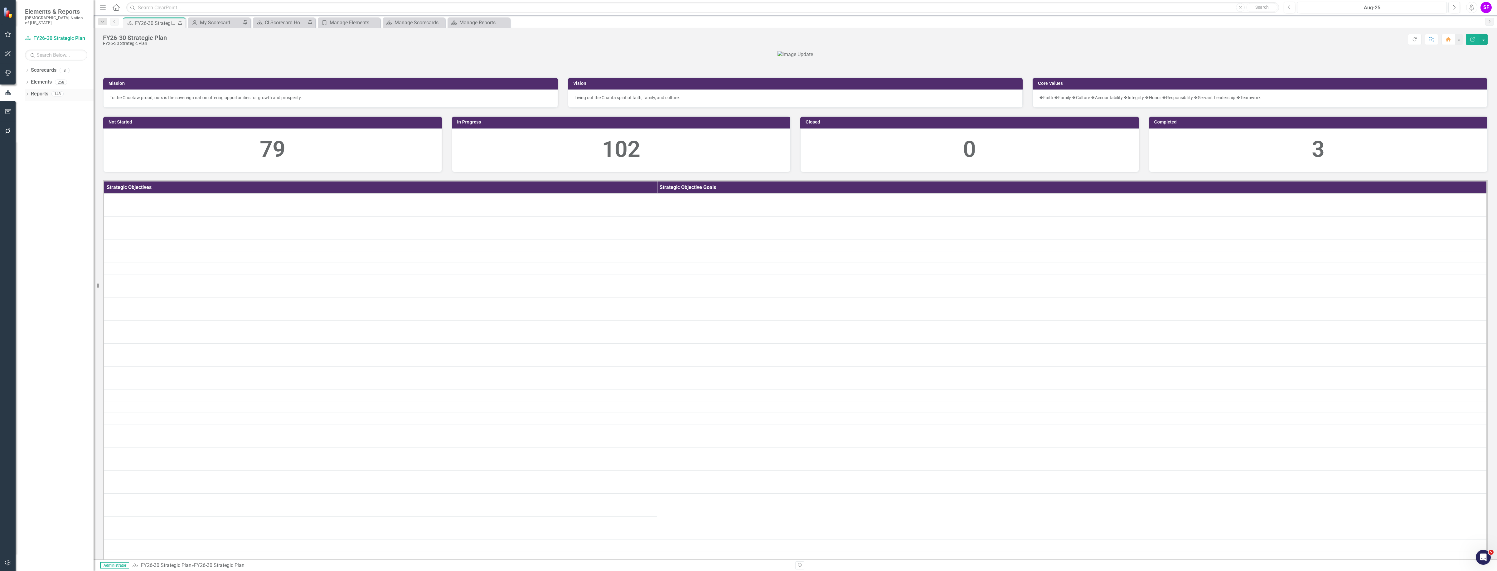
click at [34, 90] on link "Reports" at bounding box center [39, 93] width 17 height 7
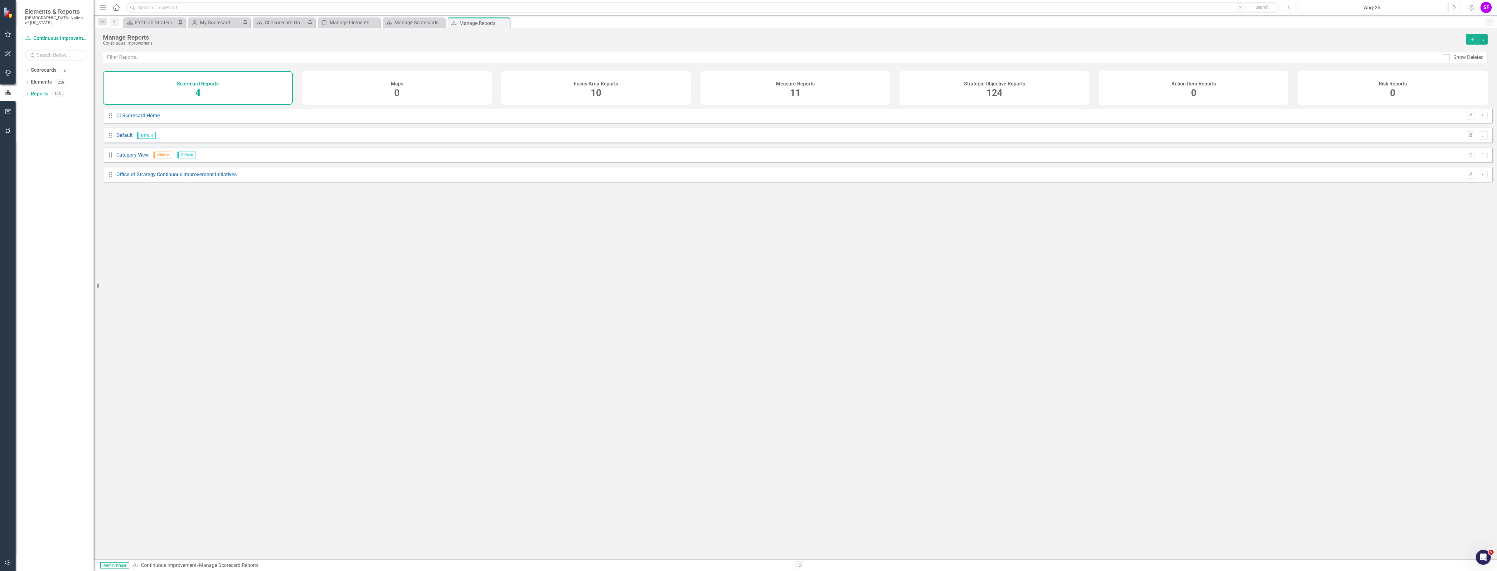
drag, startPoint x: 845, startPoint y: 99, endPoint x: 833, endPoint y: 96, distance: 12.3
click at [844, 99] on div "Measure Reports 11" at bounding box center [795, 88] width 190 height 34
drag, startPoint x: 1007, startPoint y: 93, endPoint x: 997, endPoint y: 91, distance: 10.4
click at [1005, 95] on div "Strategic Objective Reports 124" at bounding box center [994, 88] width 190 height 34
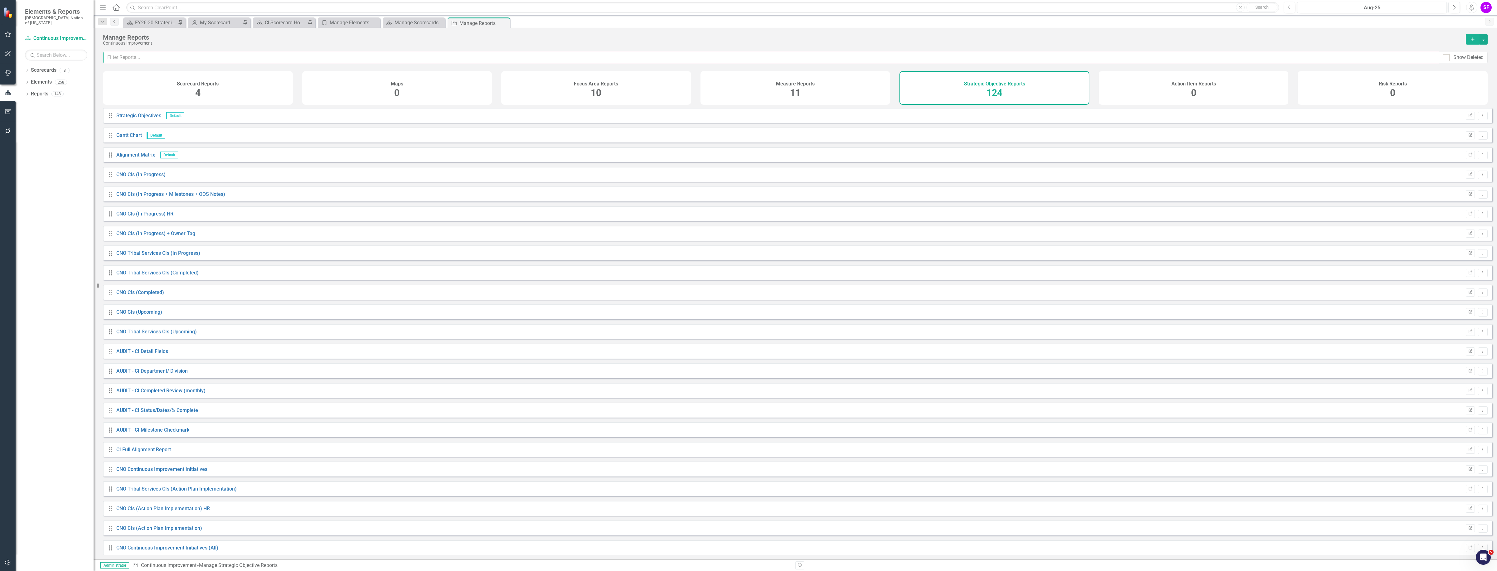
click at [453, 55] on input "text" at bounding box center [771, 58] width 1336 height 12
click at [406, 56] on input "text" at bounding box center [771, 58] width 1336 height 12
click at [153, 21] on div "FY26-30 Strategic Plan" at bounding box center [155, 23] width 41 height 8
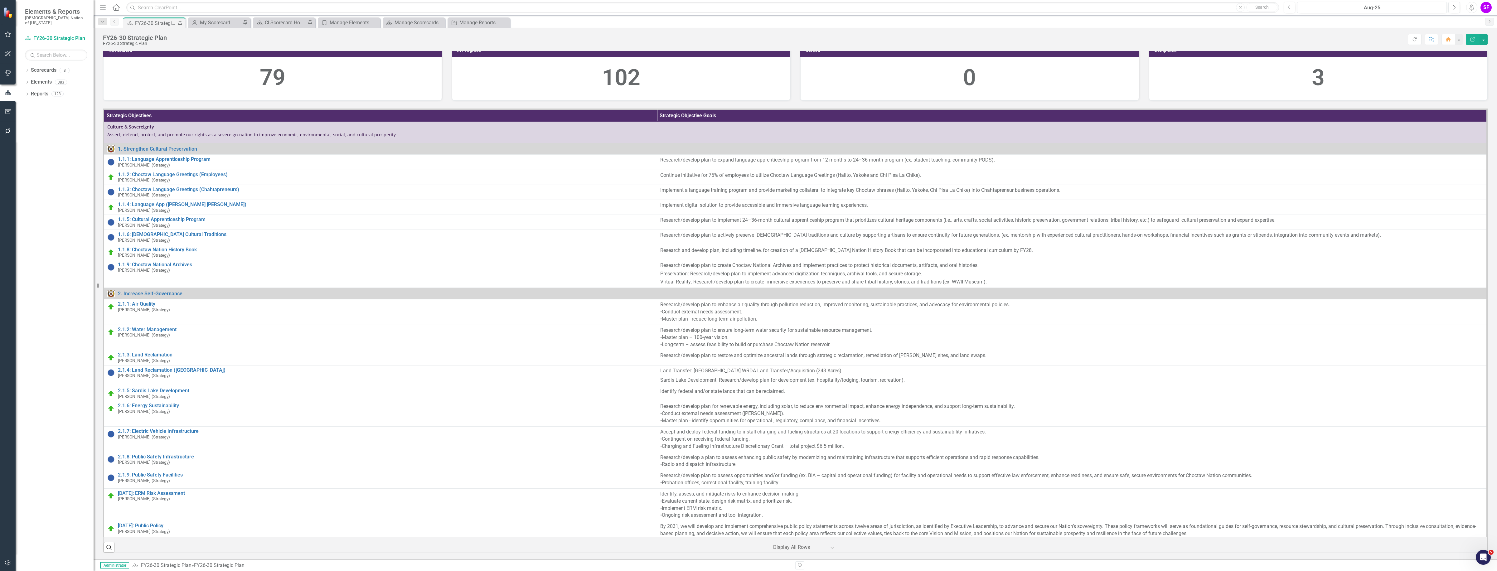
scroll to position [390, 0]
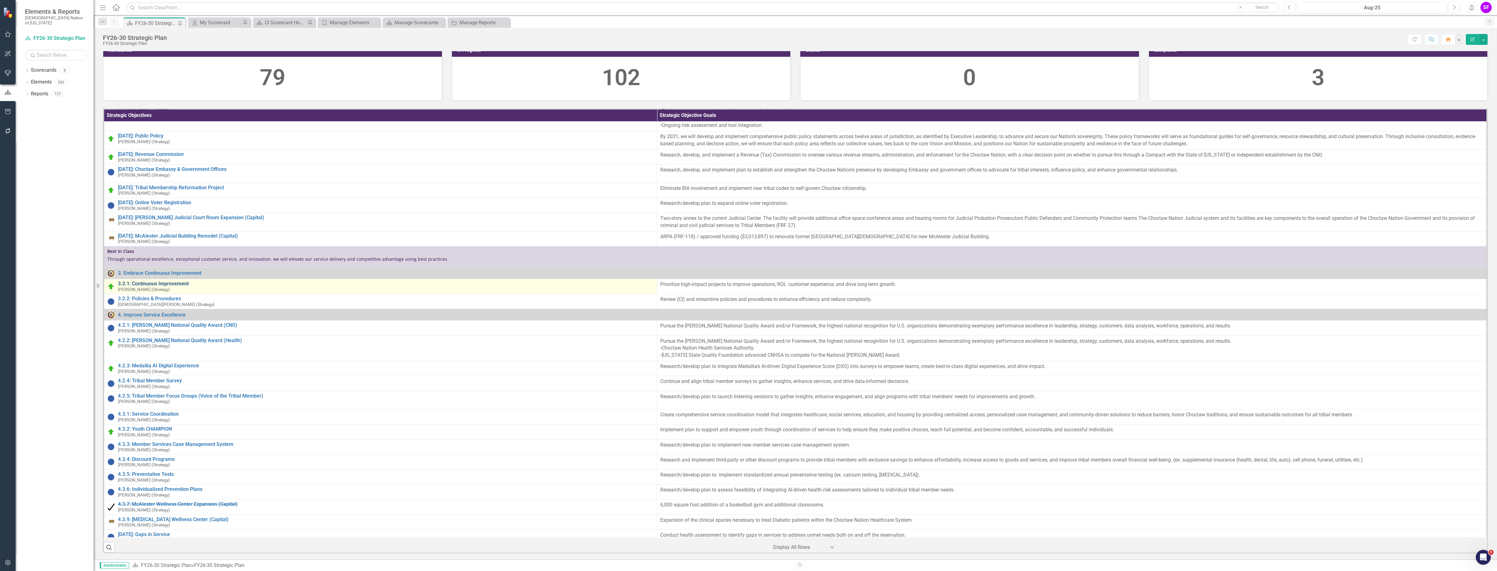
click at [146, 285] on link "3.2.1: Continuous Improvement" at bounding box center [386, 284] width 536 height 6
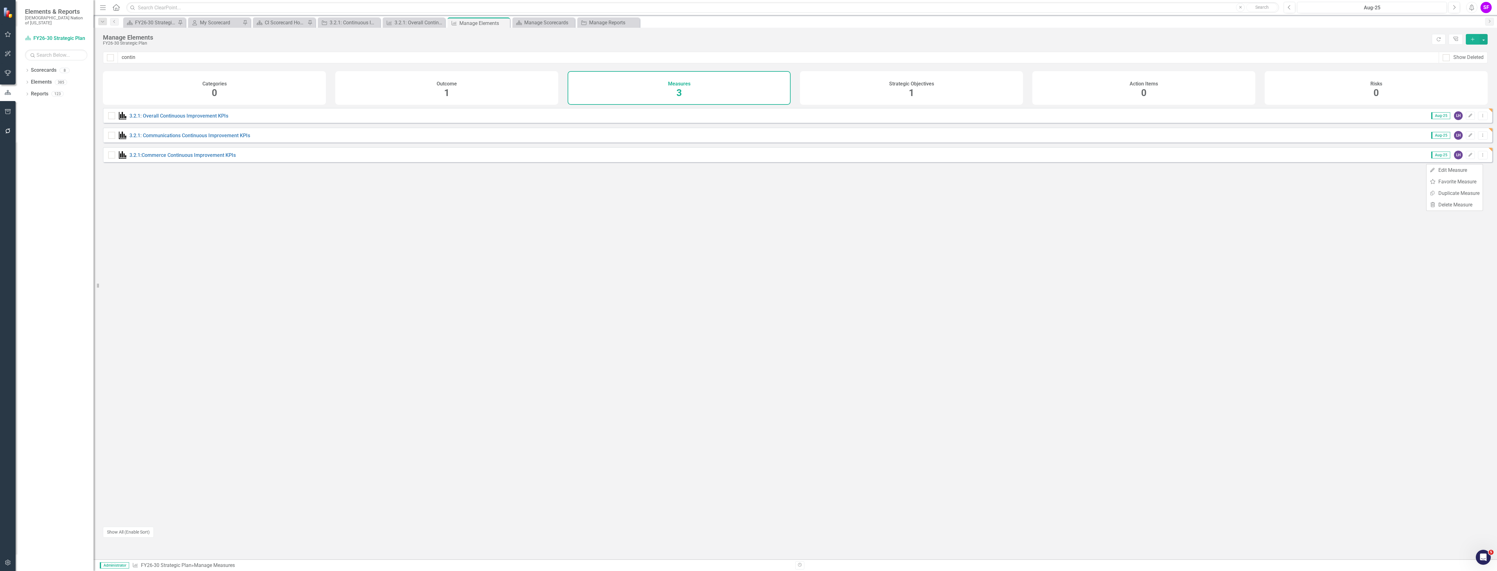
click at [534, 250] on div "3.2.1: Overall Continuous Improvement KPIs Aug-25 LH Edit Dropdown Menu 3.2.1: …" at bounding box center [797, 314] width 1389 height 413
click at [1482, 159] on button "Dropdown Menu" at bounding box center [1483, 155] width 10 height 8
click at [1463, 189] on link "Copy Duplicate Measure" at bounding box center [1455, 193] width 56 height 12
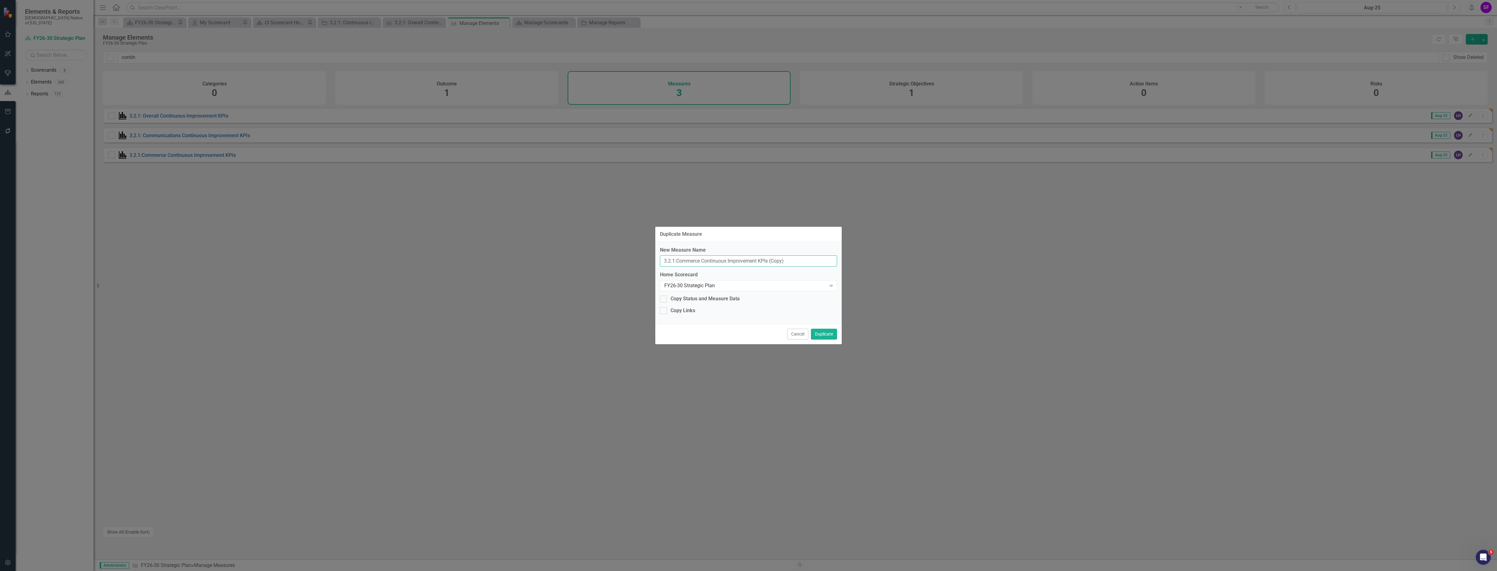
drag, startPoint x: 702, startPoint y: 259, endPoint x: 677, endPoint y: 259, distance: 24.3
click at [677, 259] on input "3.2.1:Commerce Continuous Improvement KPIs (Copy)" at bounding box center [748, 261] width 177 height 12
click at [783, 259] on input "3.2.1: Finance Continuous Improvement KPIs (Copy)" at bounding box center [748, 261] width 177 height 12
type input "3.2.1: Finance Continuous Improvement KPIs"
click at [821, 331] on button "Duplicate" at bounding box center [824, 334] width 26 height 11
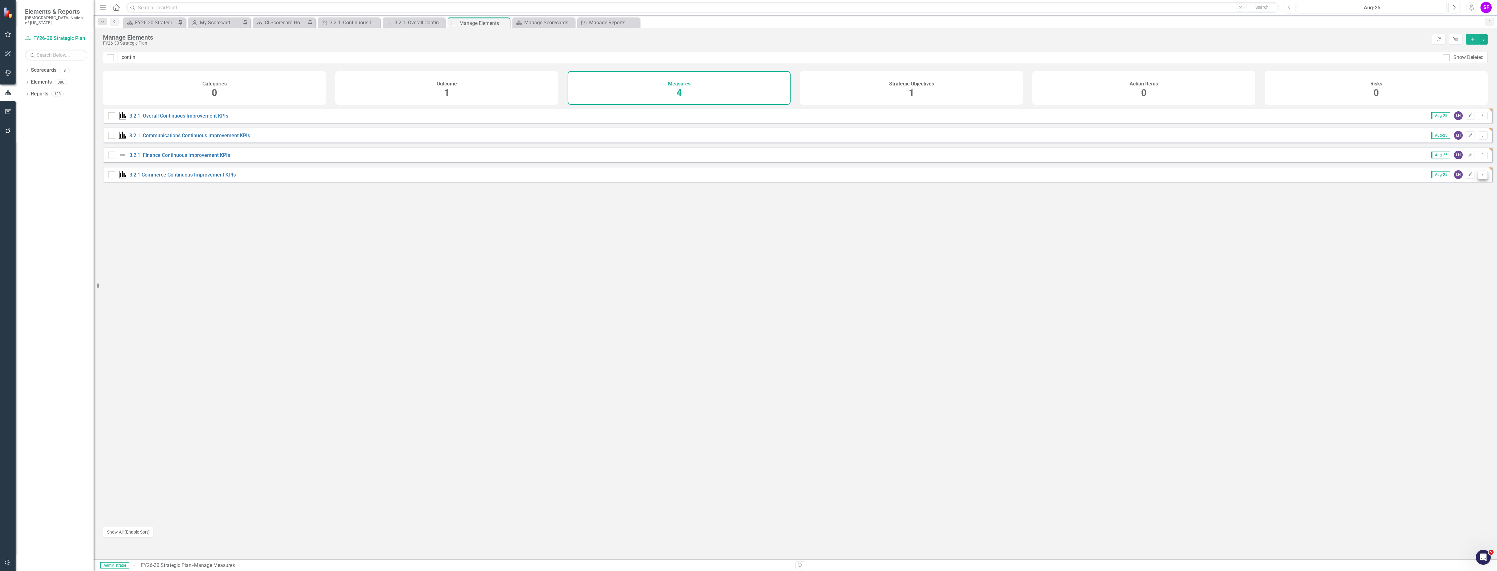
click at [1481, 177] on button "Dropdown Menu" at bounding box center [1483, 175] width 10 height 8
click at [1457, 213] on link "Copy Duplicate Measure" at bounding box center [1455, 213] width 56 height 12
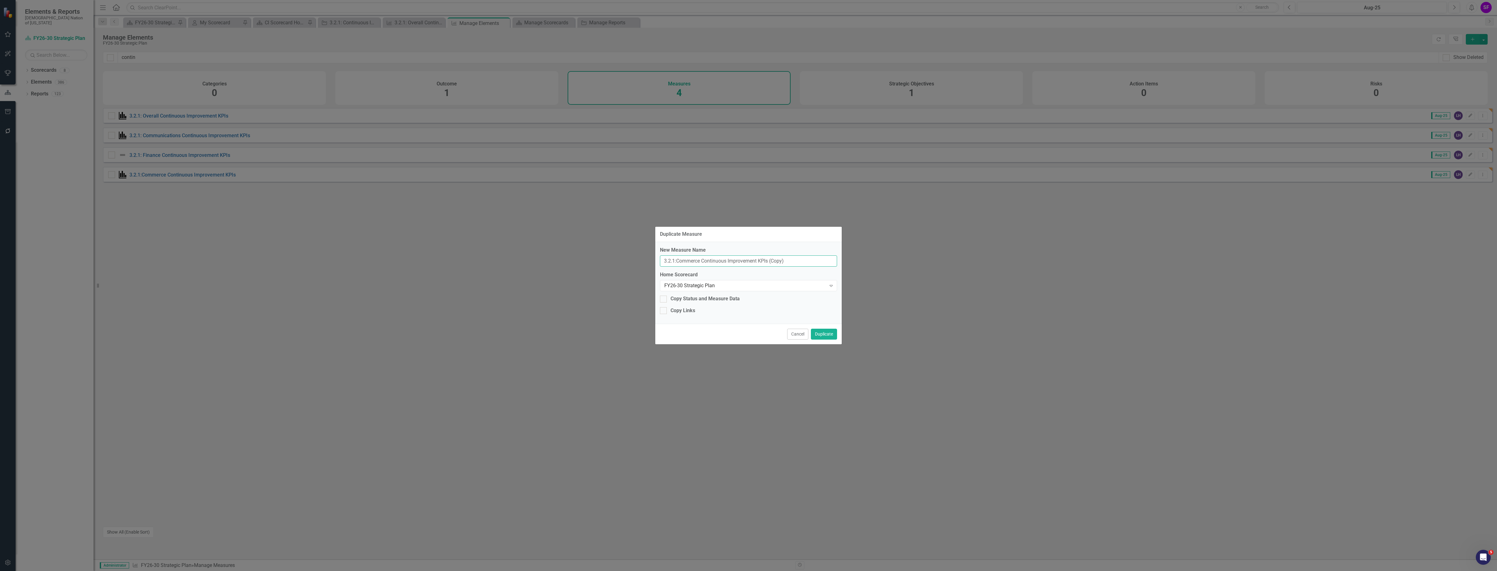
click at [700, 261] on input "3.2.1:Commerce Continuous Improvement KPIs (Copy)" at bounding box center [748, 261] width 177 height 12
click at [702, 260] on input "3.2.1:Commerce Continuous Improvement KPIs (Copy)" at bounding box center [748, 261] width 177 height 12
click at [813, 263] on input "3.2.1 Integrated Services Continuous Improvement KPIs (Copy)" at bounding box center [748, 261] width 177 height 12
type input "3.2.1 Integrated Services Continuous Improvement KPIs"
click at [717, 295] on div "Copy Status and Measure Data" at bounding box center [705, 298] width 69 height 7
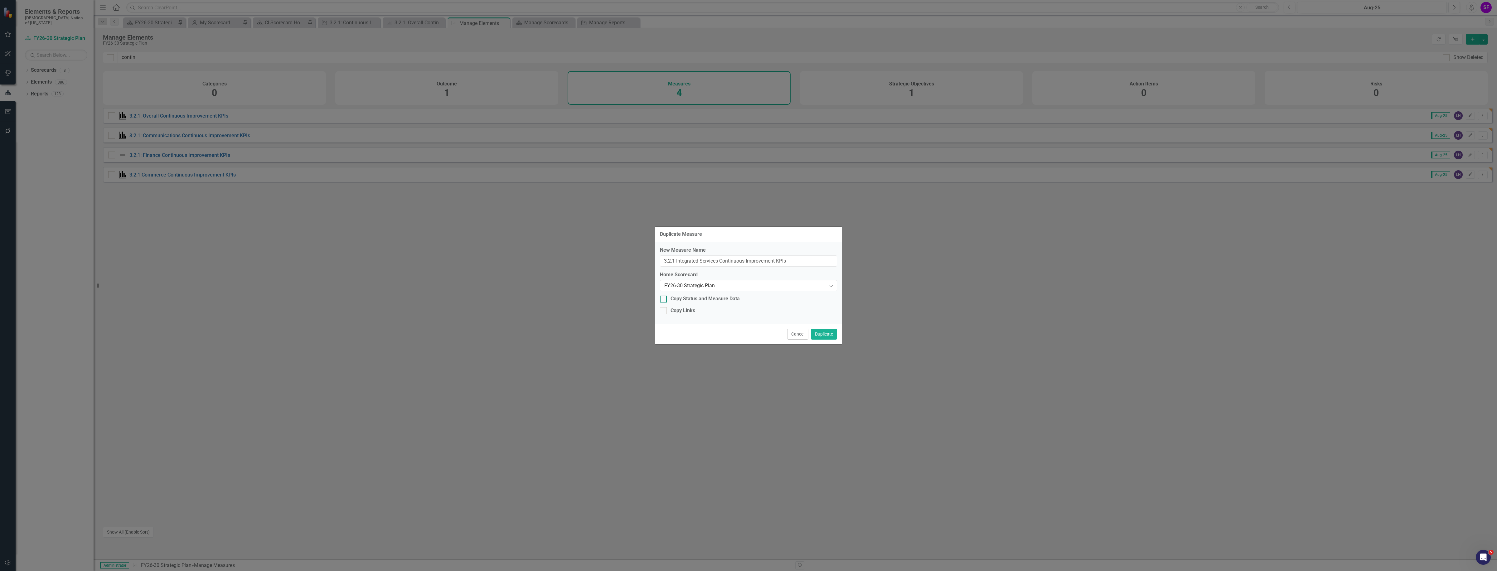
click at [664, 296] on input "Copy Status and Measure Data" at bounding box center [662, 298] width 4 height 4
checkbox input "true"
click at [685, 308] on div "Copy Links" at bounding box center [683, 310] width 25 height 7
click at [664, 308] on input "Copy Links" at bounding box center [662, 309] width 4 height 4
checkbox input "true"
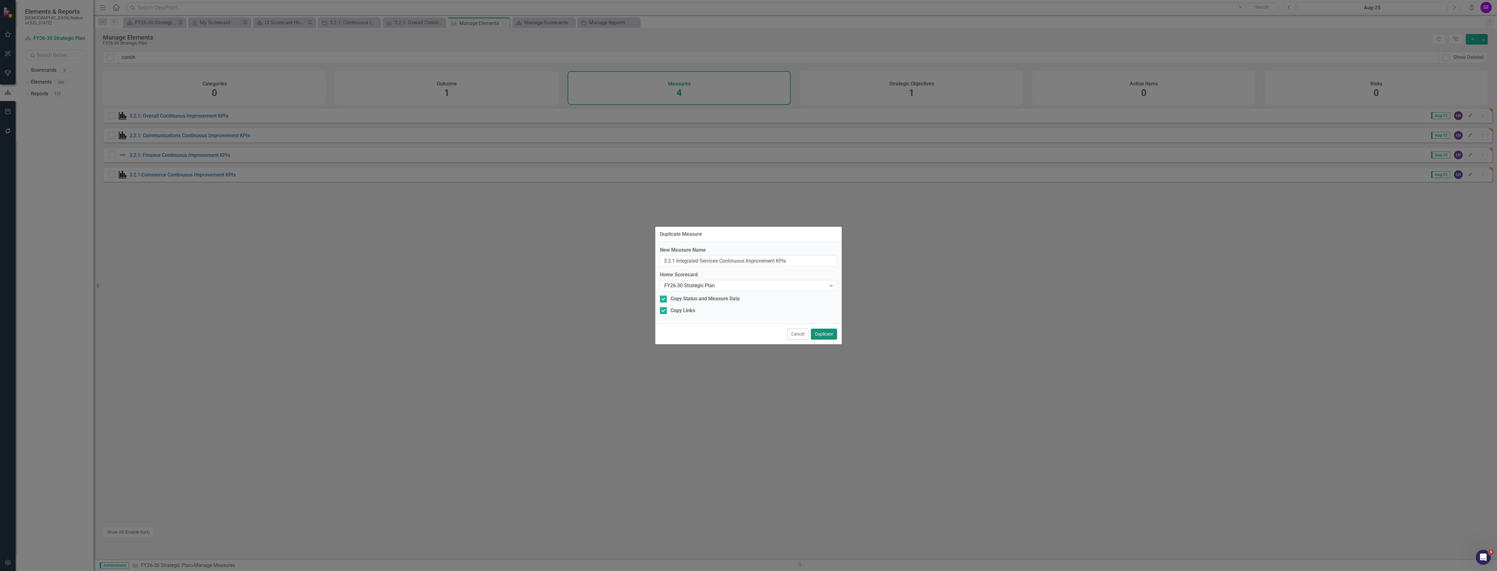
click at [826, 335] on button "Duplicate" at bounding box center [824, 334] width 26 height 11
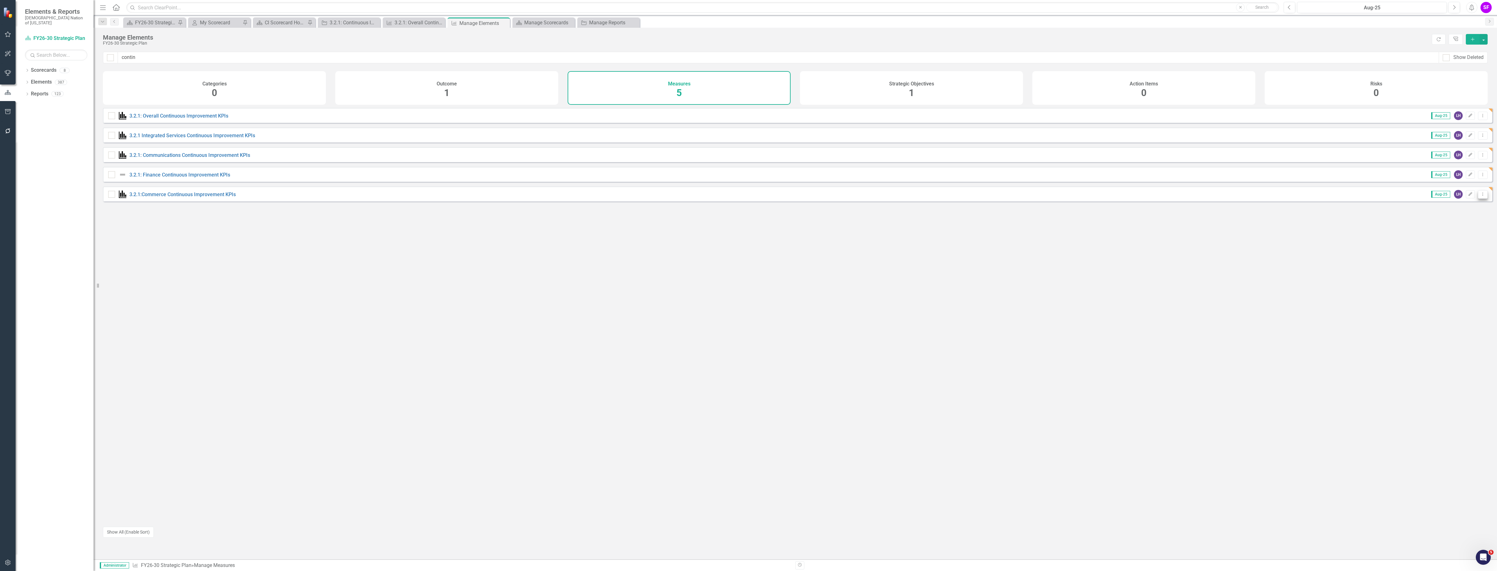
click at [1478, 195] on button "Dropdown Menu" at bounding box center [1483, 194] width 10 height 8
click at [1448, 231] on link "Copy Duplicate Measure" at bounding box center [1455, 233] width 56 height 12
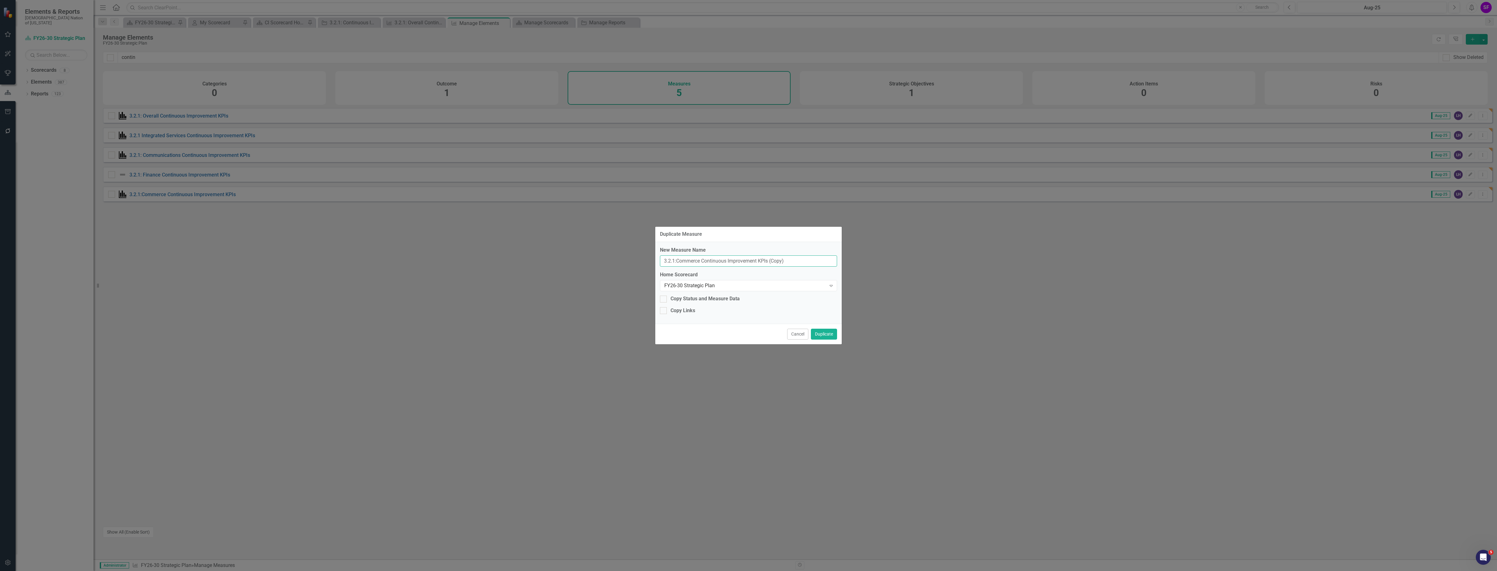
drag, startPoint x: 700, startPoint y: 260, endPoint x: 677, endPoint y: 262, distance: 23.8
click at [677, 262] on input "3.2.1:Commerce Continuous Improvement KPIs (Copy)" at bounding box center [748, 261] width 177 height 12
click at [812, 260] on input "3.2.1:Strategic Development Continuous Improvement KPIs (Copy)" at bounding box center [748, 261] width 177 height 12
type input "3.2.1:Strategic Development Continuous Improvement KPIs"
click at [721, 292] on div "New Measure Name 3.2.1:Strategic Development Continuous Improvement KPIs Home S…" at bounding box center [748, 283] width 187 height 82
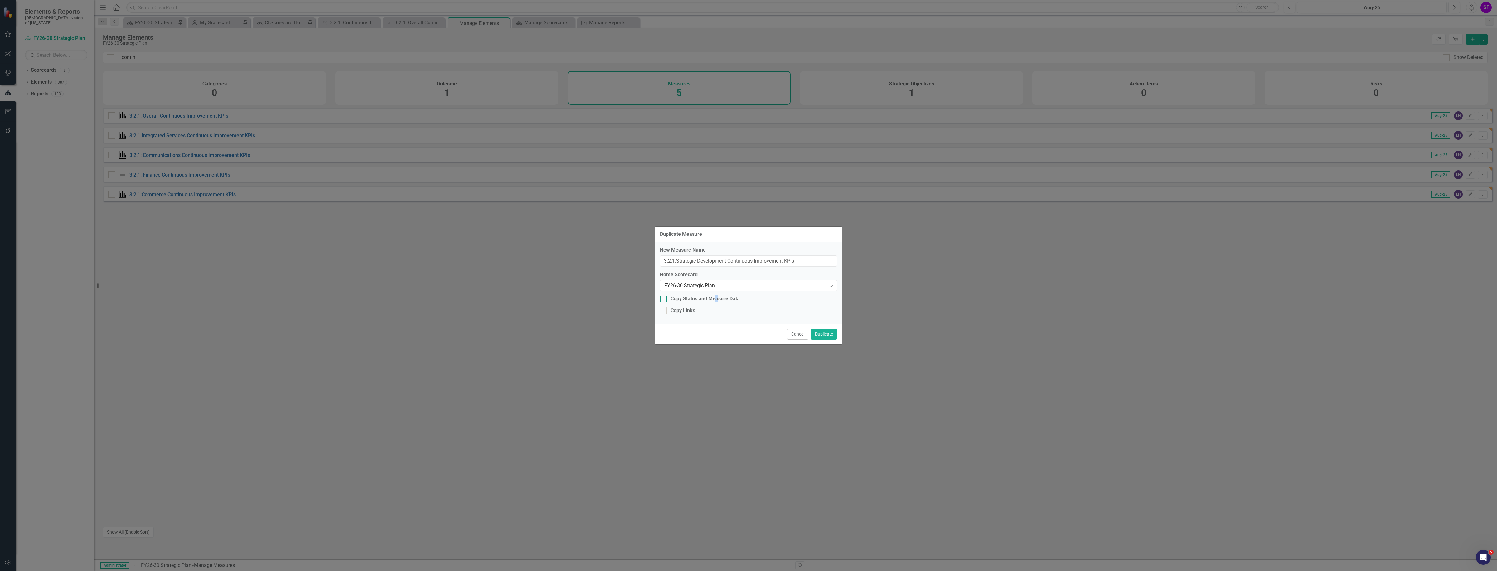
click at [715, 296] on div "Copy Status and Measure Data" at bounding box center [705, 298] width 69 height 7
click at [682, 299] on div "Copy Status and Measure Data" at bounding box center [705, 298] width 69 height 7
click at [664, 299] on input "Copy Status and Measure Data" at bounding box center [662, 298] width 4 height 4
checkbox input "true"
click at [671, 314] on div "Copy Links" at bounding box center [683, 310] width 25 height 7
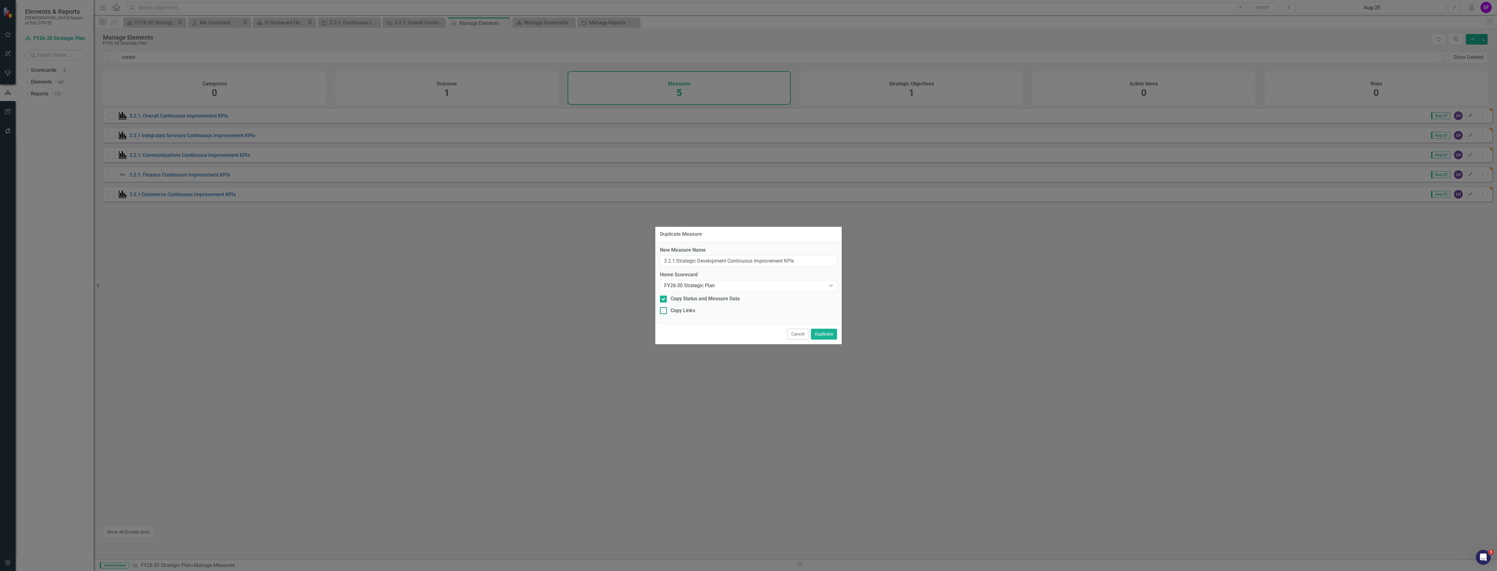
click at [664, 311] on input "Copy Links" at bounding box center [662, 309] width 4 height 4
checkbox input "true"
click at [821, 332] on button "Duplicate" at bounding box center [824, 334] width 26 height 11
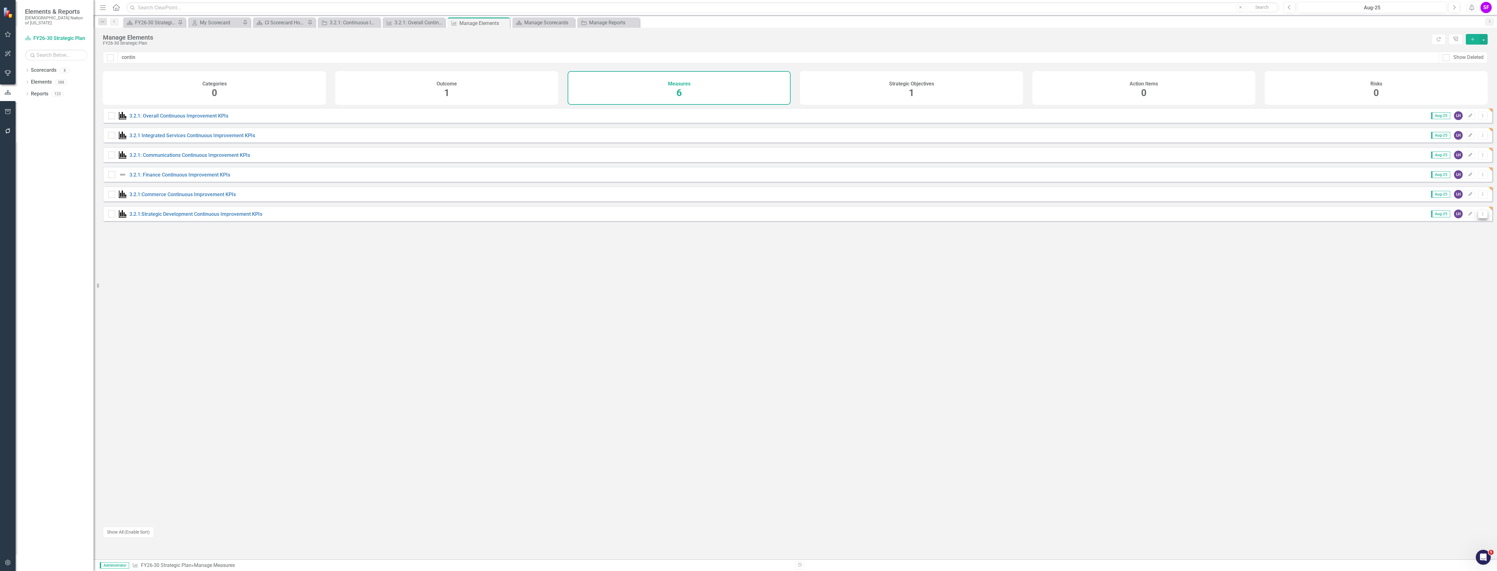
click at [1481, 216] on icon "Dropdown Menu" at bounding box center [1482, 214] width 5 height 4
click at [1456, 249] on link "Copy Duplicate Measure" at bounding box center [1455, 252] width 56 height 12
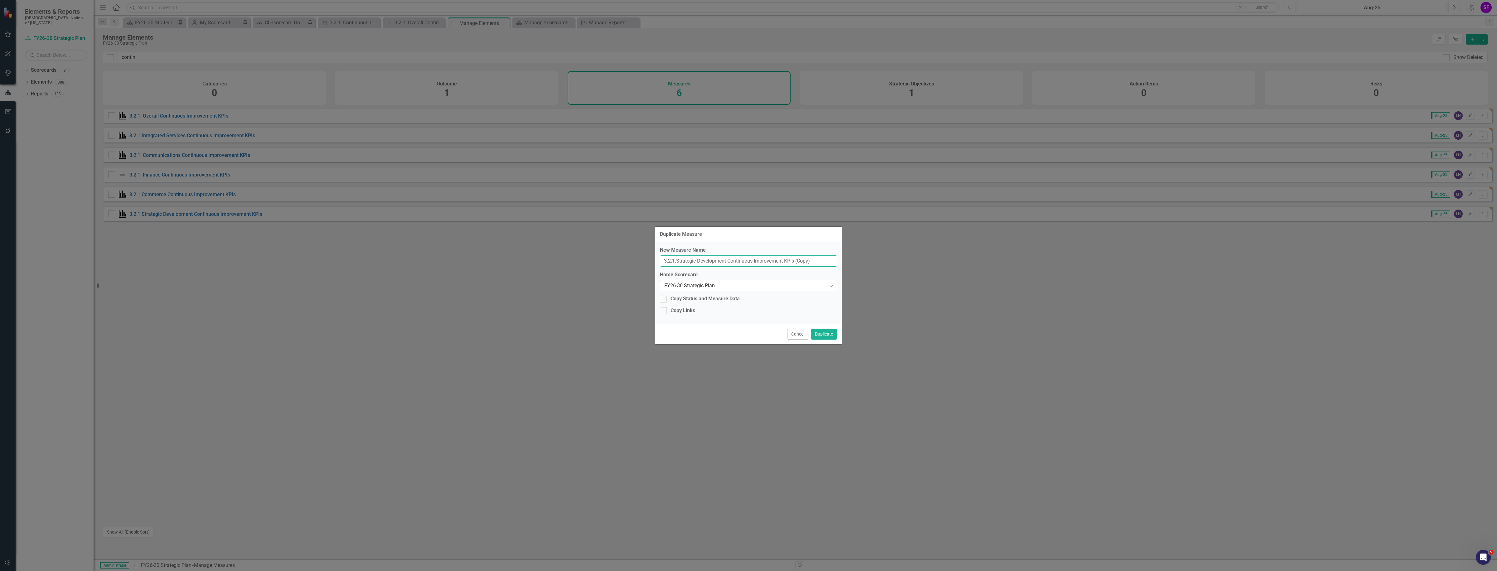
drag, startPoint x: 727, startPoint y: 260, endPoint x: 677, endPoint y: 261, distance: 49.3
click at [677, 261] on input "3.2.1:Strategic Development Continuous Improvement KPIs (Copy)" at bounding box center [748, 261] width 177 height 12
click at [812, 260] on input "3.2.1: Tribal Services Continuous Improvement KPIs (Copy)" at bounding box center [748, 261] width 177 height 12
type input "3.2.1: Tribal Services Continuous Improvement KPIs"
click at [712, 301] on div "Copy Status and Measure Data" at bounding box center [705, 298] width 69 height 7
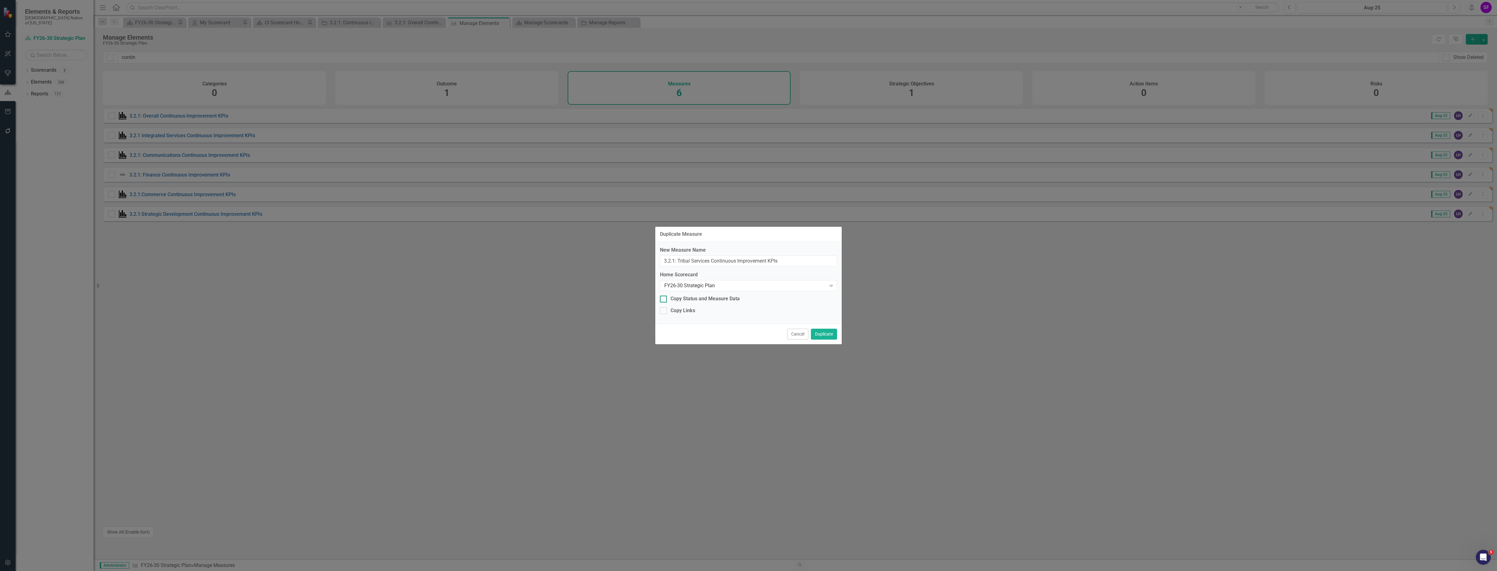
click at [664, 300] on input "Copy Status and Measure Data" at bounding box center [662, 298] width 4 height 4
checkbox input "true"
click at [687, 312] on div "Copy Links" at bounding box center [683, 310] width 25 height 7
click at [664, 311] on input "Copy Links" at bounding box center [662, 309] width 4 height 4
checkbox input "true"
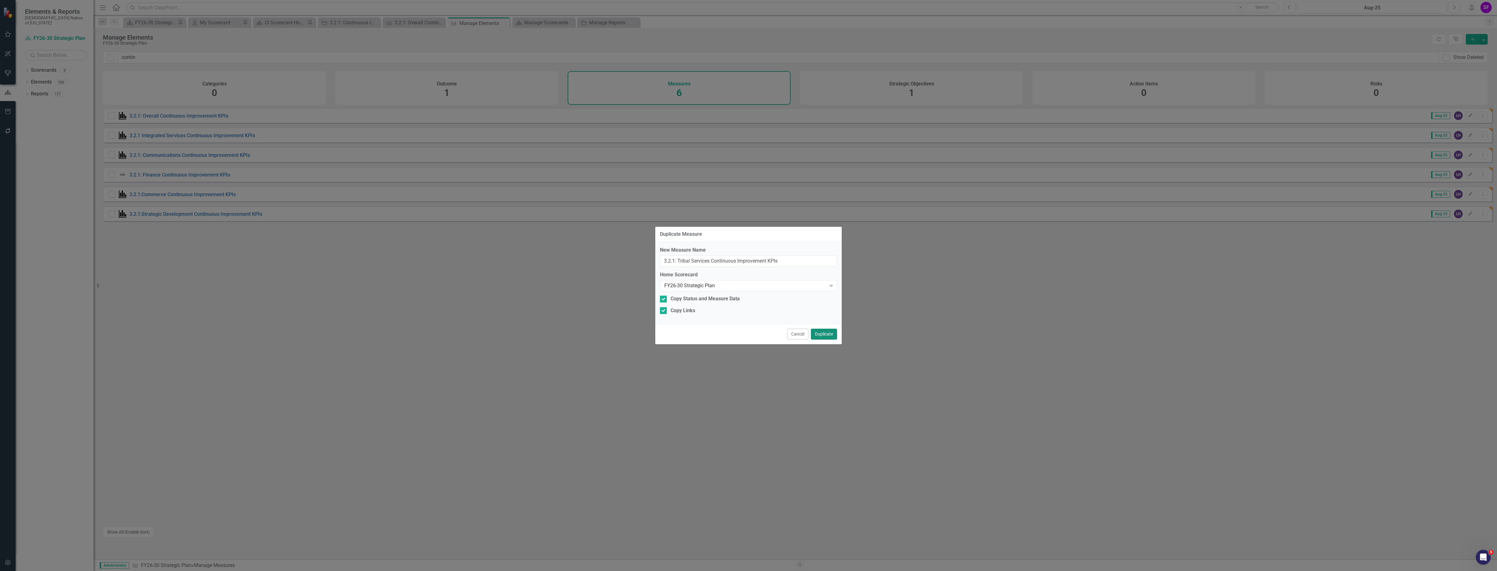
click at [834, 335] on button "Duplicate" at bounding box center [824, 334] width 26 height 11
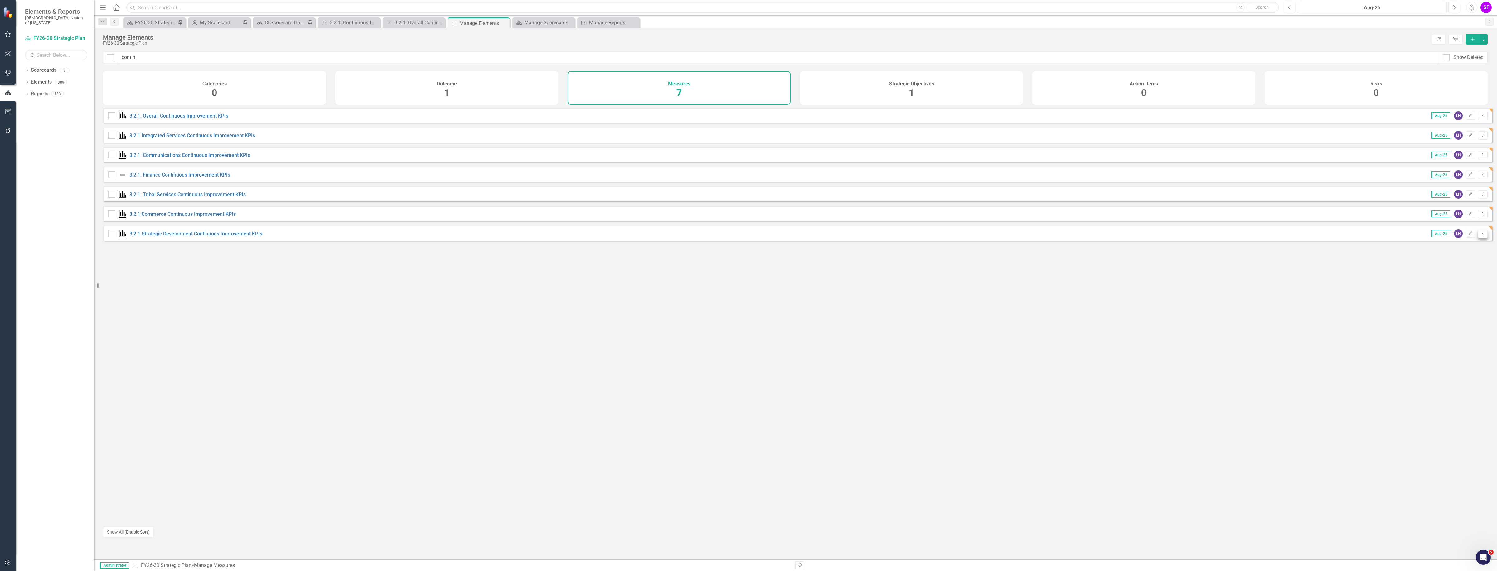
click at [1482, 236] on button "Dropdown Menu" at bounding box center [1483, 234] width 10 height 8
click at [1460, 269] on link "Copy Duplicate Measure" at bounding box center [1455, 272] width 56 height 12
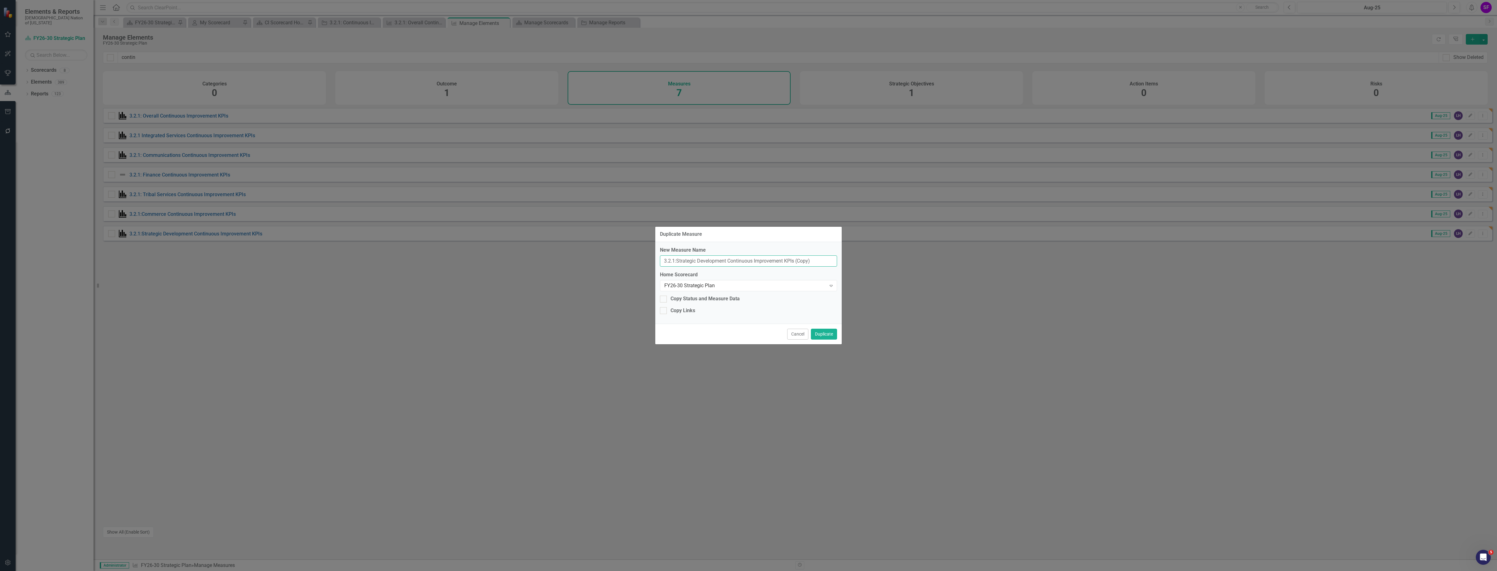
drag, startPoint x: 727, startPoint y: 261, endPoint x: 676, endPoint y: 263, distance: 51.5
click at [676, 263] on input "3.2.1:Strategic Development Continuous Improvement KPIs (Copy)" at bounding box center [748, 261] width 177 height 12
click at [809, 259] on input "3.2.1: Public Safety Continuous Improvement KPIs (Copy)" at bounding box center [748, 261] width 177 height 12
type input "3.2.1: Public Safety Continuous Improvement KPIs"
click at [688, 297] on div "Copy Status and Measure Data" at bounding box center [705, 298] width 69 height 7
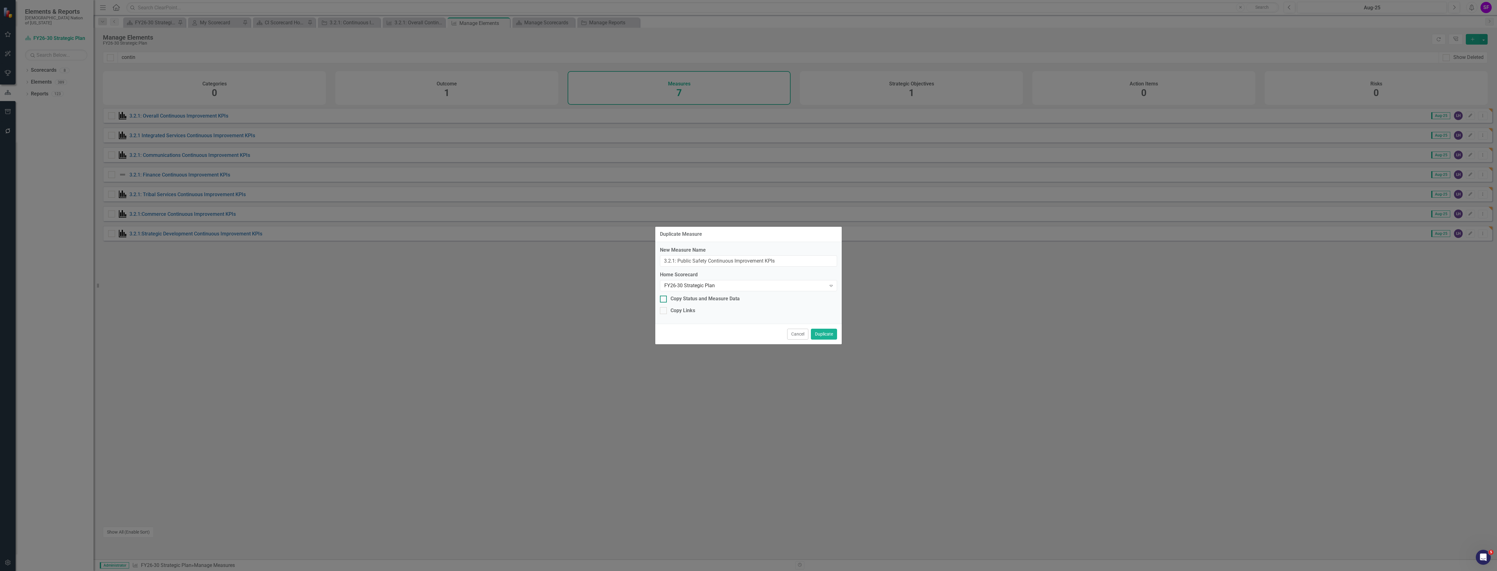
click at [664, 297] on input "Copy Status and Measure Data" at bounding box center [662, 298] width 4 height 4
checkbox input "true"
click at [679, 308] on div "Copy Links" at bounding box center [683, 310] width 25 height 7
click at [664, 308] on input "Copy Links" at bounding box center [662, 309] width 4 height 4
checkbox input "true"
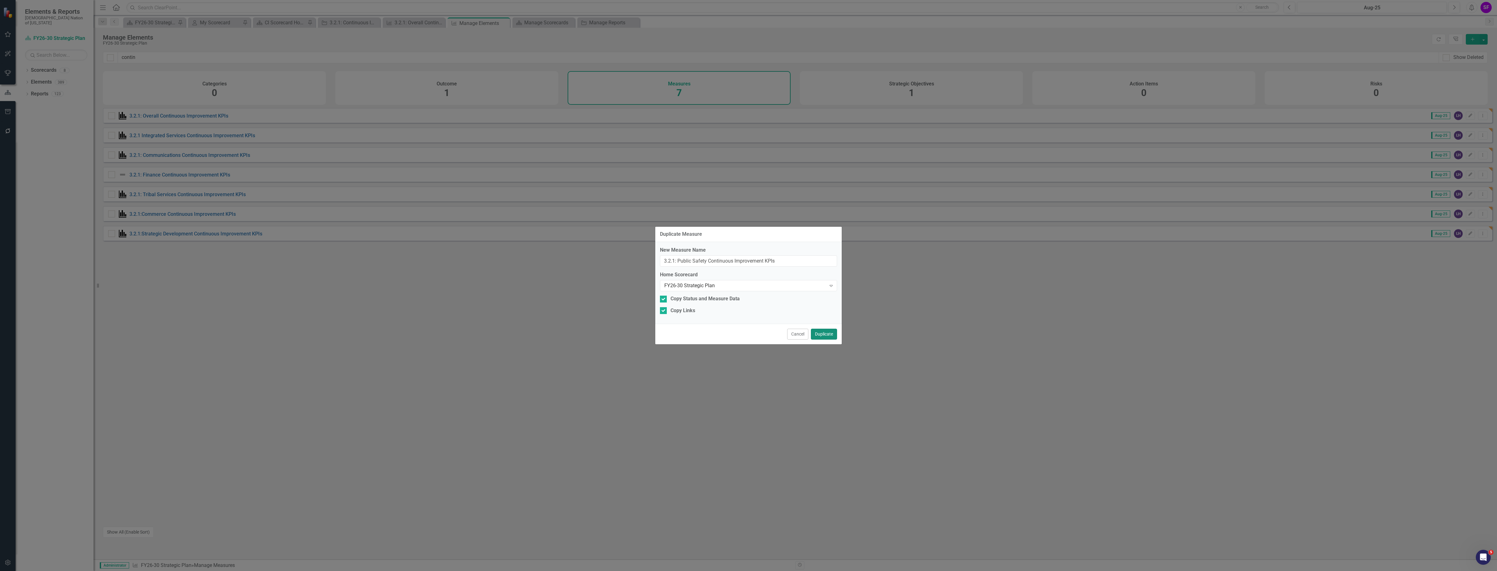
click at [818, 335] on button "Duplicate" at bounding box center [824, 334] width 26 height 11
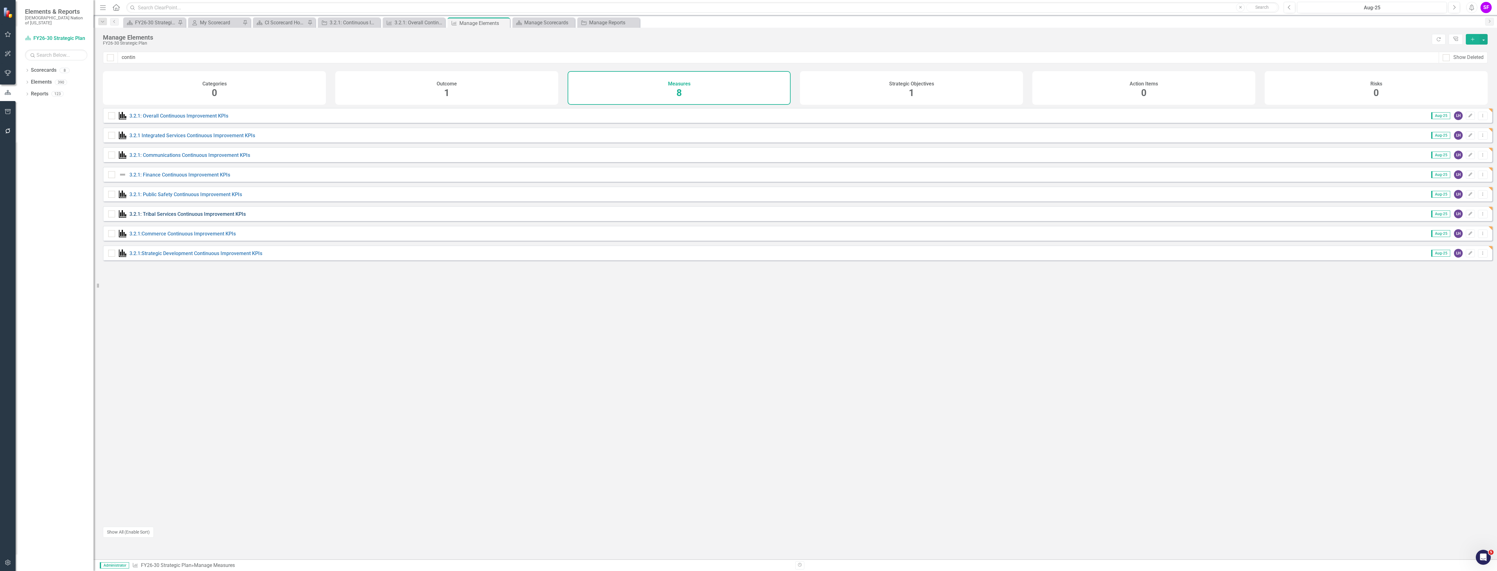
click at [193, 216] on link "3.2.1: Tribal Services Continuous Improvement KPIs" at bounding box center [187, 214] width 116 height 6
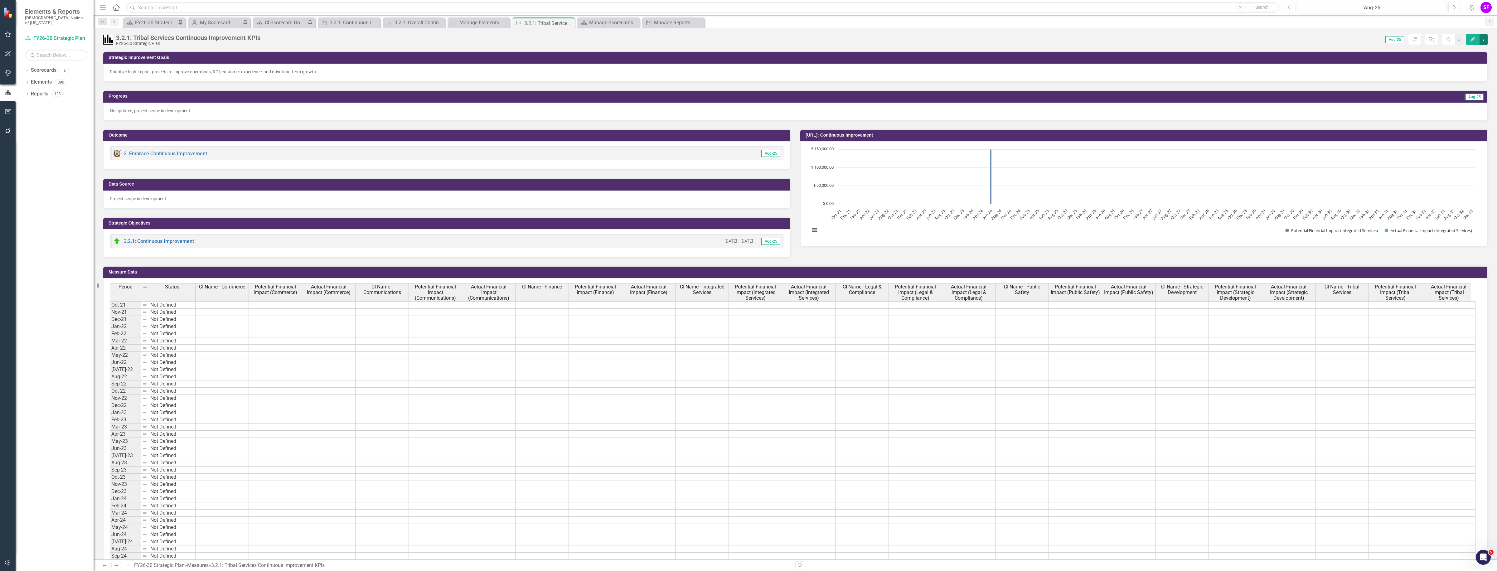
click at [1484, 38] on button "button" at bounding box center [1484, 39] width 8 height 11
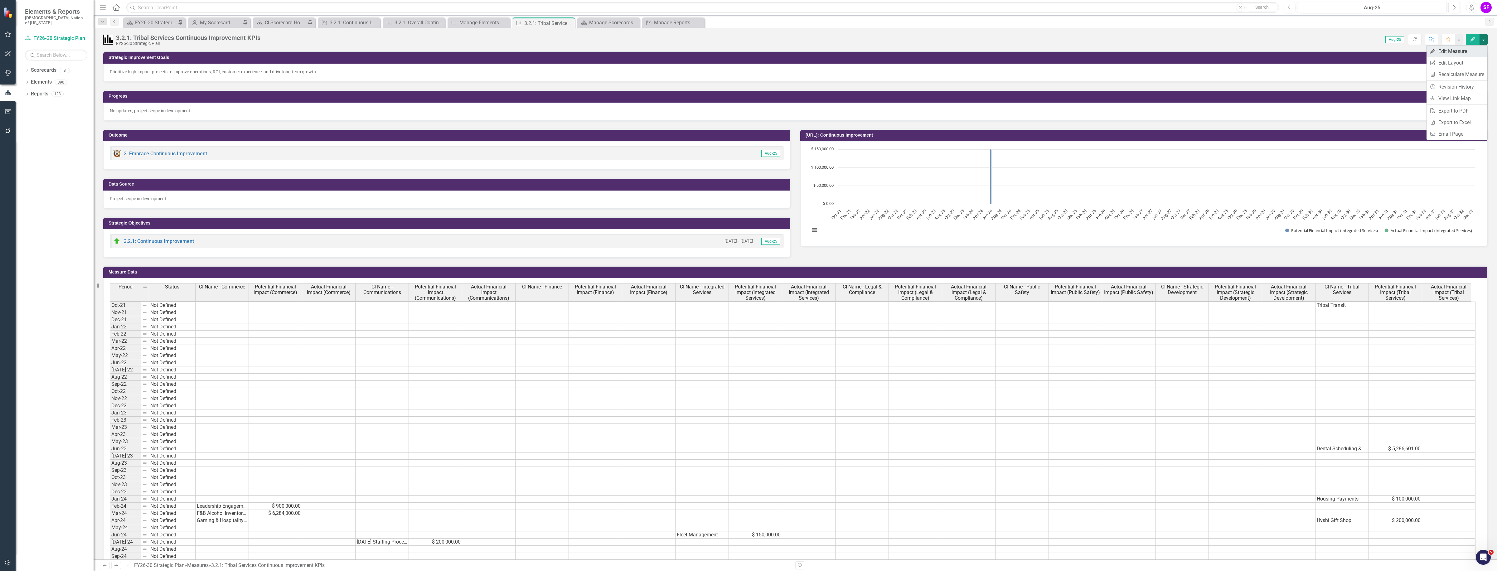
click at [1475, 52] on link "Edit Edit Measure" at bounding box center [1457, 52] width 61 height 12
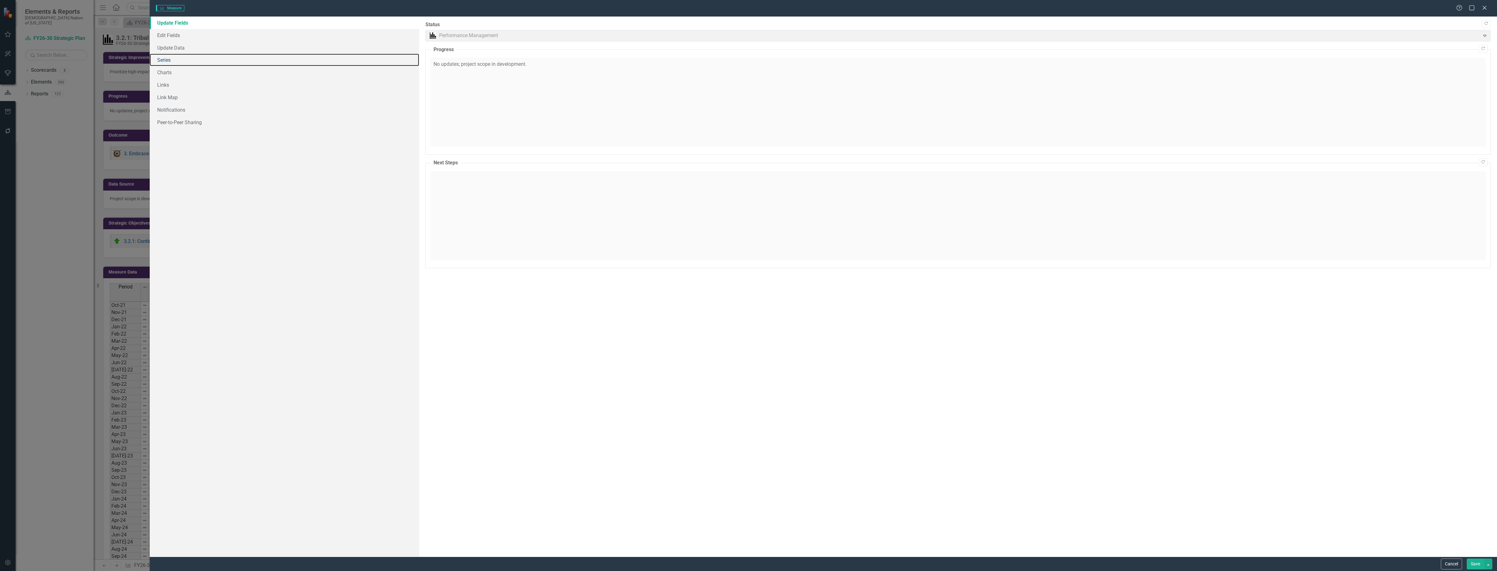
click at [166, 60] on link "Series" at bounding box center [284, 60] width 269 height 12
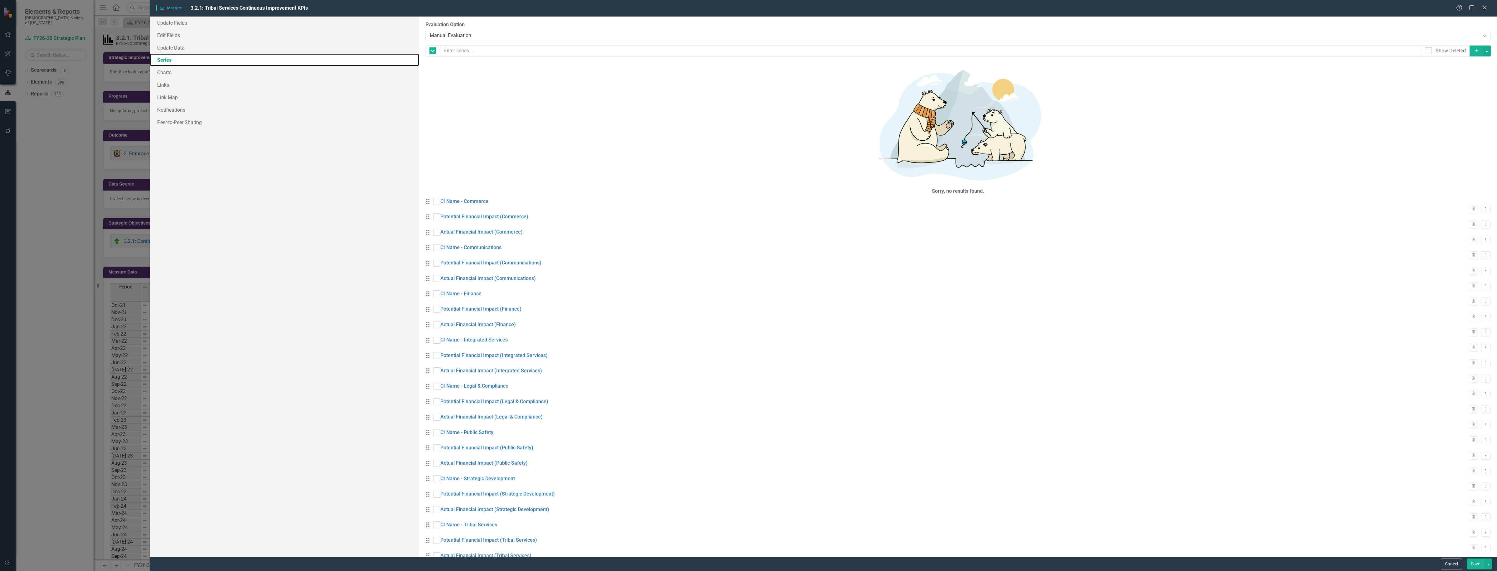
checkbox input "false"
click at [1471, 207] on icon "Trash" at bounding box center [1473, 209] width 5 height 4
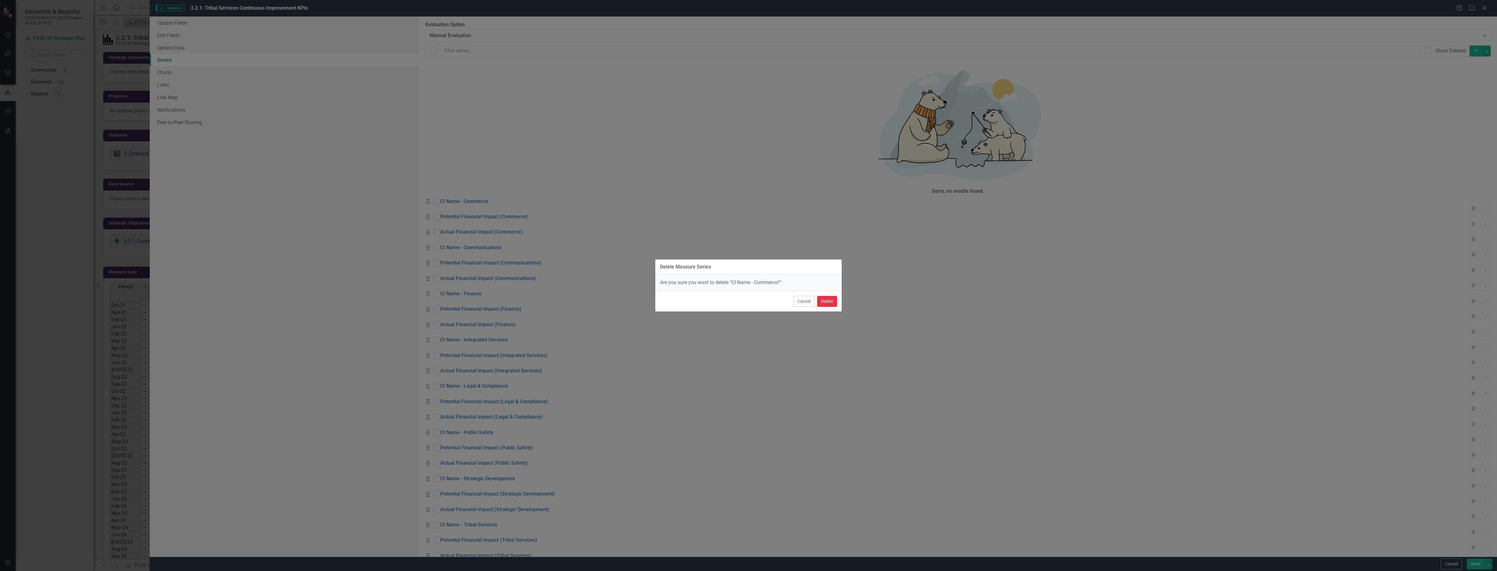
click at [825, 301] on button "Delete" at bounding box center [827, 301] width 20 height 11
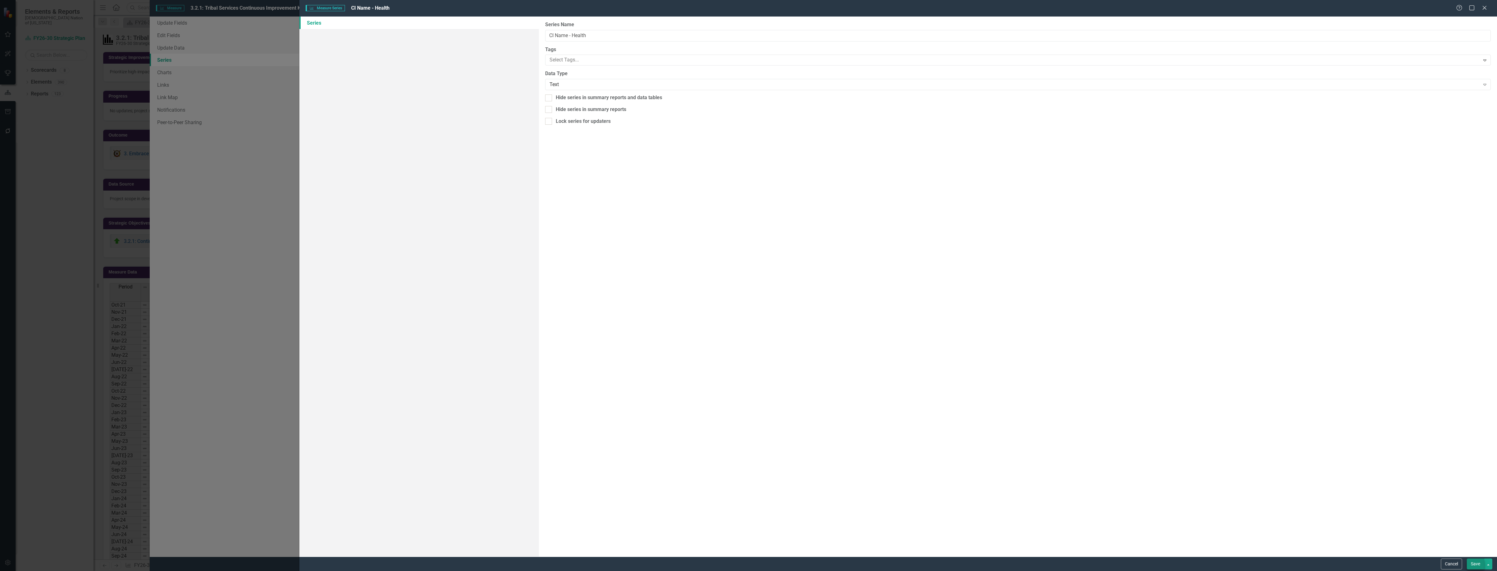
type input "CI Name - Health"
click at [1475, 562] on button "Save" at bounding box center [1475, 564] width 17 height 11
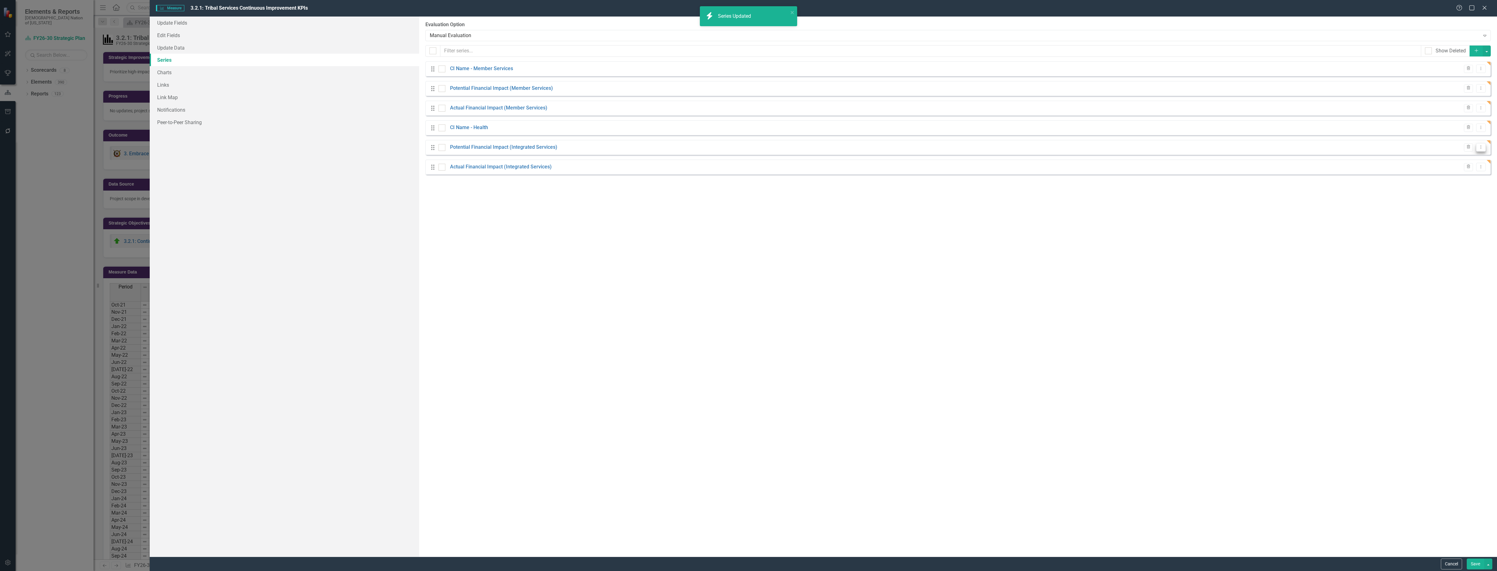
click at [1482, 148] on icon "Dropdown Menu" at bounding box center [1480, 147] width 5 height 4
click at [1461, 159] on link "Edit Edit Measure Series" at bounding box center [1450, 159] width 71 height 12
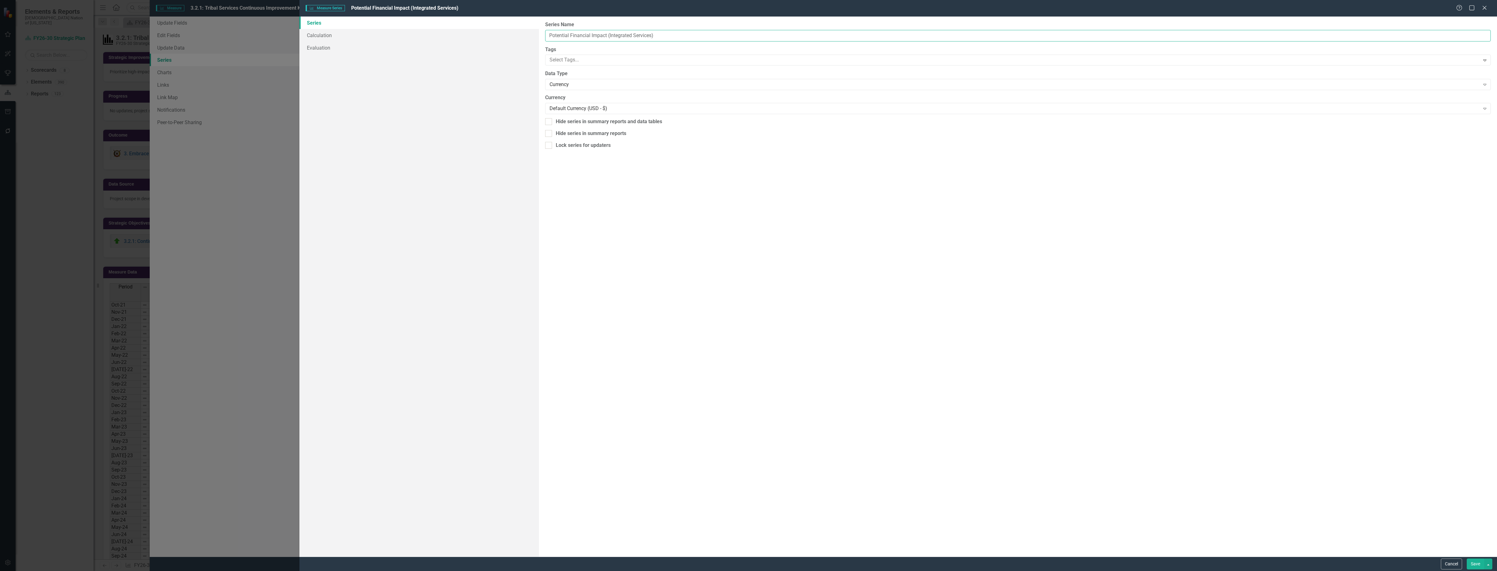
click at [652, 36] on input "Potential Financial Impact (Integrated Services)" at bounding box center [1018, 36] width 946 height 12
type input "Potential Financial Impact (Health)"
click at [1476, 561] on button "Save" at bounding box center [1475, 564] width 17 height 11
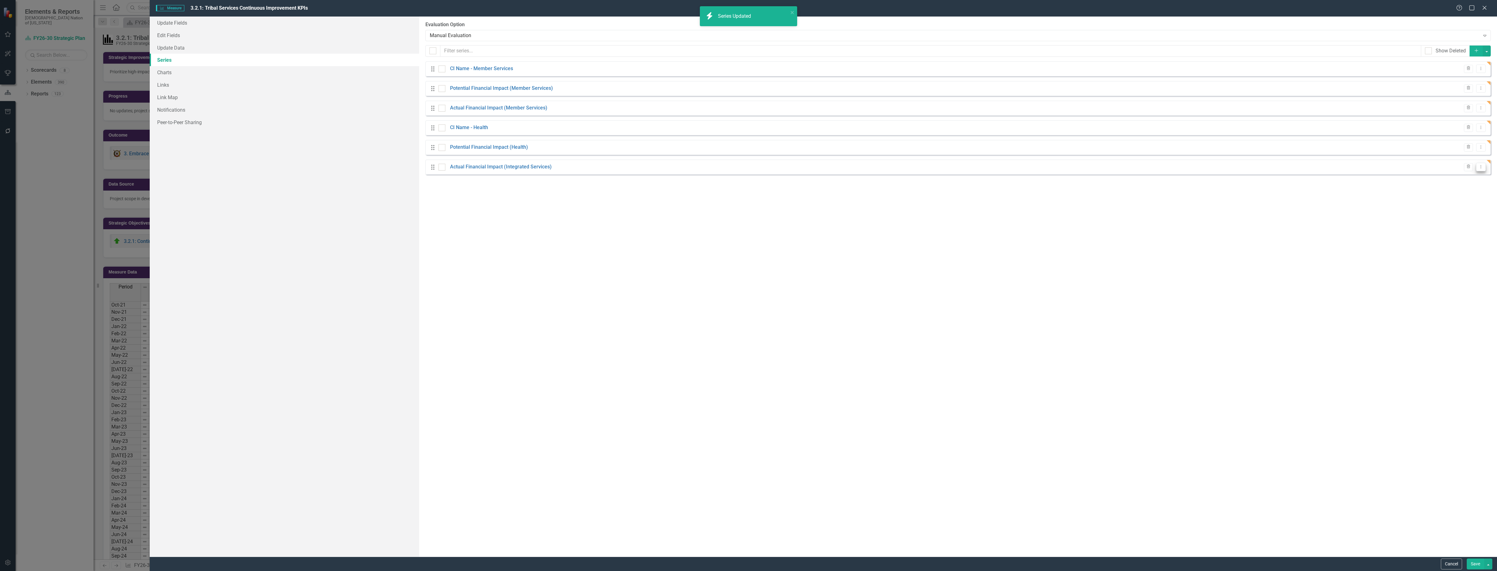
click at [1481, 167] on icon "Dropdown Menu" at bounding box center [1480, 167] width 5 height 4
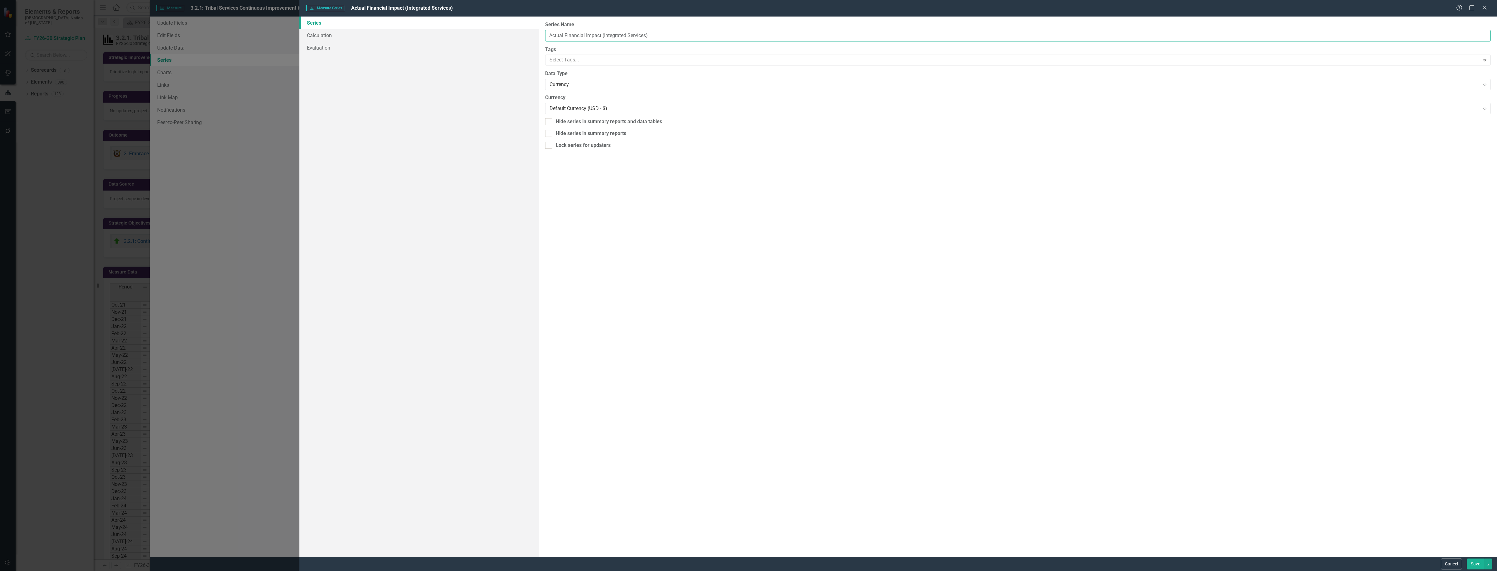
click at [647, 35] on input "Actual Financial Impact (Integrated Services)" at bounding box center [1018, 36] width 946 height 12
type input "Actual Financial Impact (Health)"
click at [1484, 559] on button "button" at bounding box center [1488, 564] width 8 height 11
click at [1480, 561] on button "Save" at bounding box center [1475, 564] width 17 height 11
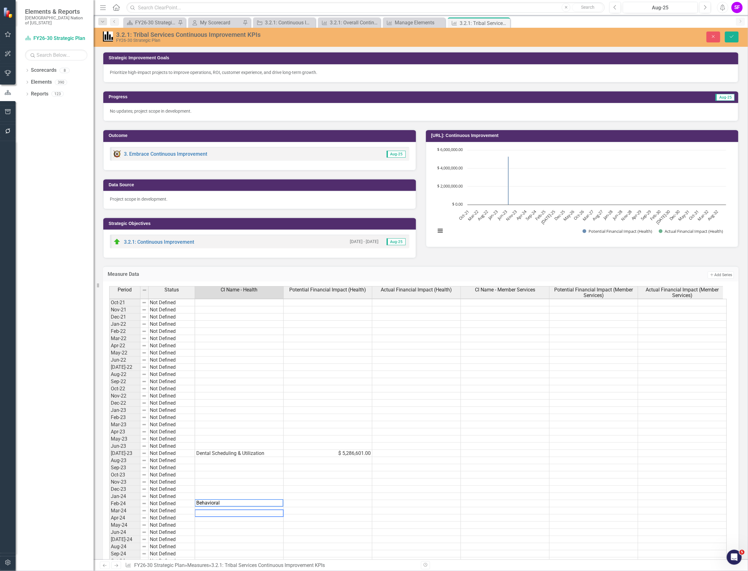
scroll to position [5, 0]
type textarea "Behavioral Health Scheduling & Utilization"
click at [734, 35] on icon "Save" at bounding box center [732, 36] width 6 height 4
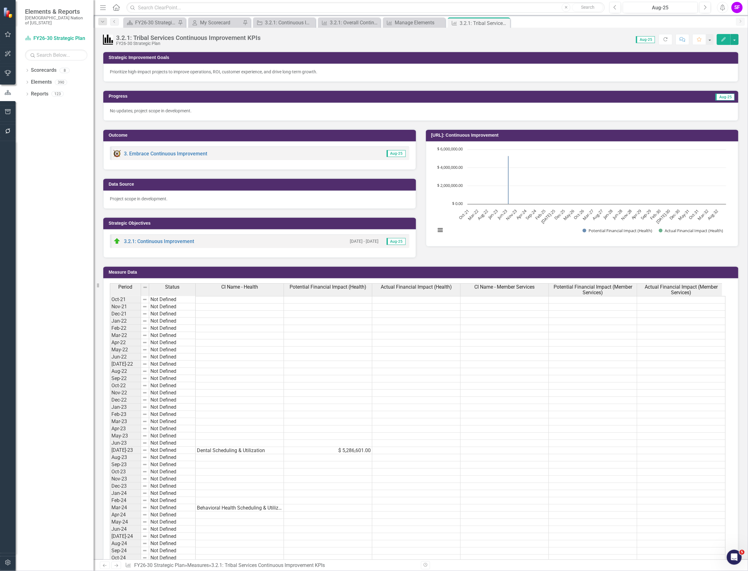
click at [291, 508] on td at bounding box center [328, 507] width 88 height 7
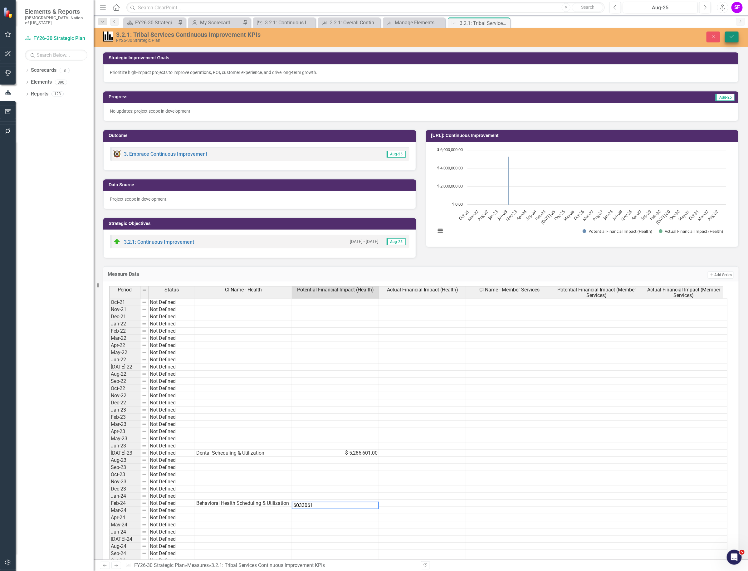
type textarea "6033061"
click at [726, 38] on button "Save" at bounding box center [732, 37] width 14 height 11
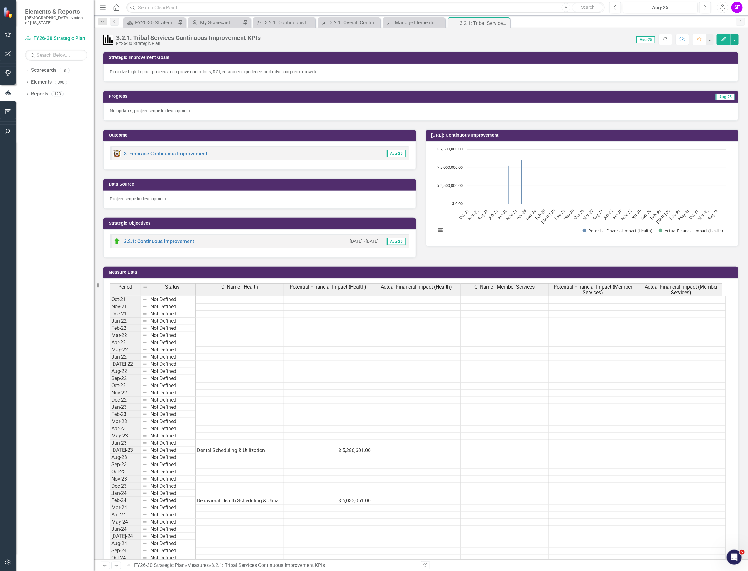
scroll to position [234, 0]
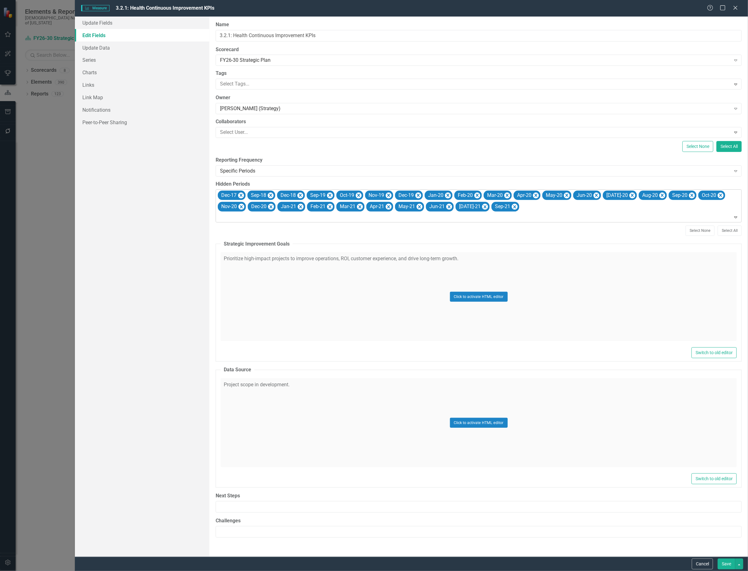
click at [707, 221] on div at bounding box center [478, 217] width 523 height 8
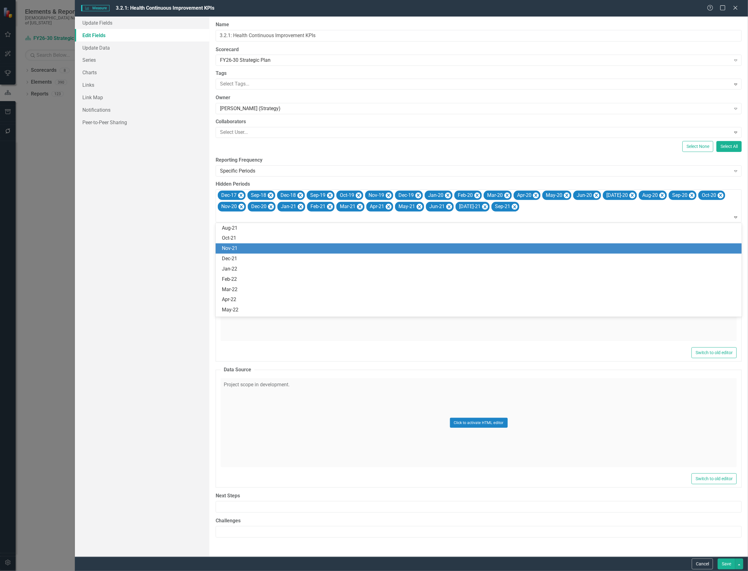
click at [232, 247] on div "Nov-21" at bounding box center [480, 248] width 516 height 7
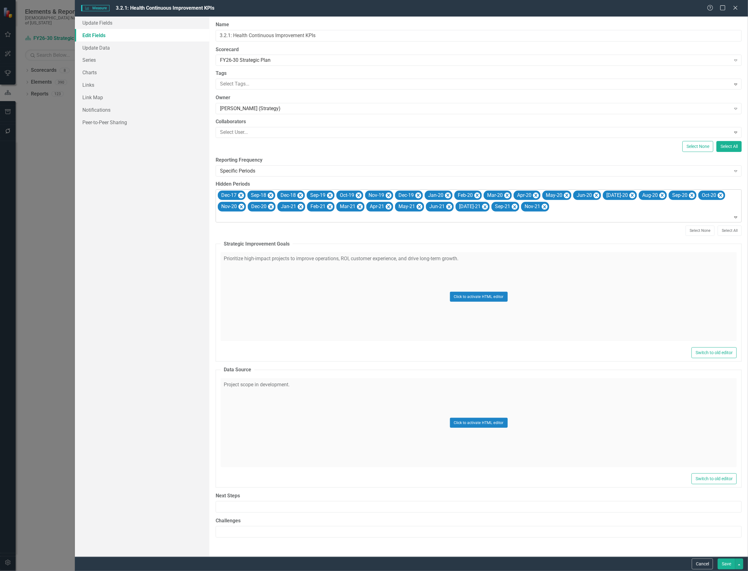
click at [658, 209] on div "Dec-17 Sep-18 Dec-18 Sep-19 Oct-19 Nov-19 Dec-19 Jan-20 Feb-20 Mar-20 Apr-20 Ma…" at bounding box center [479, 206] width 524 height 33
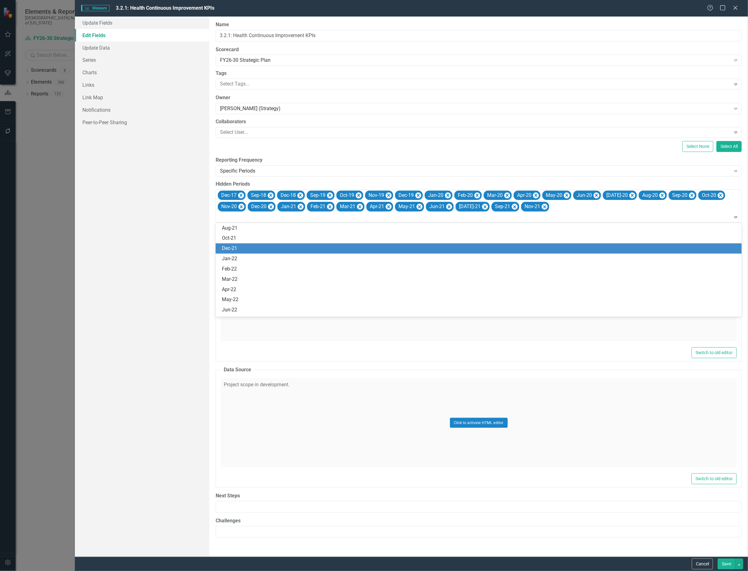
click at [233, 247] on div "Dec-21" at bounding box center [480, 248] width 516 height 7
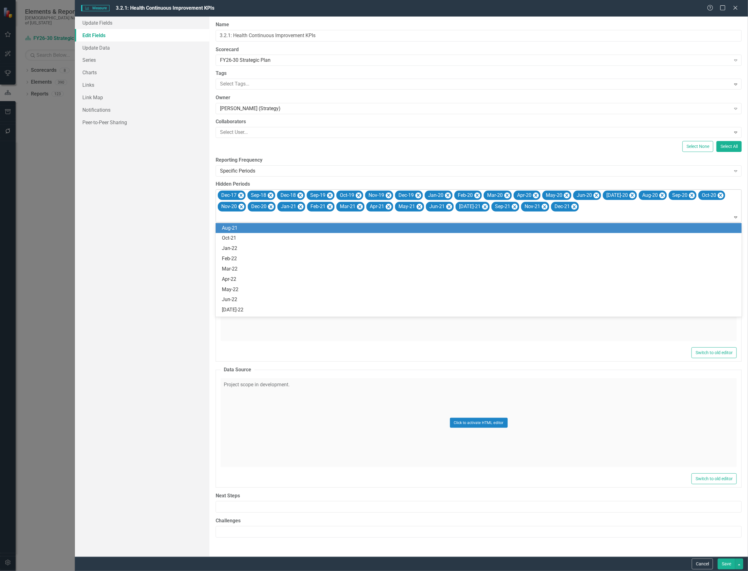
click at [246, 219] on div at bounding box center [478, 217] width 523 height 8
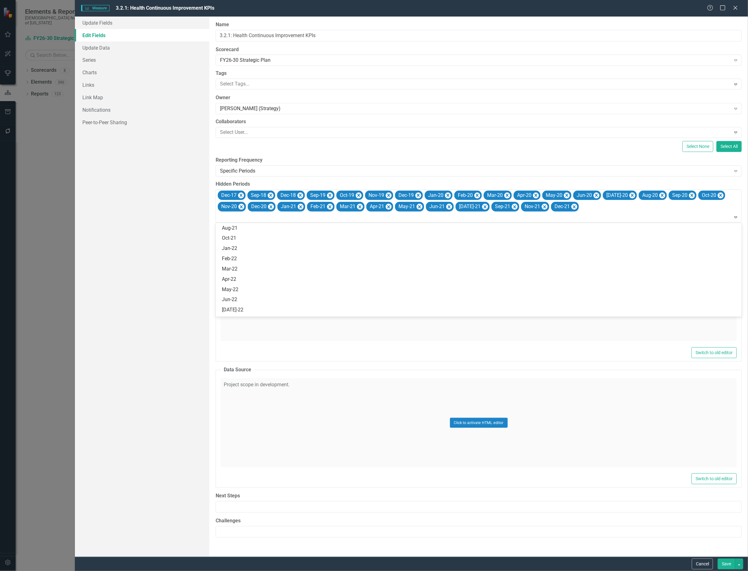
click at [231, 245] on div "Jan-22" at bounding box center [480, 248] width 516 height 7
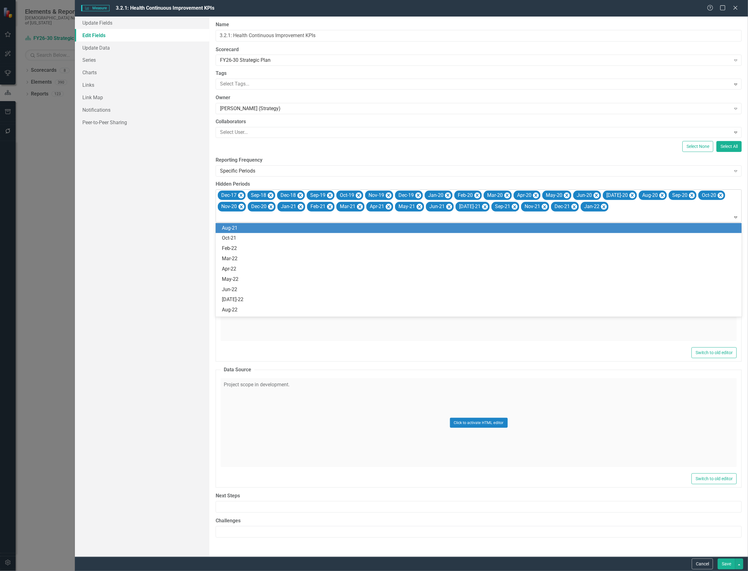
click at [241, 217] on div at bounding box center [478, 217] width 523 height 8
click at [239, 251] on div "Feb-22" at bounding box center [480, 248] width 516 height 7
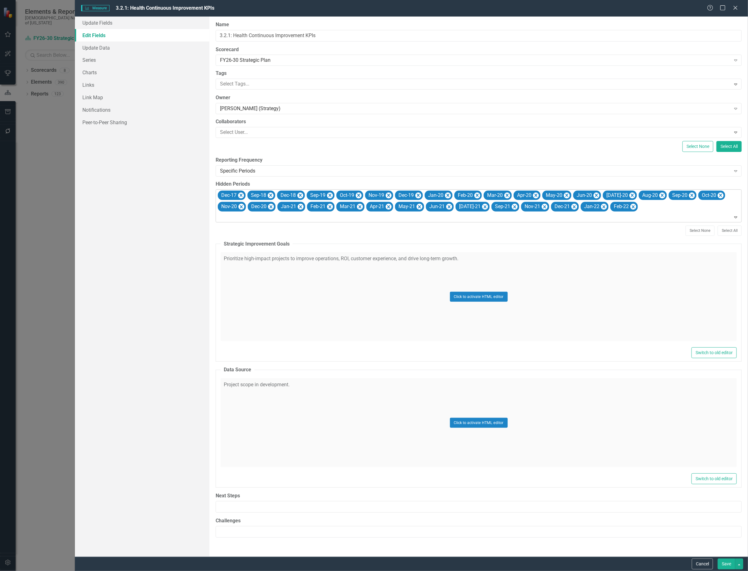
click at [243, 221] on div at bounding box center [478, 217] width 523 height 8
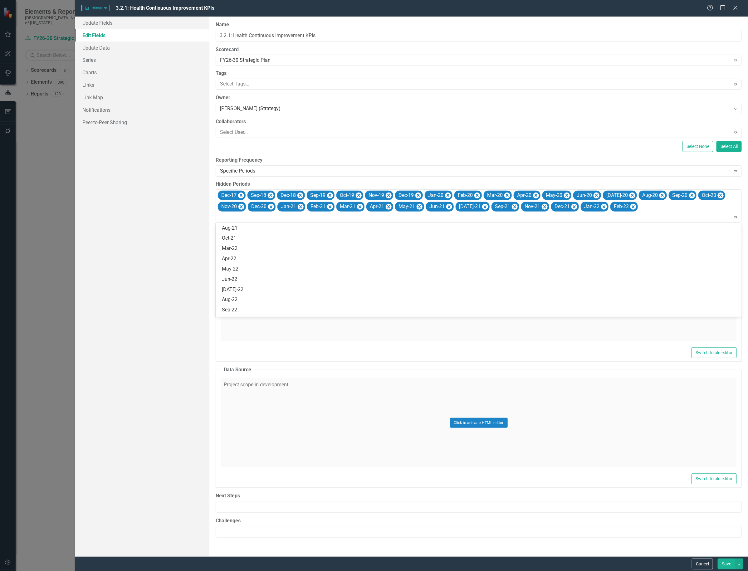
click at [237, 250] on div "Mar-22" at bounding box center [480, 248] width 516 height 7
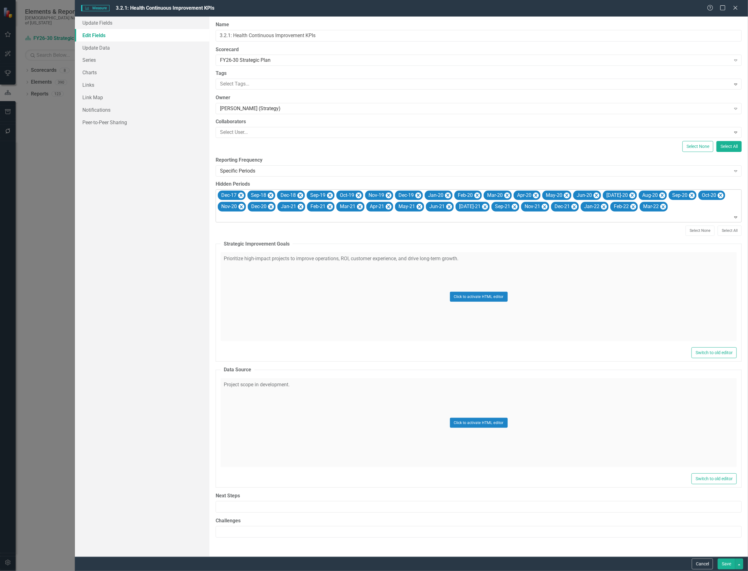
click at [242, 219] on div at bounding box center [478, 217] width 523 height 8
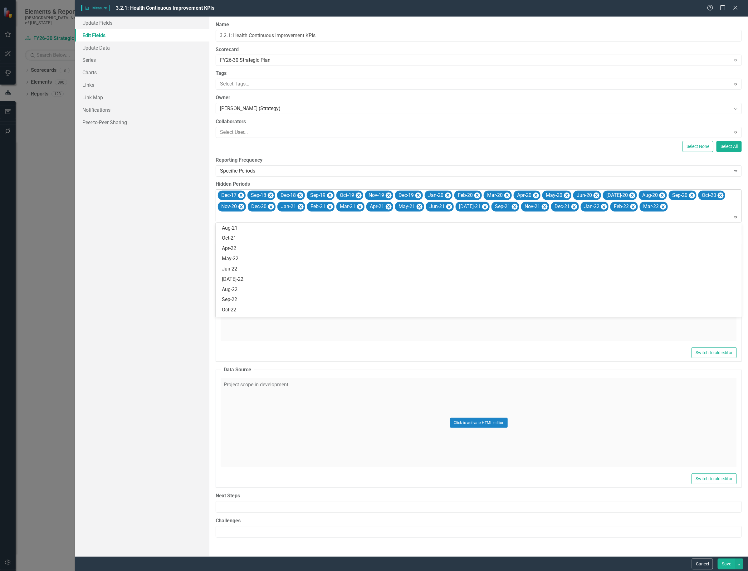
click at [235, 250] on div "Apr-22" at bounding box center [480, 248] width 516 height 7
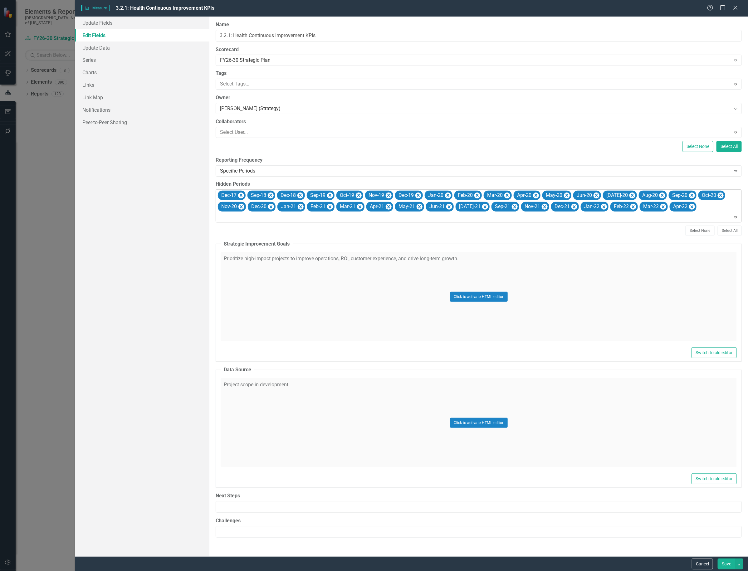
click at [240, 218] on div at bounding box center [478, 217] width 523 height 8
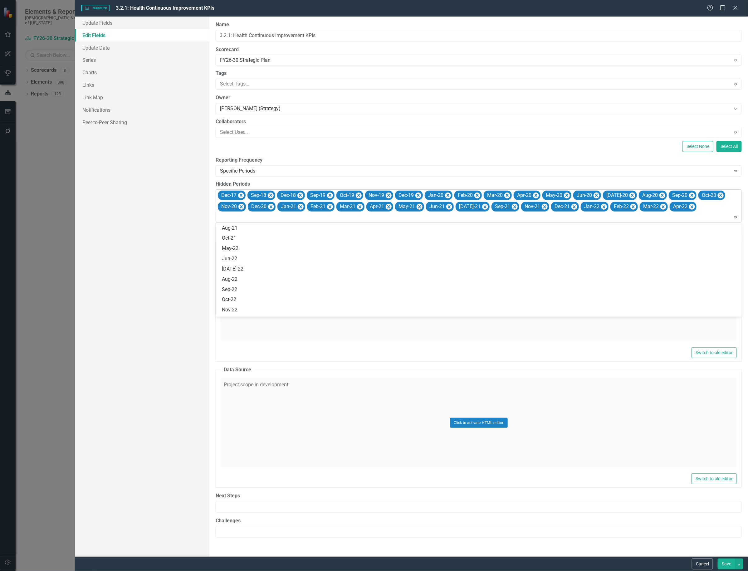
click at [235, 250] on div "May-22" at bounding box center [480, 248] width 516 height 7
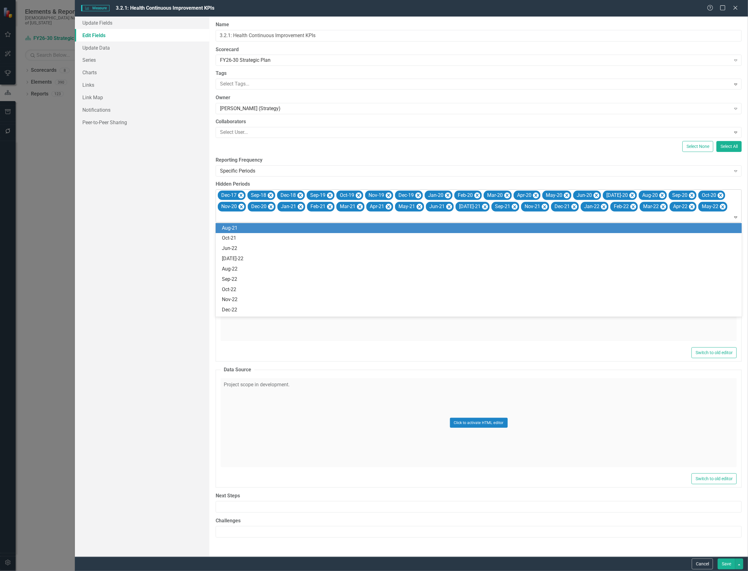
click at [240, 221] on div at bounding box center [478, 217] width 523 height 8
click at [241, 247] on div "Jun-22" at bounding box center [480, 248] width 516 height 7
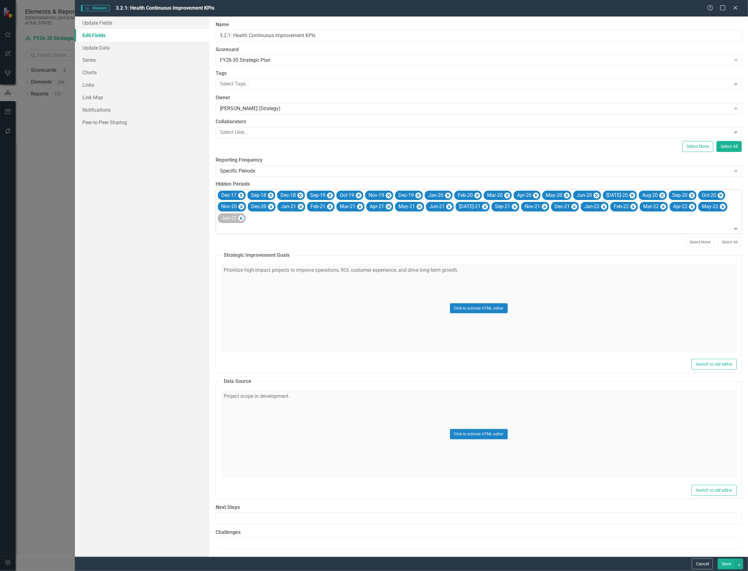
click at [245, 220] on div "Jun-22" at bounding box center [232, 218] width 28 height 10
click at [282, 225] on div at bounding box center [478, 229] width 523 height 8
click at [330, 225] on div at bounding box center [478, 229] width 523 height 8
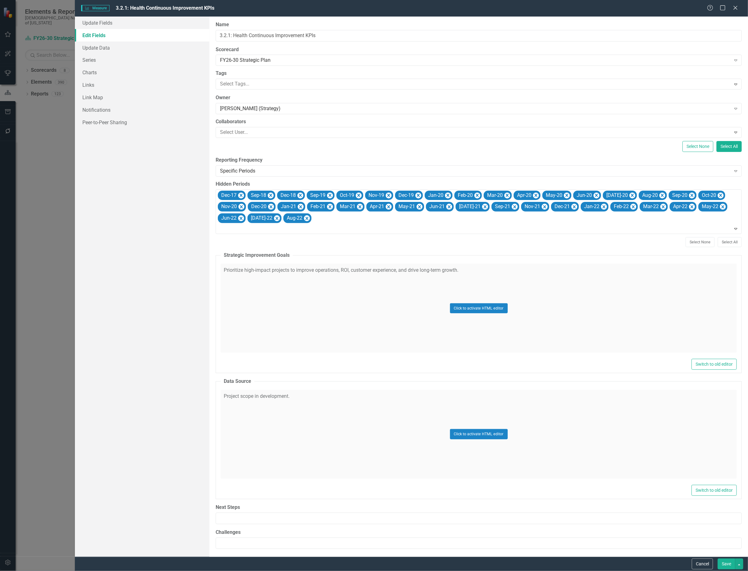
click at [336, 225] on div at bounding box center [478, 229] width 523 height 8
click at [390, 221] on div "Dec-17 Sep-18 Dec-18 Sep-19 Oct-19 Nov-19 Dec-19 Jan-20 Feb-20 Mar-20 Apr-20 Ma…" at bounding box center [479, 212] width 524 height 44
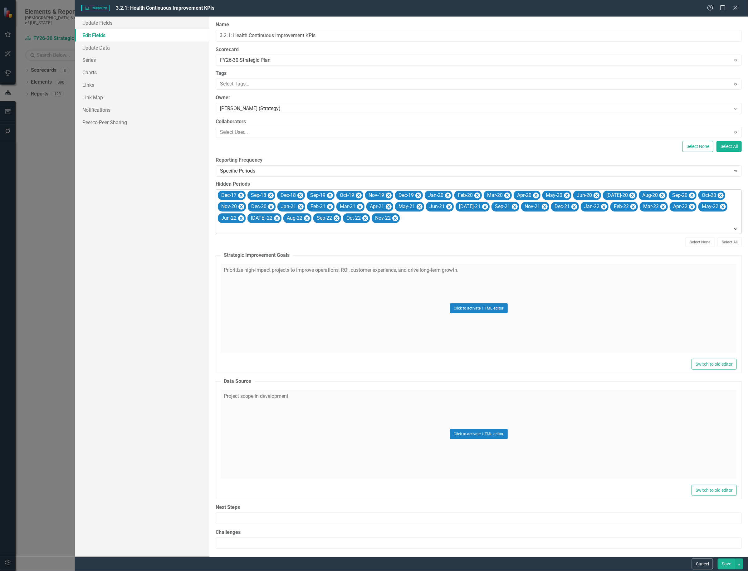
click at [416, 223] on div "Dec-17 Sep-18 Dec-18 Sep-19 Oct-19 Nov-19 Dec-19 Jan-20 Feb-20 Mar-20 Apr-20 Ma…" at bounding box center [479, 212] width 524 height 44
click at [724, 564] on button "Save" at bounding box center [725, 563] width 17 height 11
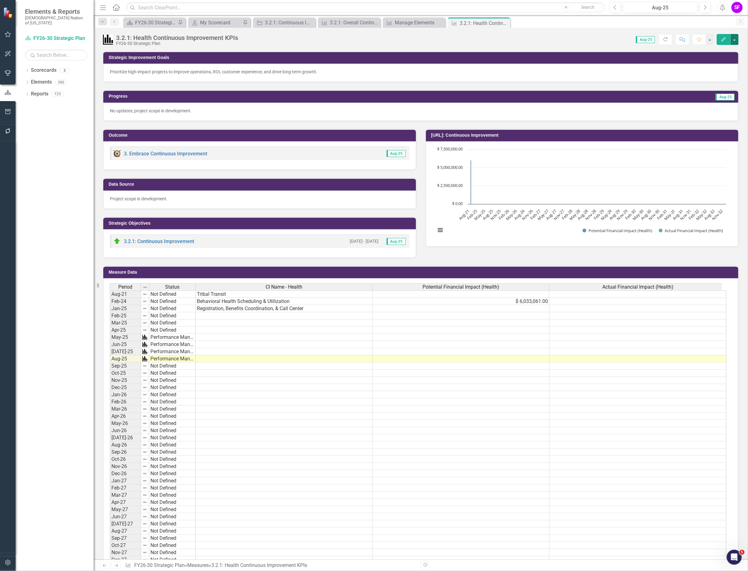
click at [730, 41] on button "button" at bounding box center [734, 39] width 8 height 11
click at [707, 55] on link "Edit Edit Measure" at bounding box center [707, 52] width 61 height 12
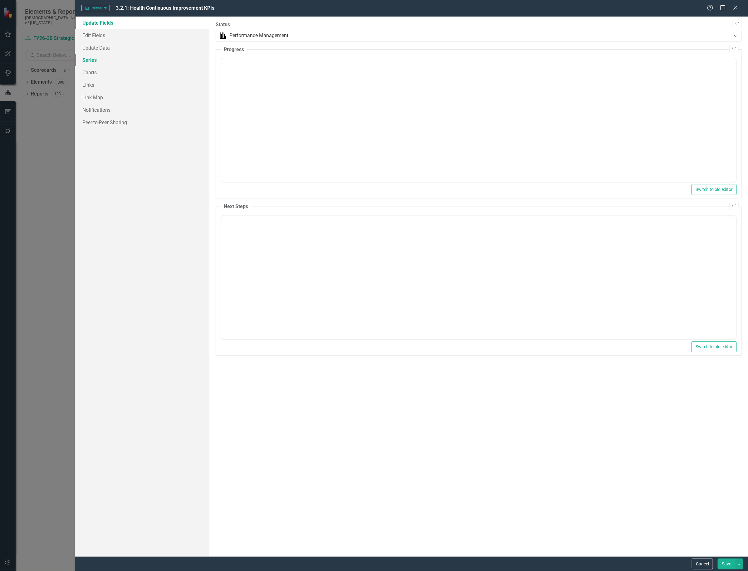
click at [91, 60] on link "Series" at bounding box center [142, 60] width 134 height 12
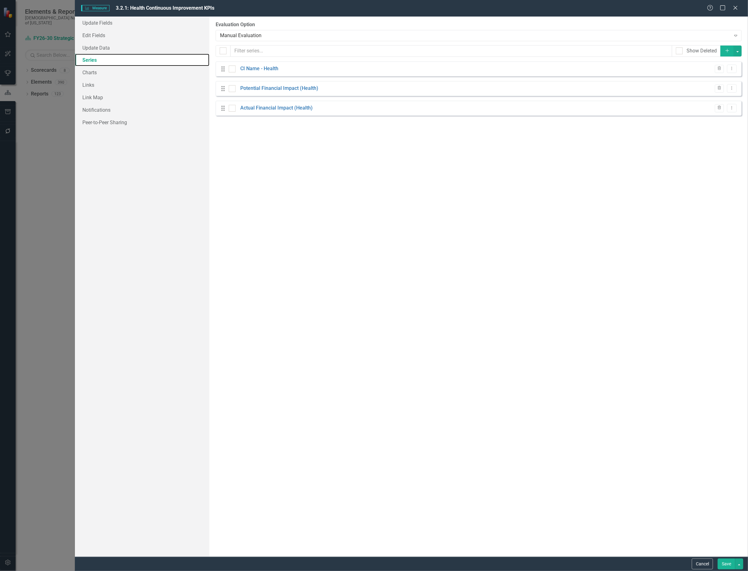
checkbox input "true"
click at [119, 38] on link "Edit Fields" at bounding box center [142, 35] width 134 height 12
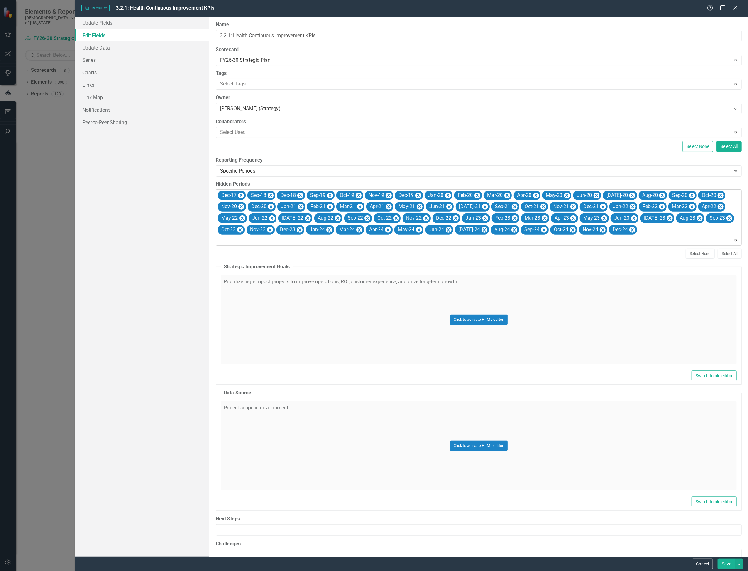
click at [663, 228] on div "Dec-17 Sep-18 Dec-18 Sep-19 Oct-19 Nov-19 Dec-19 Jan-20 Feb-20 Mar-20 Apr-20 Ma…" at bounding box center [479, 218] width 524 height 56
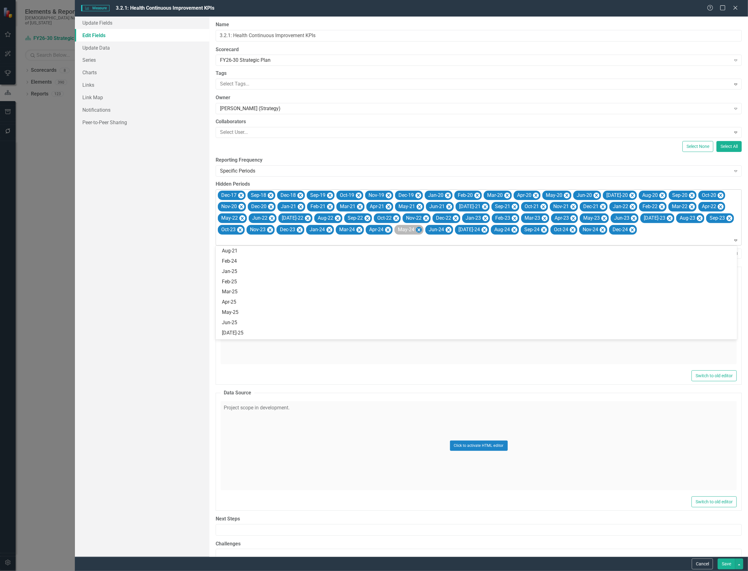
click at [421, 230] on icon "Remove May-24" at bounding box center [419, 230] width 6 height 8
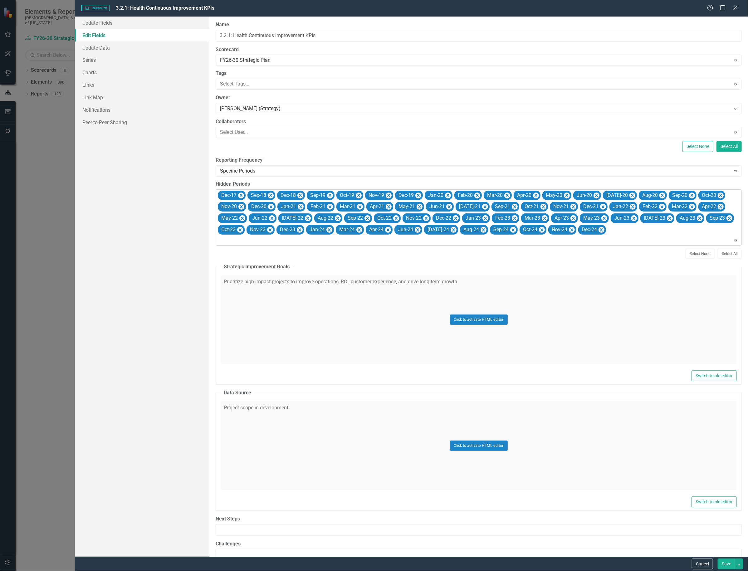
click at [725, 561] on button "Save" at bounding box center [725, 563] width 17 height 11
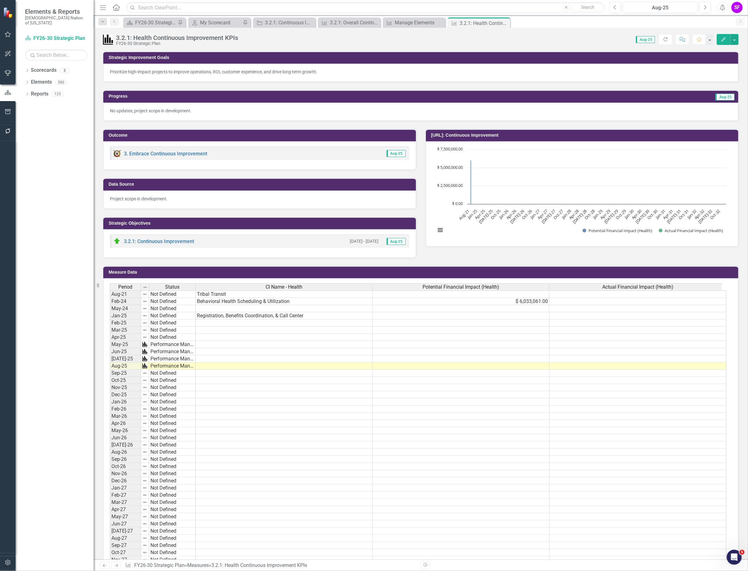
click at [223, 308] on td at bounding box center [284, 308] width 177 height 7
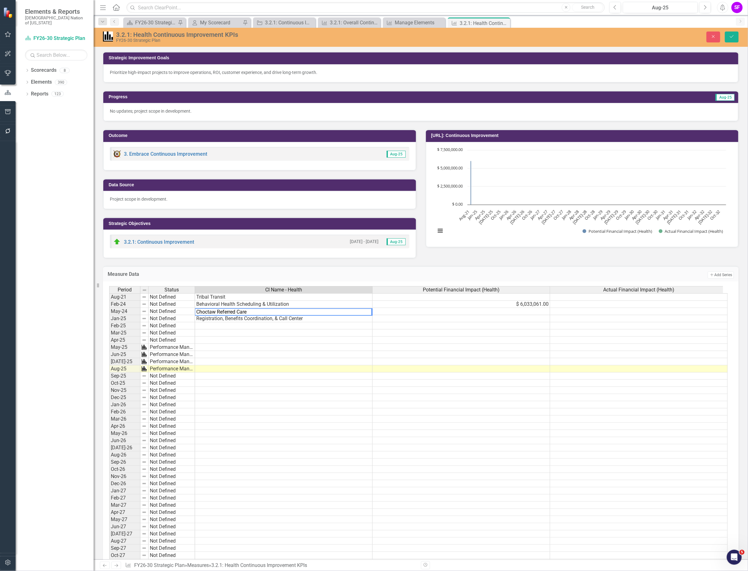
type textarea "Choctaw Referred Care"
click at [731, 37] on icon "Save" at bounding box center [732, 36] width 6 height 4
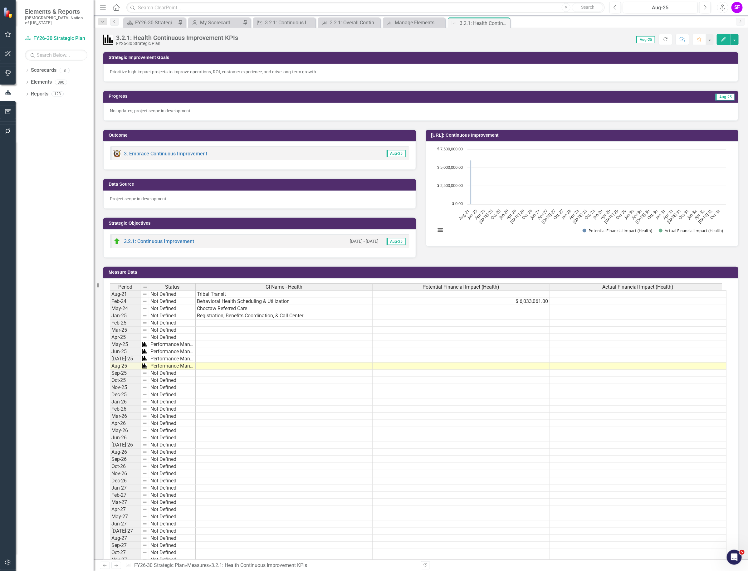
click at [735, 44] on button "button" at bounding box center [734, 39] width 8 height 11
click at [718, 50] on link "Edit Edit Measure" at bounding box center [707, 52] width 61 height 12
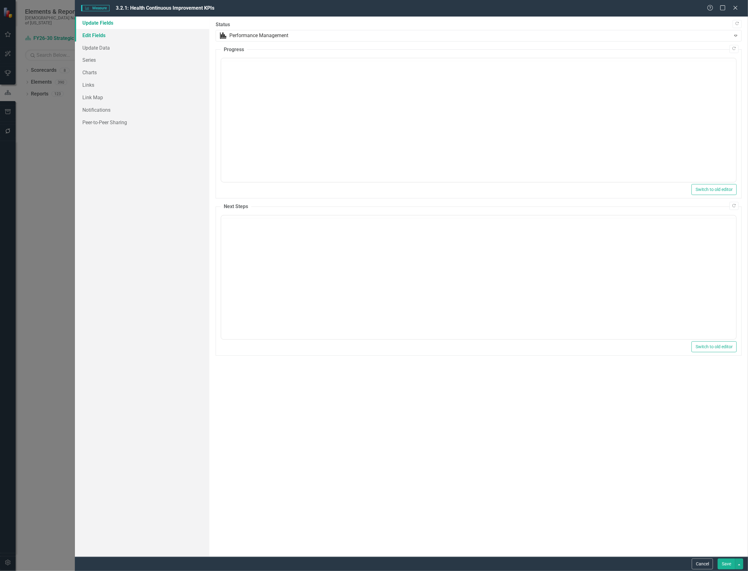
click at [96, 31] on link "Edit Fields" at bounding box center [142, 35] width 134 height 12
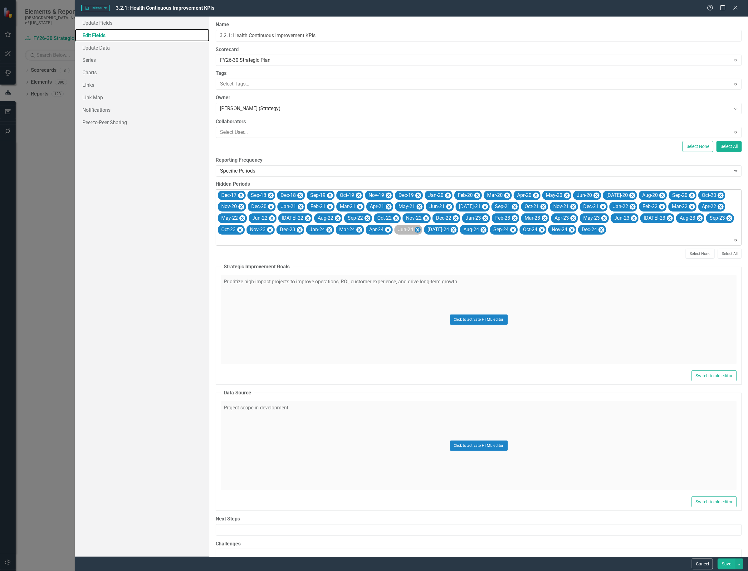
click at [418, 231] on icon "Remove Jun-24" at bounding box center [417, 229] width 3 height 3
click at [721, 562] on button "Save" at bounding box center [725, 563] width 17 height 11
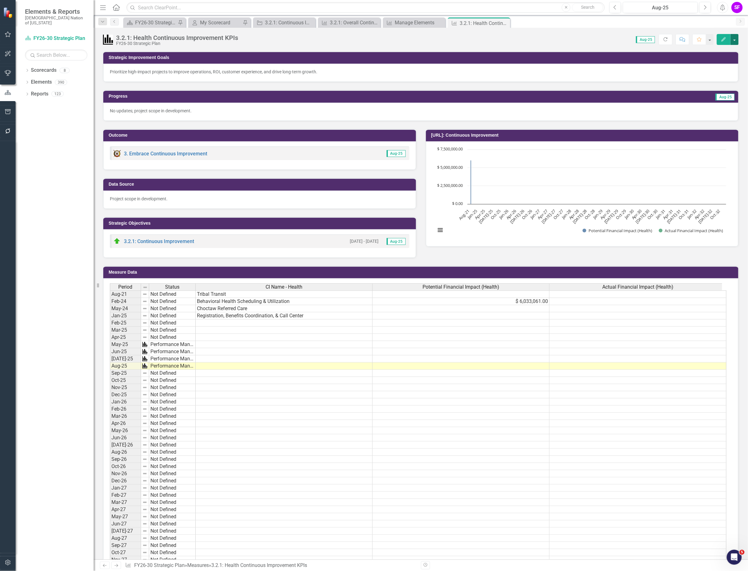
click at [736, 39] on button "button" at bounding box center [734, 39] width 8 height 11
click at [725, 49] on link "Edit Edit Measure" at bounding box center [707, 52] width 61 height 12
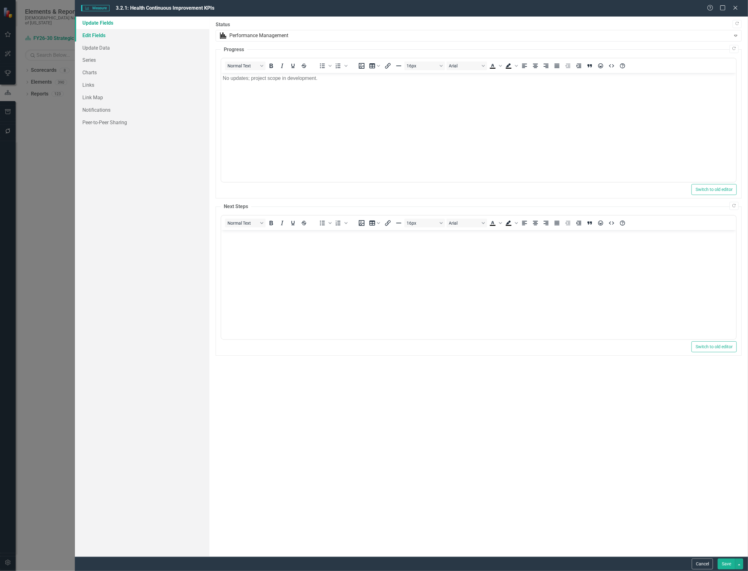
click at [114, 33] on link "Edit Fields" at bounding box center [142, 35] width 134 height 12
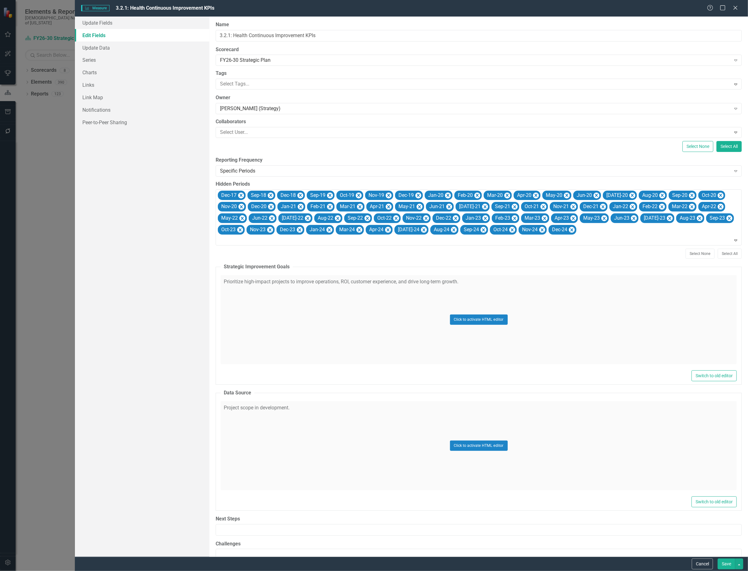
click at [724, 562] on button "Save" at bounding box center [725, 563] width 17 height 11
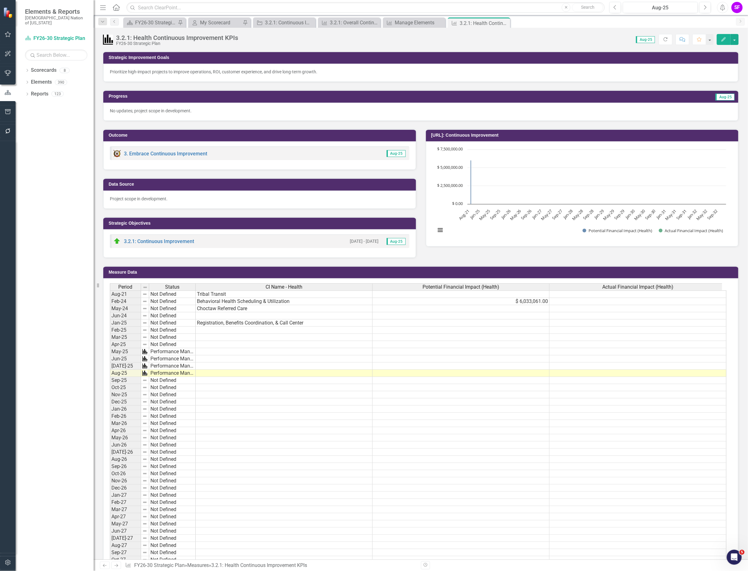
click at [216, 316] on td at bounding box center [284, 315] width 177 height 7
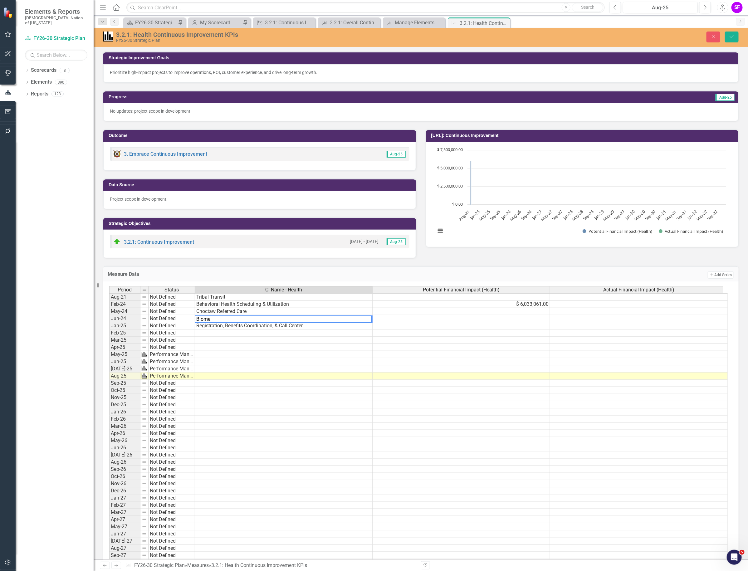
type textarea "Biomed"
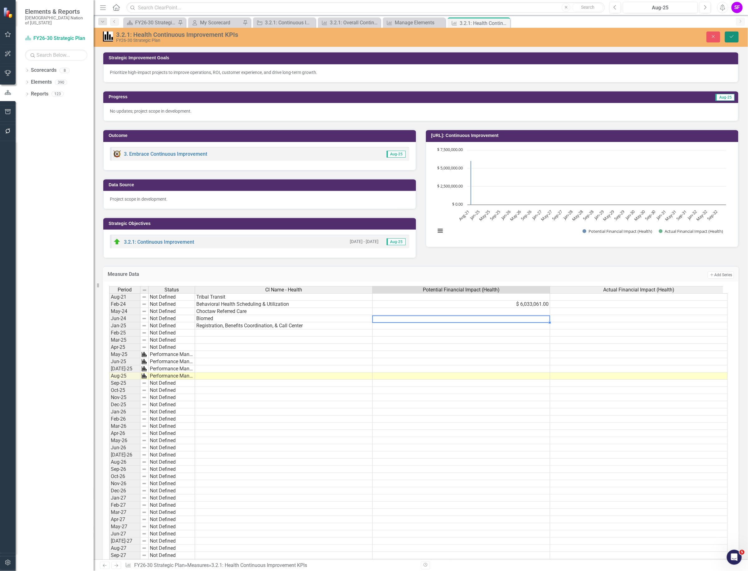
click at [733, 38] on icon "Save" at bounding box center [732, 36] width 6 height 4
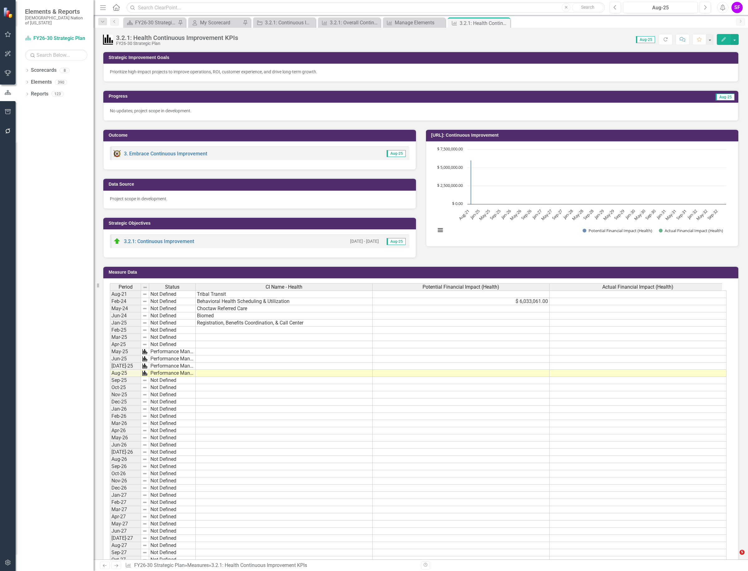
click at [444, 308] on td at bounding box center [460, 308] width 177 height 7
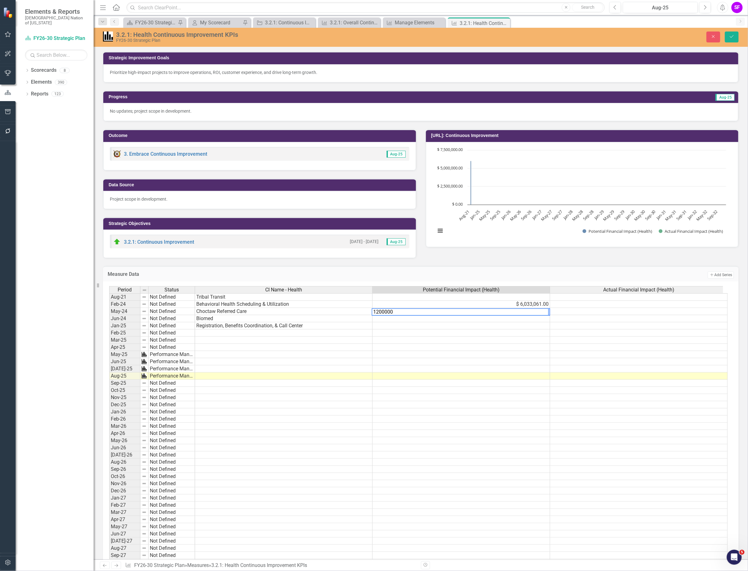
type textarea "1200000"
click at [732, 36] on icon "Save" at bounding box center [732, 36] width 6 height 4
click at [735, 28] on div "3.2.1: Health Continuous Improvement KPIs FY26-30 Strategic Plan Close Save" at bounding box center [421, 37] width 654 height 19
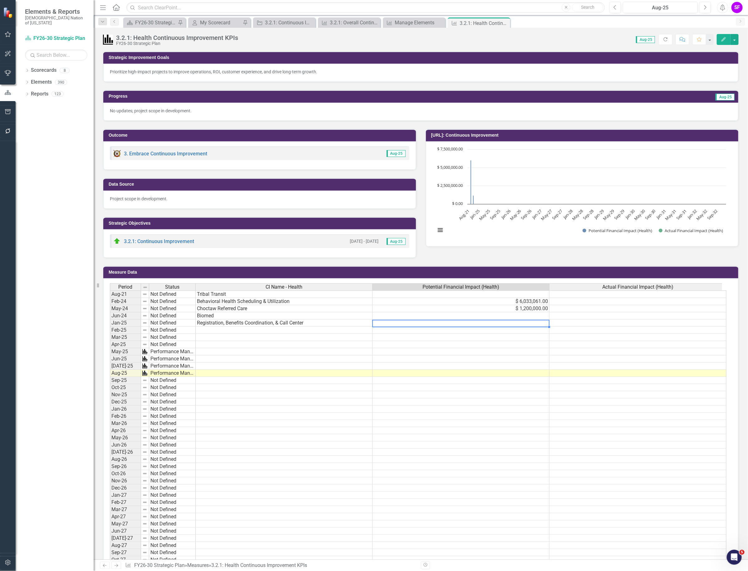
click at [461, 322] on td at bounding box center [460, 322] width 177 height 7
click at [47, 67] on link "Scorecards" at bounding box center [44, 70] width 26 height 7
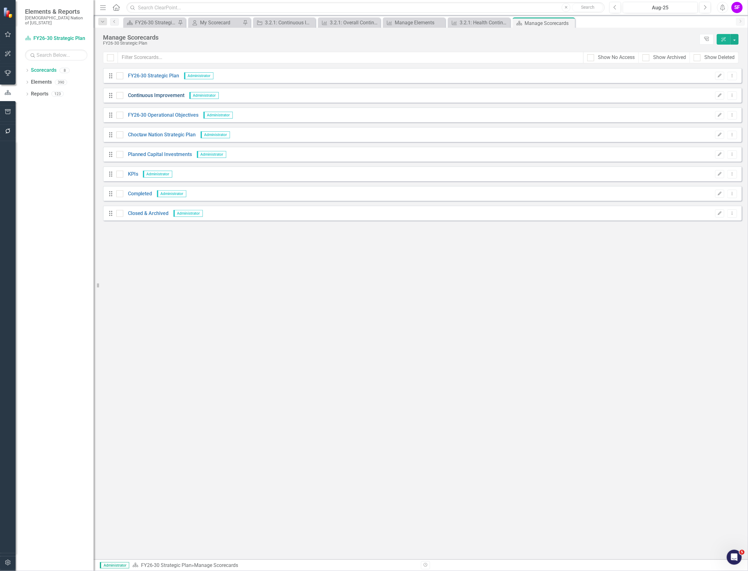
click at [155, 96] on link "Continuous Improvement" at bounding box center [153, 95] width 61 height 7
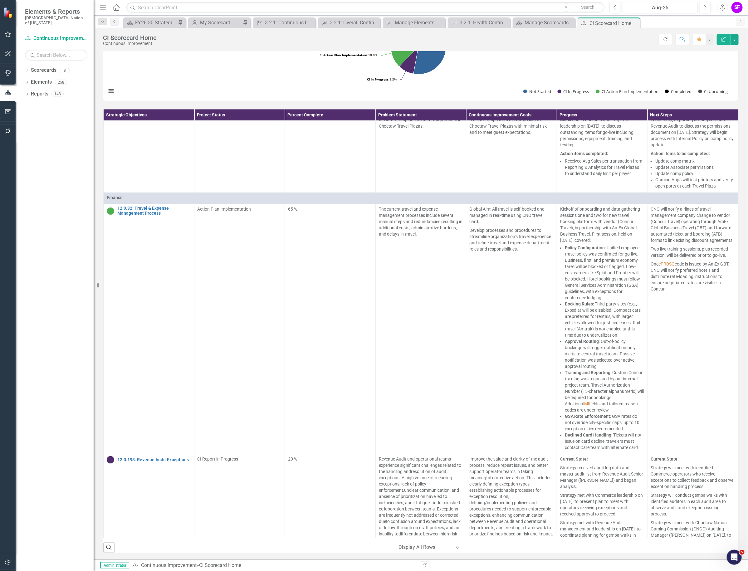
scroll to position [2417, 0]
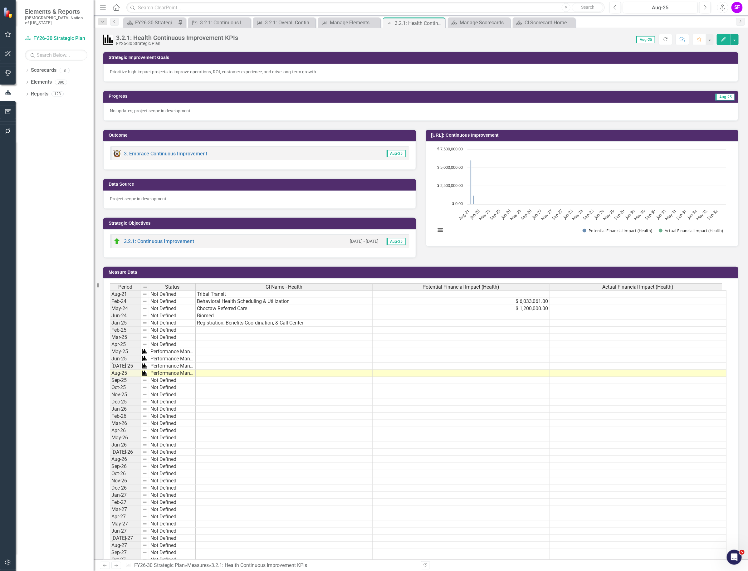
click at [424, 317] on td at bounding box center [460, 315] width 177 height 7
click at [413, 324] on td at bounding box center [460, 322] width 177 height 7
click at [227, 359] on td at bounding box center [284, 358] width 177 height 7
click at [219, 372] on td at bounding box center [284, 373] width 177 height 7
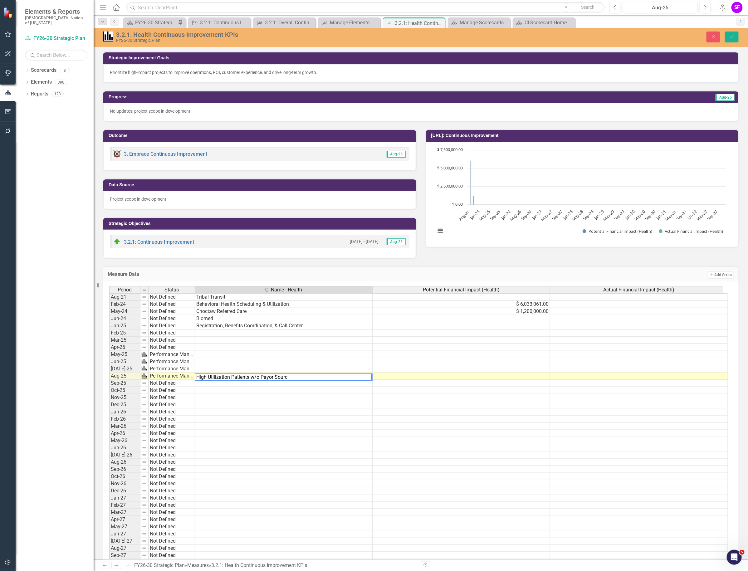
type textarea "High Utilization Patients w/o Payor Source"
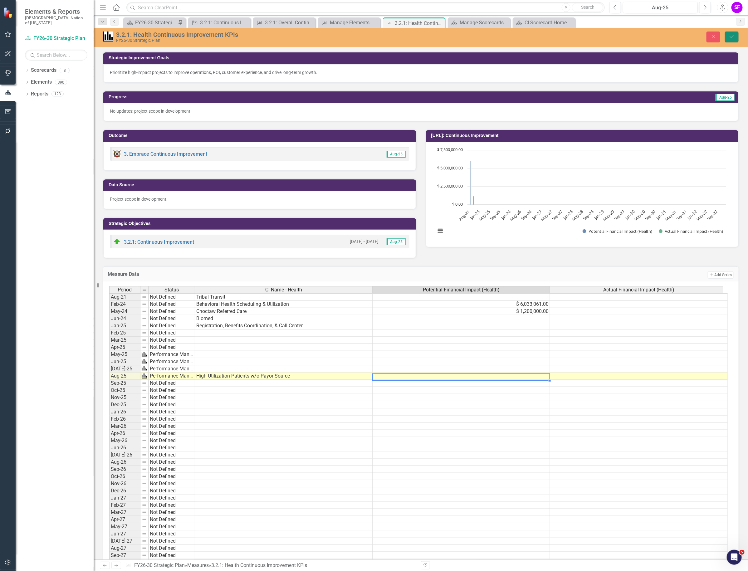
drag, startPoint x: 730, startPoint y: 39, endPoint x: 730, endPoint y: 30, distance: 8.7
click at [730, 39] on button "Save" at bounding box center [732, 37] width 14 height 11
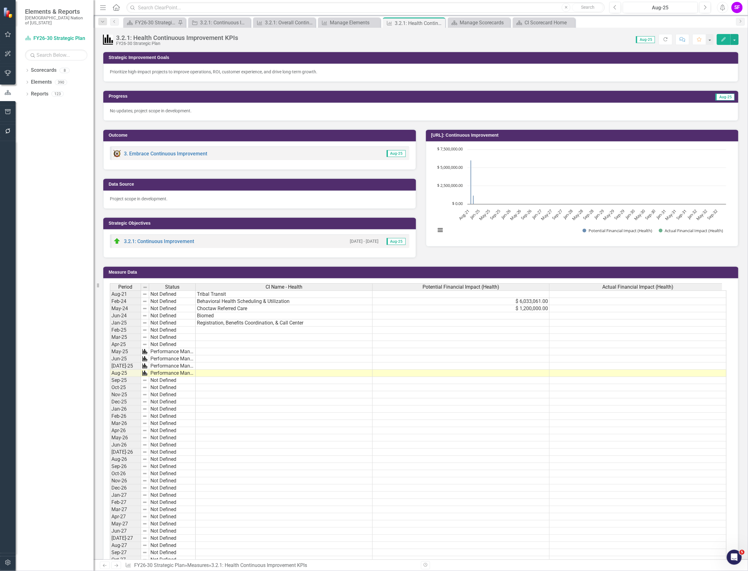
click at [213, 381] on td at bounding box center [284, 380] width 177 height 7
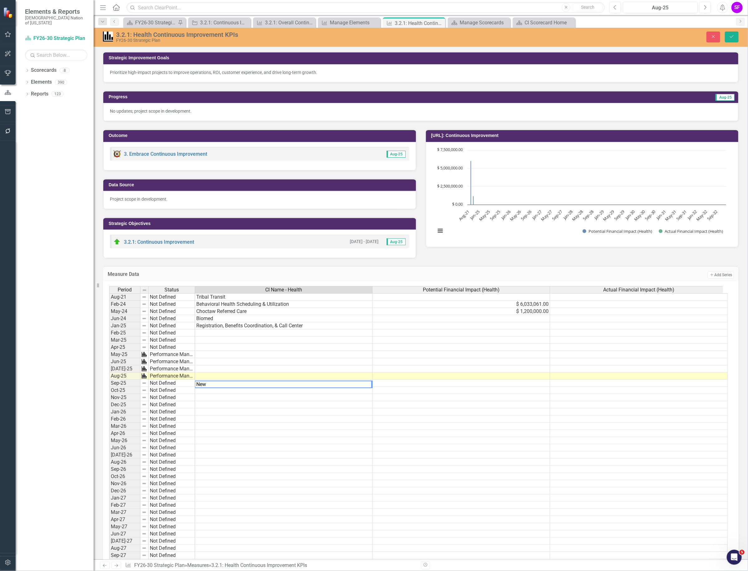
type textarea "New"
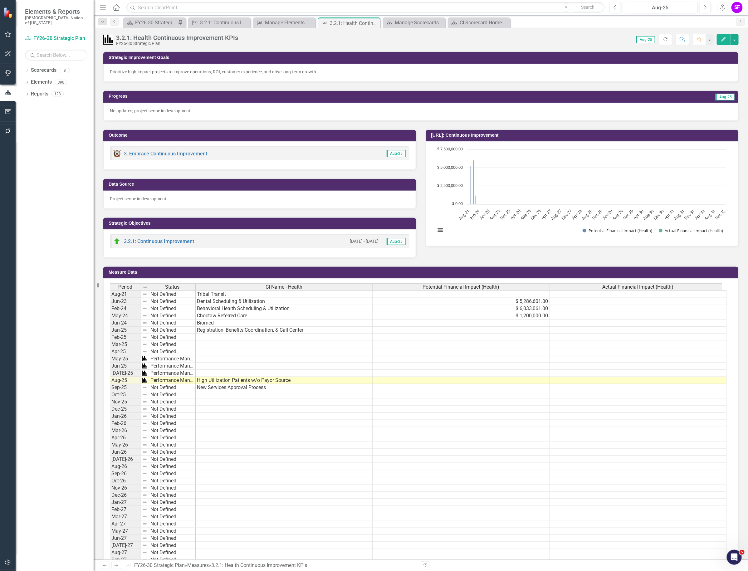
click at [470, 382] on td at bounding box center [460, 380] width 177 height 7
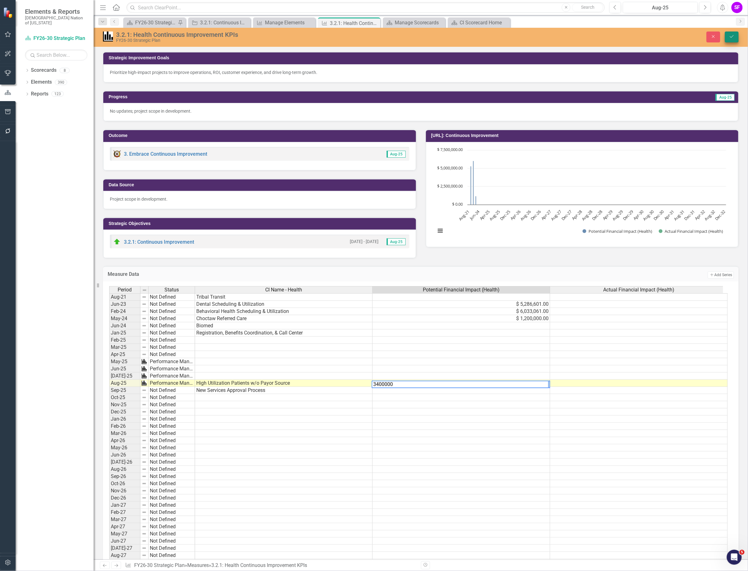
type textarea "3400000"
click at [730, 34] on button "Save" at bounding box center [732, 37] width 14 height 11
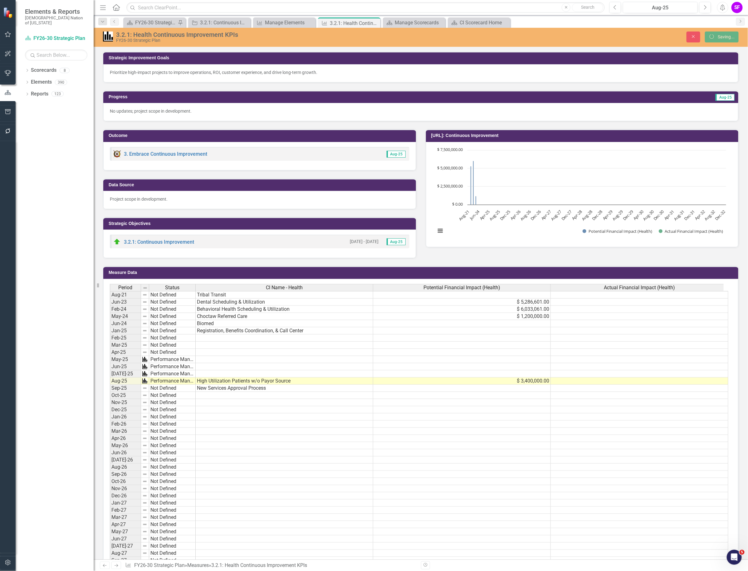
click at [526, 381] on td "$ 3,400,000.00" at bounding box center [461, 380] width 177 height 7
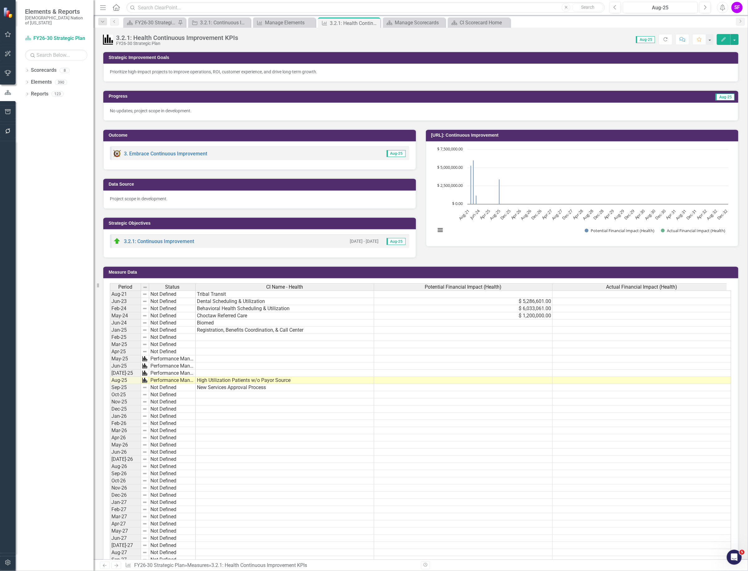
click at [521, 382] on td at bounding box center [463, 380] width 178 height 7
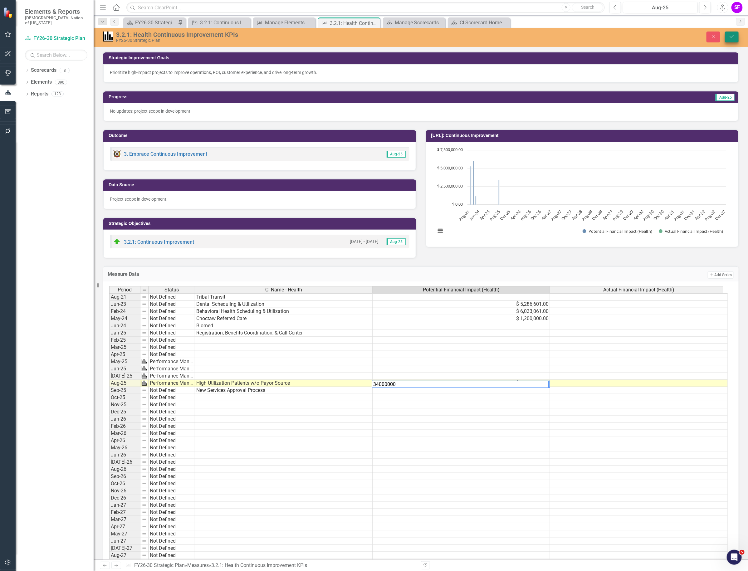
type textarea "34000000"
drag, startPoint x: 735, startPoint y: 39, endPoint x: 732, endPoint y: 36, distance: 4.2
click at [735, 39] on button "Save" at bounding box center [732, 37] width 14 height 11
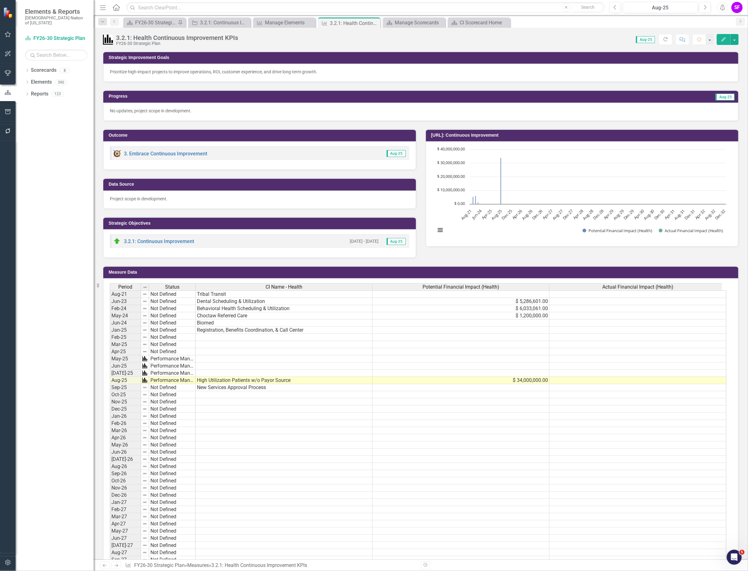
click at [448, 330] on td at bounding box center [460, 330] width 177 height 7
click at [281, 21] on div "Manage Elements" at bounding box center [285, 23] width 41 height 8
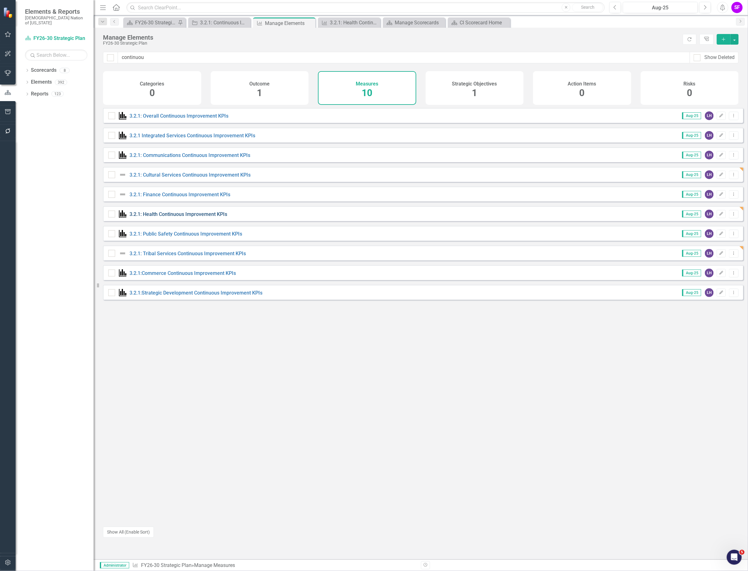
drag, startPoint x: 0, startPoint y: 0, endPoint x: 189, endPoint y: 218, distance: 288.1
click at [189, 217] on link "3.2.1: Health Continuous Improvement KPIs" at bounding box center [178, 214] width 98 height 6
